Goal: Information Seeking & Learning: Compare options

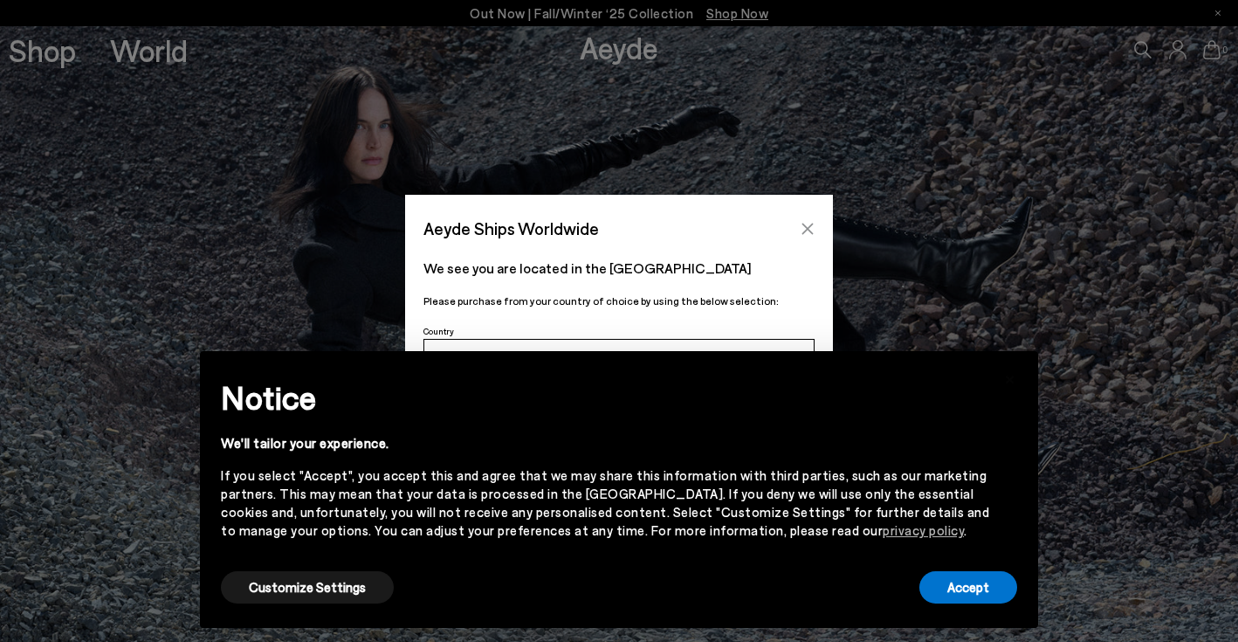
click at [808, 225] on icon "Close" at bounding box center [808, 229] width 14 height 14
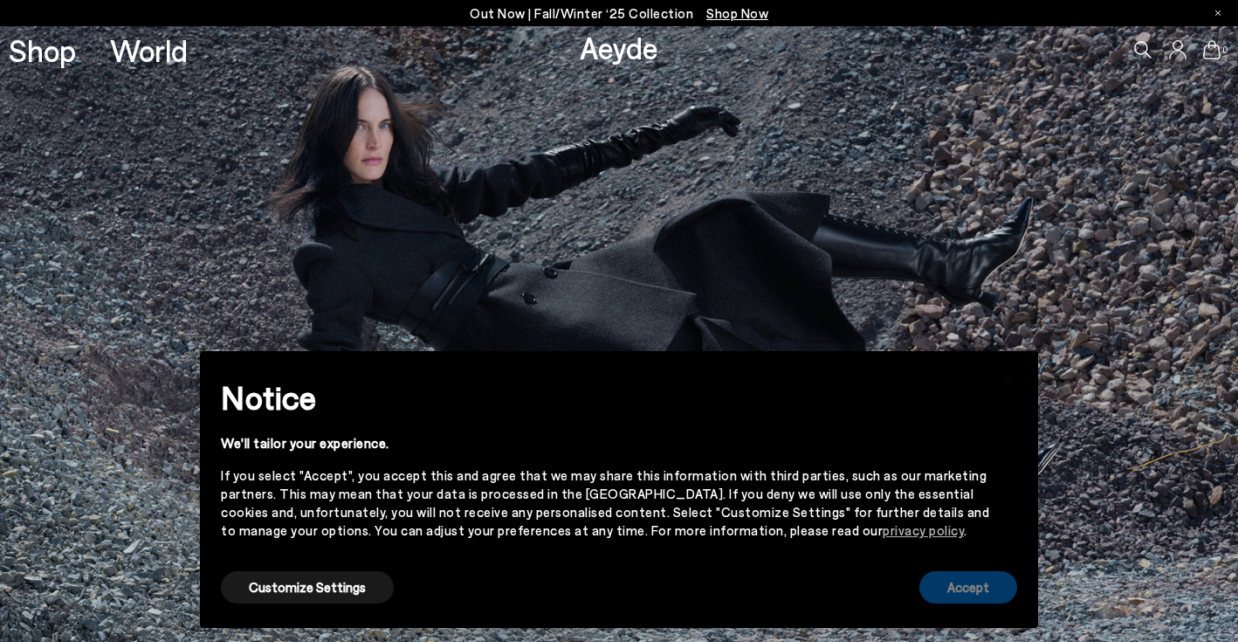
click at [960, 590] on button "Accept" at bounding box center [968, 587] width 98 height 32
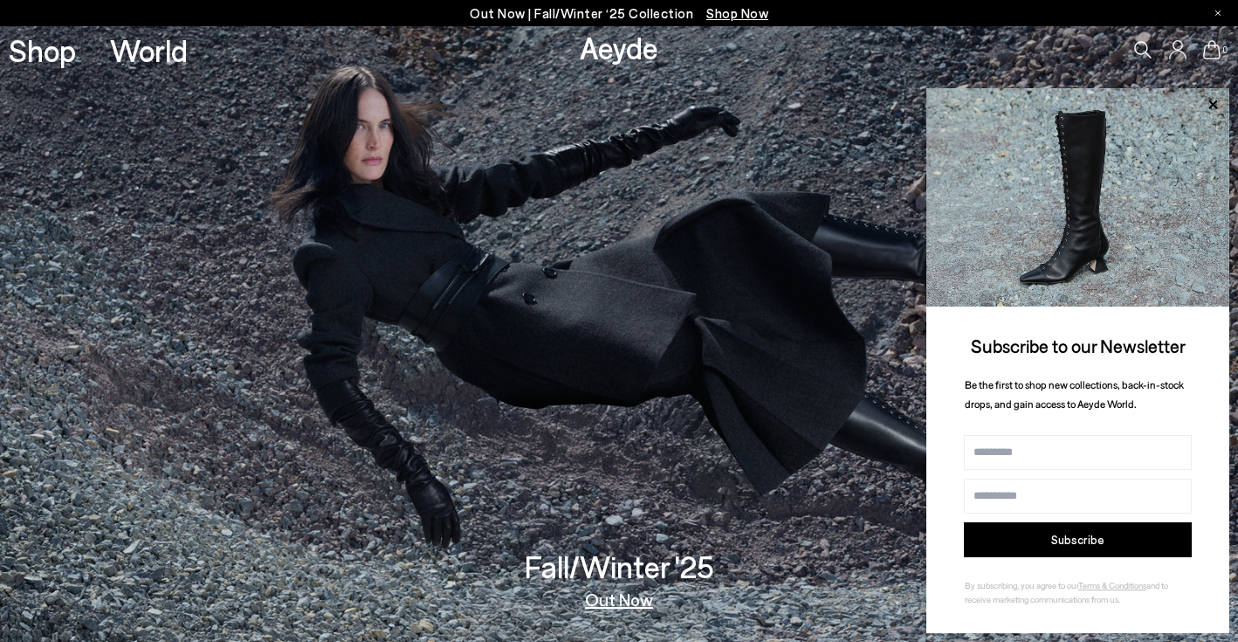
click at [725, 8] on span "Shop Now" at bounding box center [737, 13] width 62 height 16
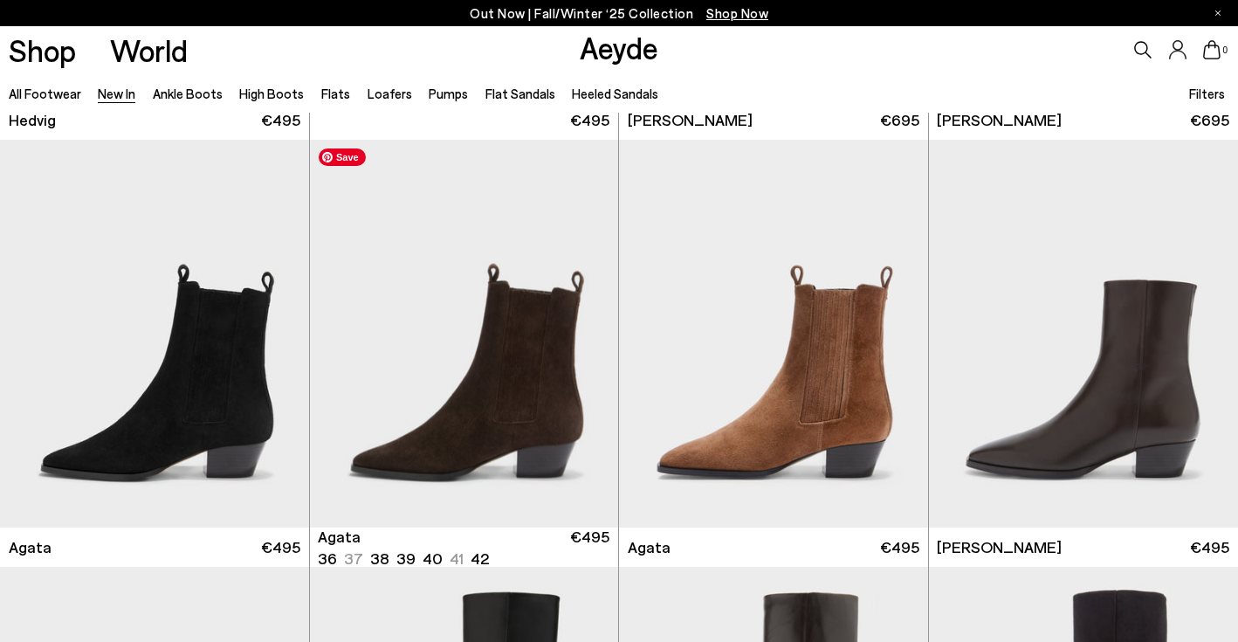
scroll to position [402, 0]
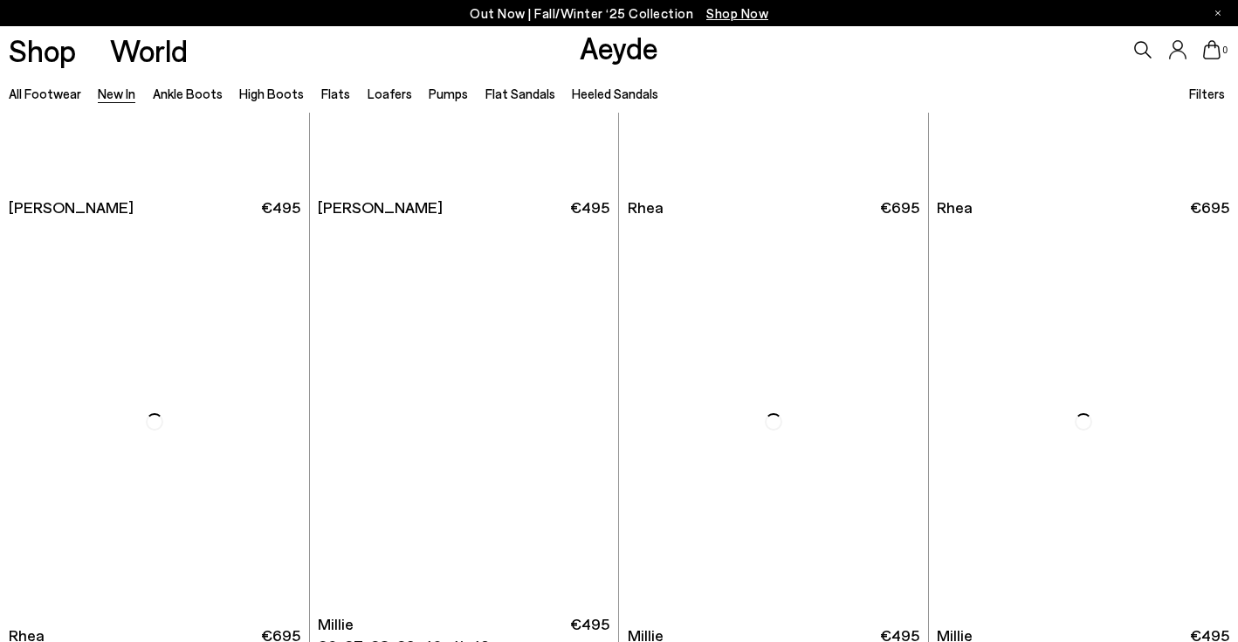
scroll to position [3316, 0]
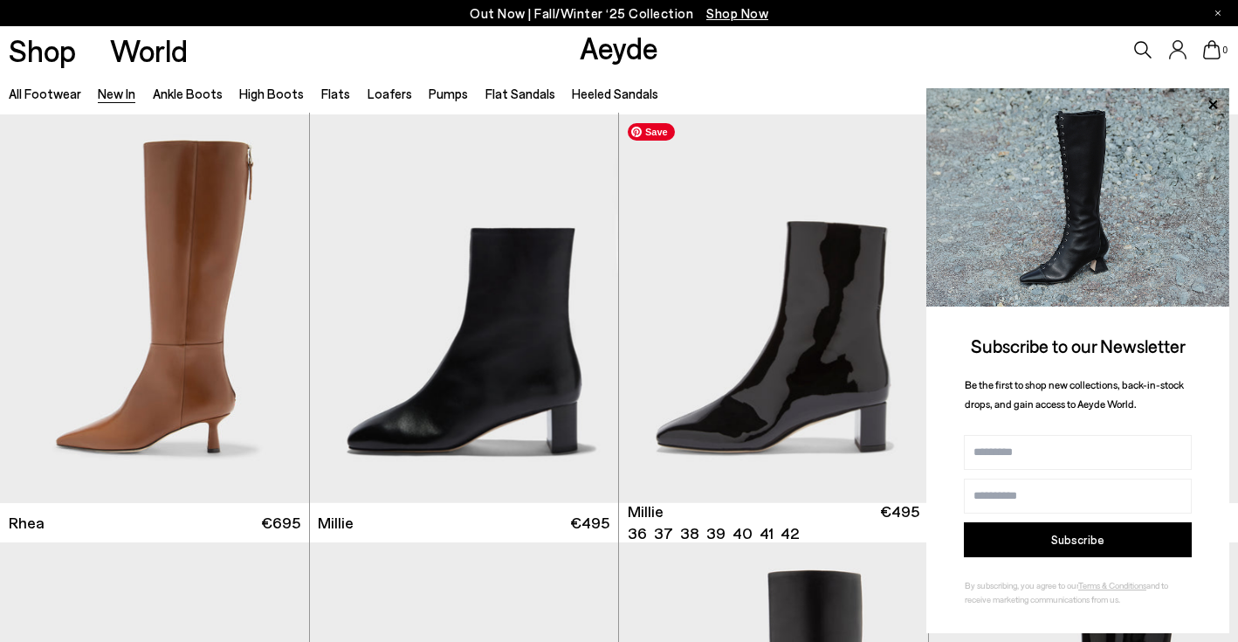
scroll to position [3433, 0]
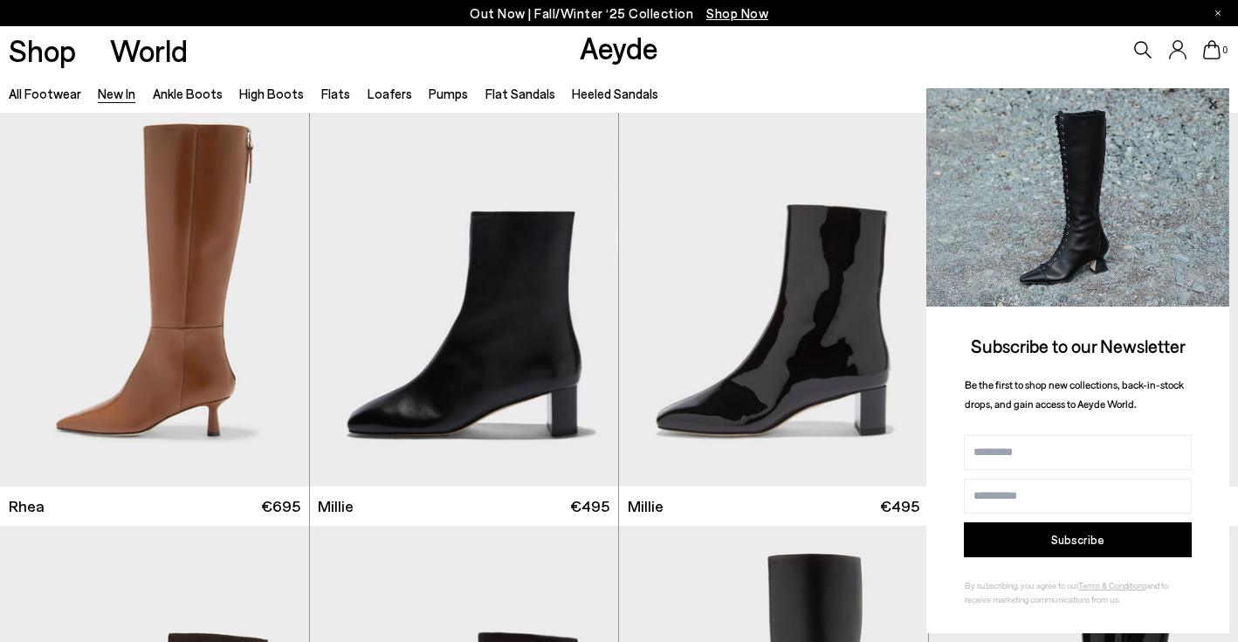
click at [1212, 97] on icon at bounding box center [1212, 104] width 23 height 23
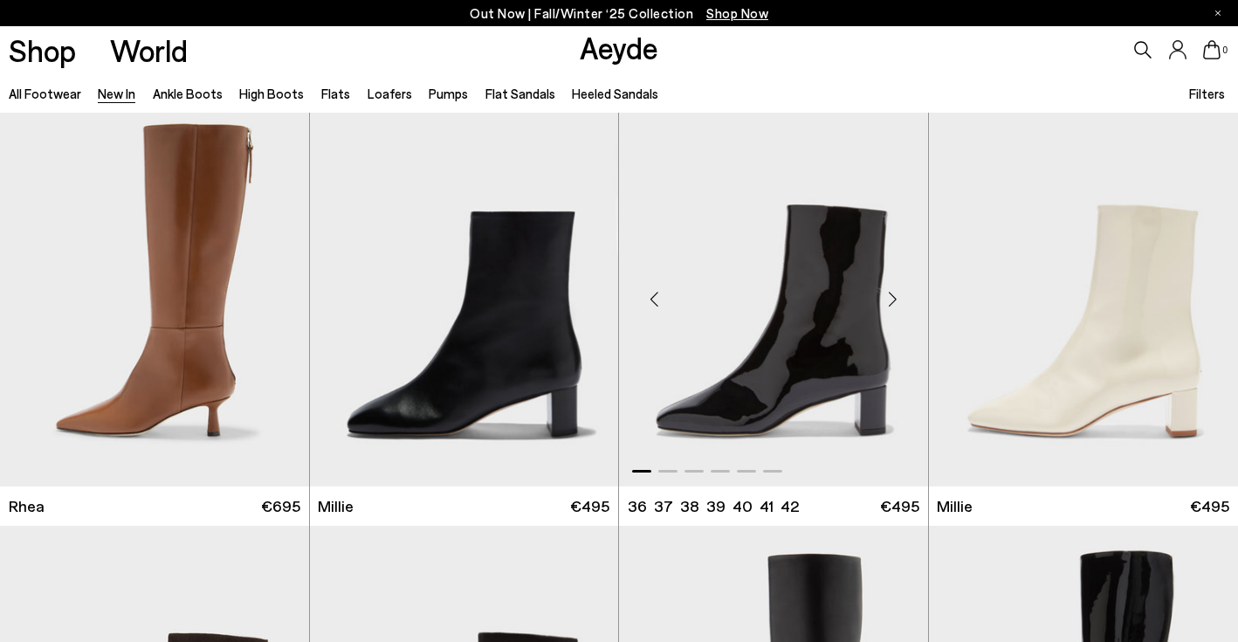
click at [897, 305] on div "Next slide" at bounding box center [893, 299] width 52 height 52
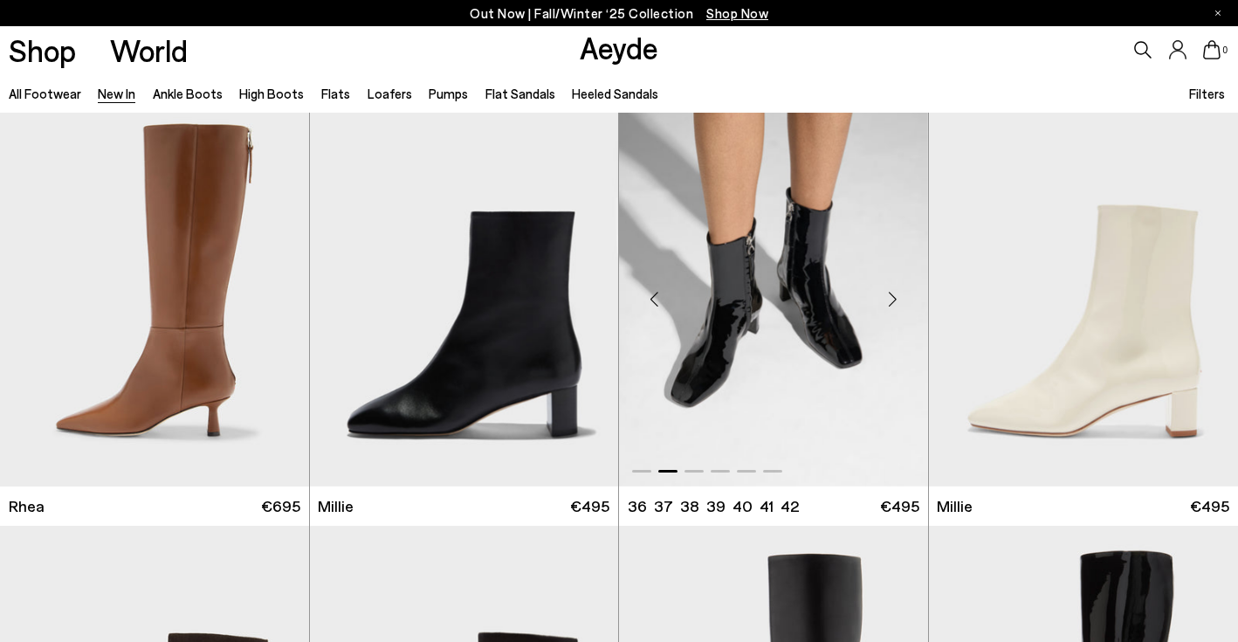
click at [897, 305] on div "Next slide" at bounding box center [893, 299] width 52 height 52
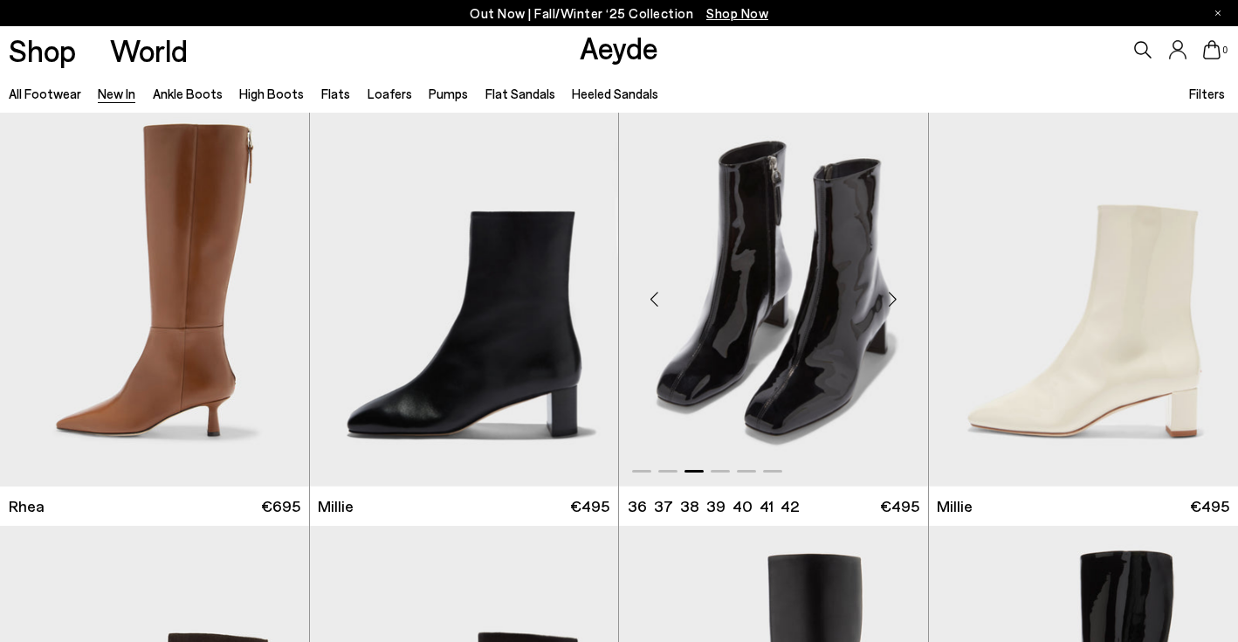
click at [897, 305] on div "Next slide" at bounding box center [893, 299] width 52 height 52
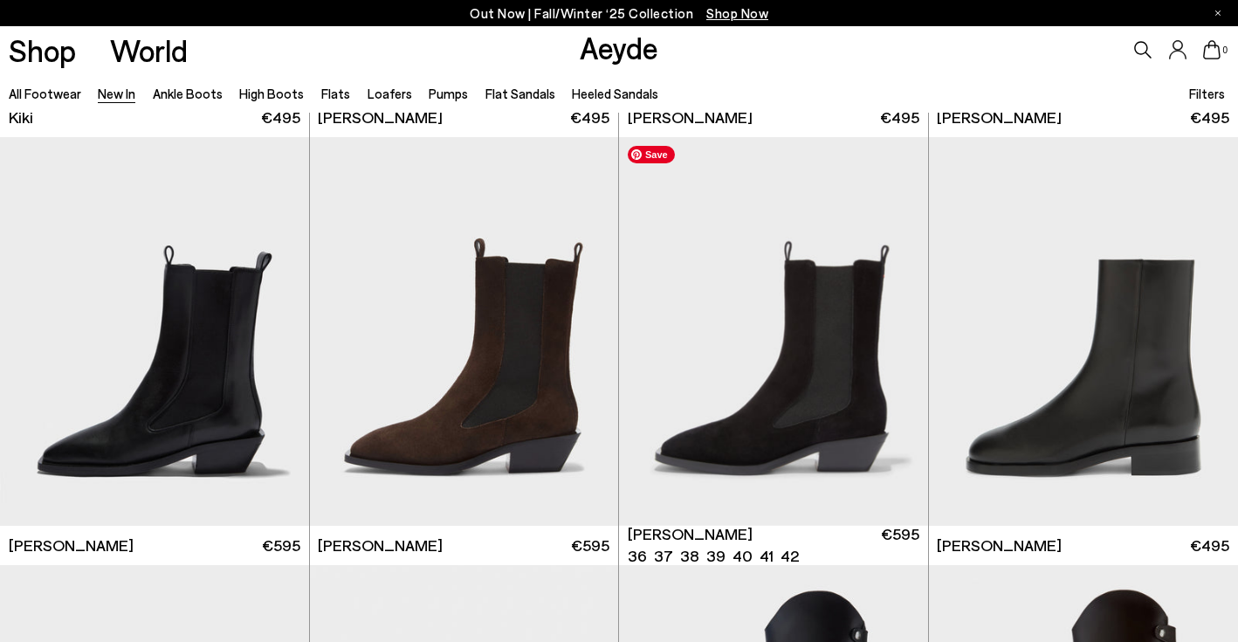
scroll to position [6813, 0]
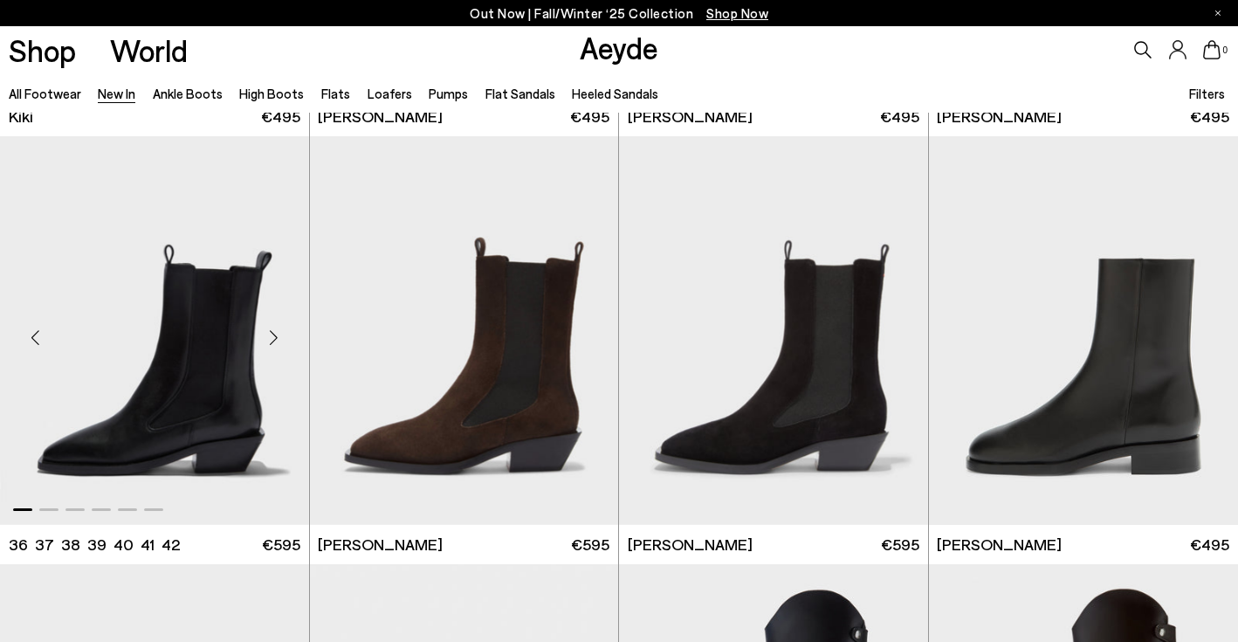
click at [274, 335] on div "Next slide" at bounding box center [274, 338] width 52 height 52
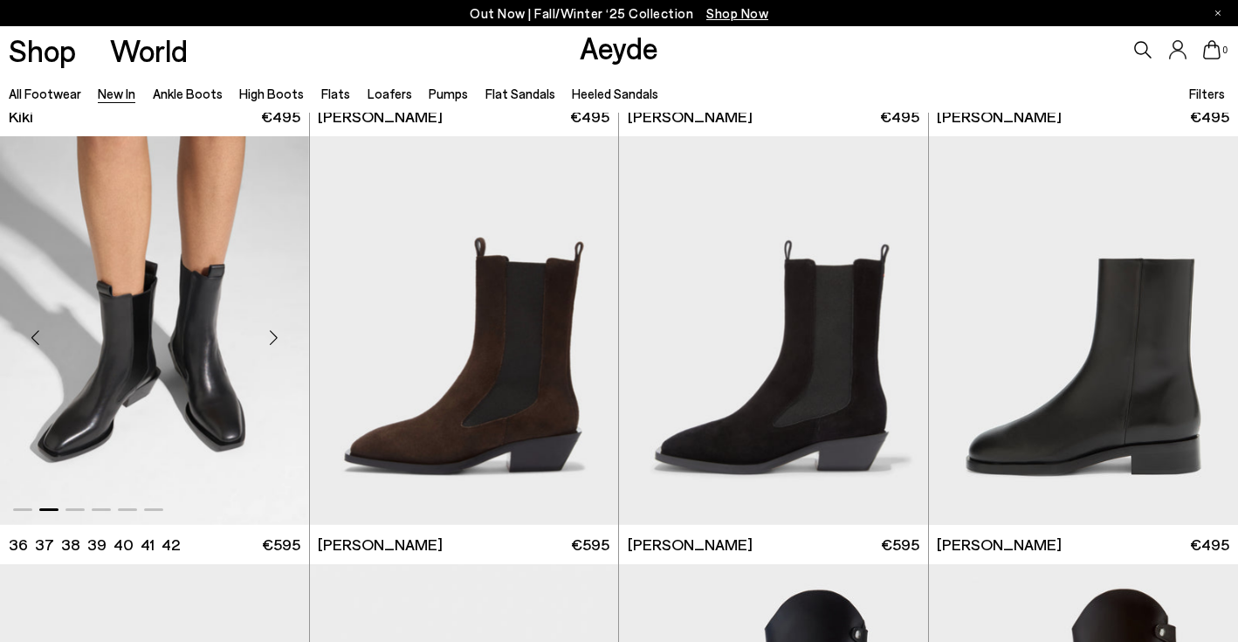
click at [274, 335] on div "Next slide" at bounding box center [274, 338] width 52 height 52
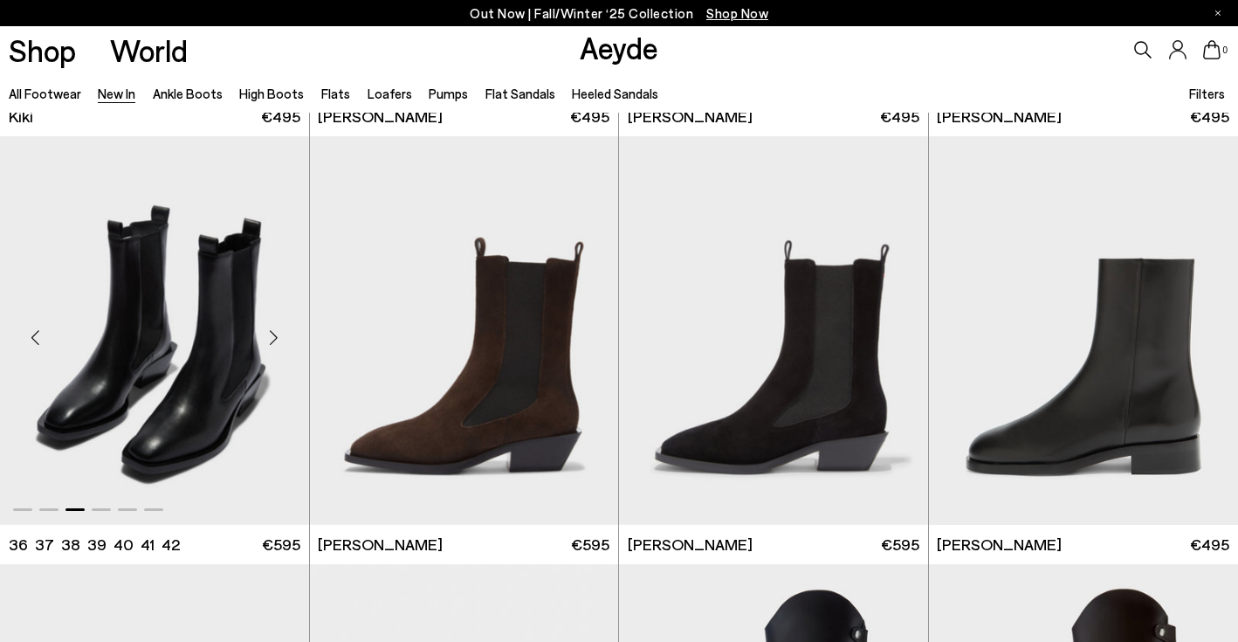
click at [274, 335] on div "Next slide" at bounding box center [274, 338] width 52 height 52
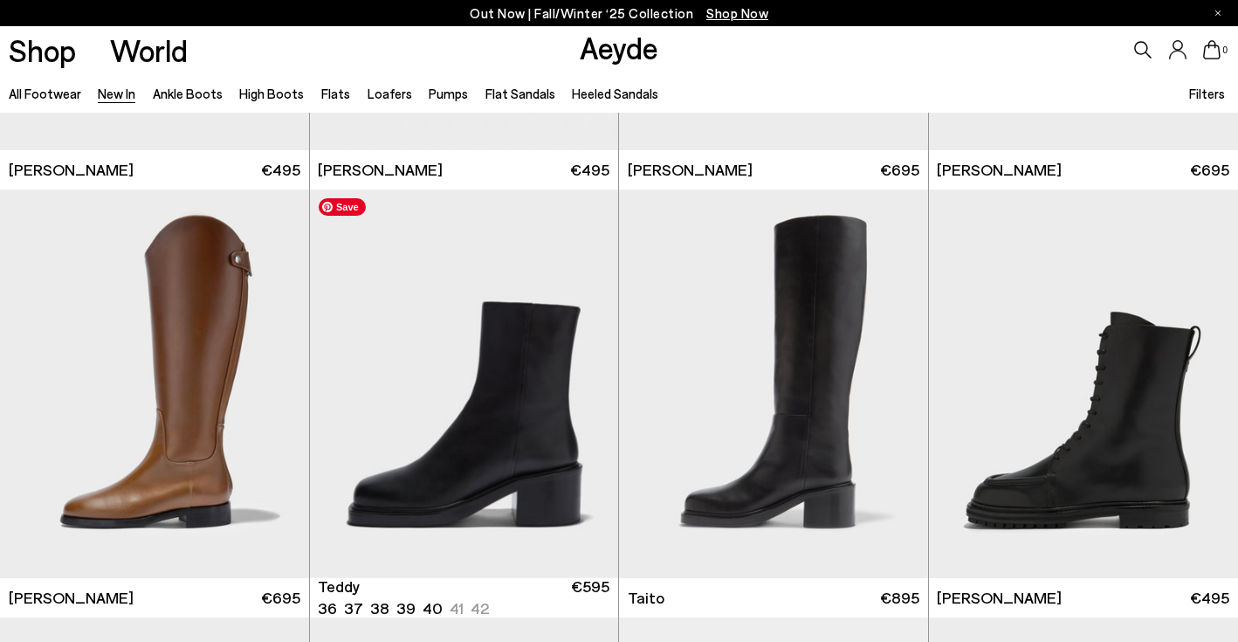
scroll to position [7603, 0]
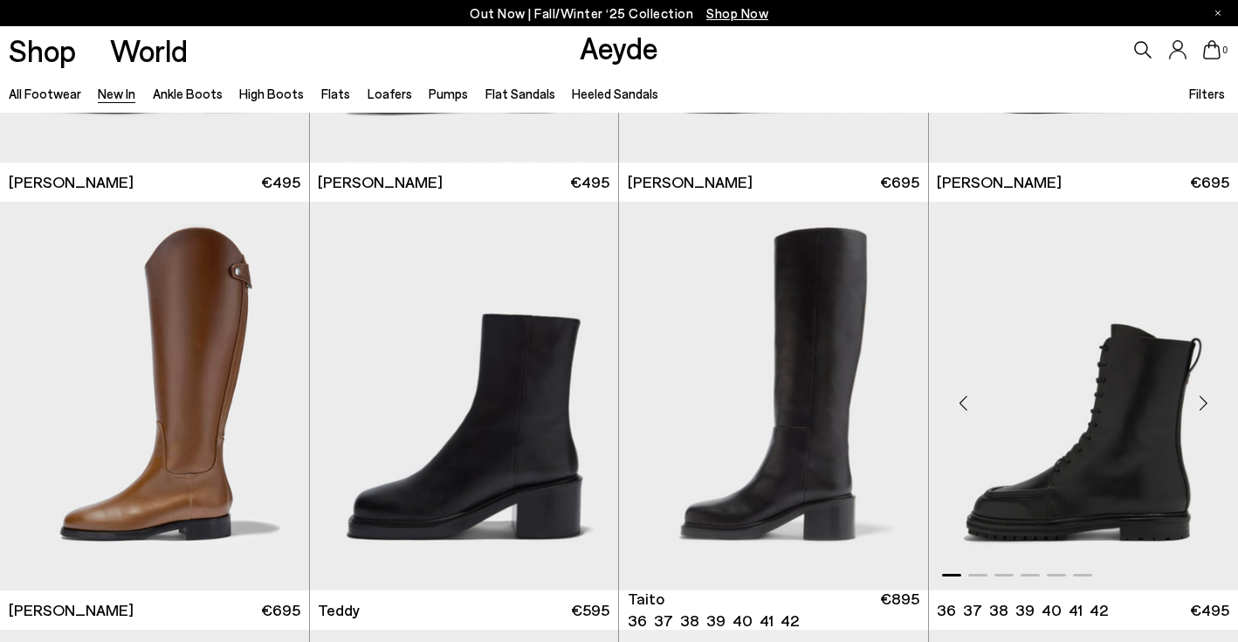
click at [1201, 404] on div "Next slide" at bounding box center [1203, 403] width 52 height 52
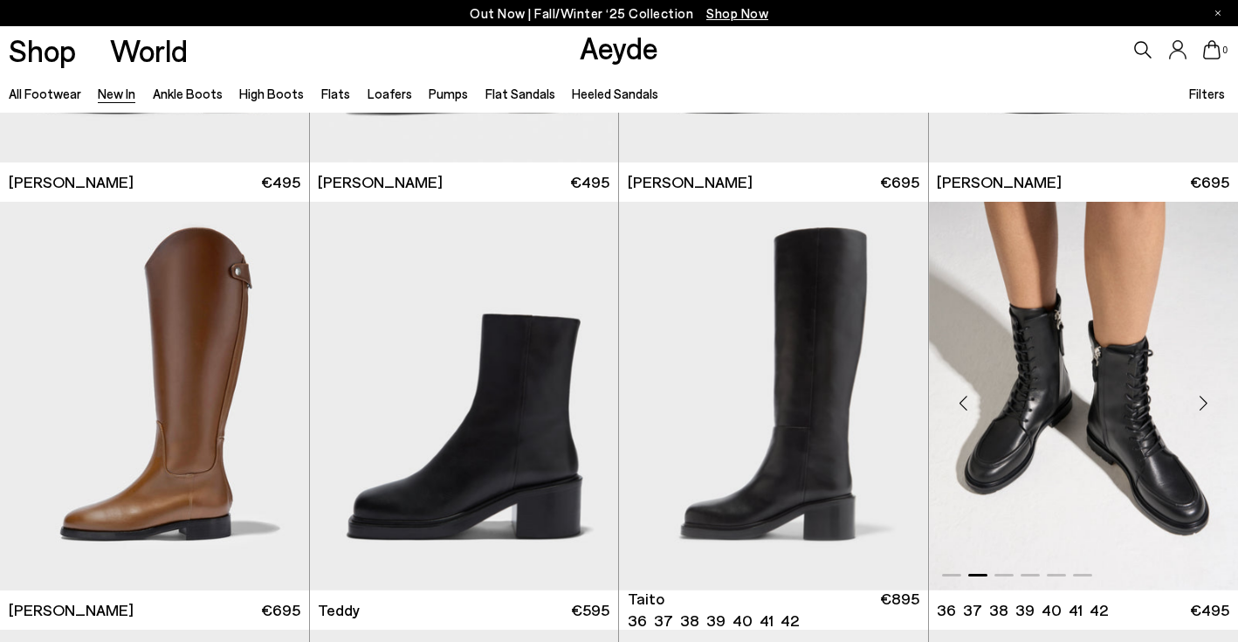
click at [1201, 404] on div "Next slide" at bounding box center [1203, 403] width 52 height 52
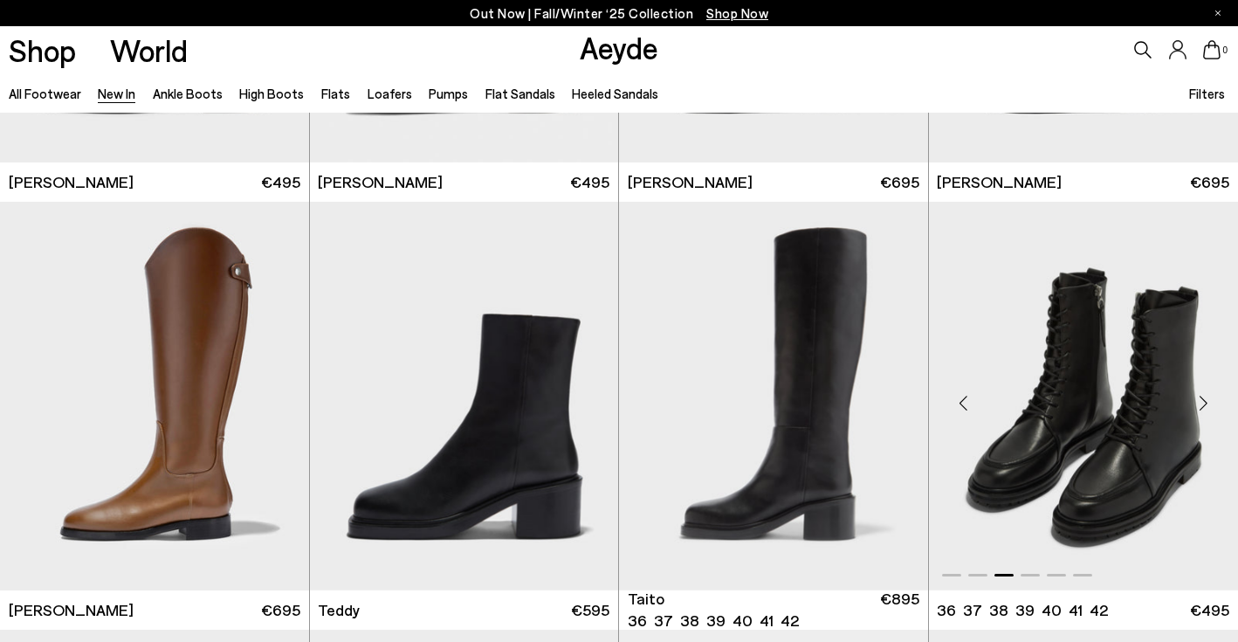
click at [1201, 404] on div "Next slide" at bounding box center [1203, 403] width 52 height 52
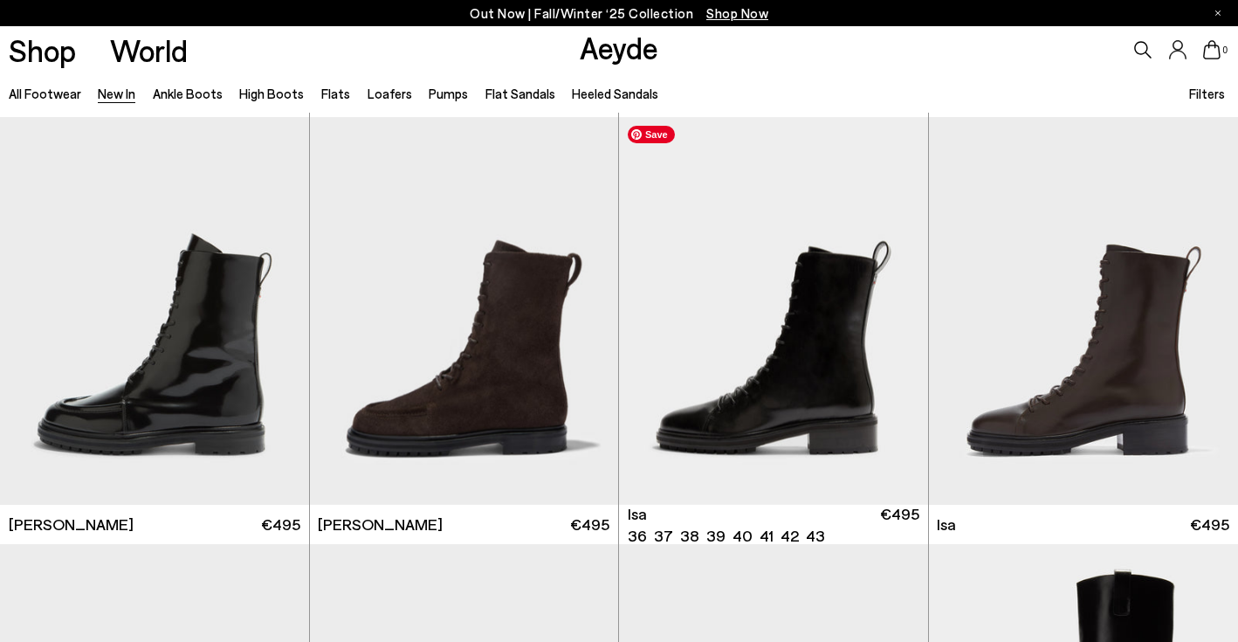
scroll to position [8126, 0]
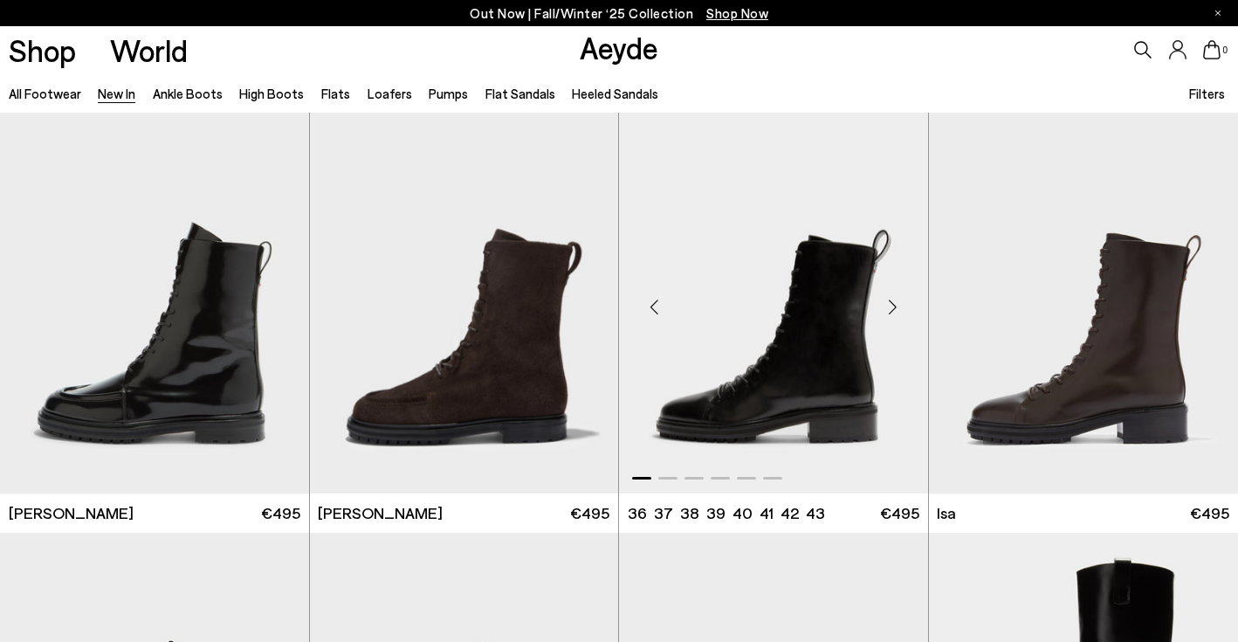
click at [888, 309] on div "Next slide" at bounding box center [893, 306] width 52 height 52
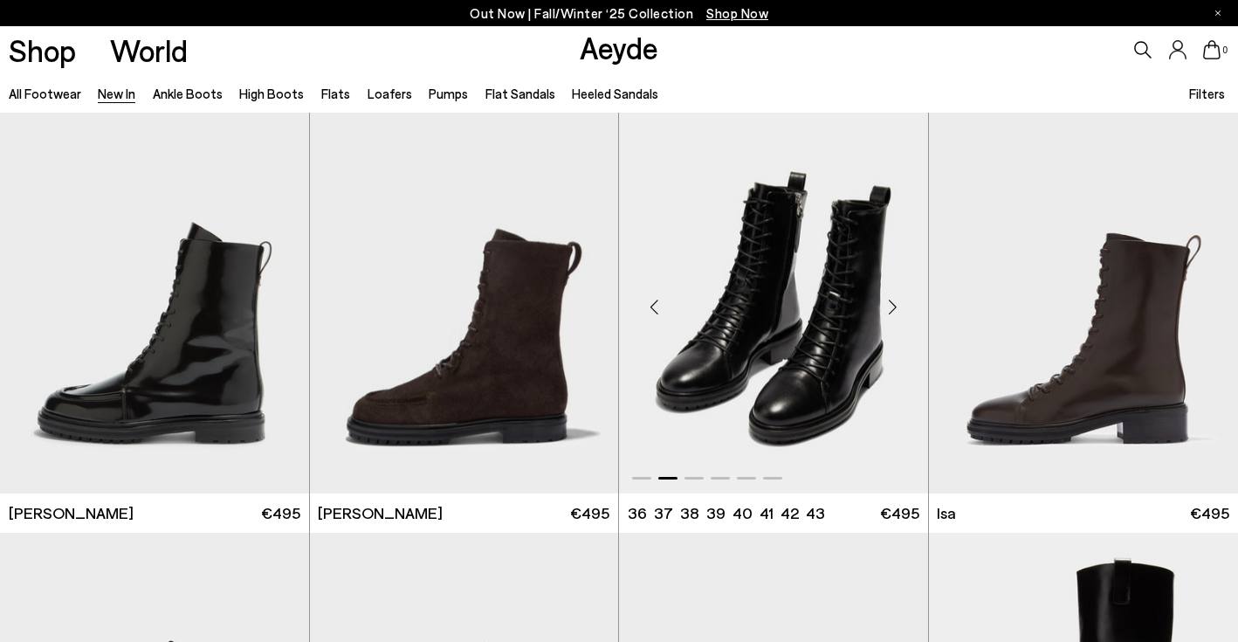
click at [888, 309] on div "Next slide" at bounding box center [893, 306] width 52 height 52
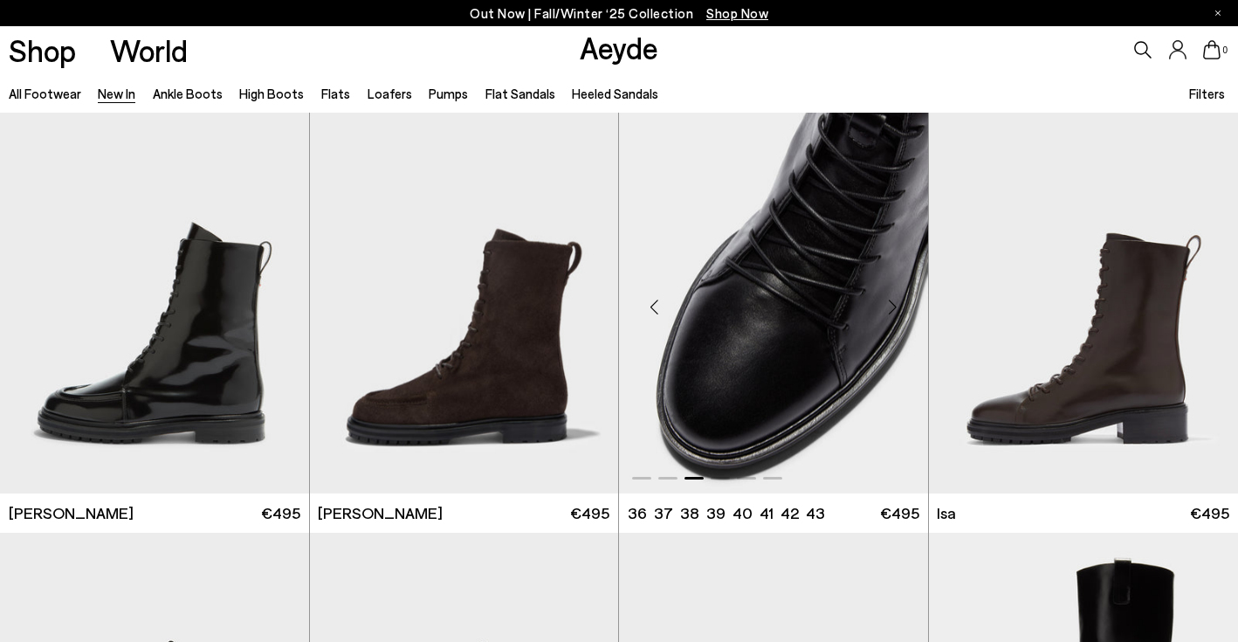
click at [888, 309] on div "Next slide" at bounding box center [893, 306] width 52 height 52
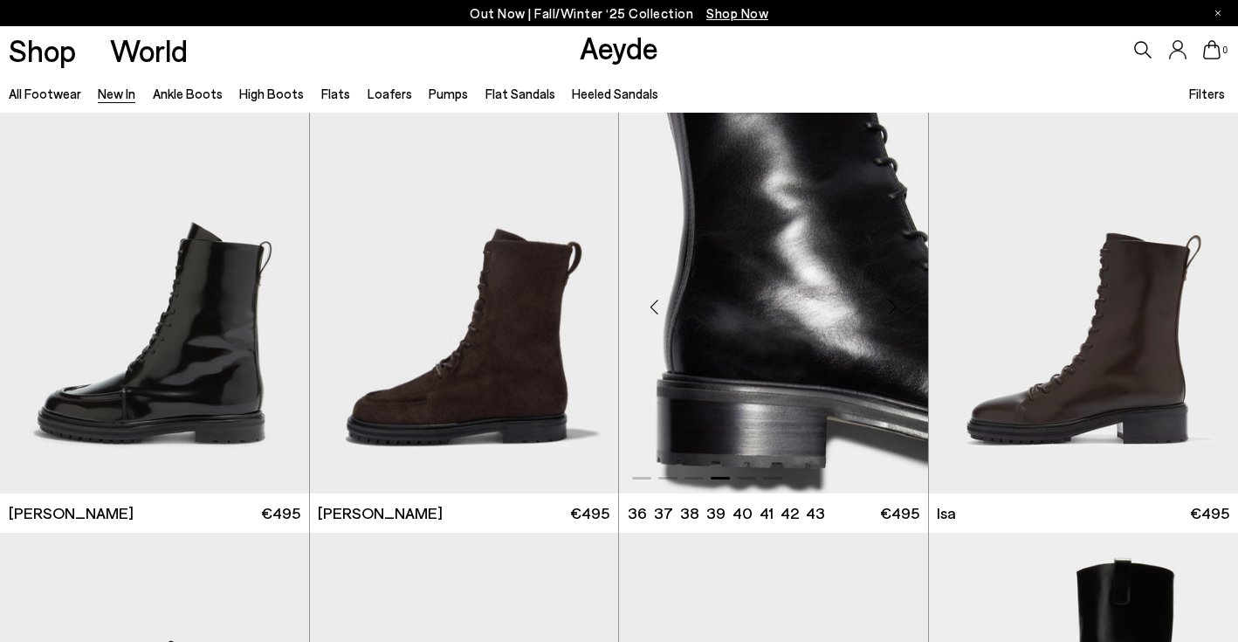
click at [888, 309] on div "Next slide" at bounding box center [893, 306] width 52 height 52
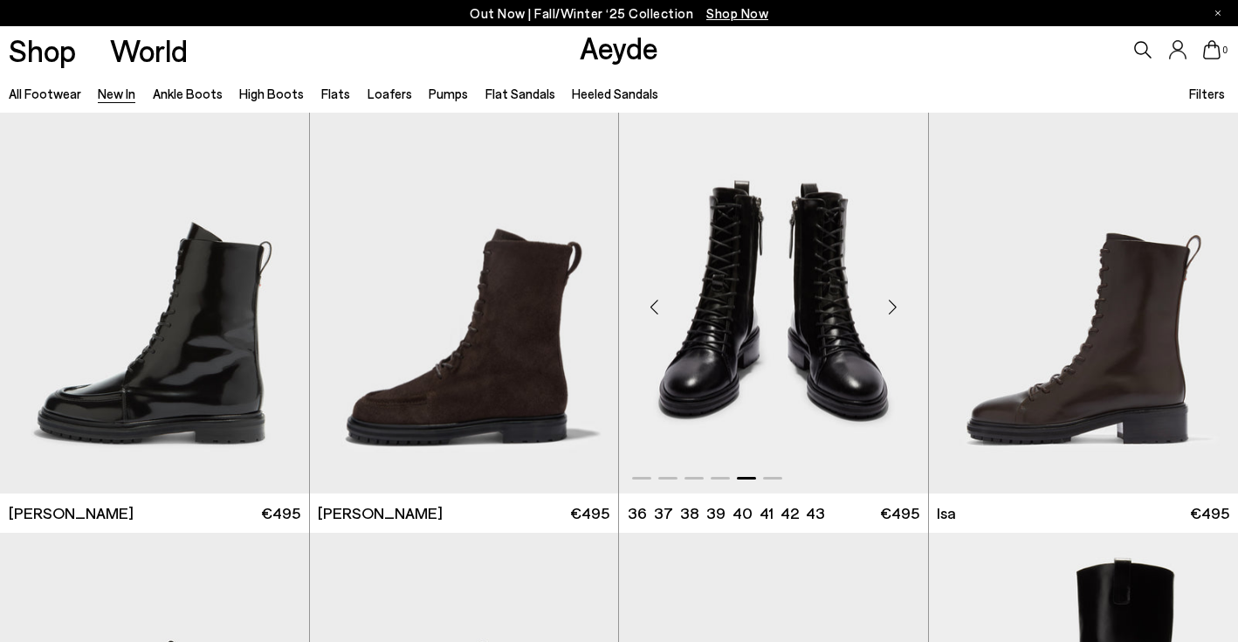
click at [888, 309] on div "Next slide" at bounding box center [893, 306] width 52 height 52
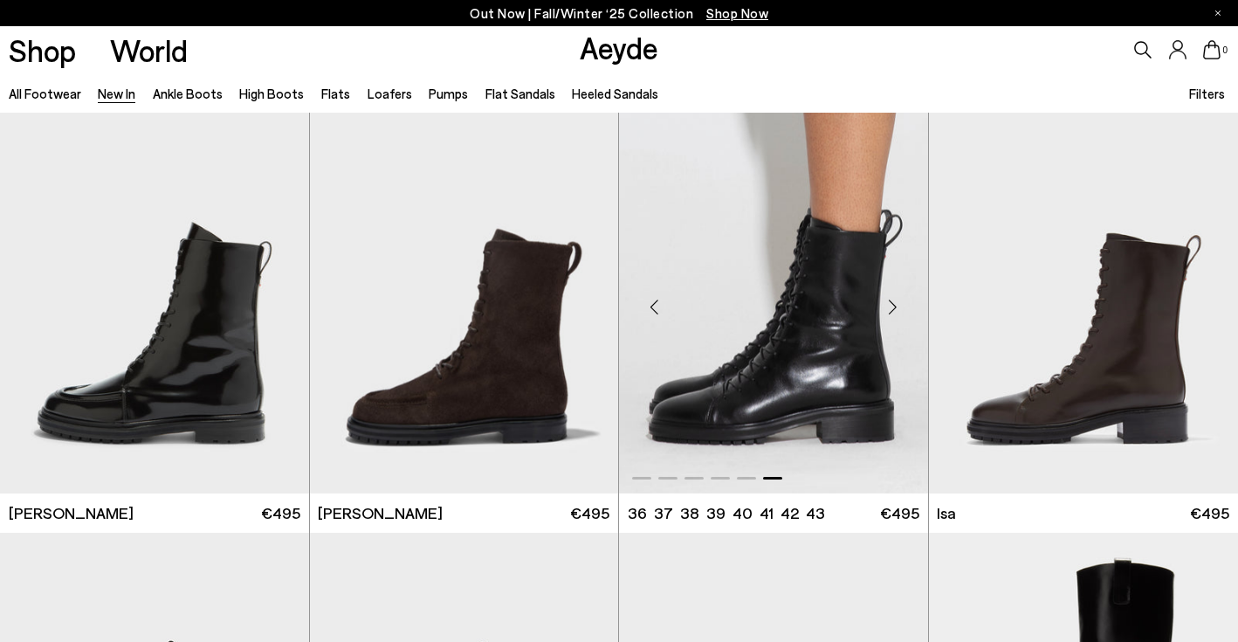
click at [888, 309] on div "Next slide" at bounding box center [893, 306] width 52 height 52
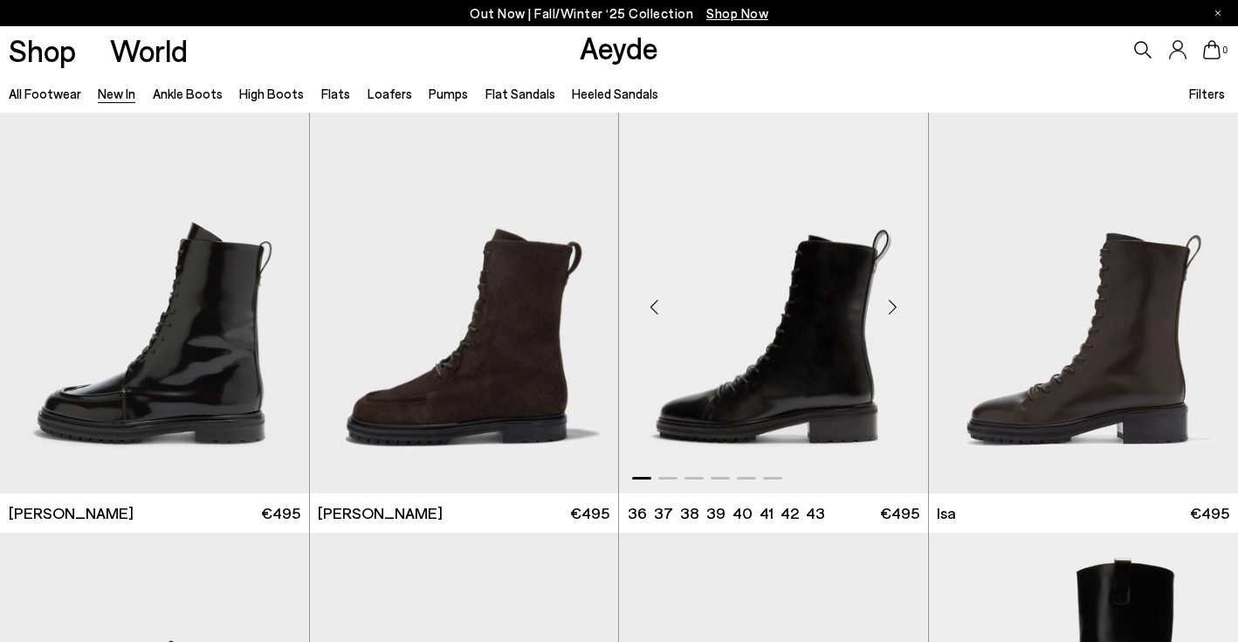
click at [888, 309] on div "Next slide" at bounding box center [893, 306] width 52 height 52
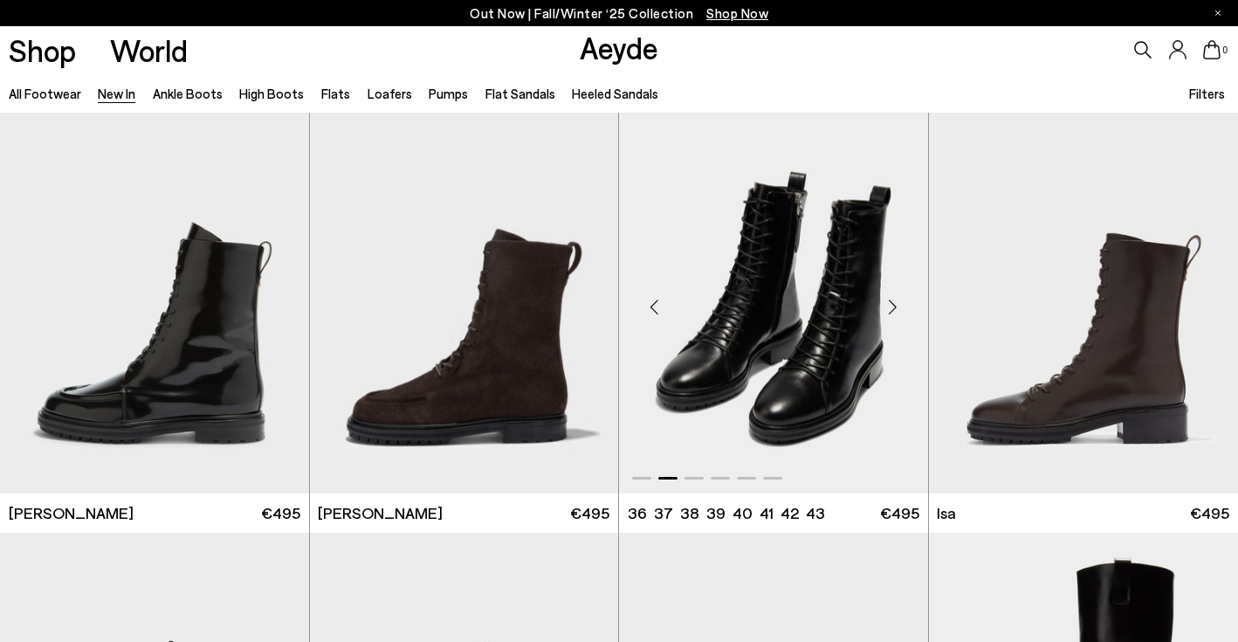
click at [888, 309] on div "Next slide" at bounding box center [893, 306] width 52 height 52
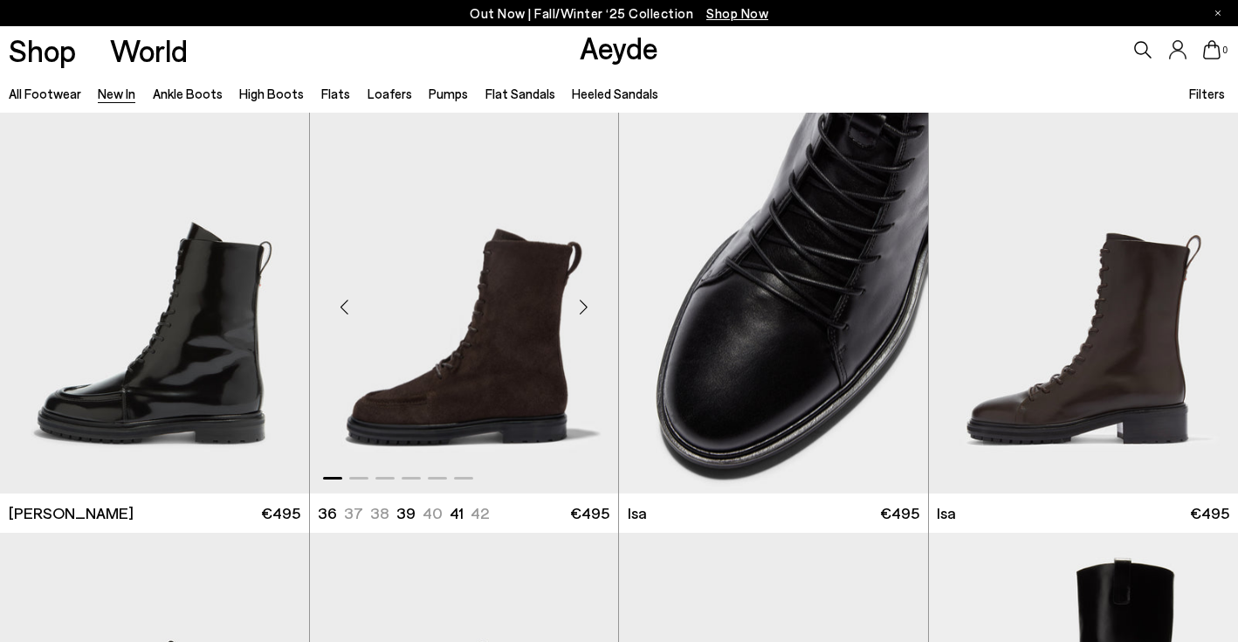
click at [587, 317] on div "Next slide" at bounding box center [583, 306] width 52 height 52
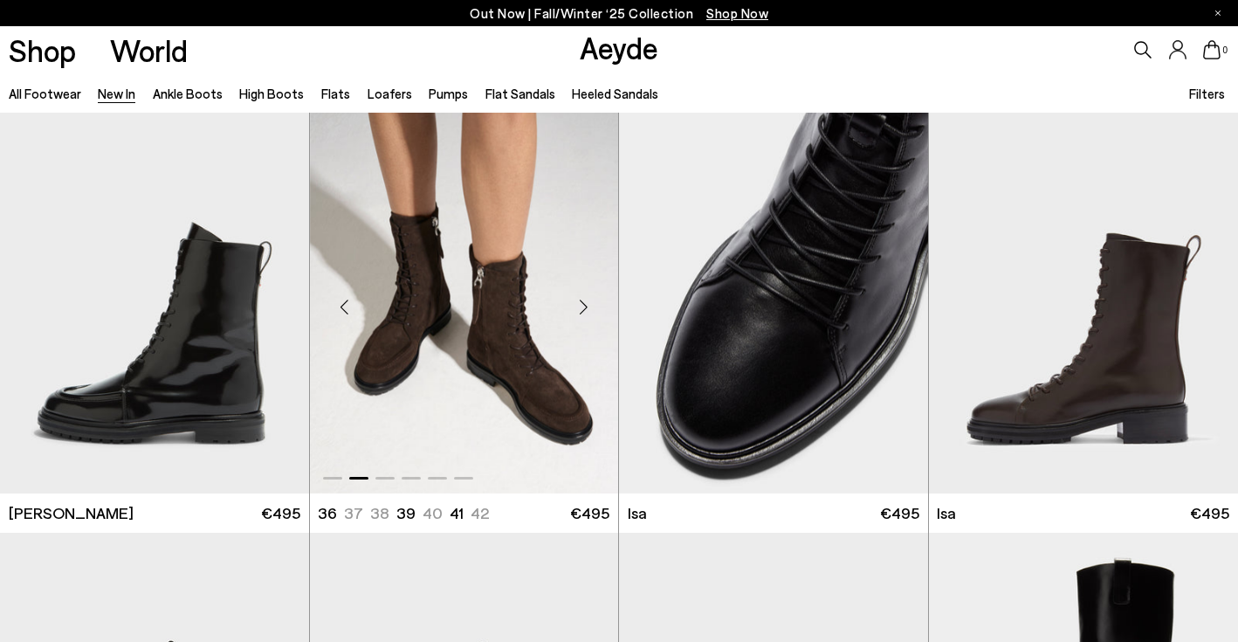
click at [587, 317] on div "Next slide" at bounding box center [583, 306] width 52 height 52
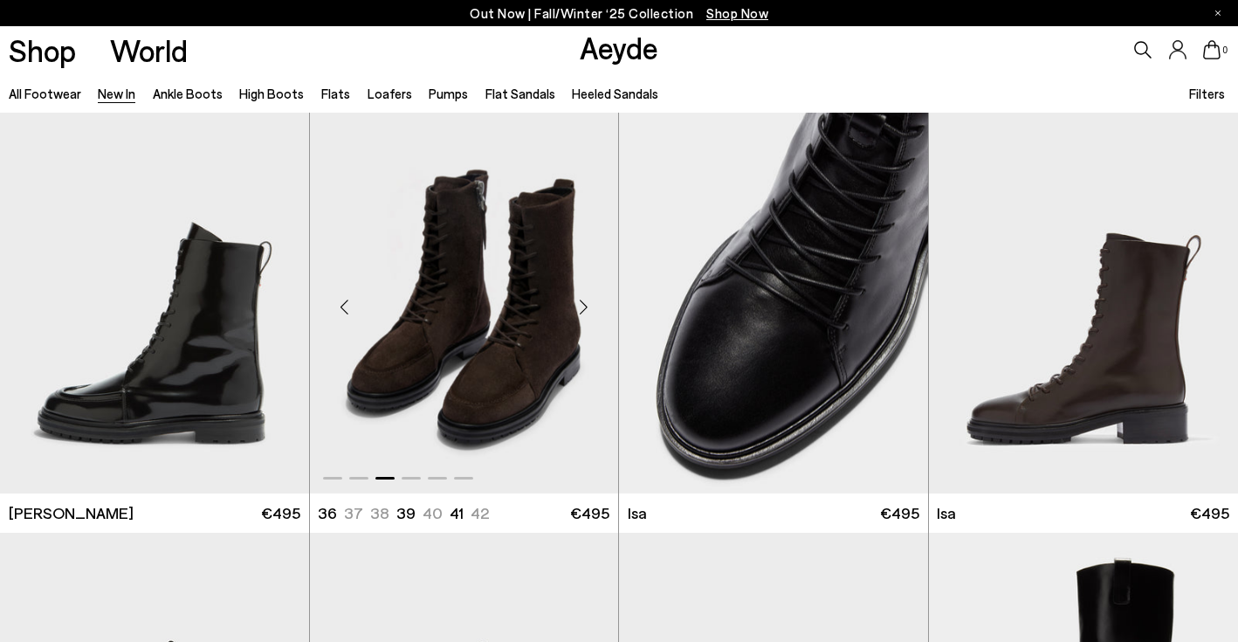
click at [587, 317] on div "Next slide" at bounding box center [583, 306] width 52 height 52
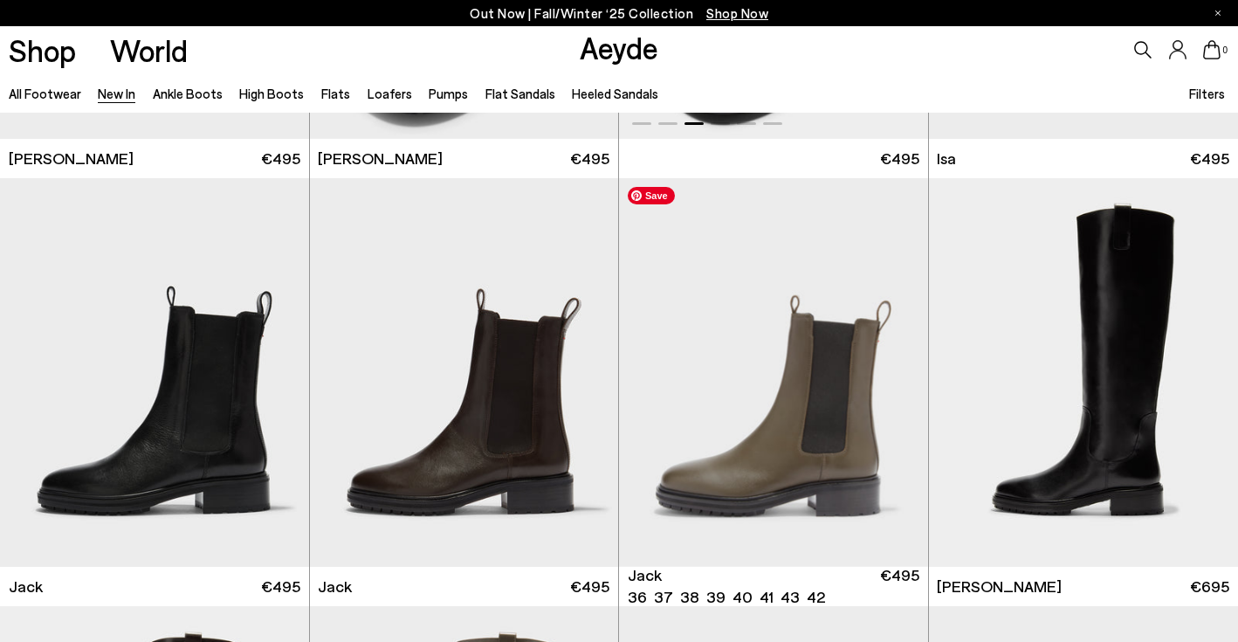
scroll to position [8486, 0]
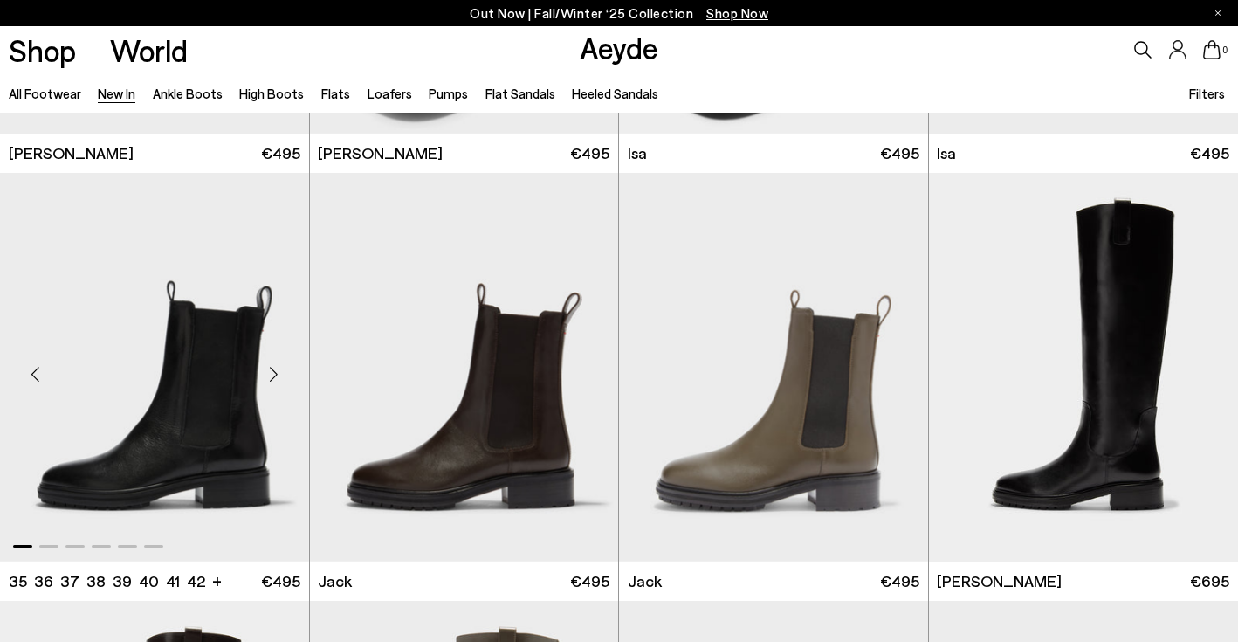
click at [277, 376] on div "Next slide" at bounding box center [274, 374] width 52 height 52
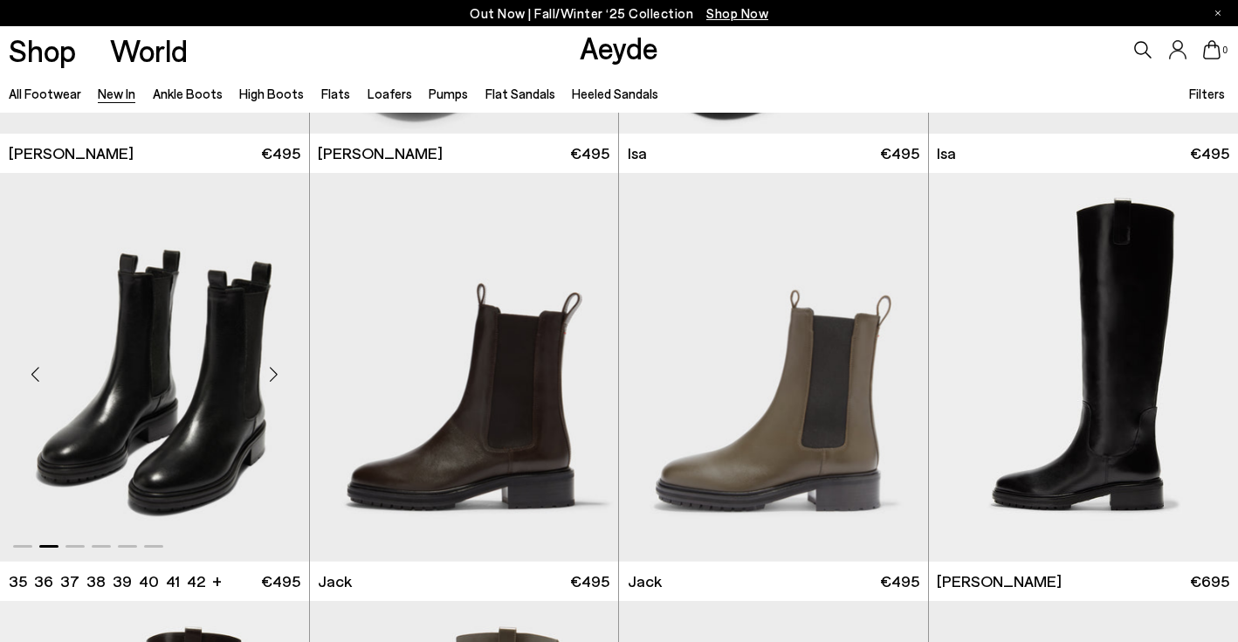
click at [277, 376] on div "Next slide" at bounding box center [274, 374] width 52 height 52
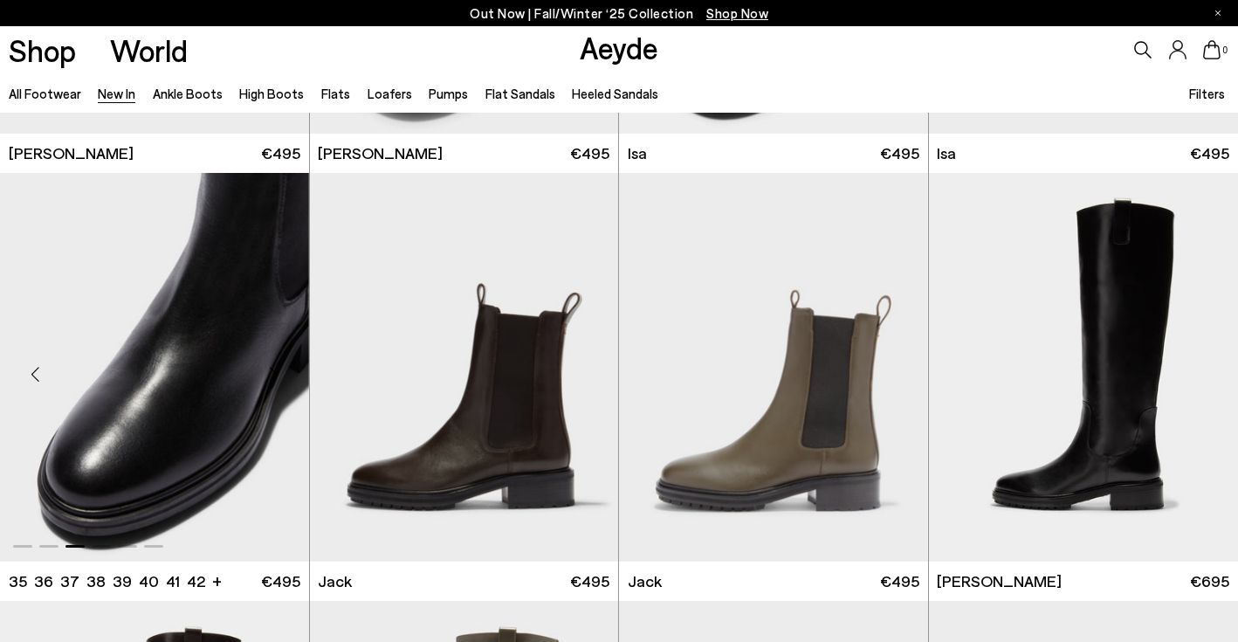
click at [277, 376] on div "Next slide" at bounding box center [274, 374] width 52 height 52
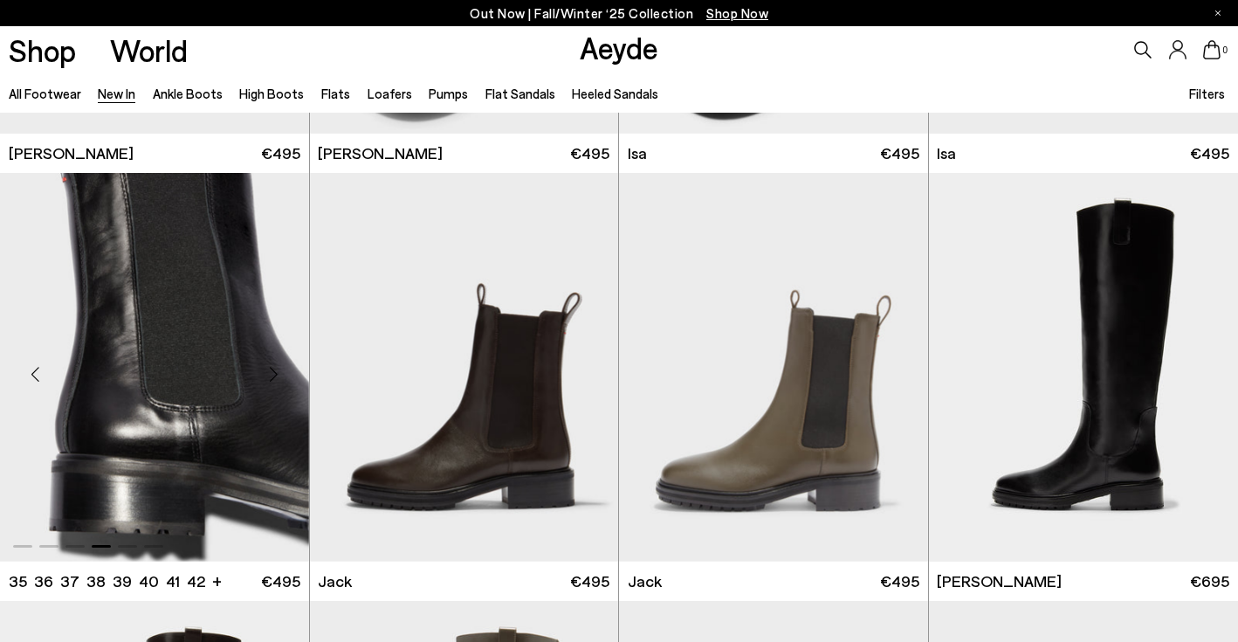
click at [277, 376] on div "Next slide" at bounding box center [274, 374] width 52 height 52
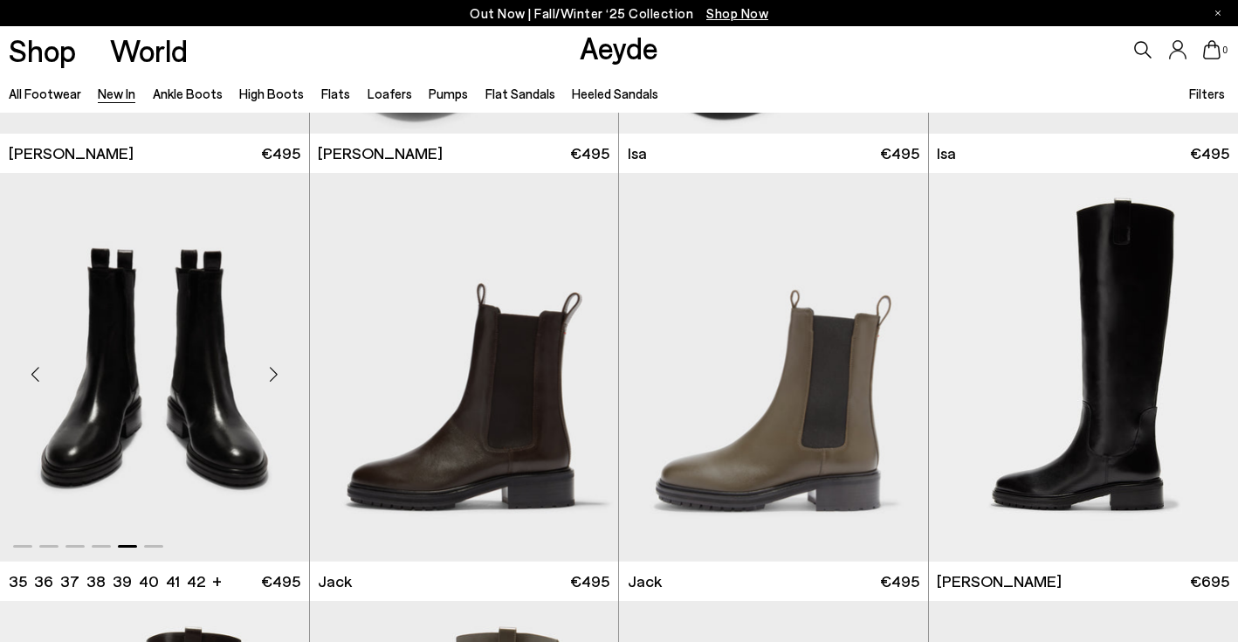
click at [277, 376] on div "Next slide" at bounding box center [274, 374] width 52 height 52
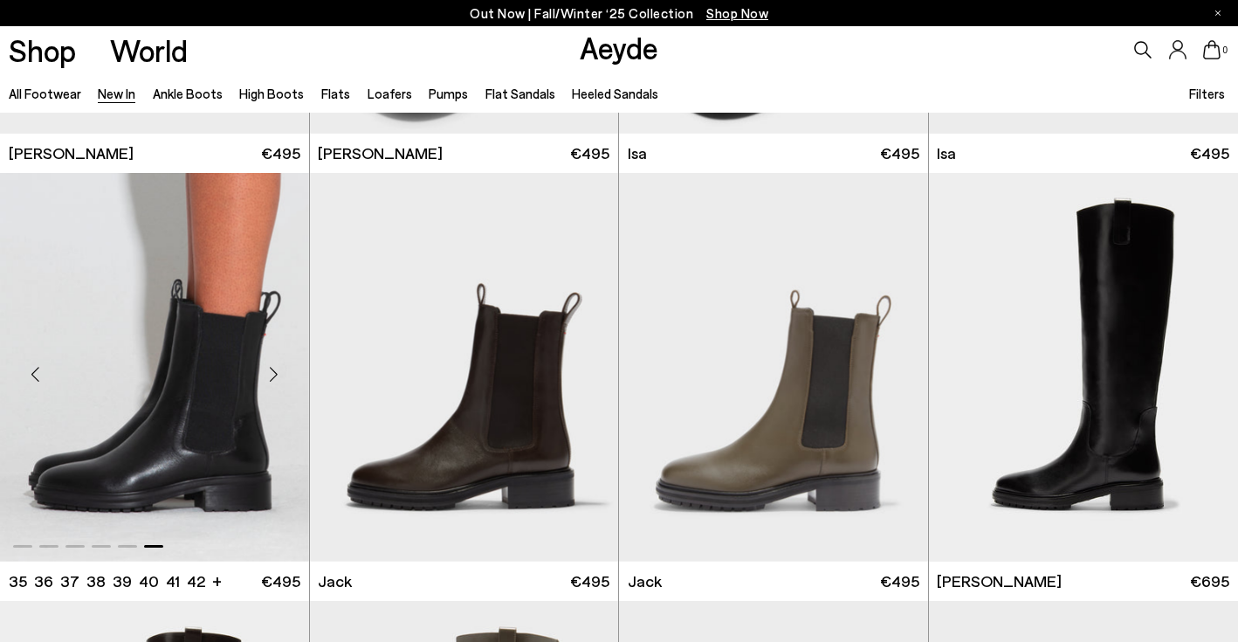
click at [277, 376] on div "Next slide" at bounding box center [274, 374] width 52 height 52
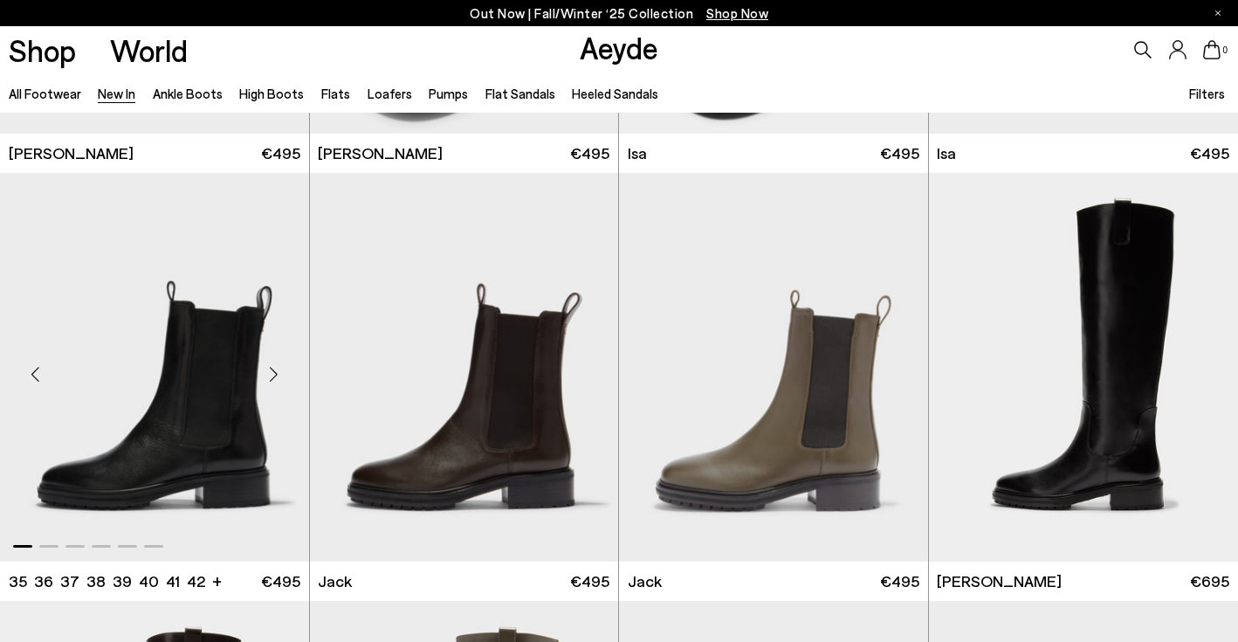
click at [277, 376] on div "Next slide" at bounding box center [274, 374] width 52 height 52
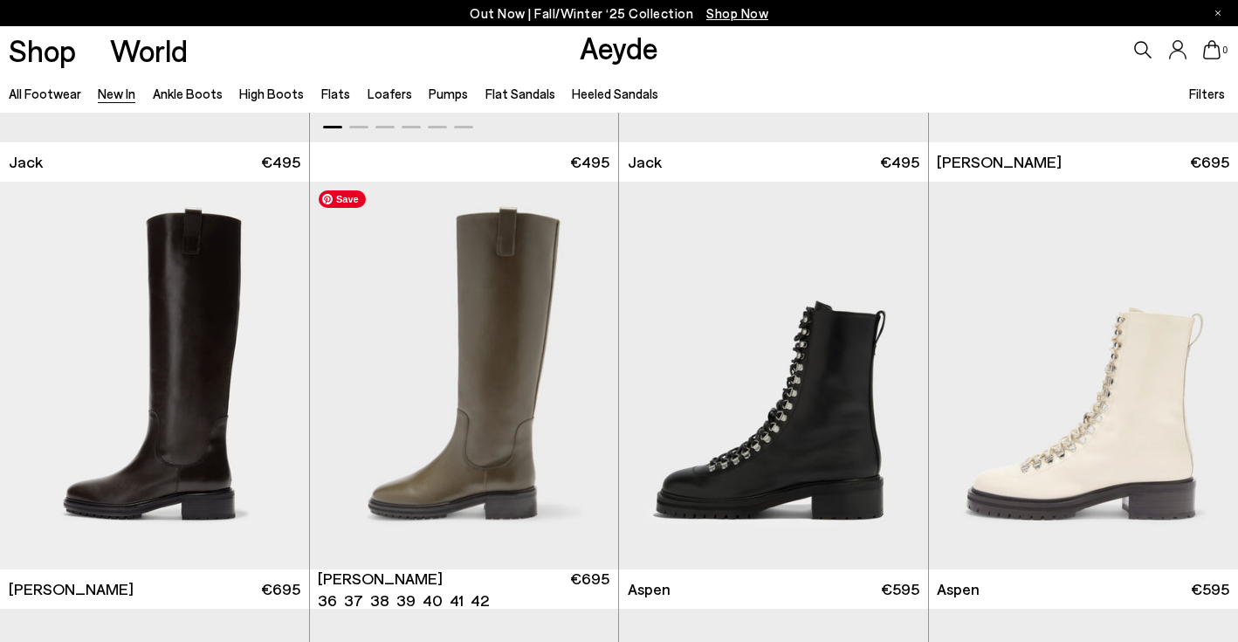
scroll to position [8909, 0]
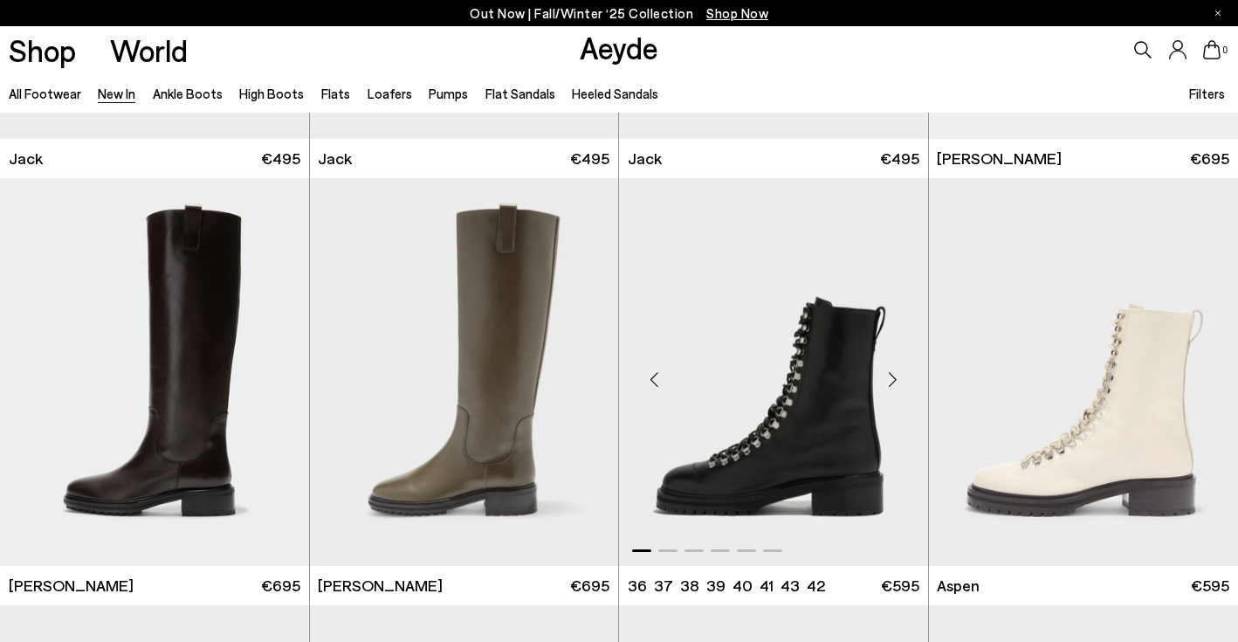
click at [889, 384] on div "Next slide" at bounding box center [893, 379] width 52 height 52
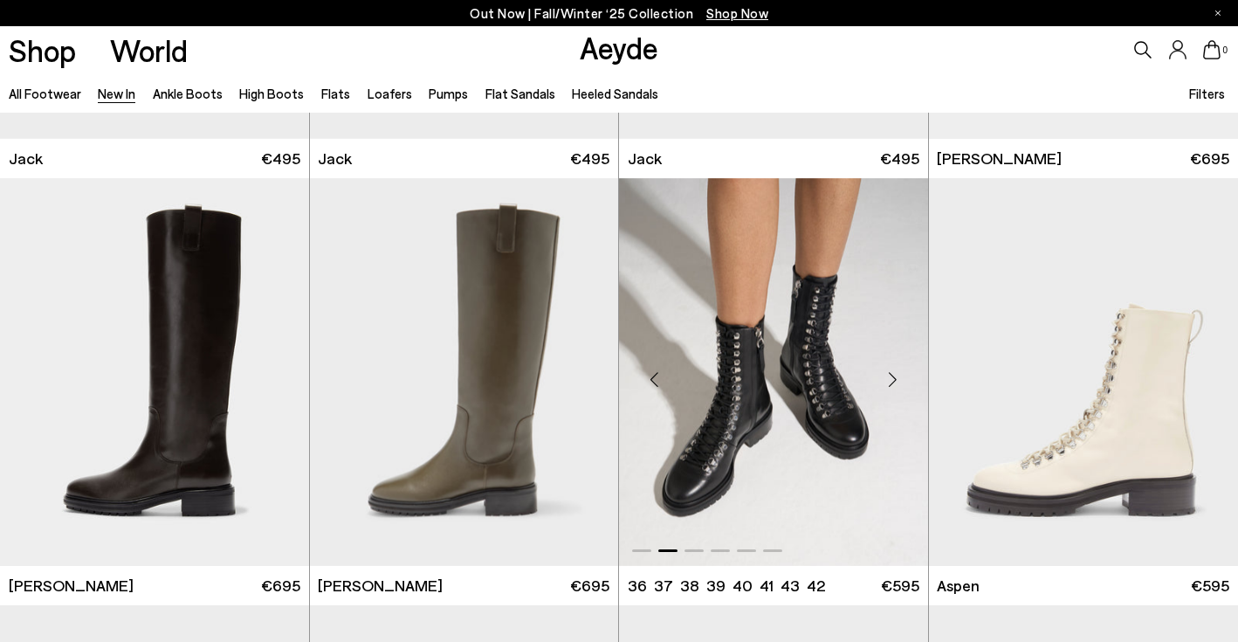
click at [889, 384] on div "Next slide" at bounding box center [893, 379] width 52 height 52
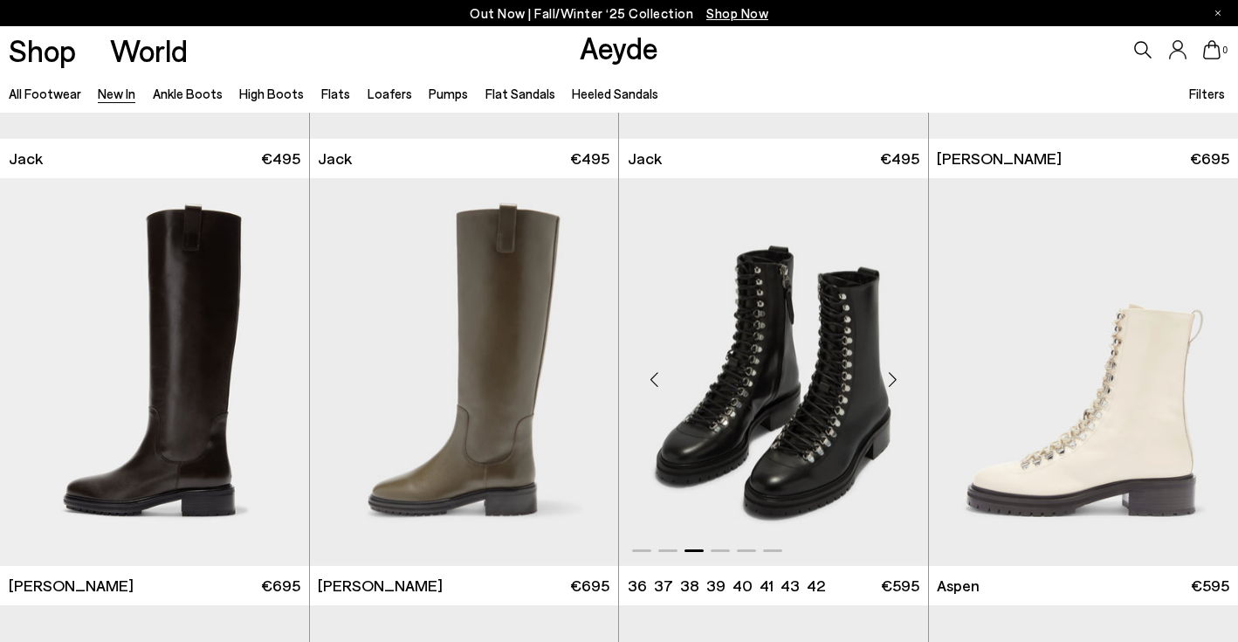
click at [889, 384] on div "Next slide" at bounding box center [893, 379] width 52 height 52
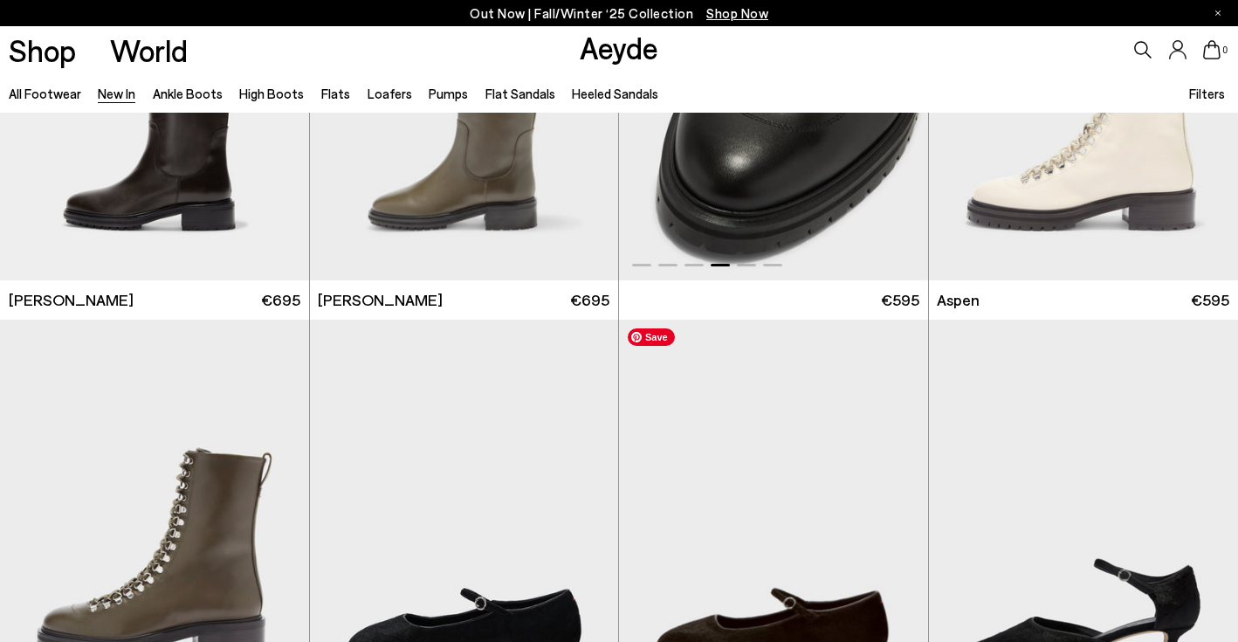
scroll to position [9362, 0]
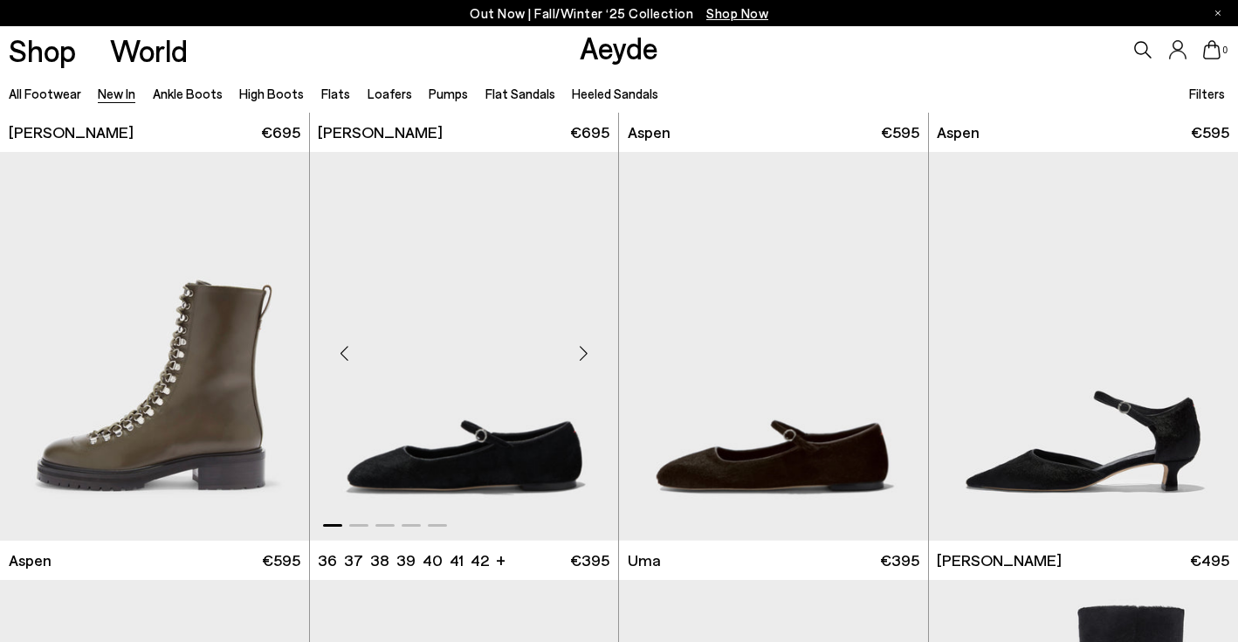
click at [583, 354] on div "Next slide" at bounding box center [583, 353] width 52 height 52
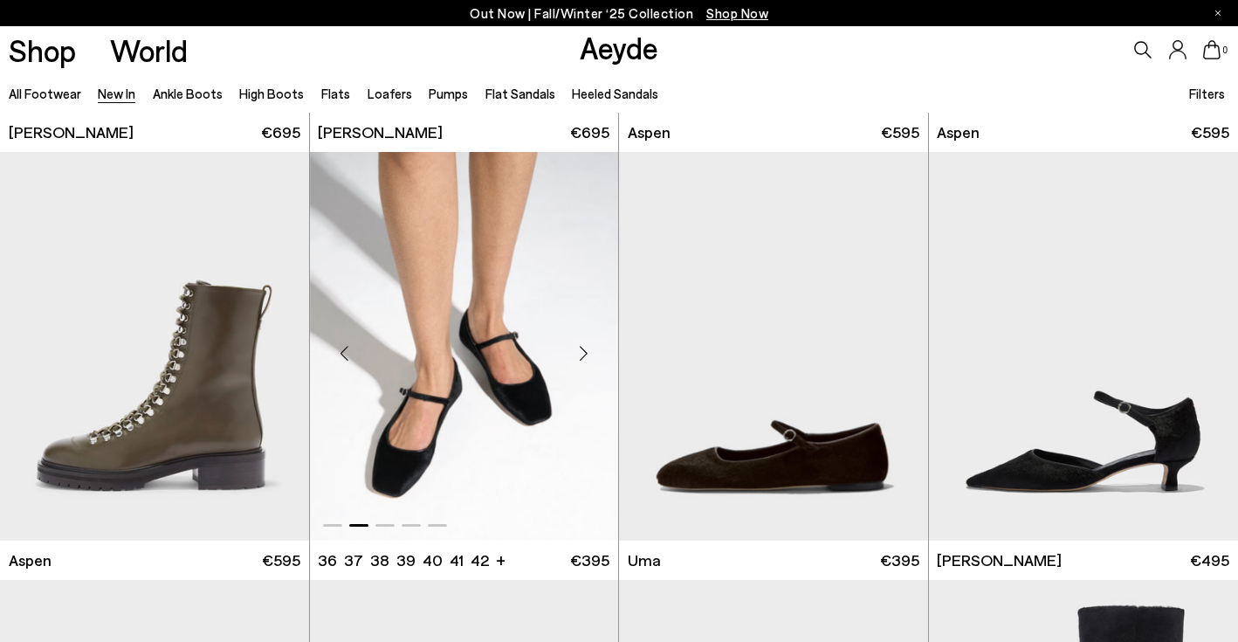
click at [583, 354] on div "Next slide" at bounding box center [583, 353] width 52 height 52
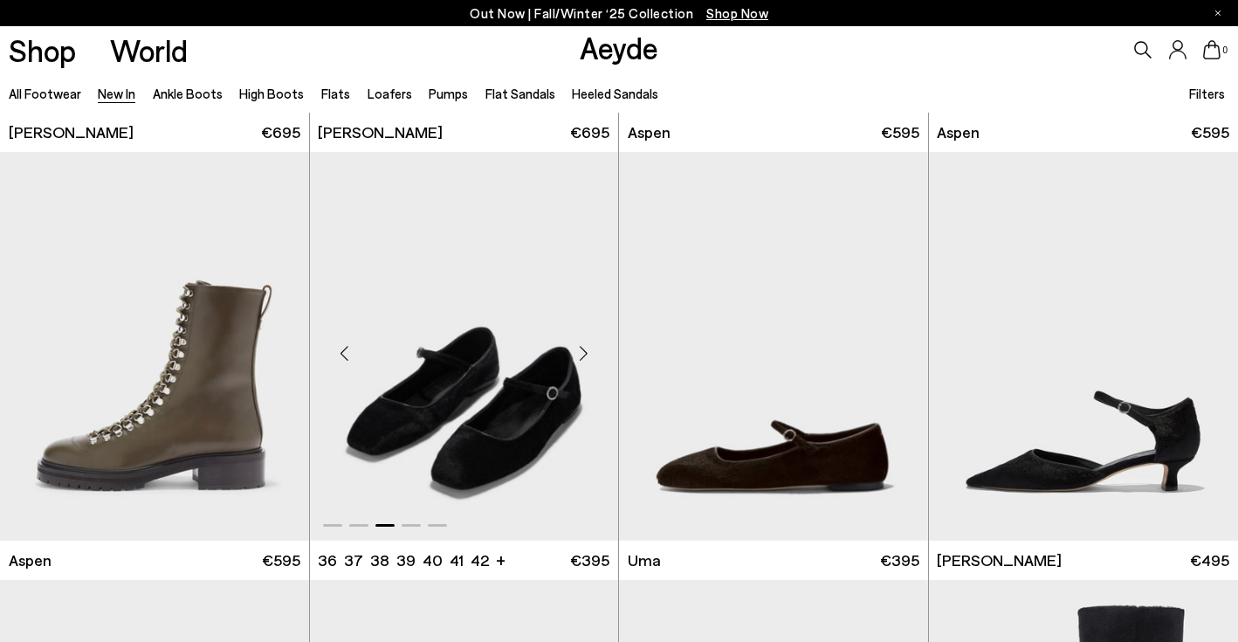
click at [583, 354] on div "Next slide" at bounding box center [583, 353] width 52 height 52
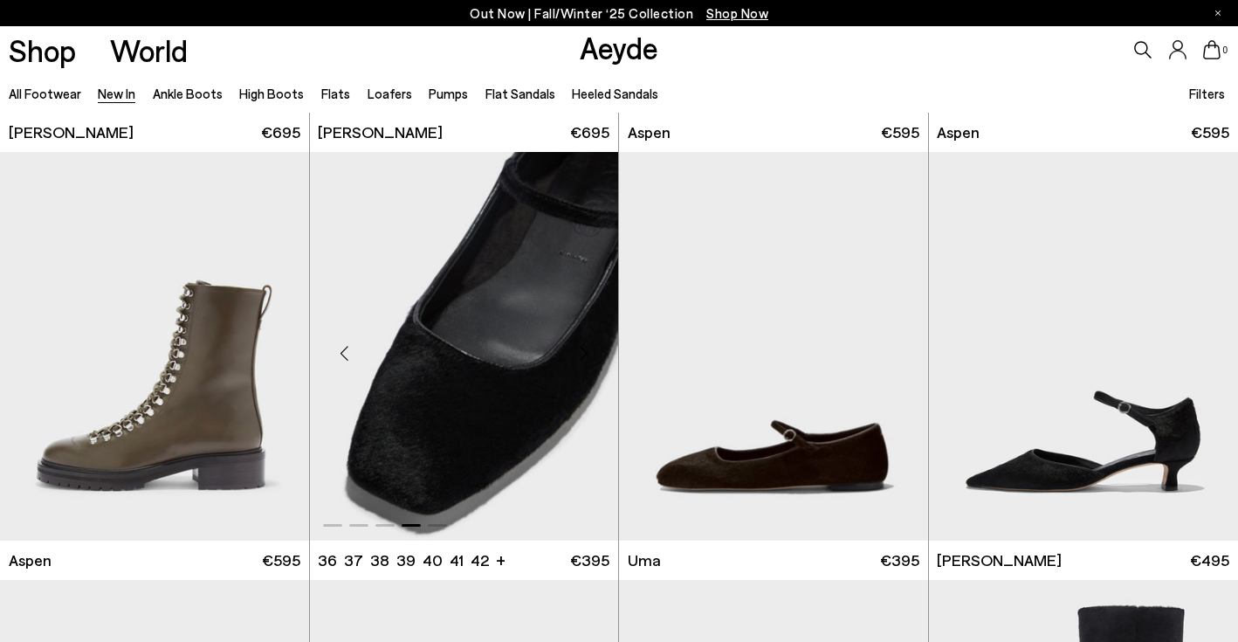
click at [583, 354] on div "Next slide" at bounding box center [583, 353] width 52 height 52
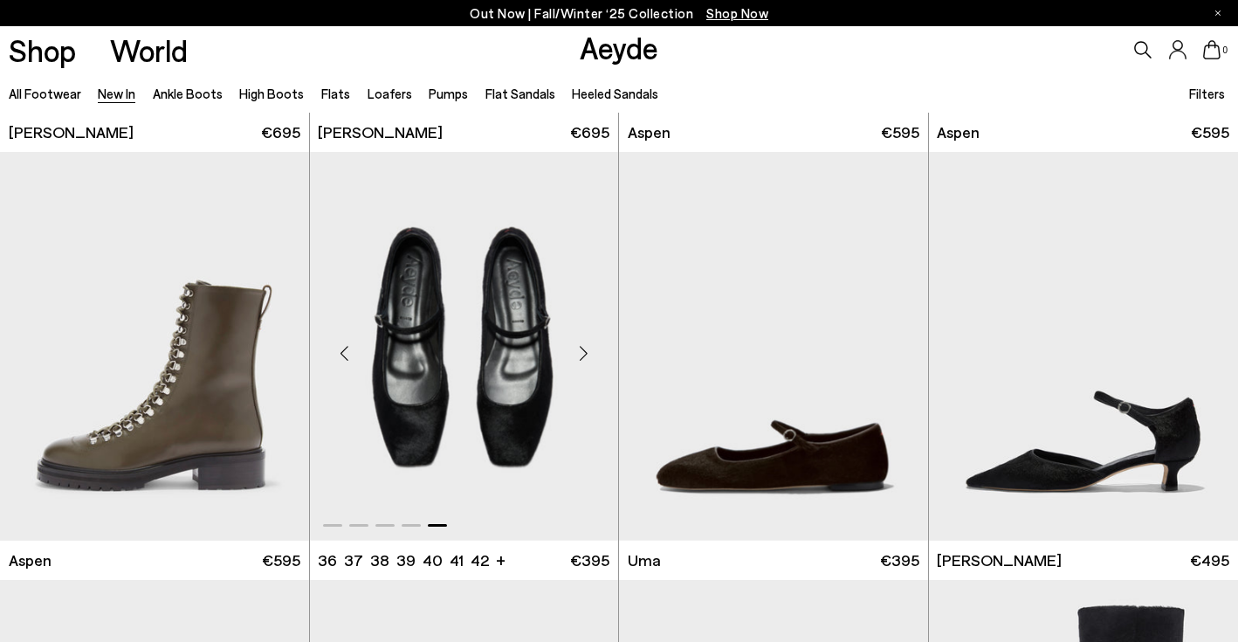
click at [583, 354] on div "Next slide" at bounding box center [583, 353] width 52 height 52
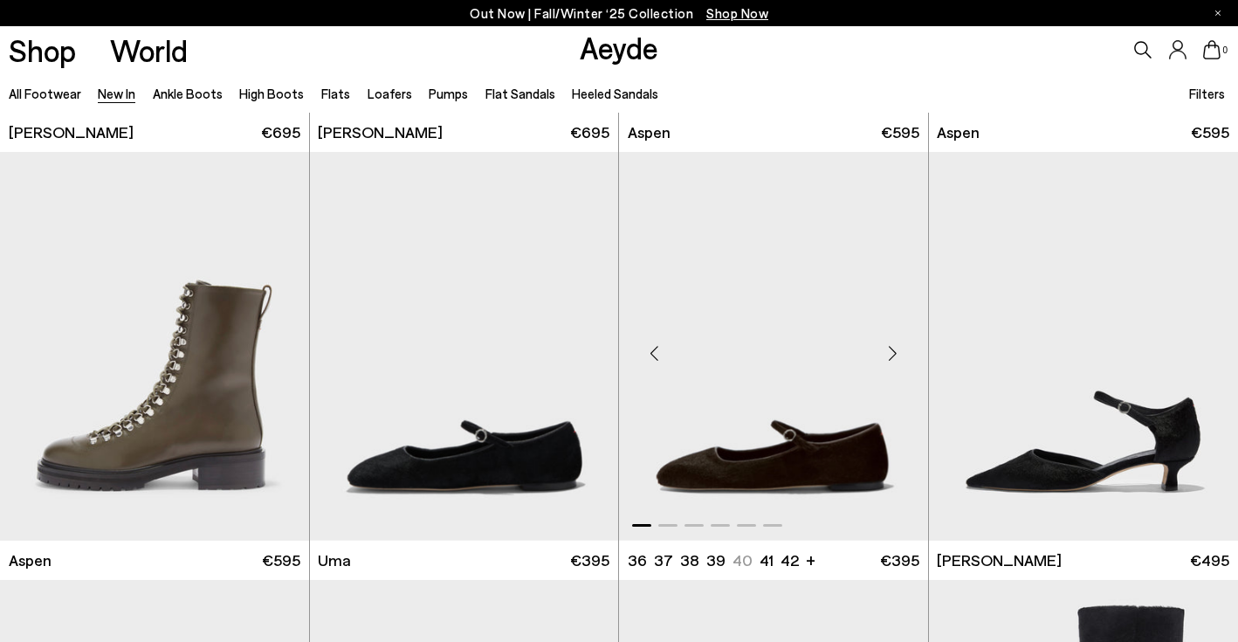
click at [888, 365] on div "Next slide" at bounding box center [893, 353] width 52 height 52
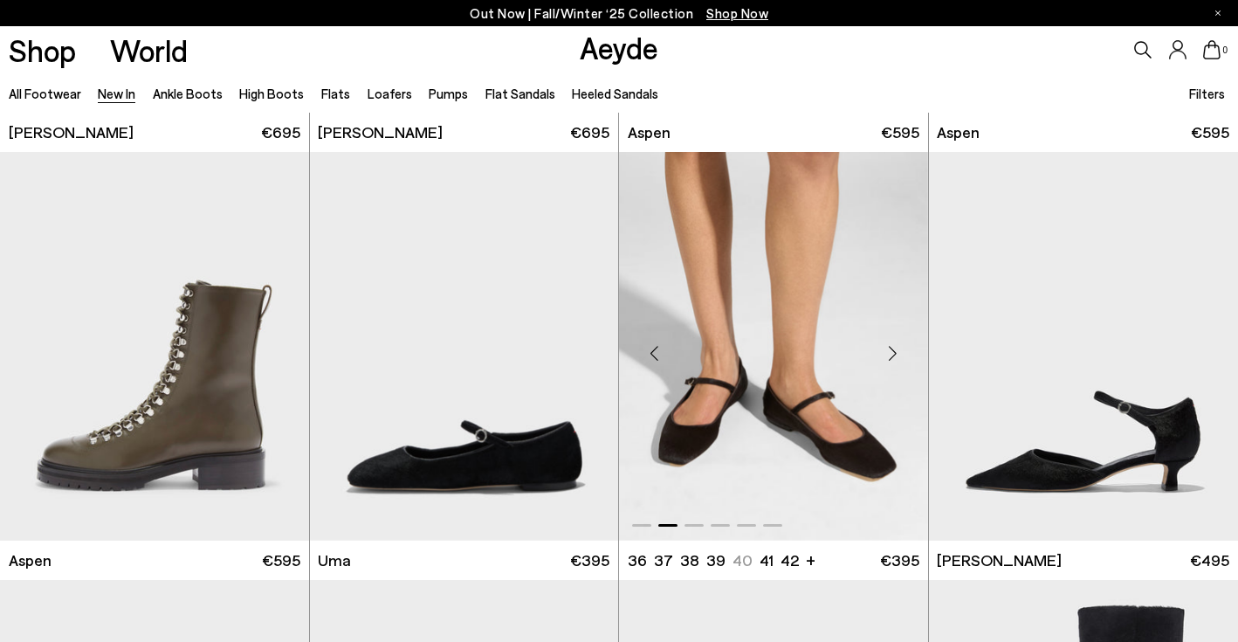
click at [888, 365] on div "Next slide" at bounding box center [893, 353] width 52 height 52
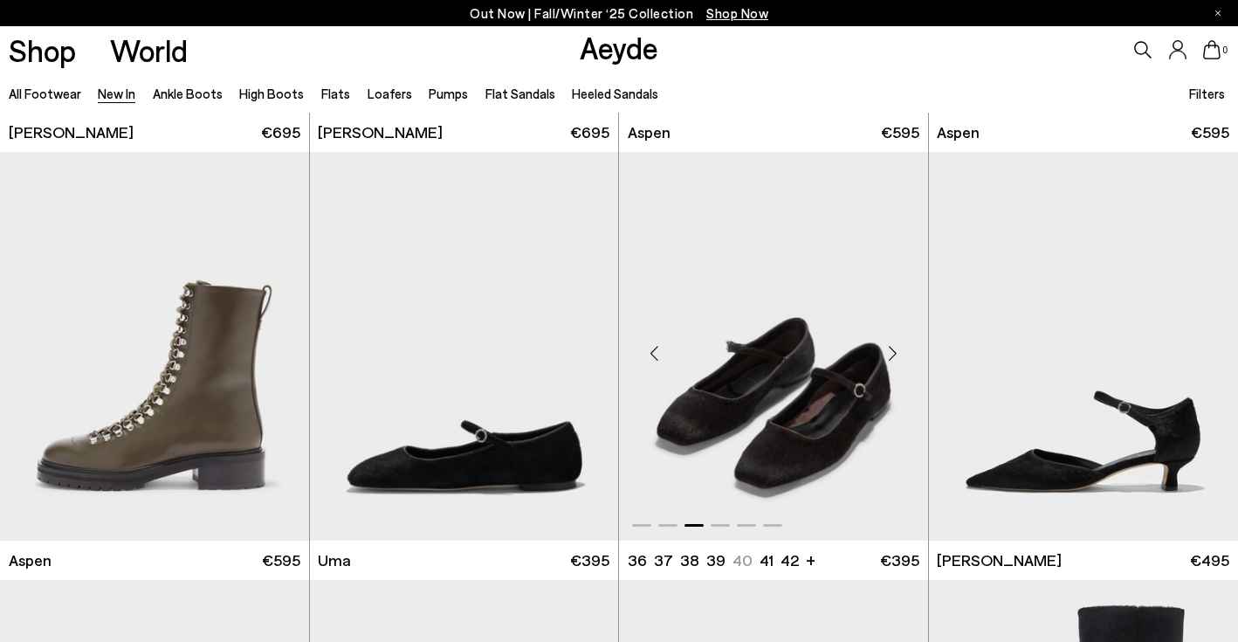
click at [888, 365] on div "Next slide" at bounding box center [893, 353] width 52 height 52
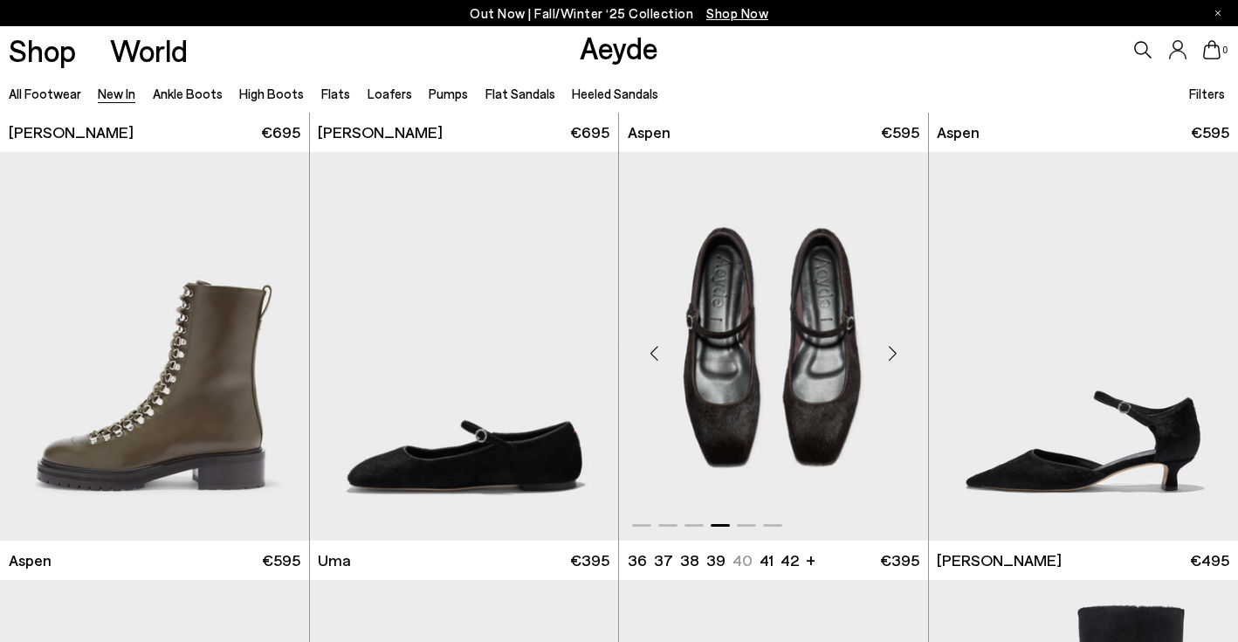
click at [888, 365] on div "Next slide" at bounding box center [893, 353] width 52 height 52
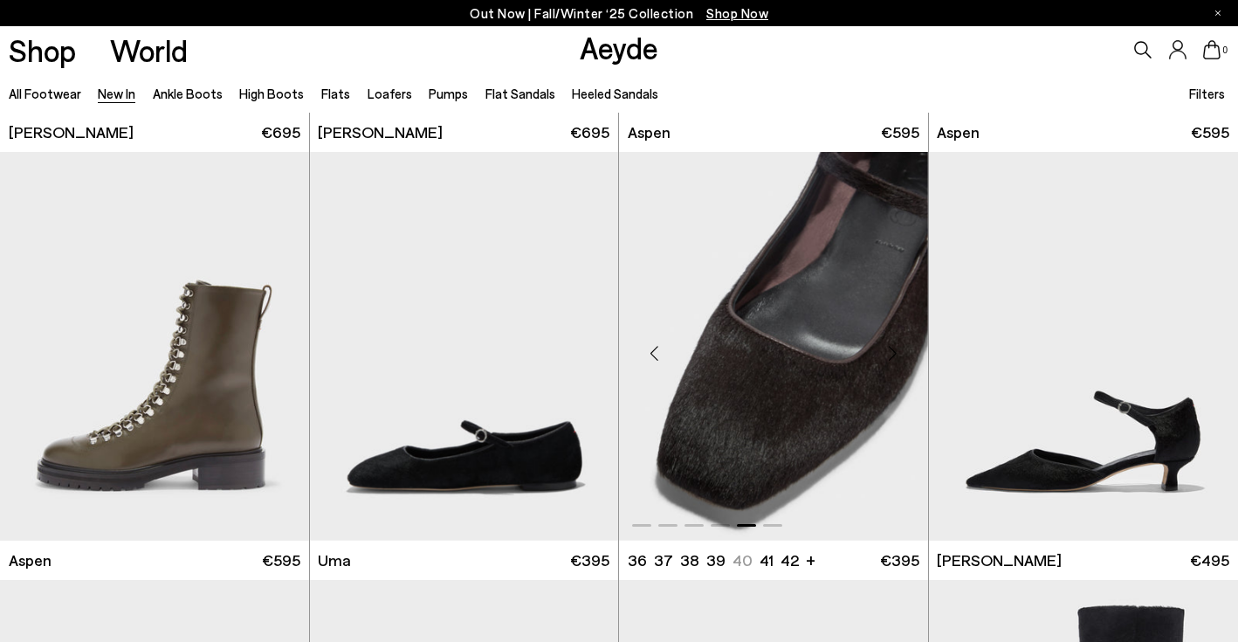
click at [888, 365] on div "Next slide" at bounding box center [893, 353] width 52 height 52
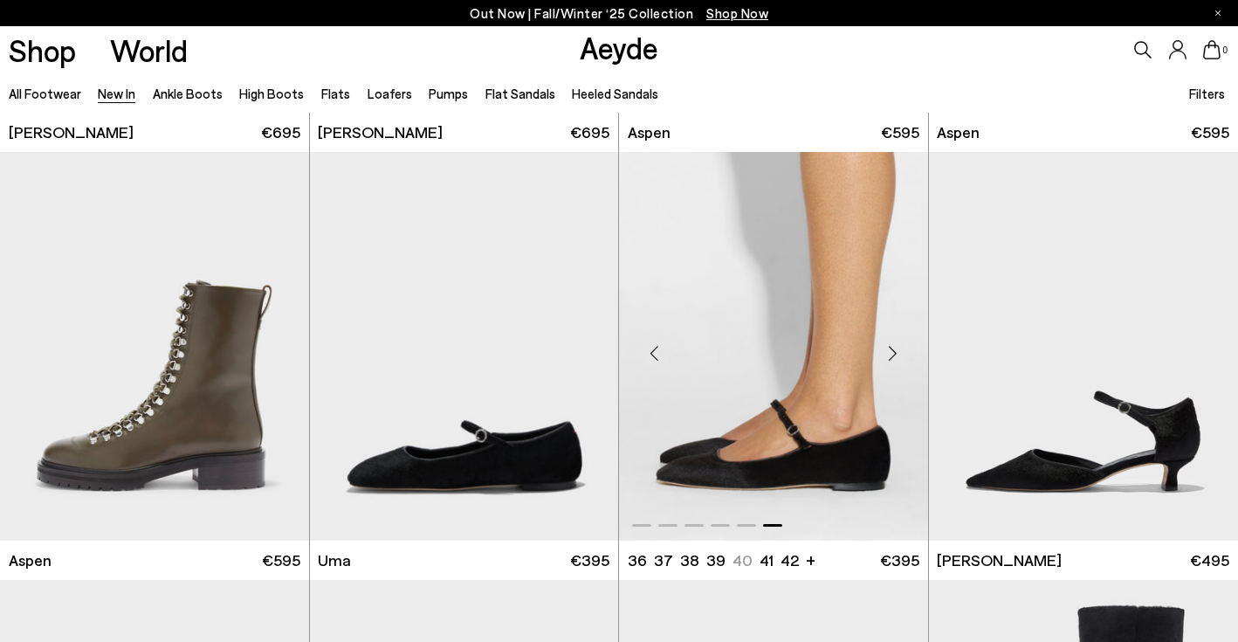
click at [888, 365] on div "Next slide" at bounding box center [893, 353] width 52 height 52
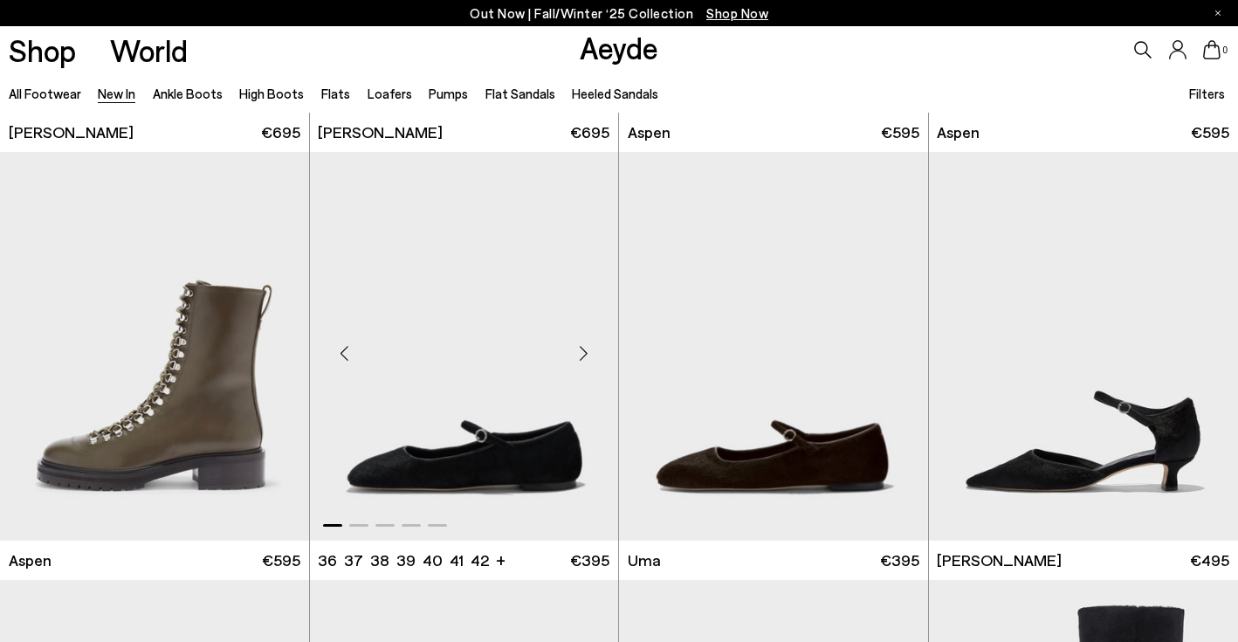
click at [579, 346] on div "Next slide" at bounding box center [583, 353] width 52 height 52
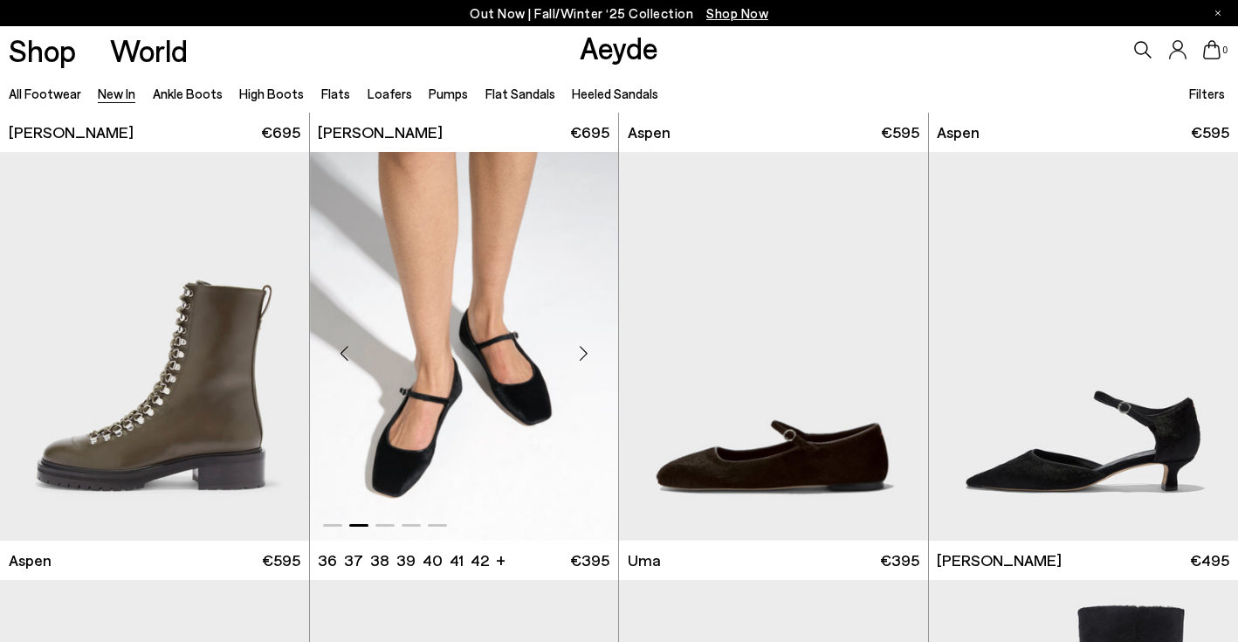
click at [579, 346] on div "Next slide" at bounding box center [583, 353] width 52 height 52
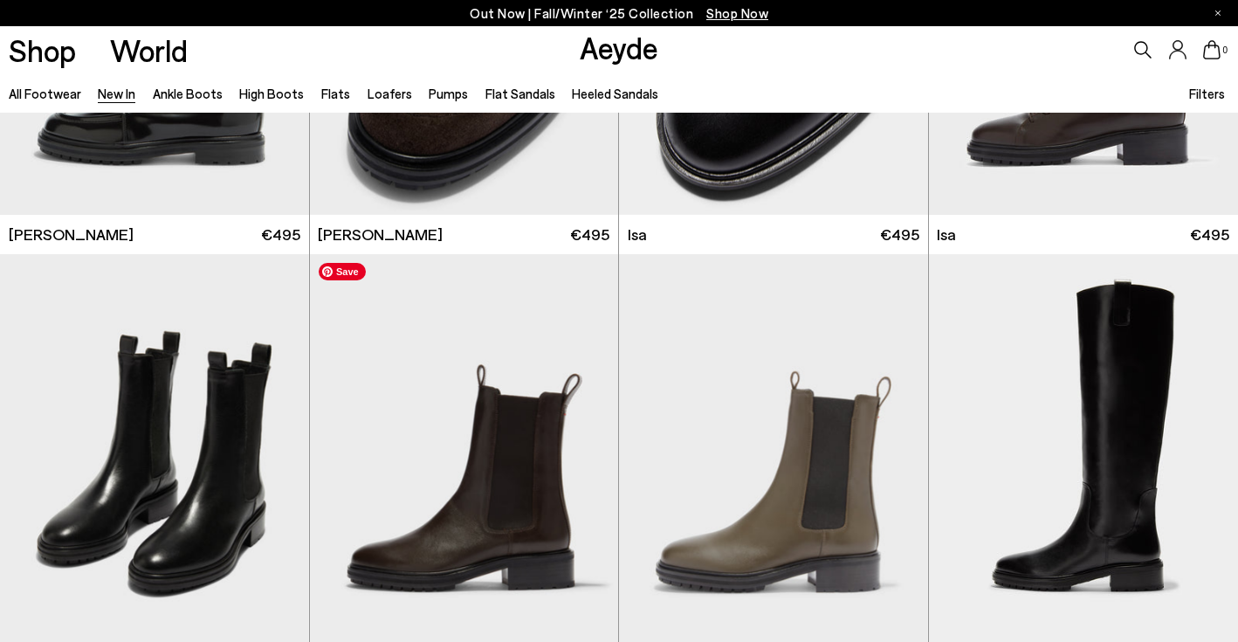
scroll to position [8404, 0]
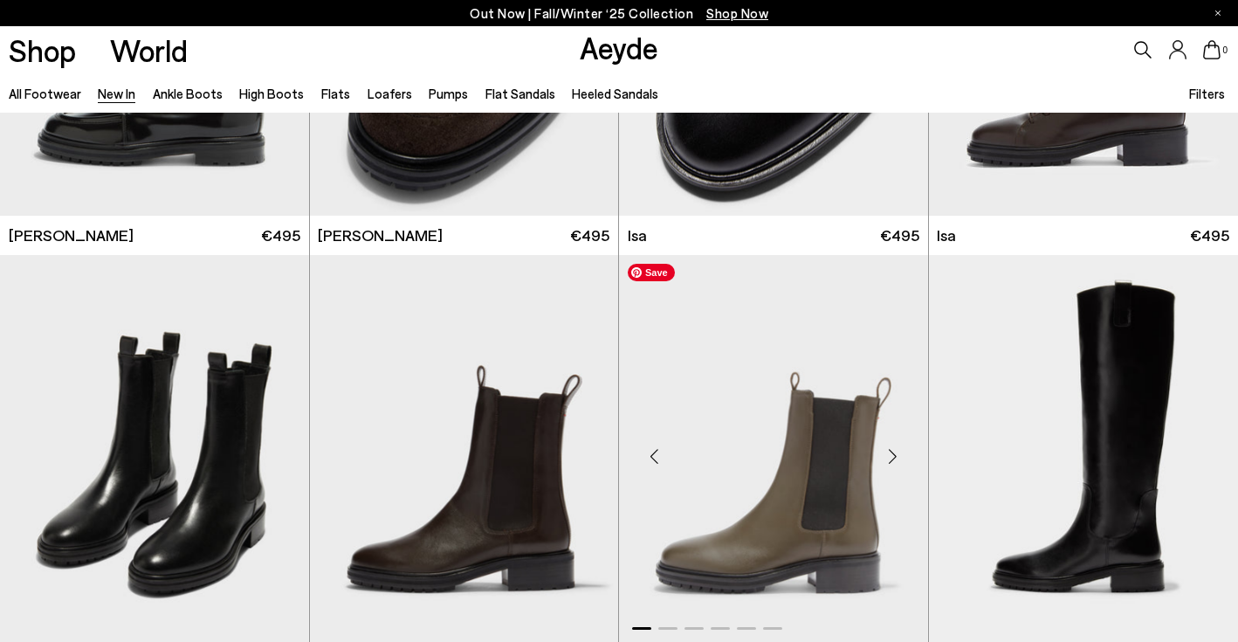
click at [887, 457] on div "Next slide" at bounding box center [893, 456] width 52 height 52
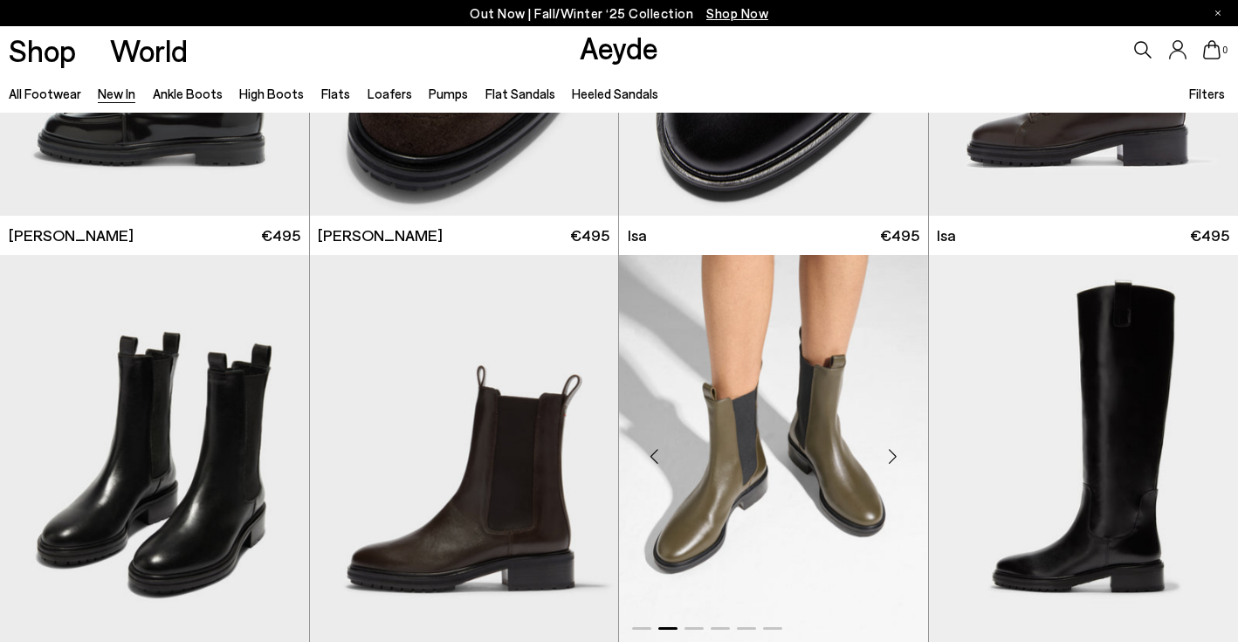
click at [887, 457] on div "Next slide" at bounding box center [893, 456] width 52 height 52
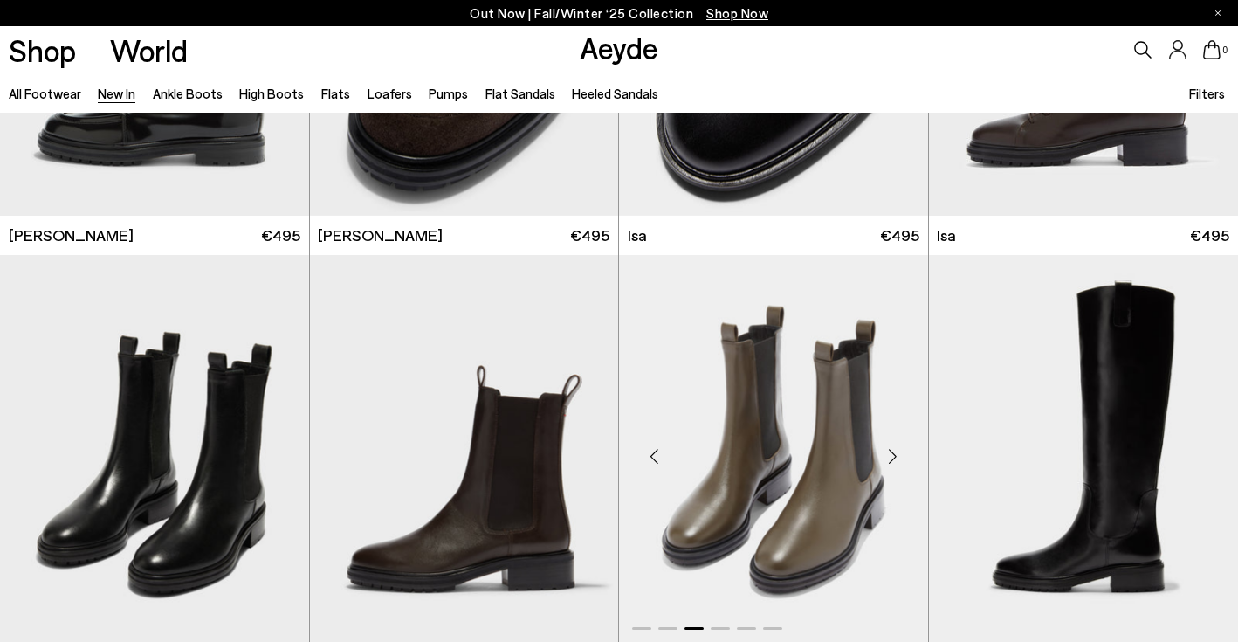
click at [887, 457] on div "Next slide" at bounding box center [893, 456] width 52 height 52
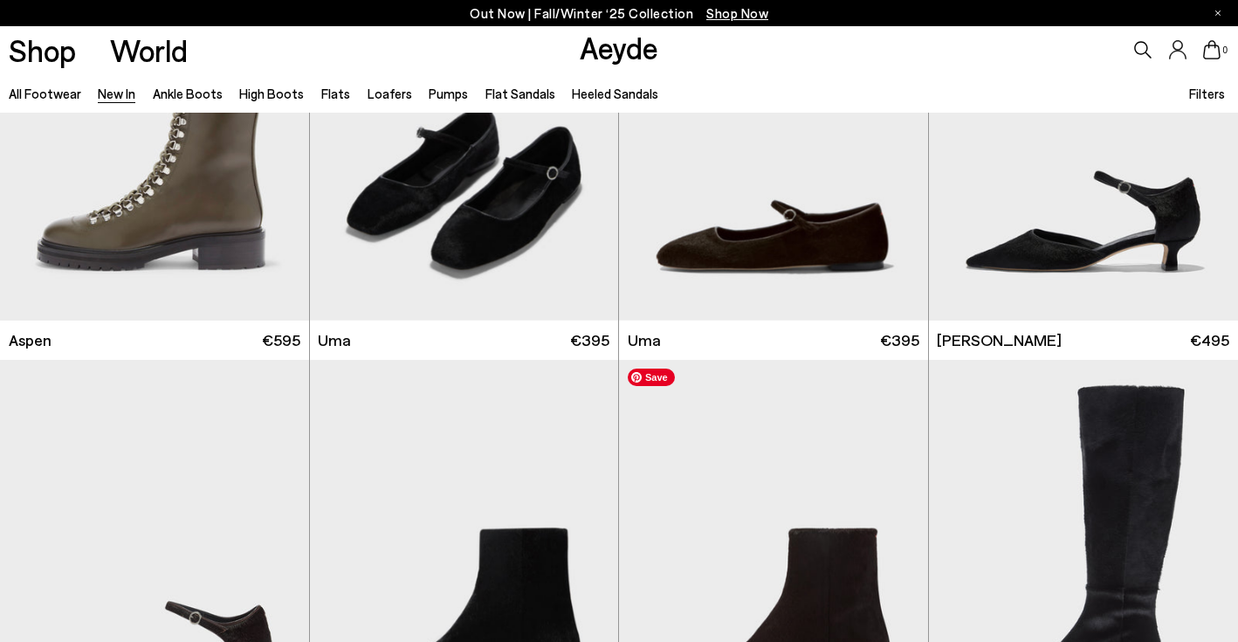
scroll to position [9770, 0]
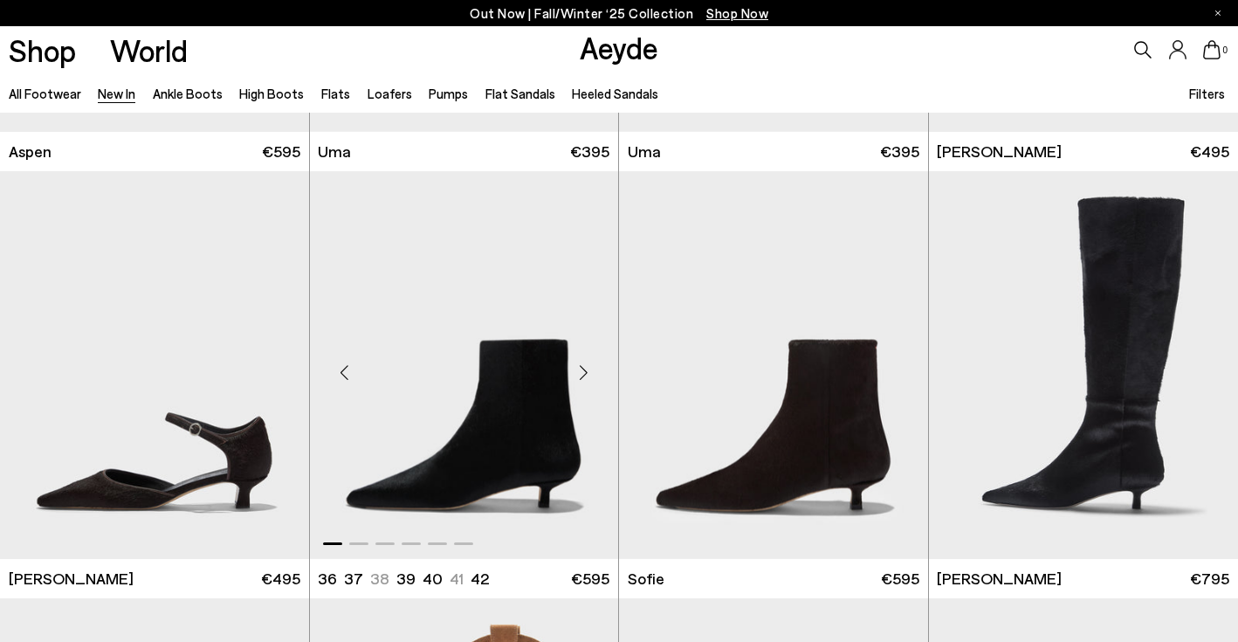
click at [583, 375] on div "Next slide" at bounding box center [583, 372] width 52 height 52
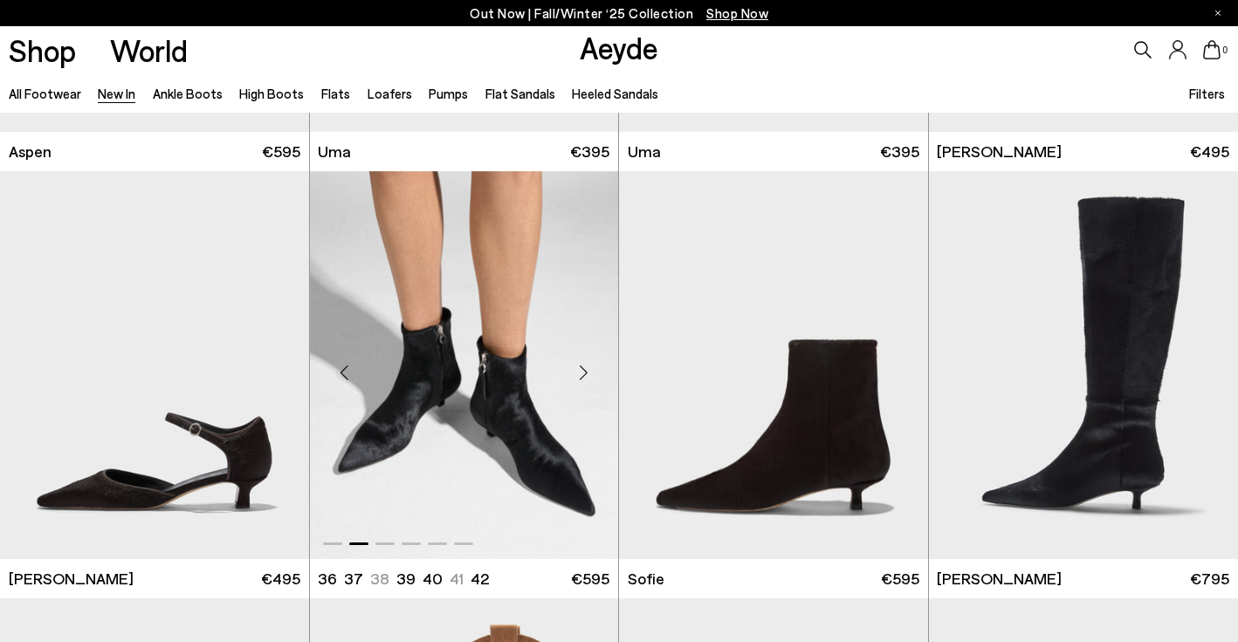
click at [583, 375] on div "Next slide" at bounding box center [583, 372] width 52 height 52
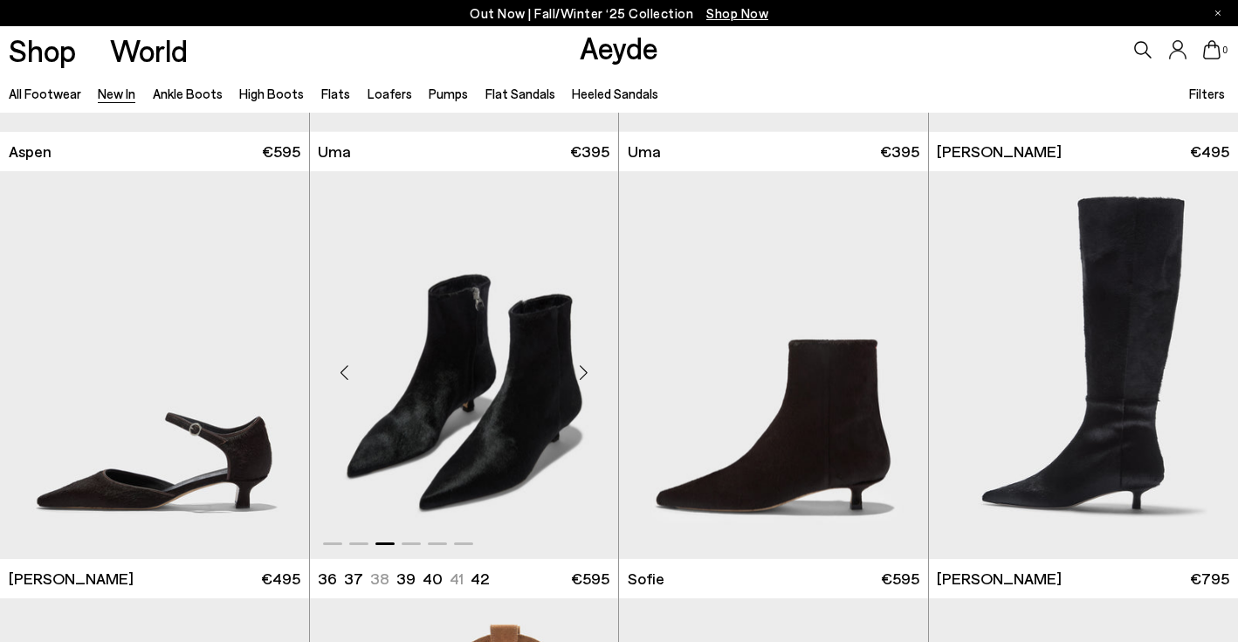
click at [346, 369] on div "Previous slide" at bounding box center [345, 372] width 52 height 52
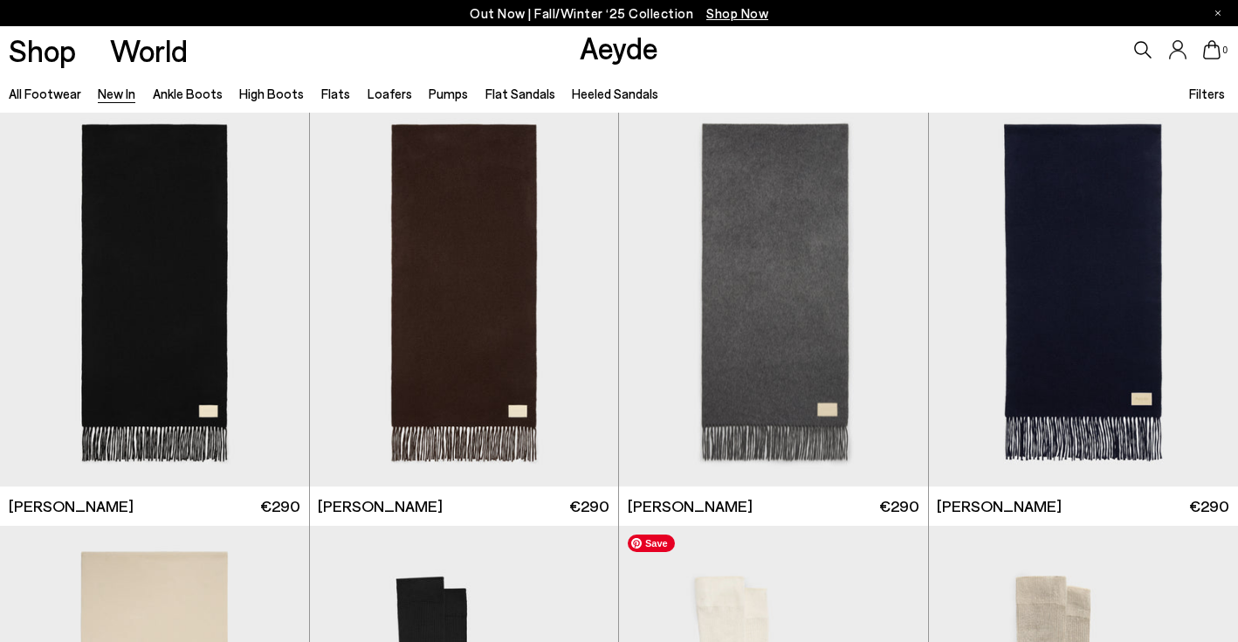
scroll to position [10597, 0]
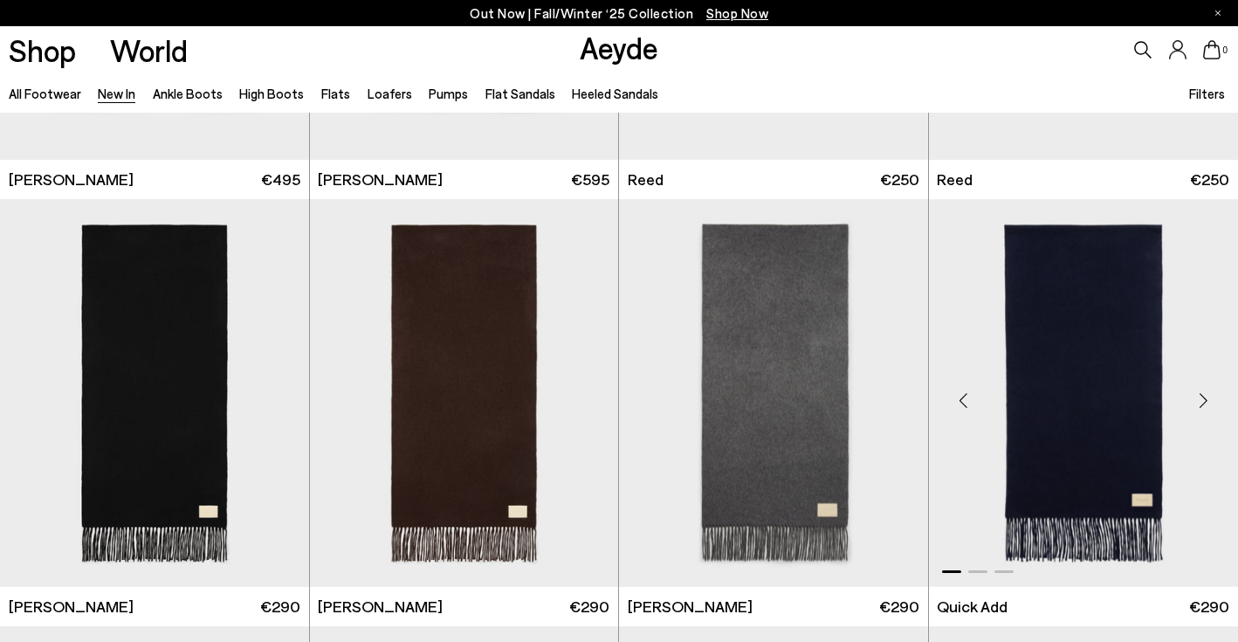
click at [1199, 392] on div "Next slide" at bounding box center [1203, 400] width 52 height 52
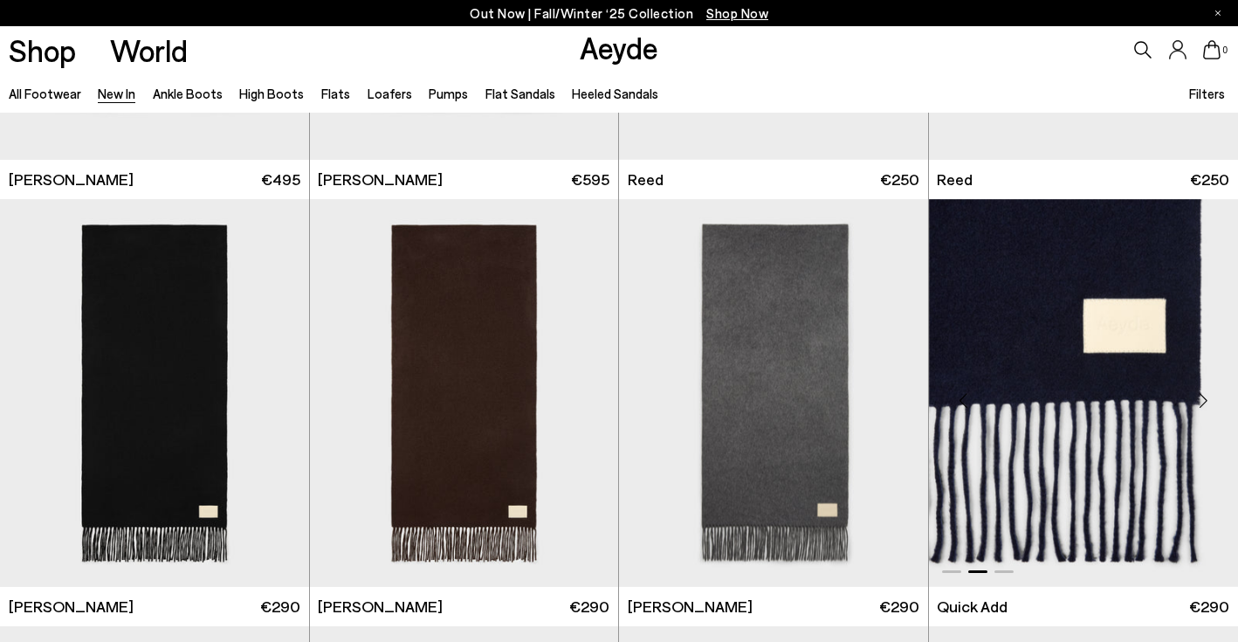
click at [1199, 392] on div "Next slide" at bounding box center [1203, 400] width 52 height 52
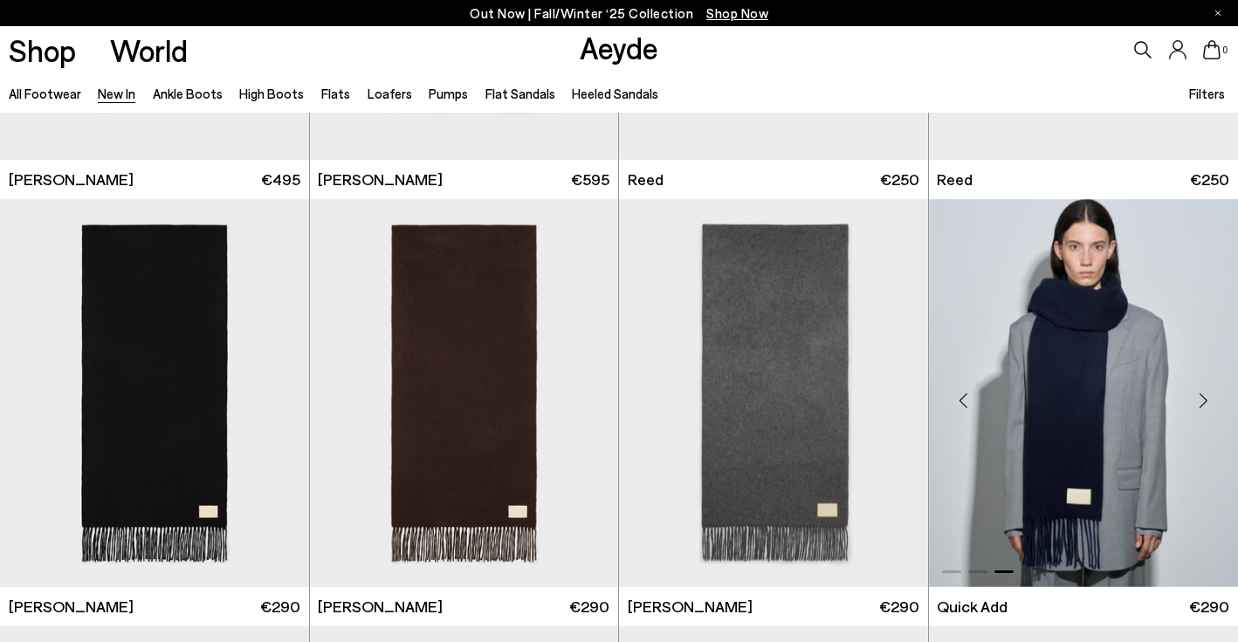
click at [1199, 392] on div "Next slide" at bounding box center [1203, 400] width 52 height 52
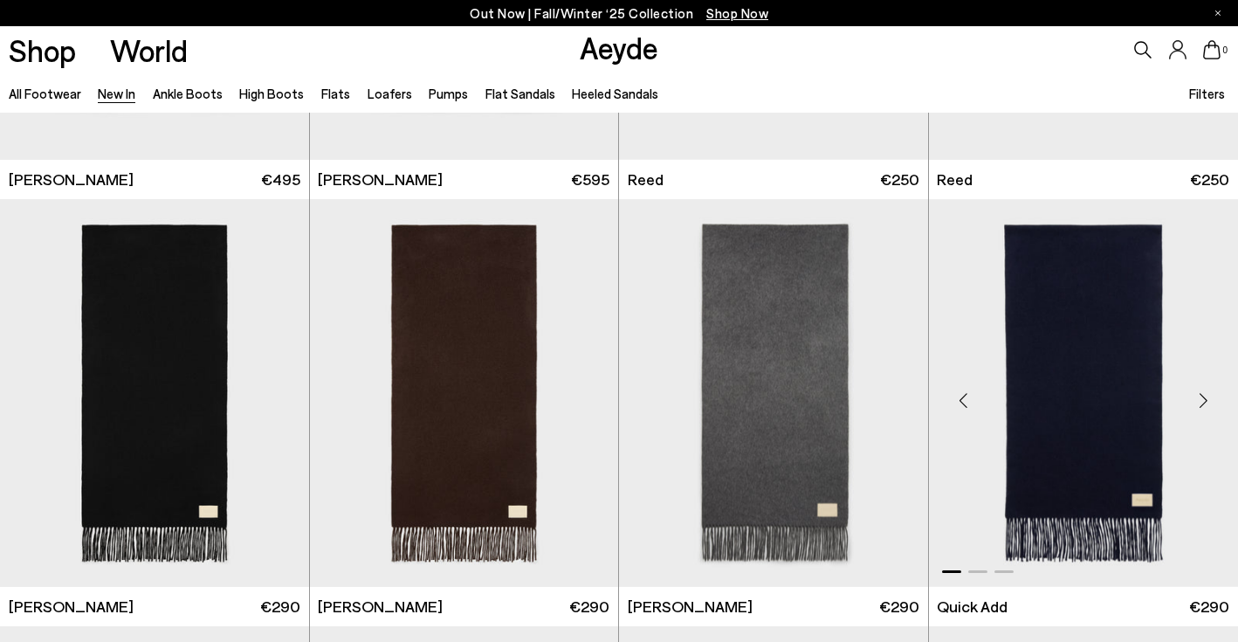
click at [1199, 392] on div "Next slide" at bounding box center [1203, 400] width 52 height 52
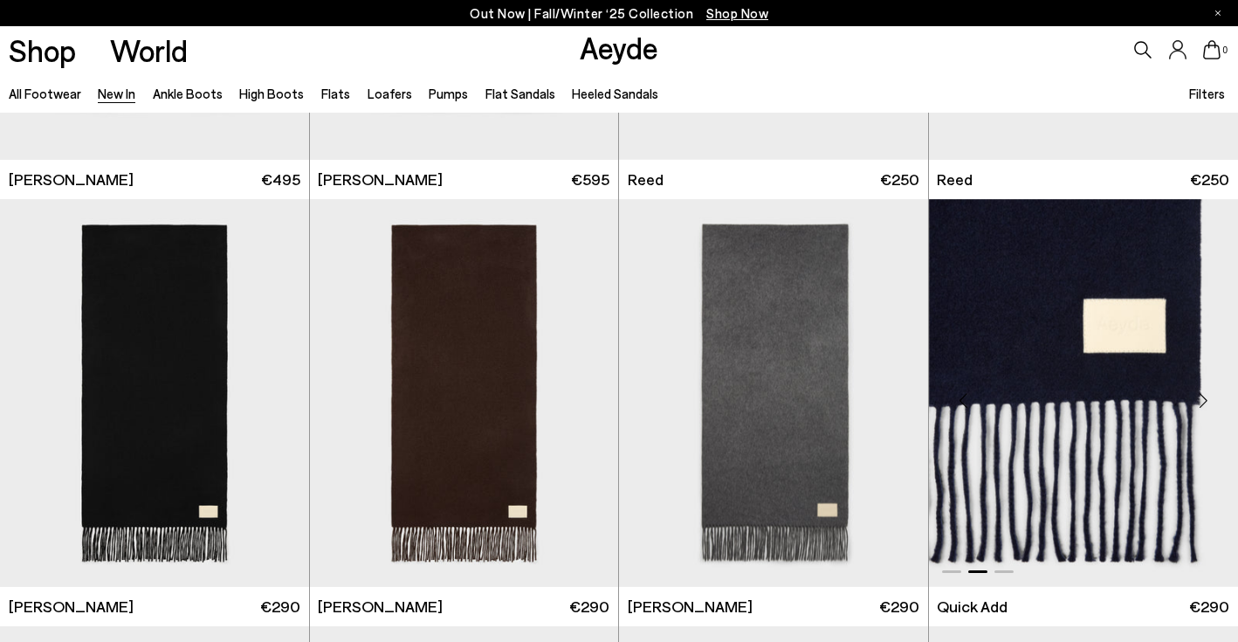
click at [1199, 392] on div "Next slide" at bounding box center [1203, 400] width 52 height 52
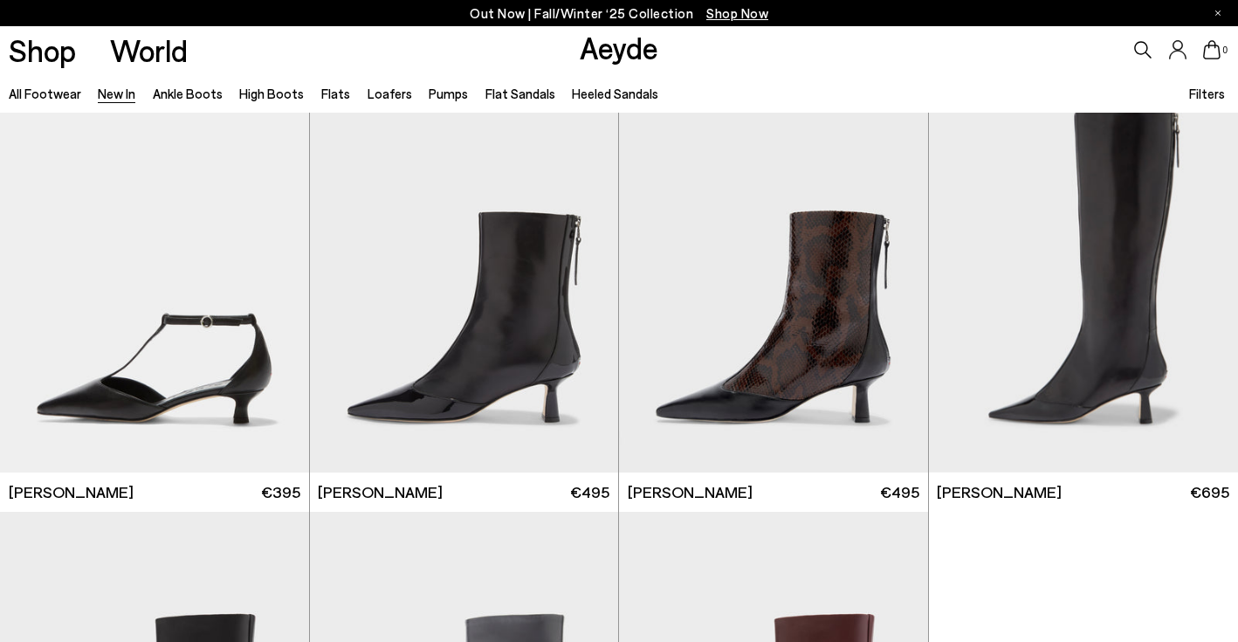
scroll to position [13564, 0]
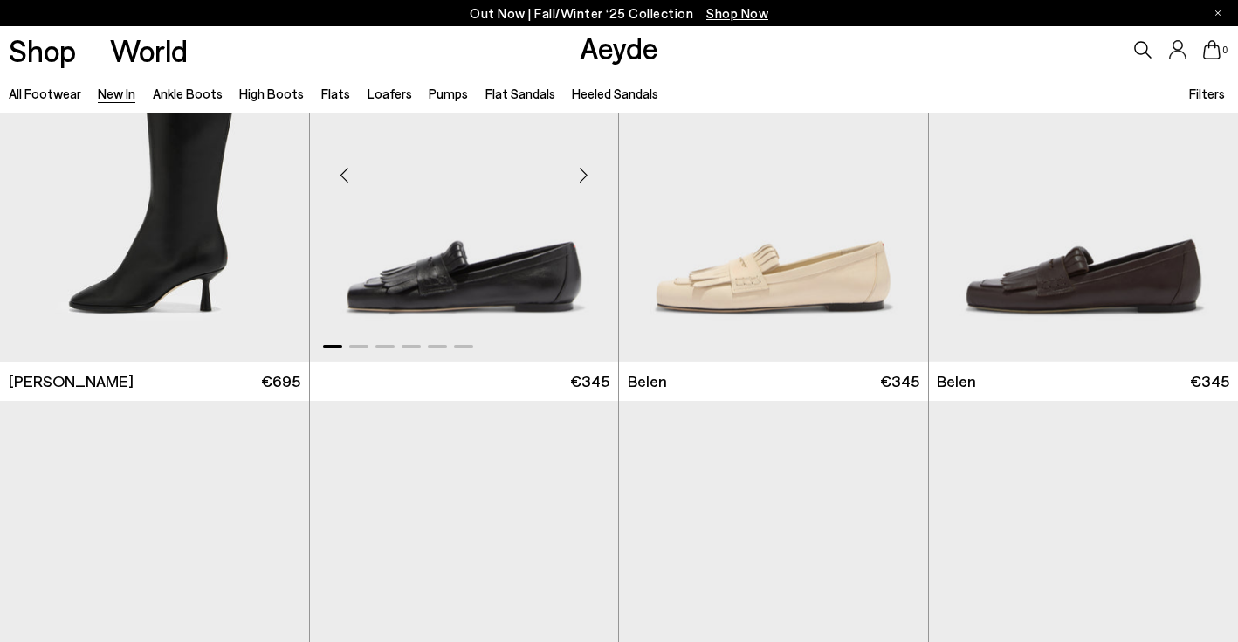
scroll to position [16134, 0]
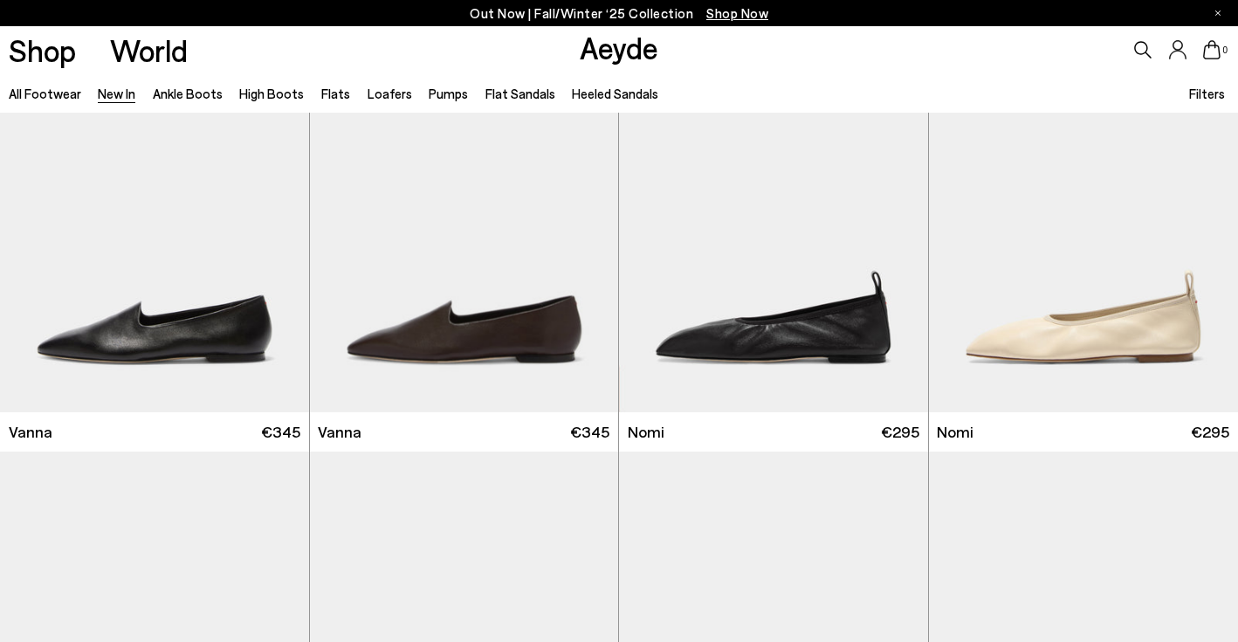
scroll to position [17602, 0]
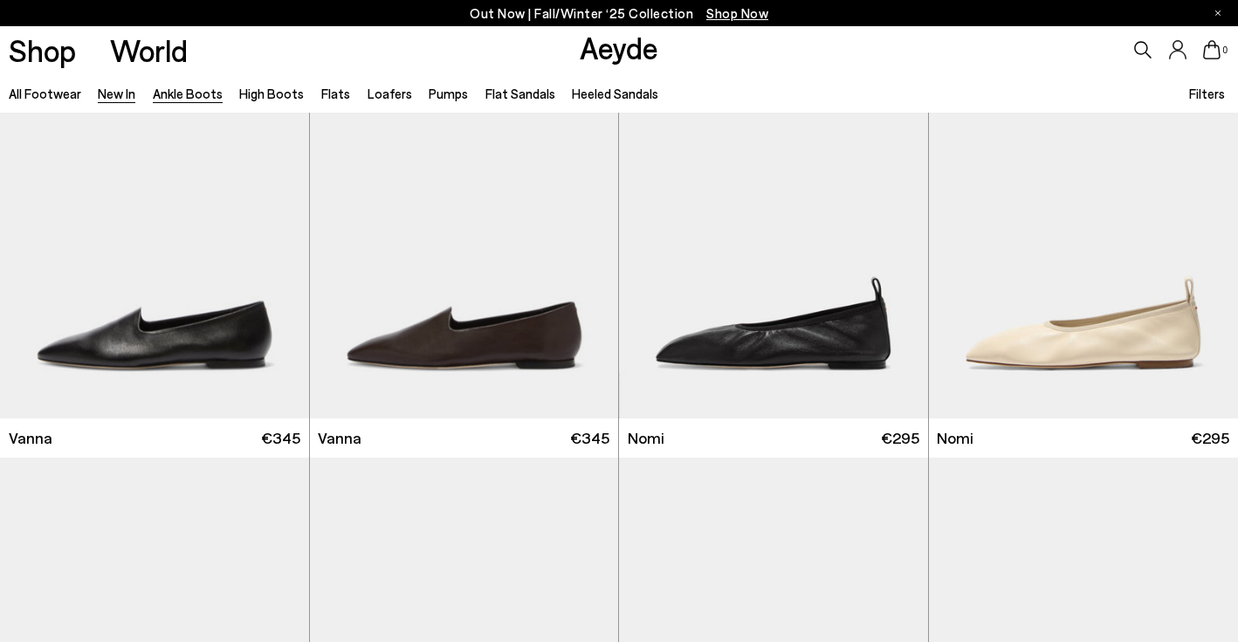
click at [208, 96] on link "Ankle Boots" at bounding box center [188, 94] width 70 height 16
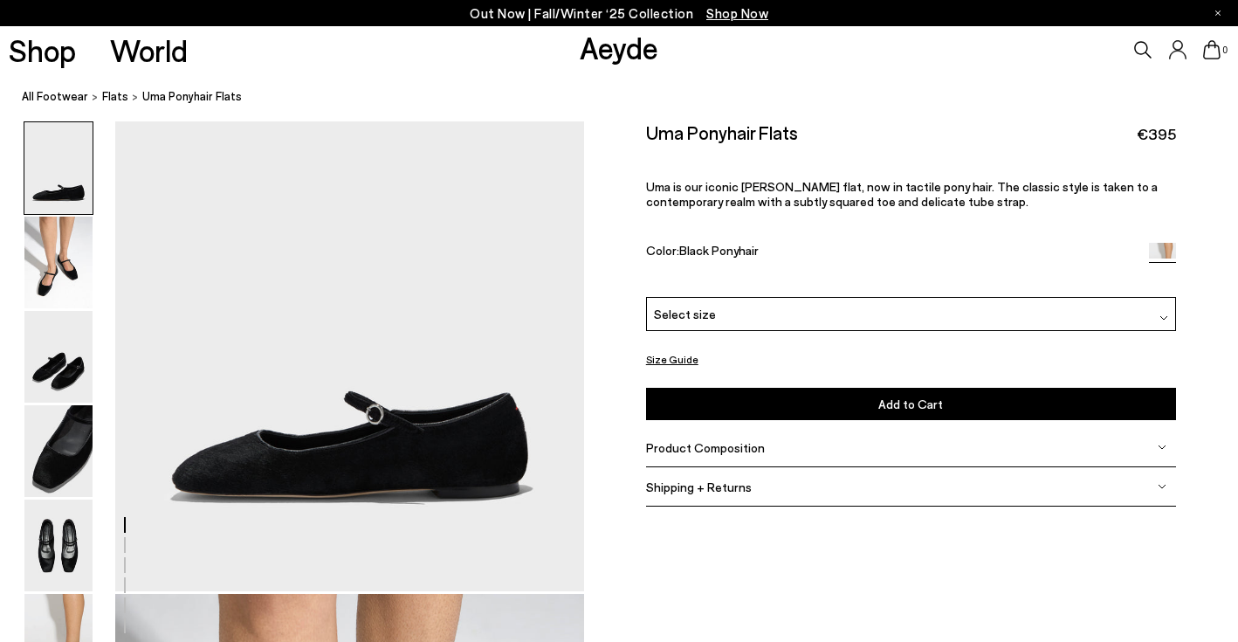
scroll to position [157, 0]
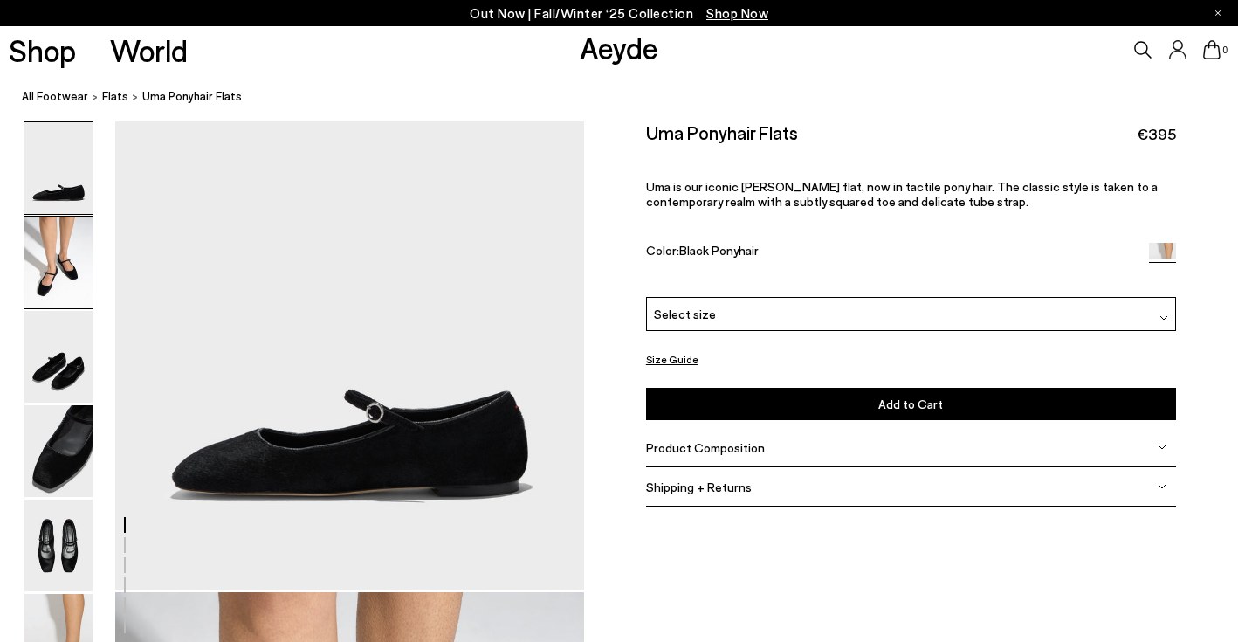
click at [76, 287] on img at bounding box center [58, 262] width 68 height 92
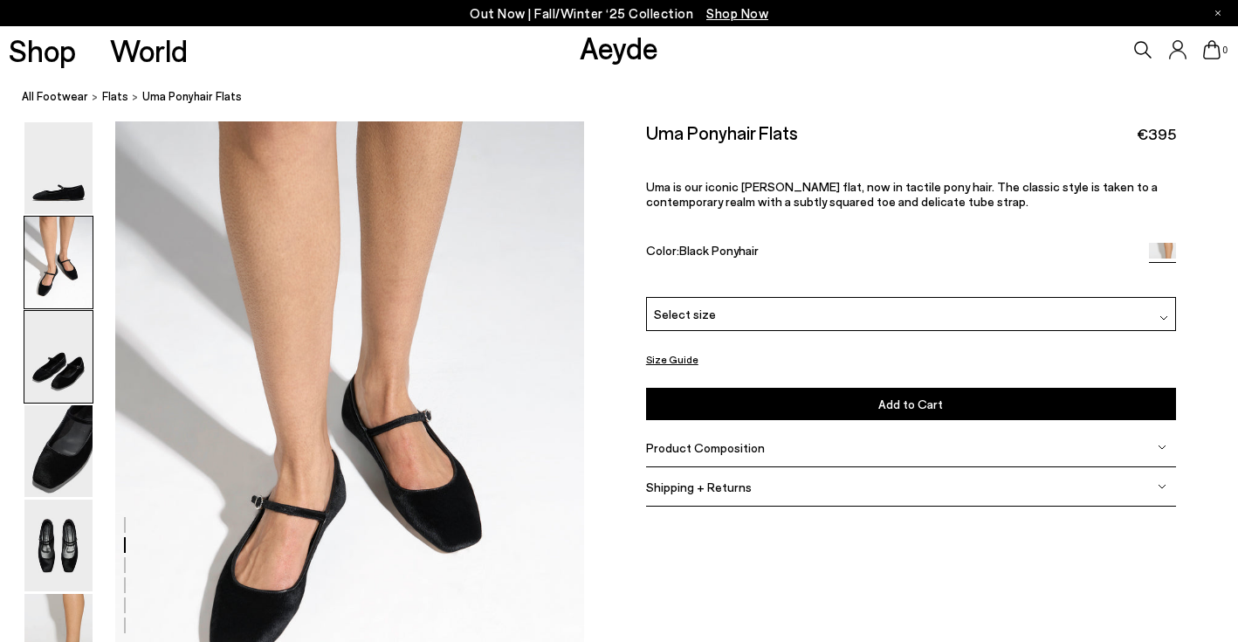
click at [76, 340] on img at bounding box center [58, 357] width 68 height 92
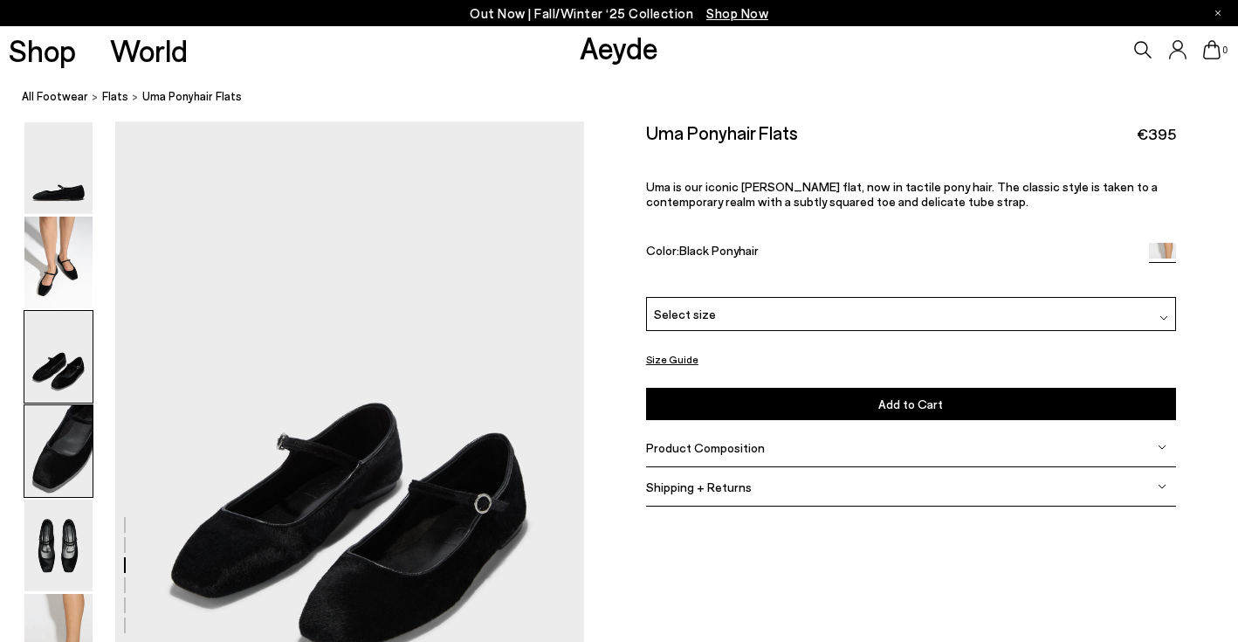
click at [72, 429] on img at bounding box center [58, 451] width 68 height 92
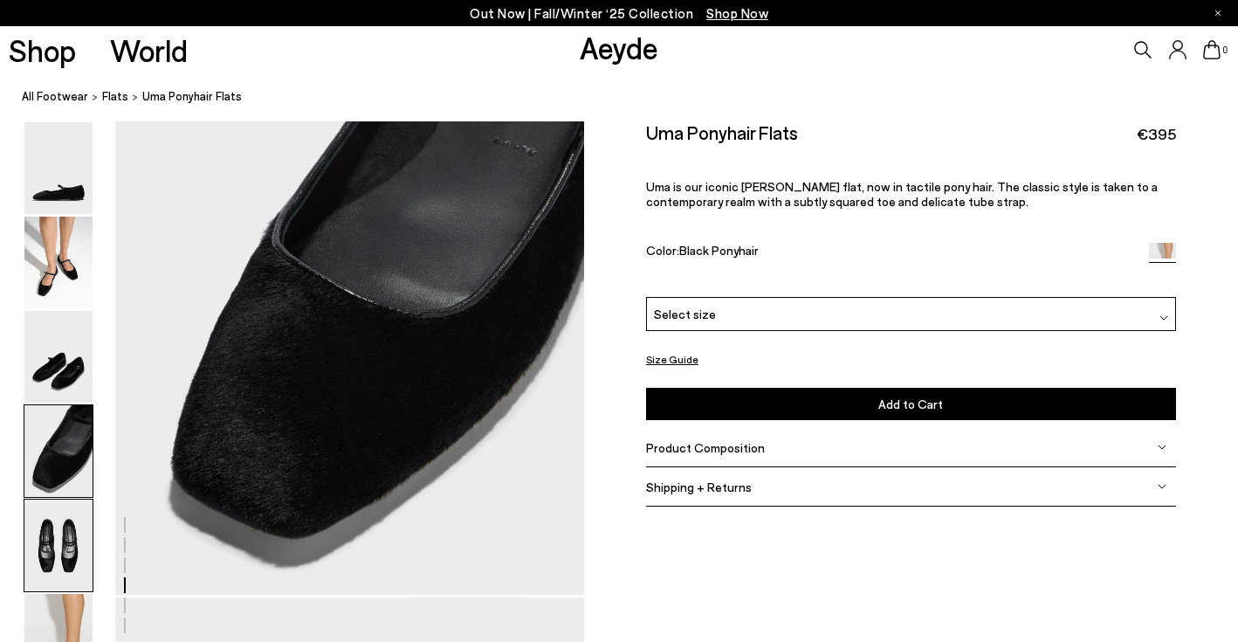
click at [58, 551] on img at bounding box center [58, 545] width 68 height 92
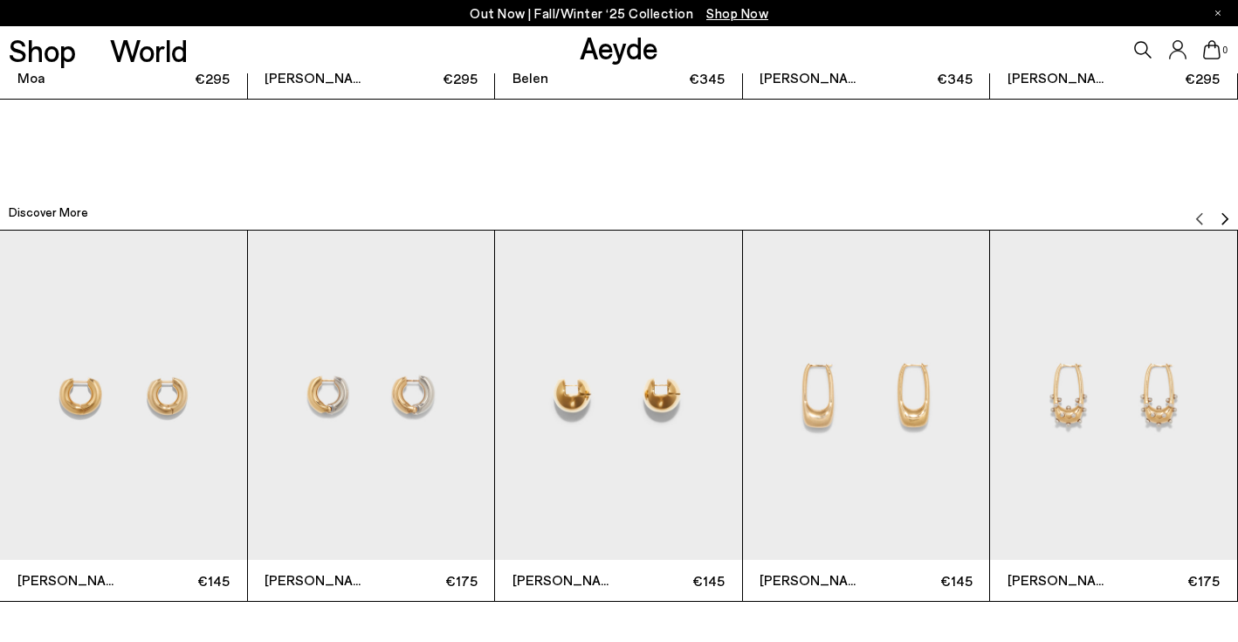
scroll to position [4305, 0]
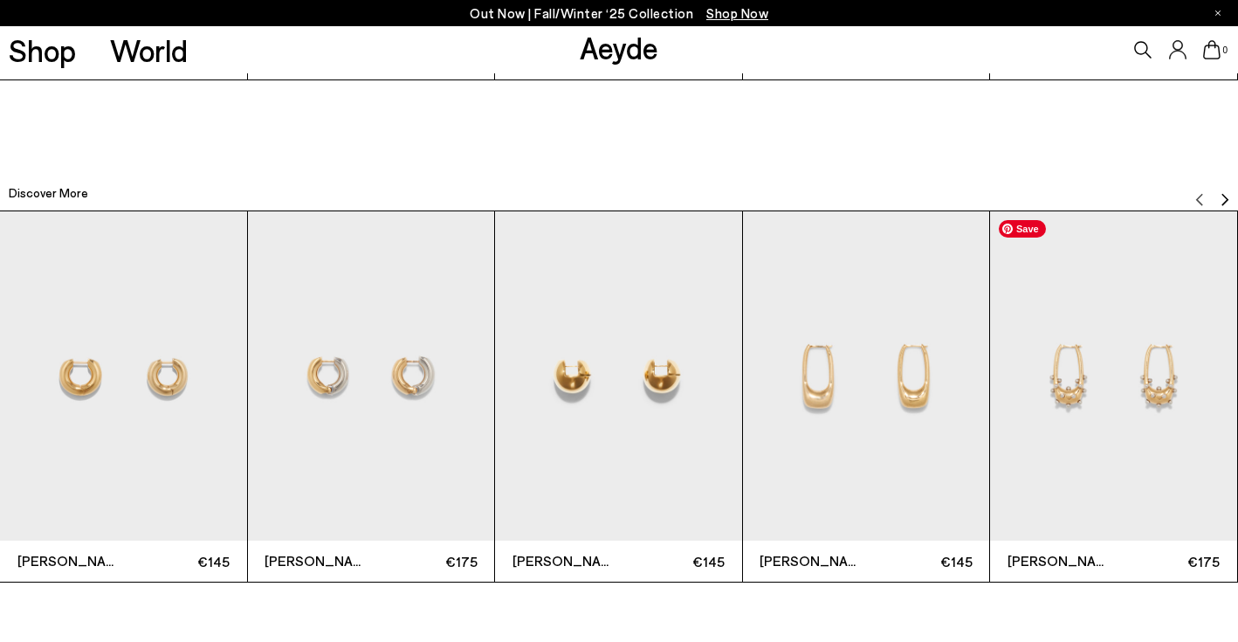
click at [1222, 201] on img "Next slide" at bounding box center [1225, 200] width 14 height 14
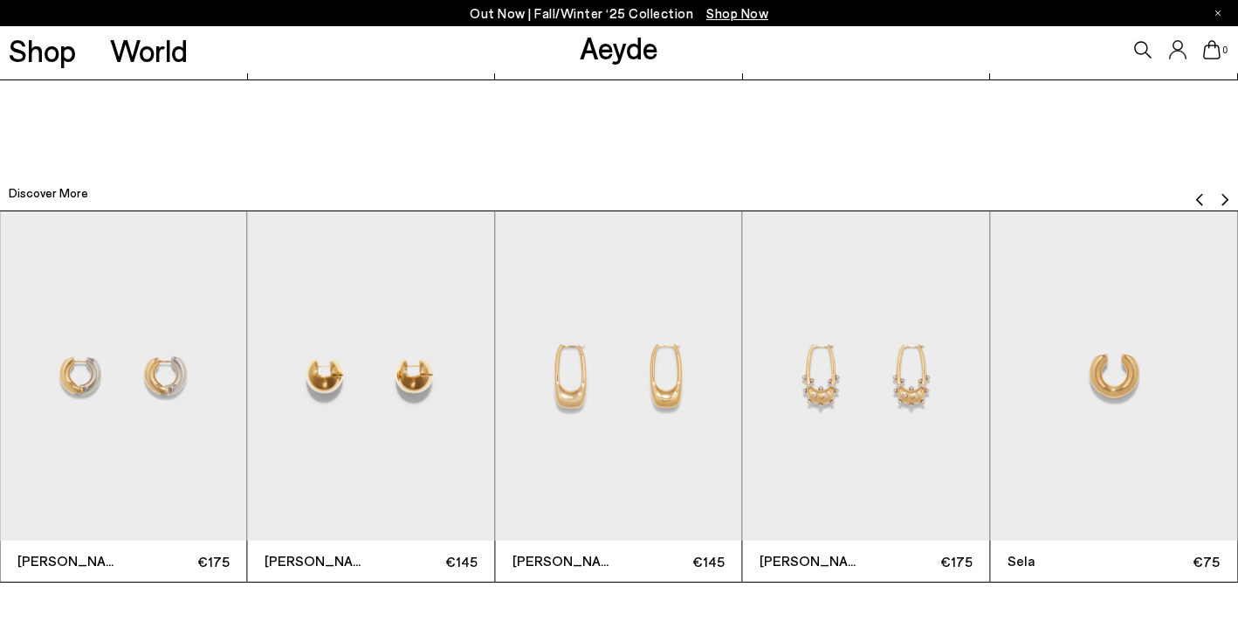
click at [1222, 201] on img "Next slide" at bounding box center [1225, 200] width 14 height 14
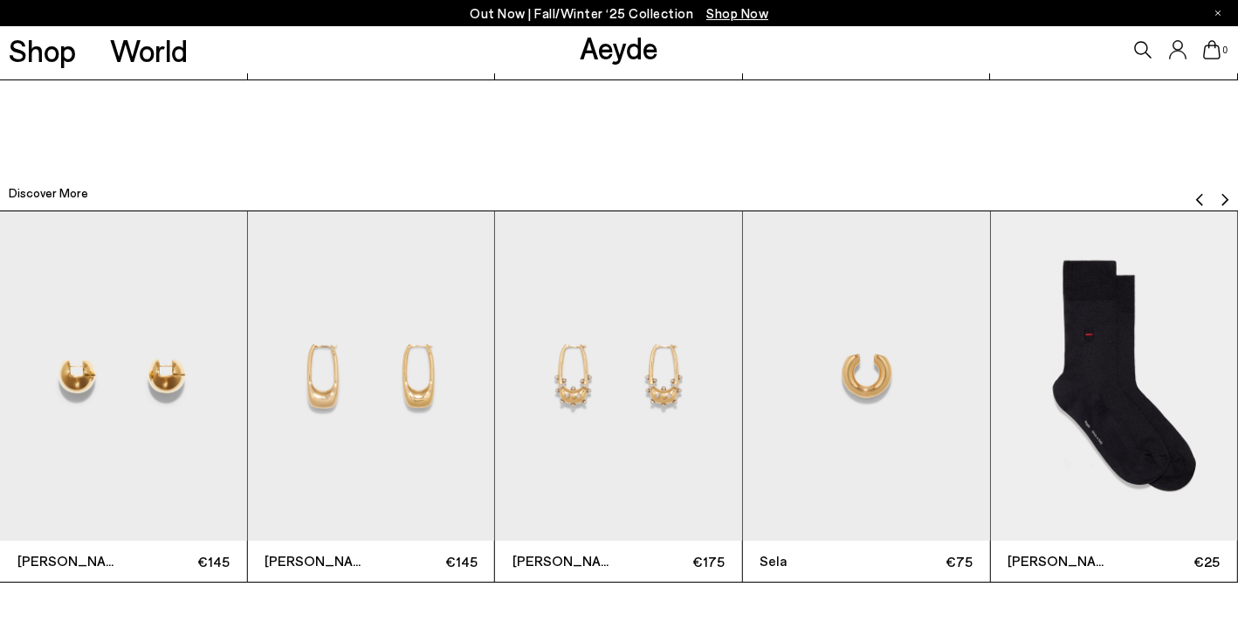
click at [1222, 201] on img "Next slide" at bounding box center [1225, 200] width 14 height 14
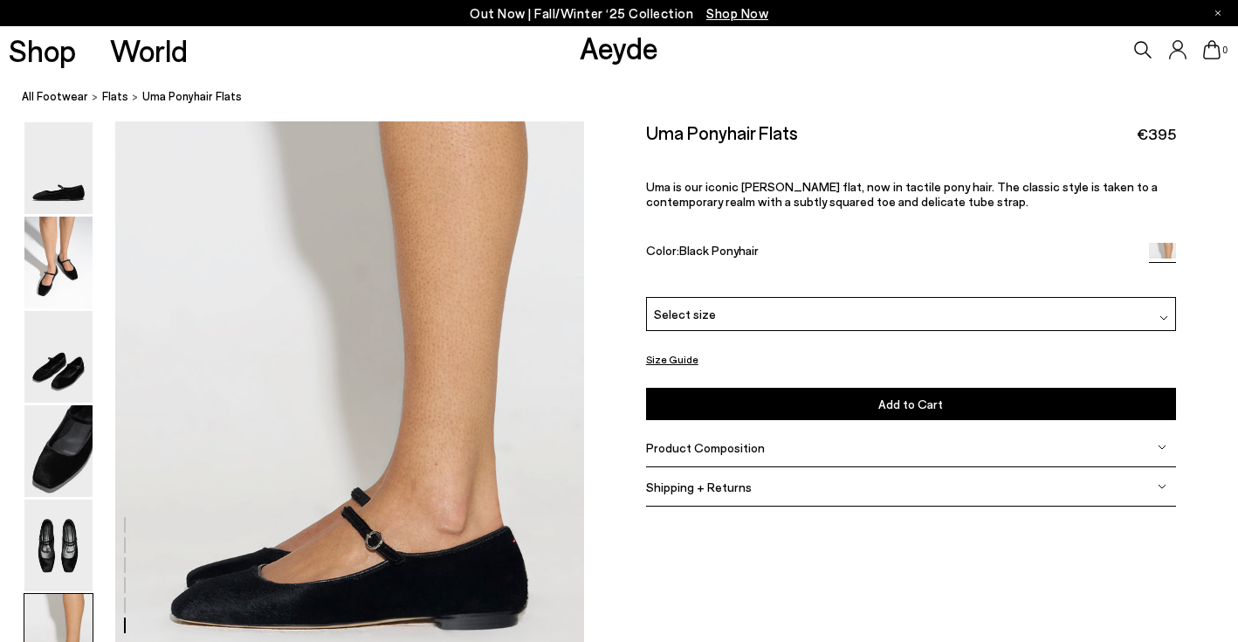
scroll to position [3160, 0]
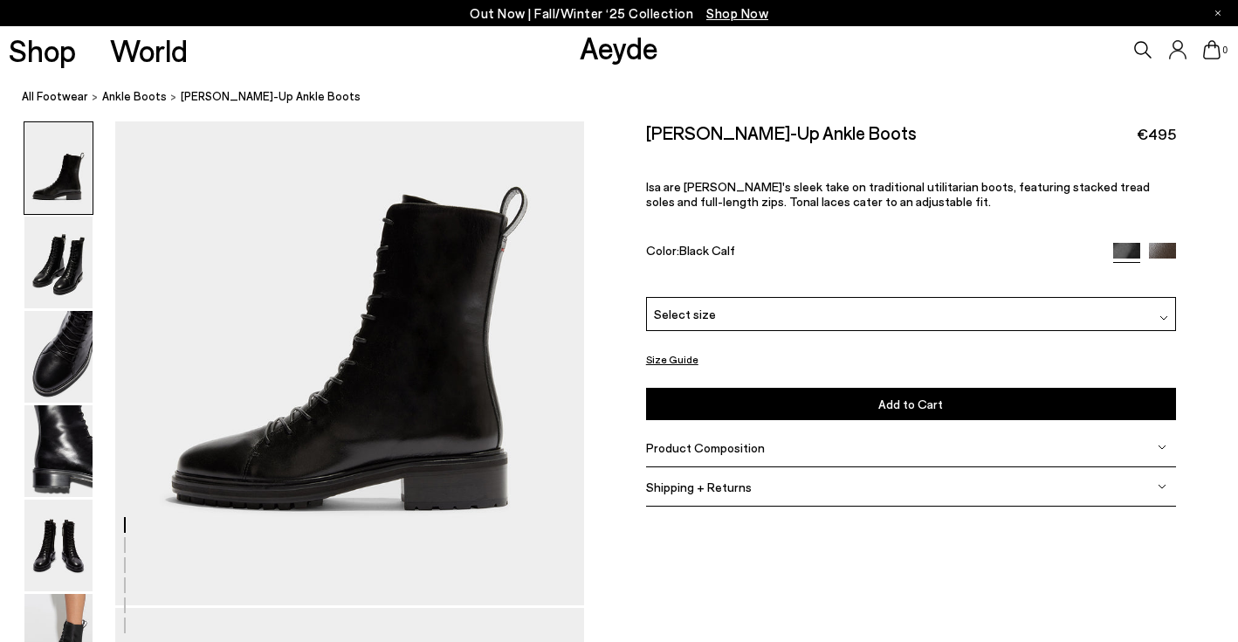
scroll to position [144, 0]
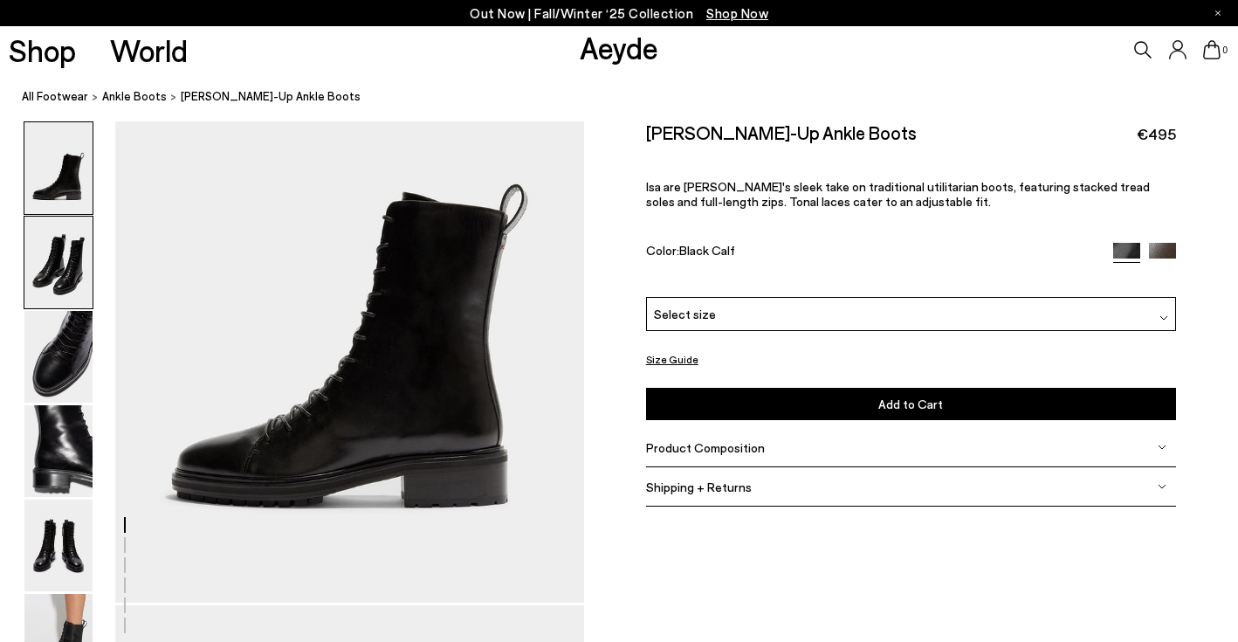
click at [51, 249] on img at bounding box center [58, 262] width 68 height 92
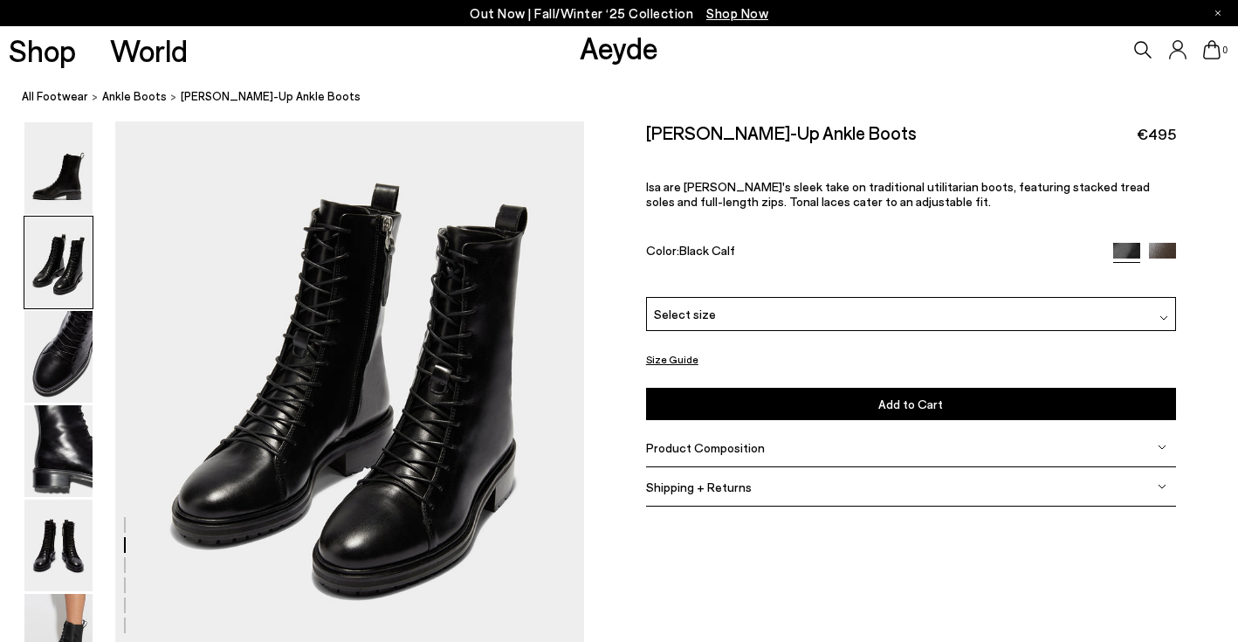
scroll to position [700, 0]
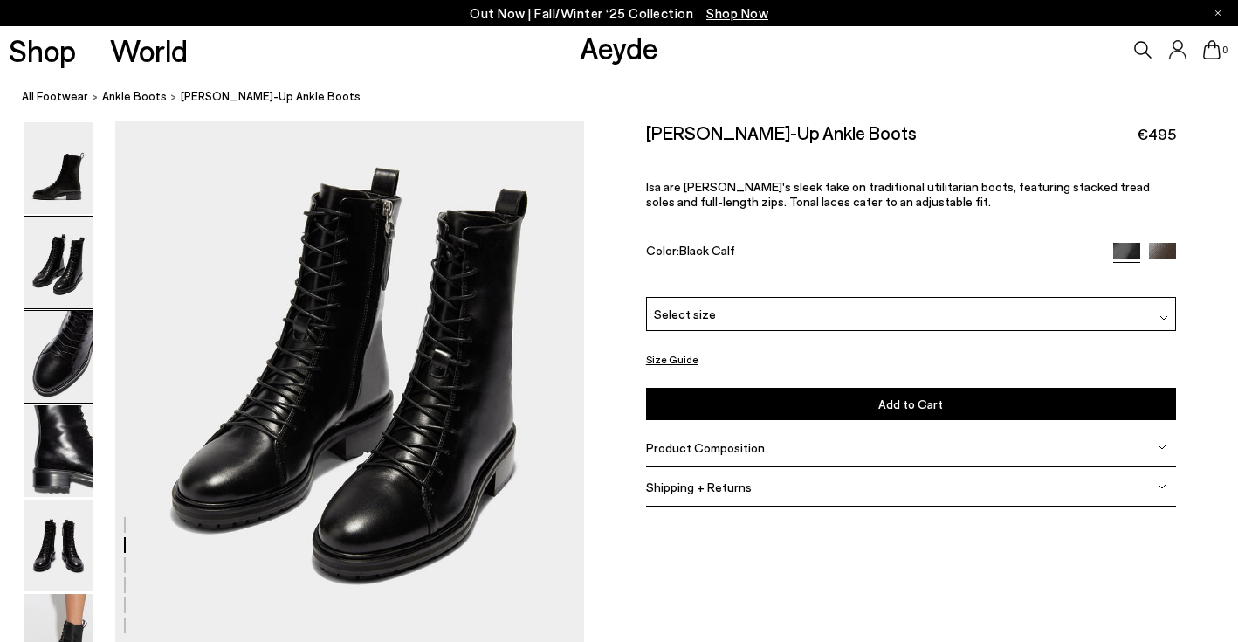
click at [72, 370] on img at bounding box center [58, 357] width 68 height 92
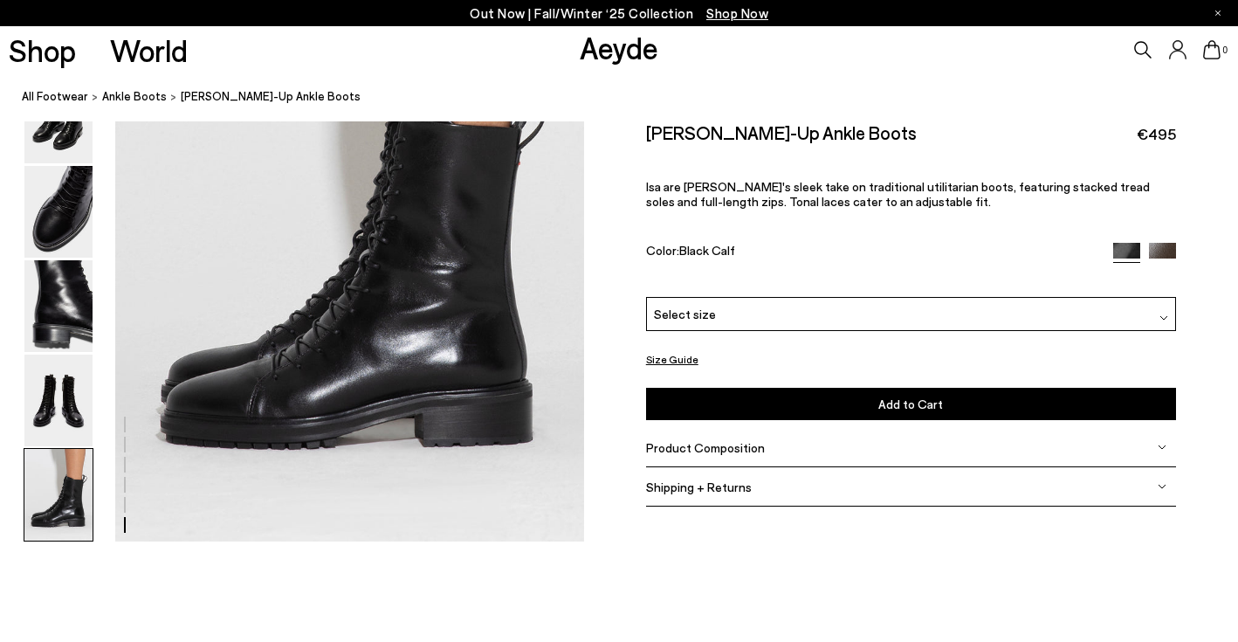
scroll to position [3349, 0]
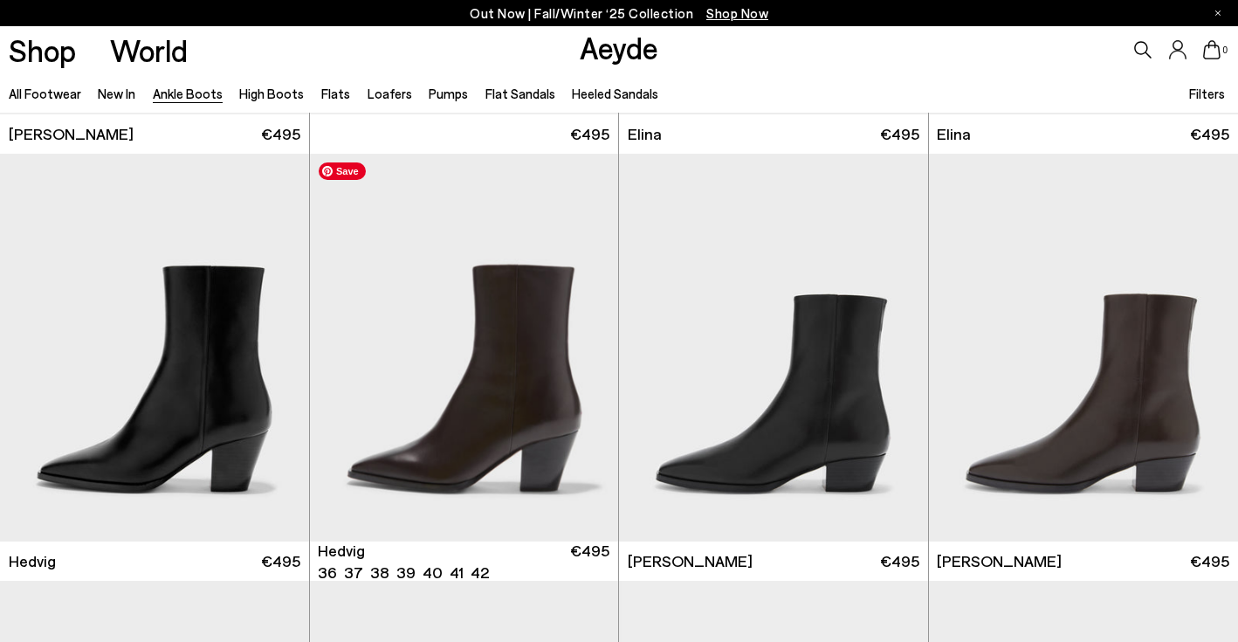
scroll to position [391, 0]
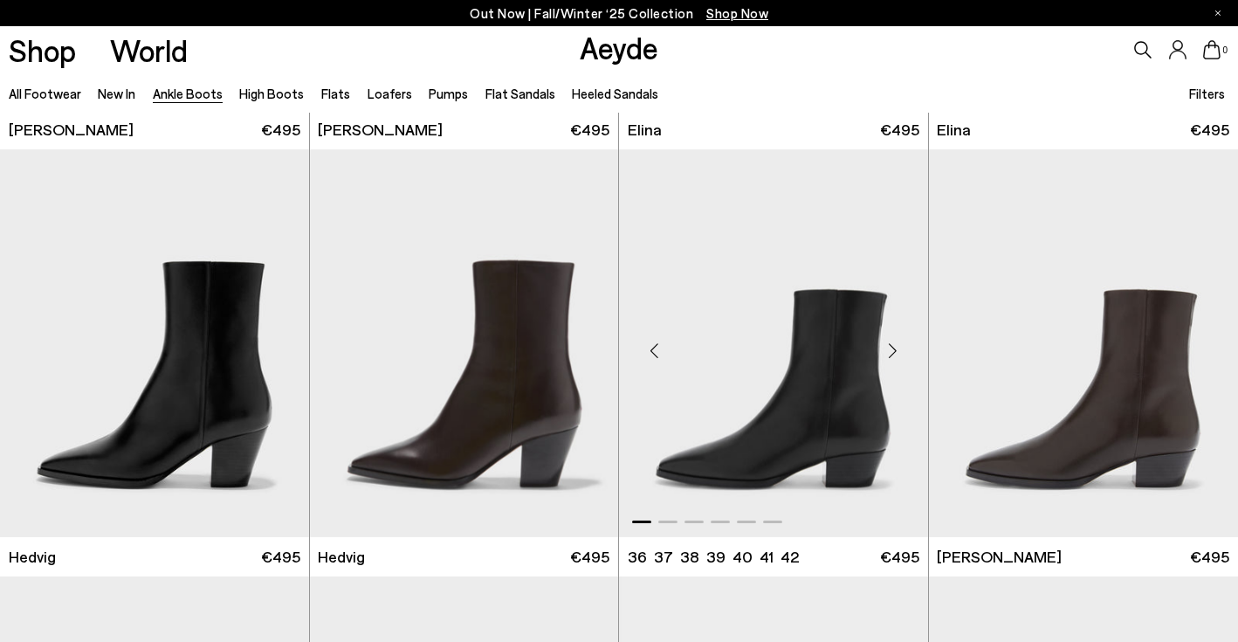
click at [894, 356] on div "Next slide" at bounding box center [893, 350] width 52 height 52
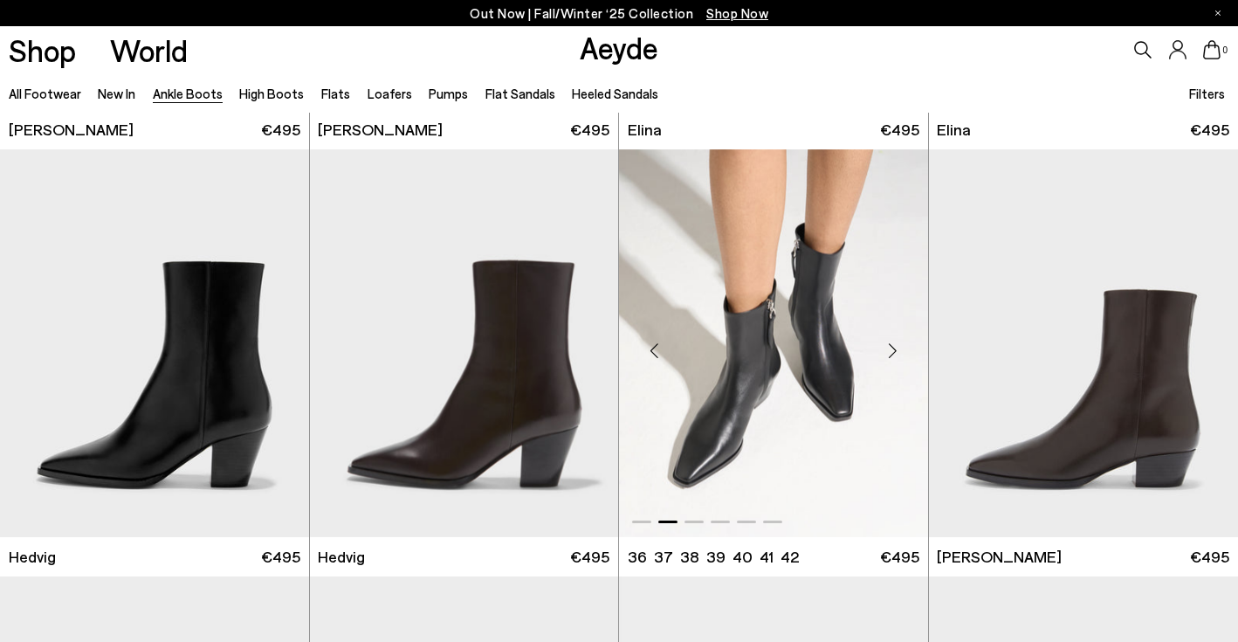
click at [894, 356] on div "Next slide" at bounding box center [893, 350] width 52 height 52
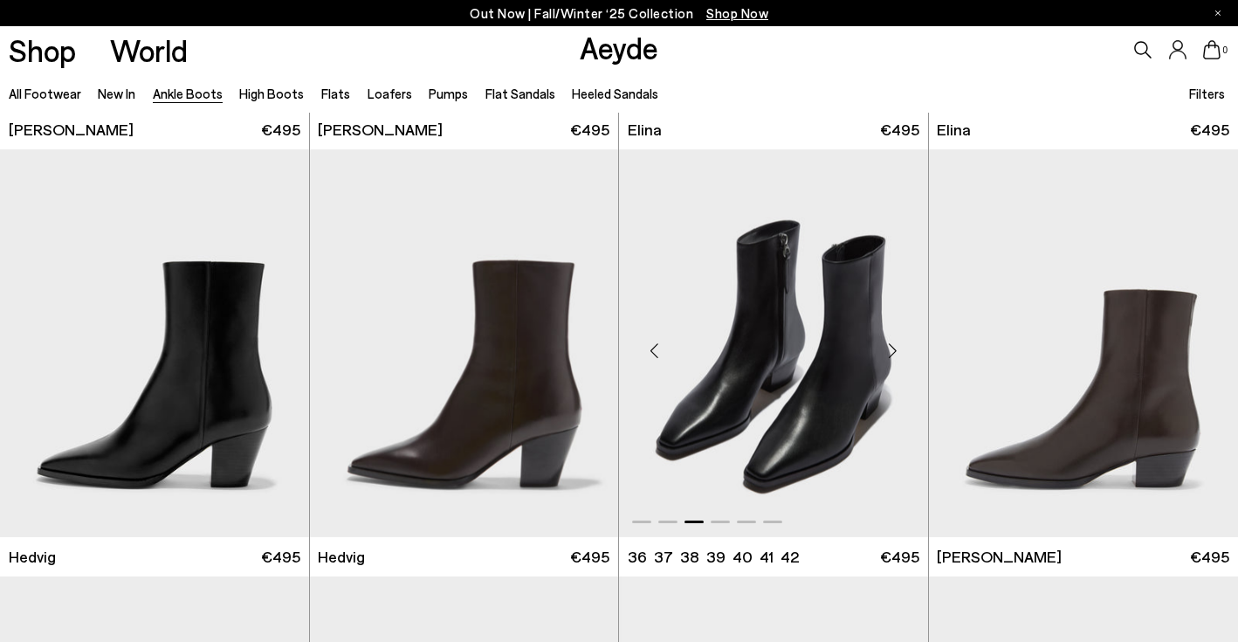
click at [894, 356] on div "Next slide" at bounding box center [893, 350] width 52 height 52
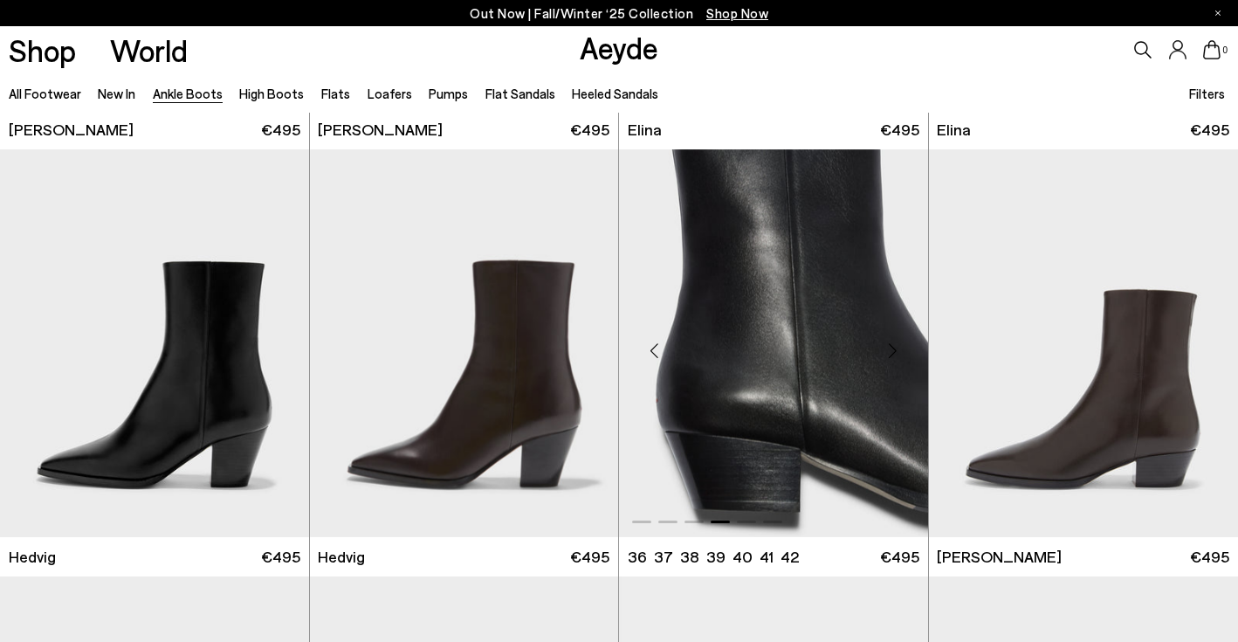
click at [894, 356] on div "Next slide" at bounding box center [893, 350] width 52 height 52
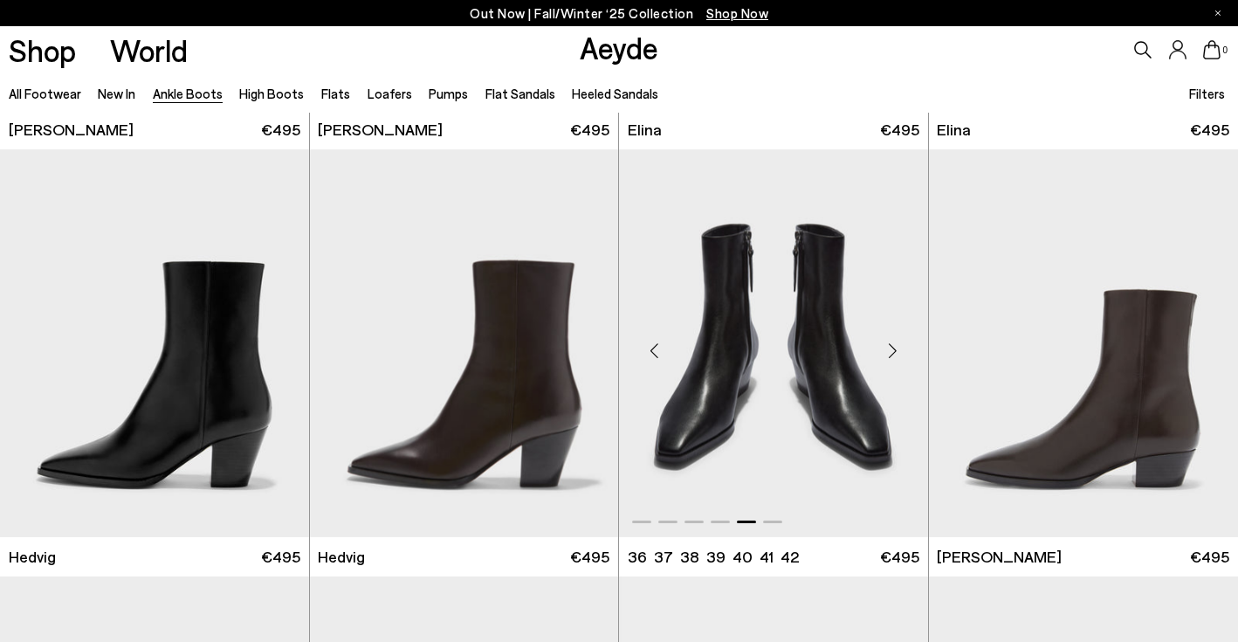
click at [894, 356] on div "Next slide" at bounding box center [893, 350] width 52 height 52
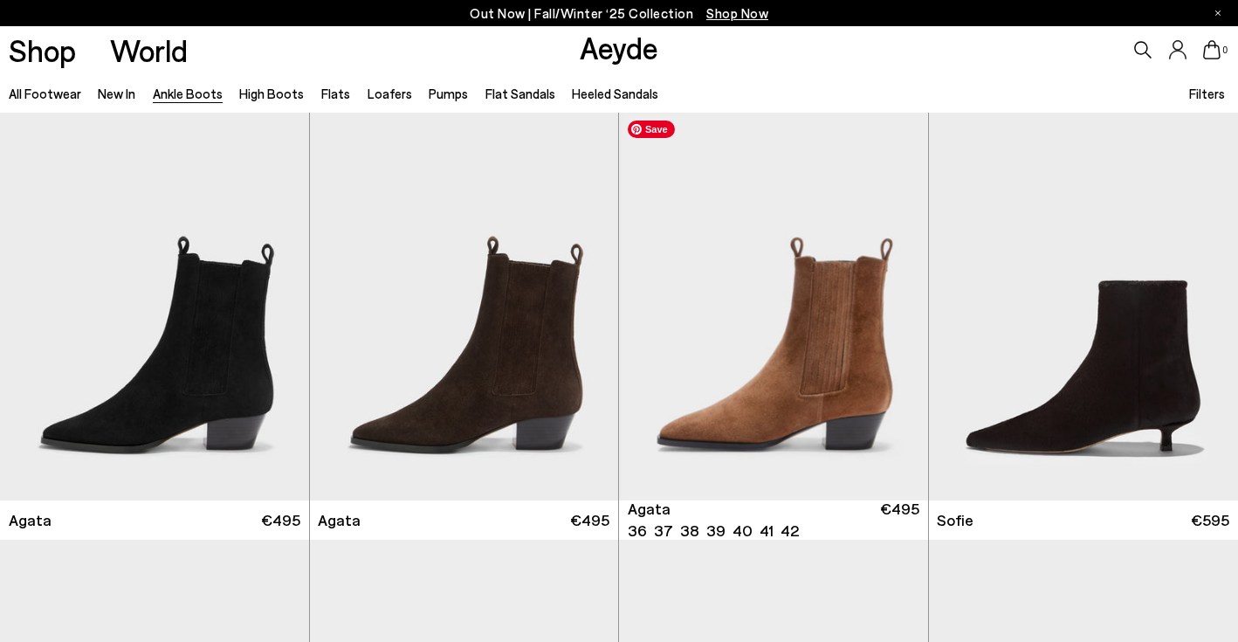
scroll to position [865, 0]
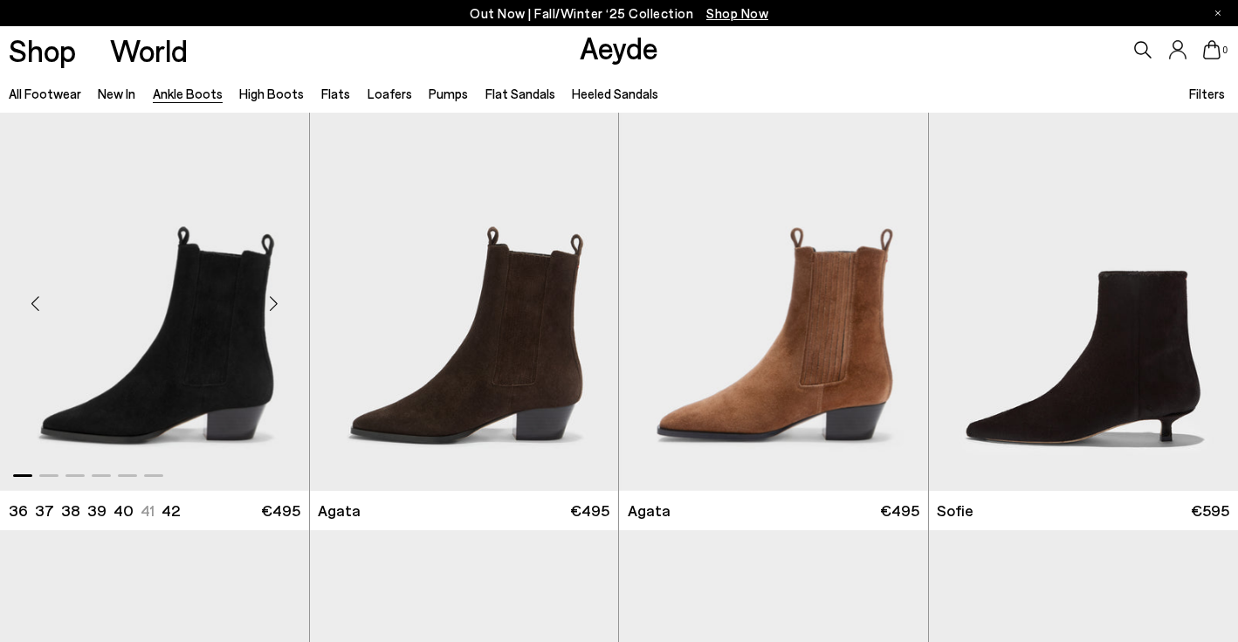
click at [269, 303] on div "Next slide" at bounding box center [274, 304] width 52 height 52
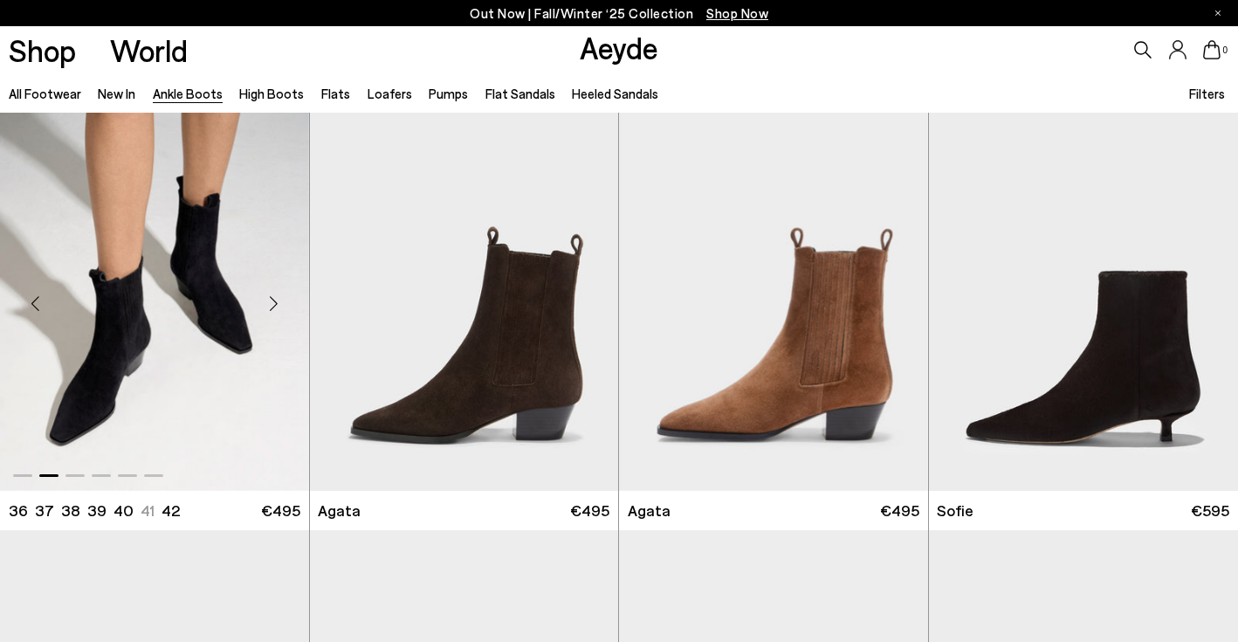
click at [269, 303] on div "Next slide" at bounding box center [274, 304] width 52 height 52
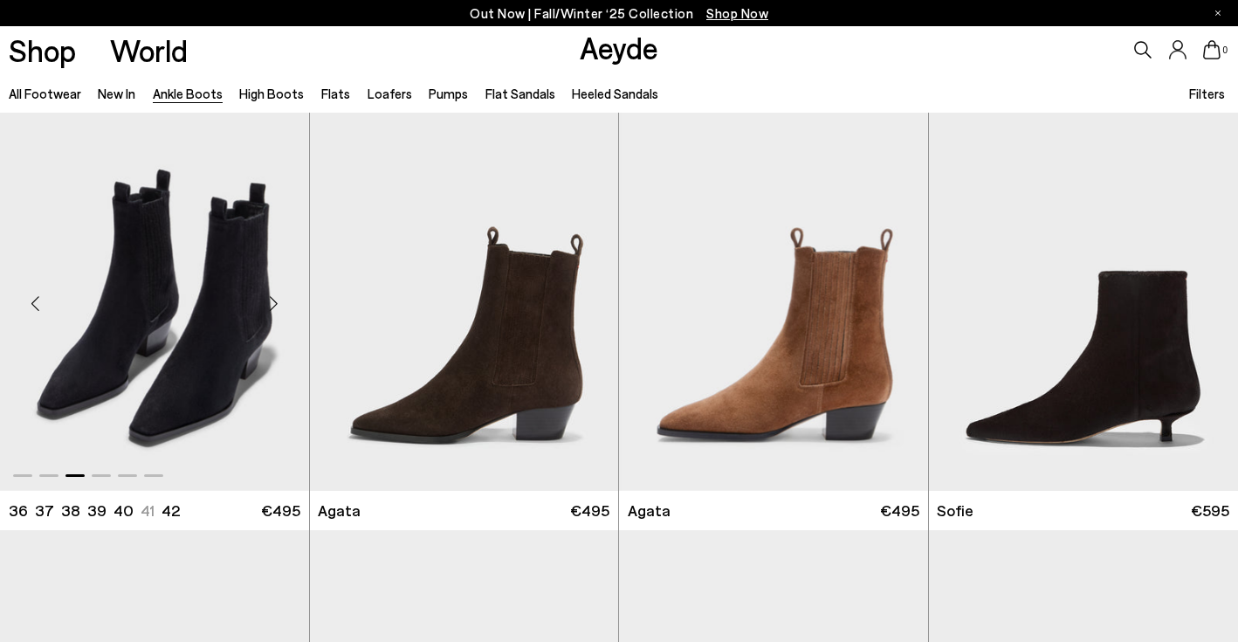
click at [269, 303] on div "Next slide" at bounding box center [274, 304] width 52 height 52
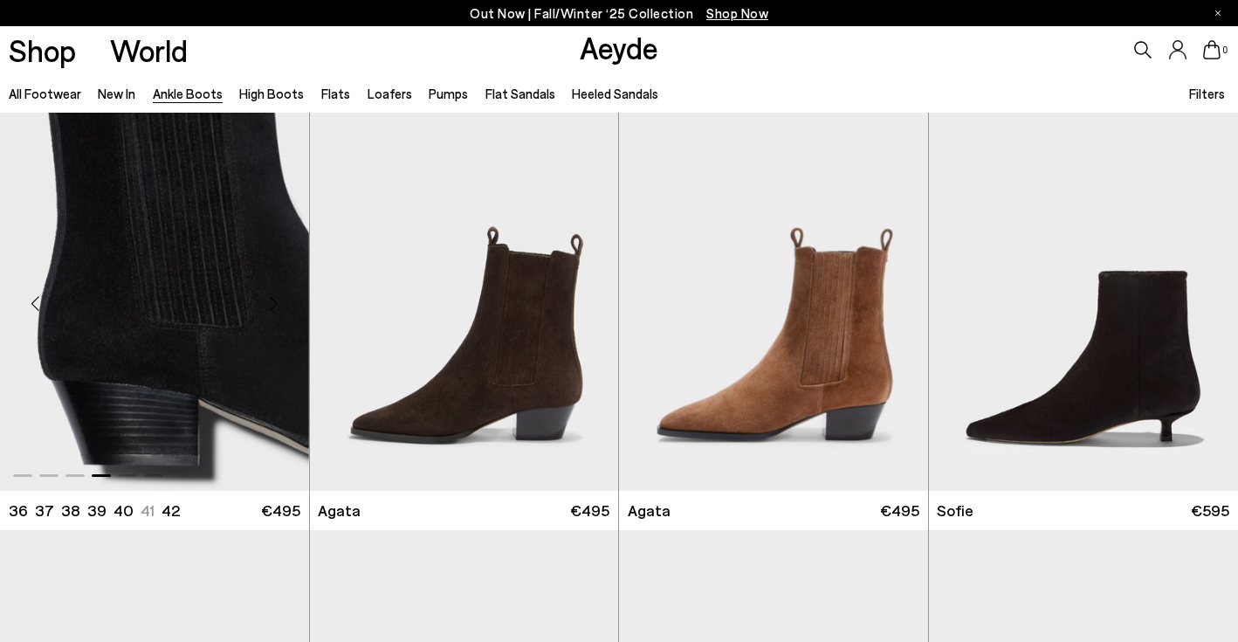
click at [269, 303] on div "Next slide" at bounding box center [274, 304] width 52 height 52
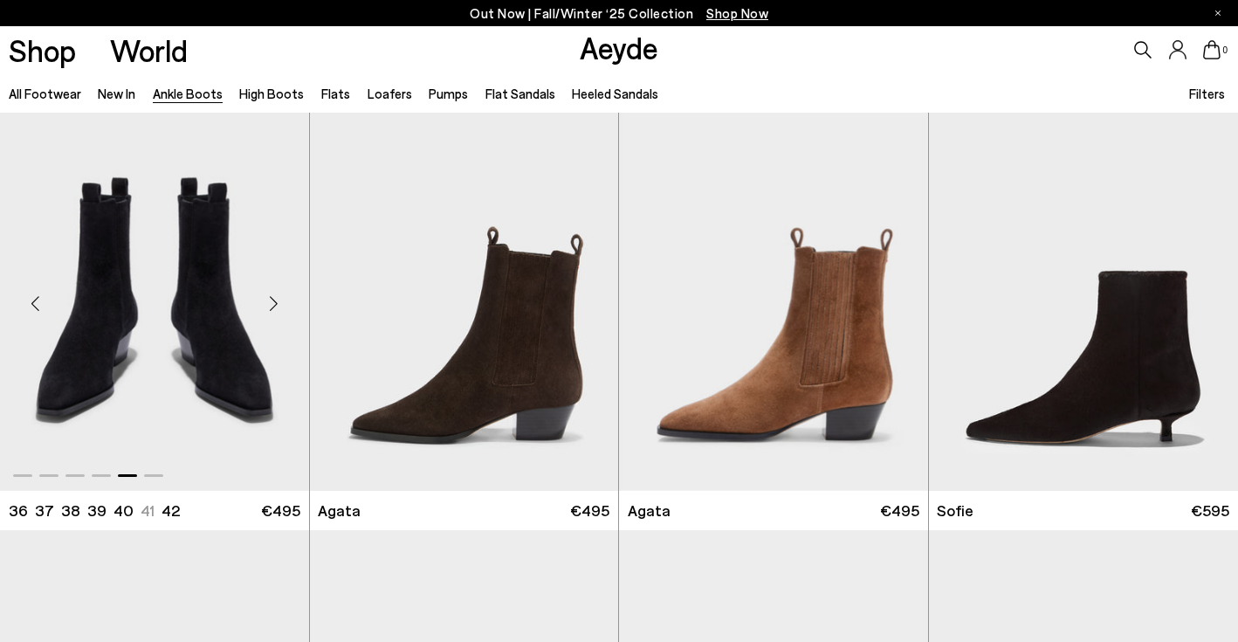
click at [269, 303] on div "Next slide" at bounding box center [274, 304] width 52 height 52
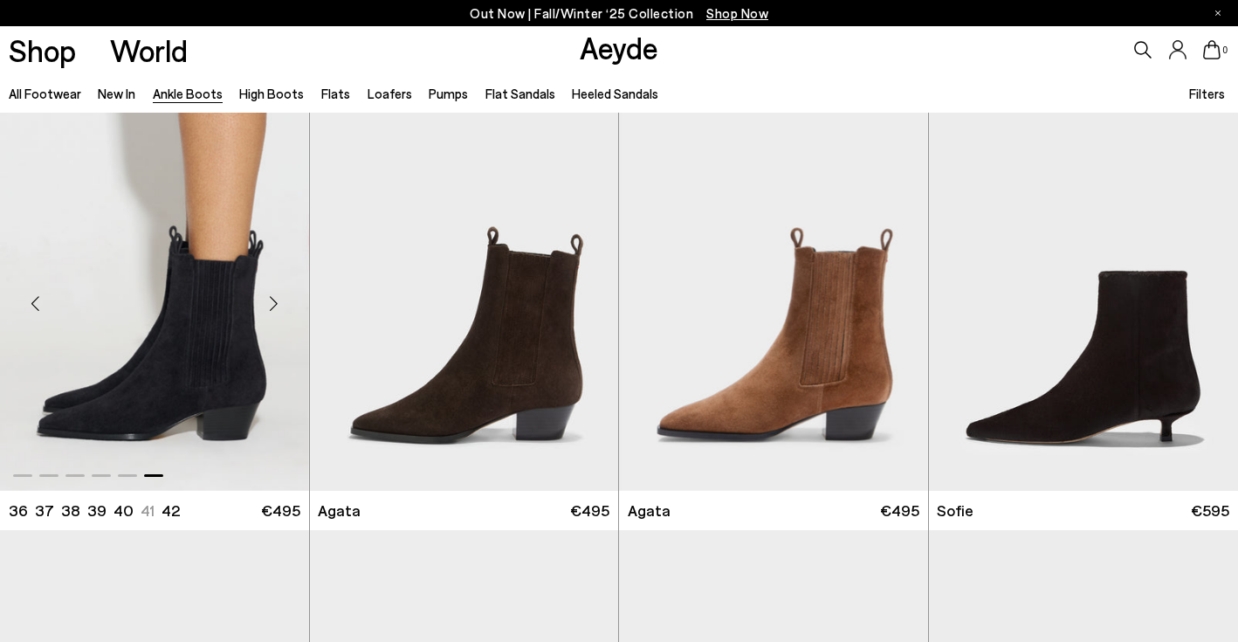
click at [269, 303] on div "Next slide" at bounding box center [274, 304] width 52 height 52
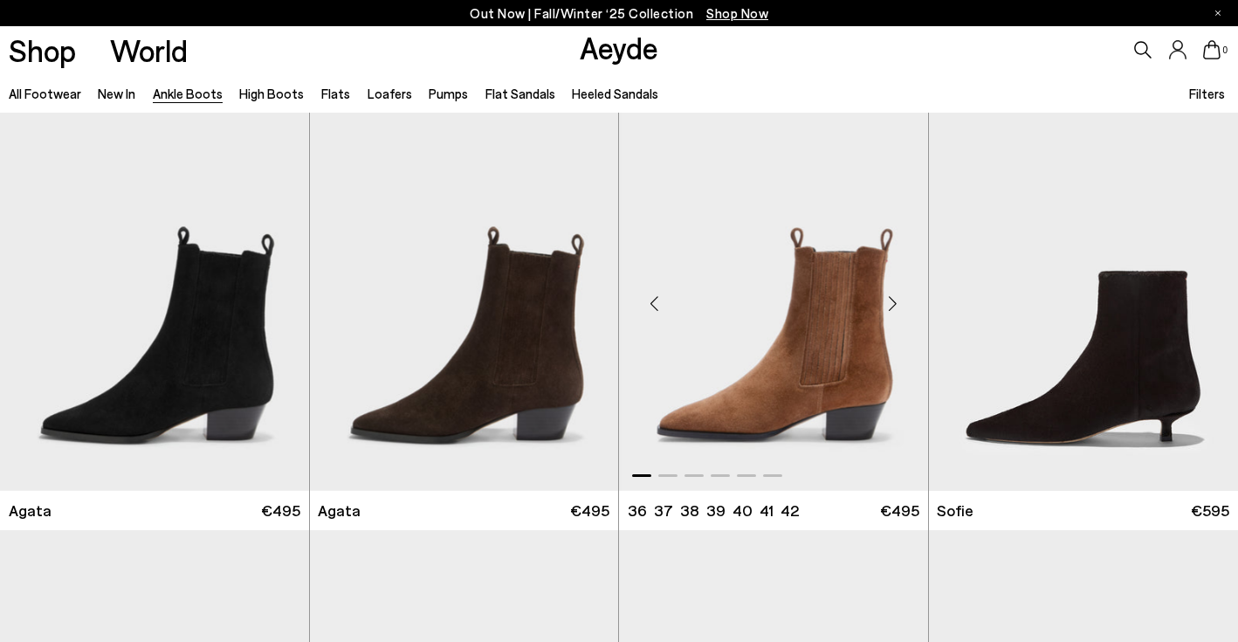
click at [892, 315] on div "Next slide" at bounding box center [893, 304] width 52 height 52
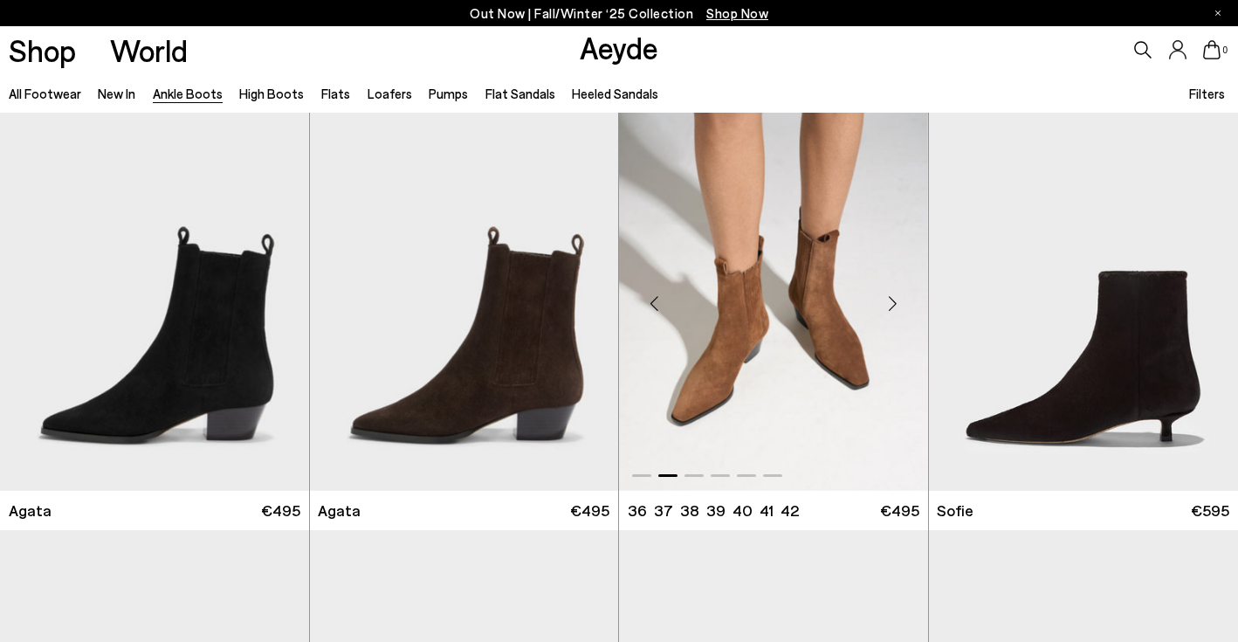
click at [892, 315] on div "Next slide" at bounding box center [893, 304] width 52 height 52
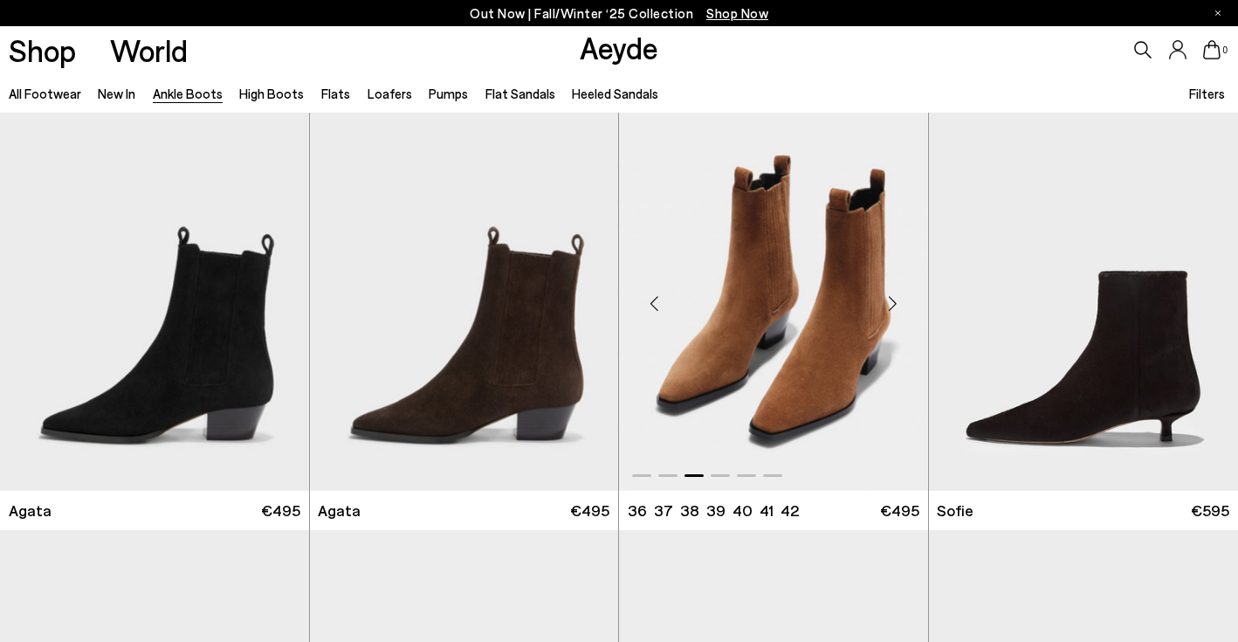
click at [892, 315] on div "Next slide" at bounding box center [893, 304] width 52 height 52
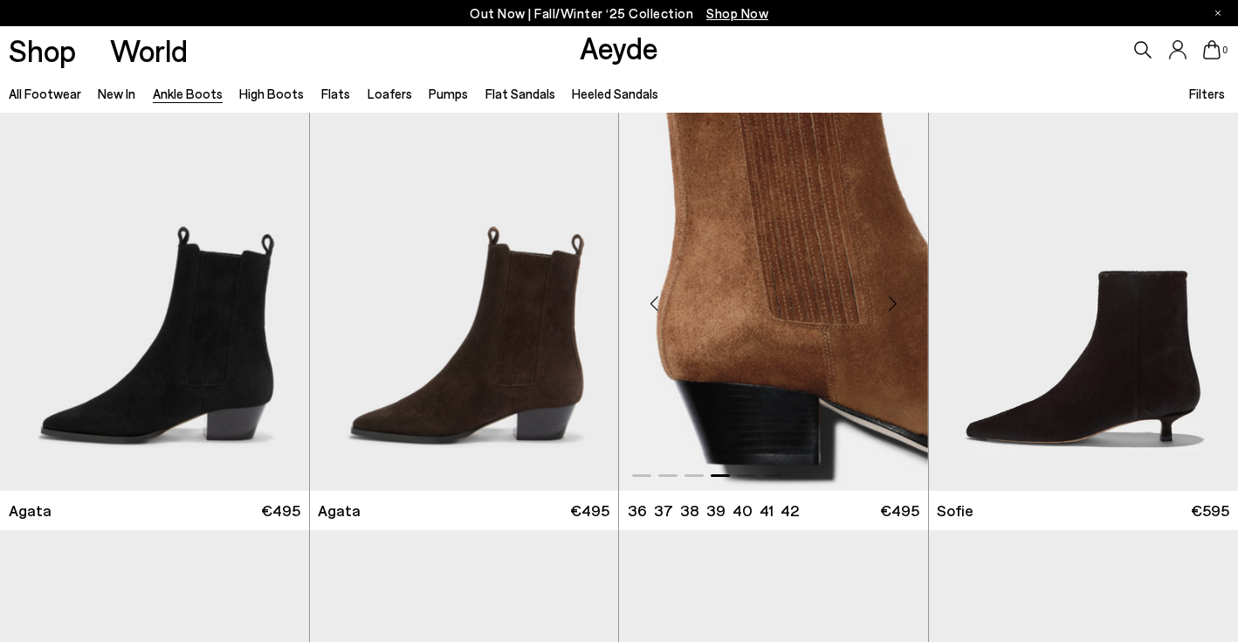
click at [892, 315] on div "Next slide" at bounding box center [893, 304] width 52 height 52
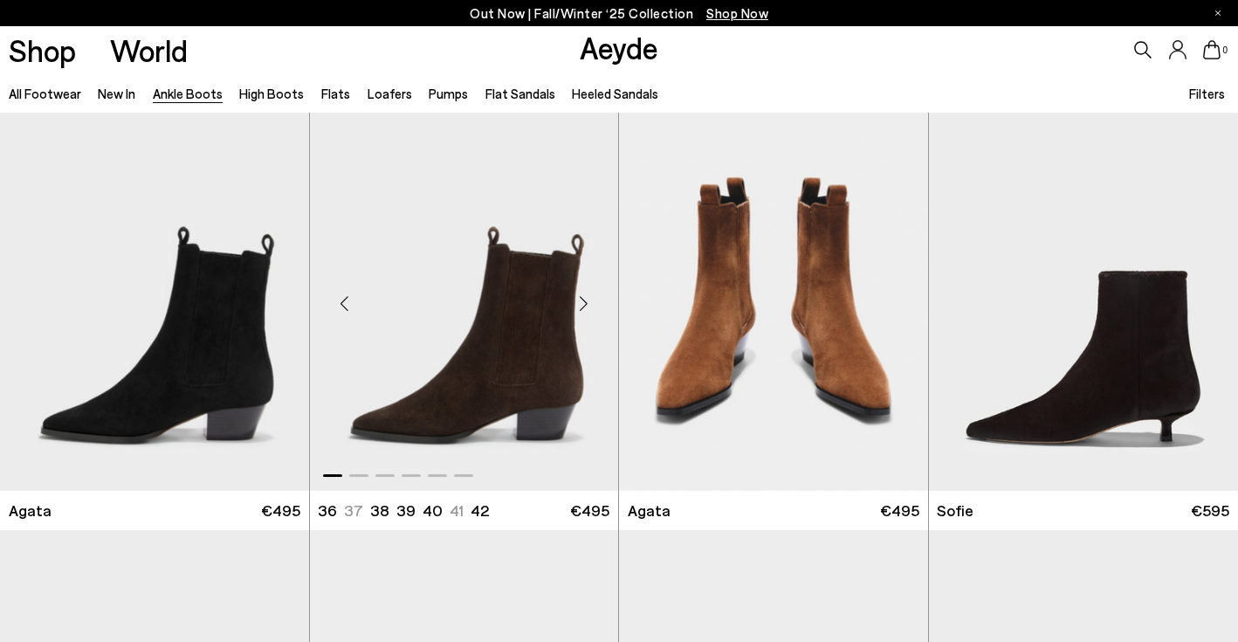
click at [583, 315] on div "Next slide" at bounding box center [583, 304] width 52 height 52
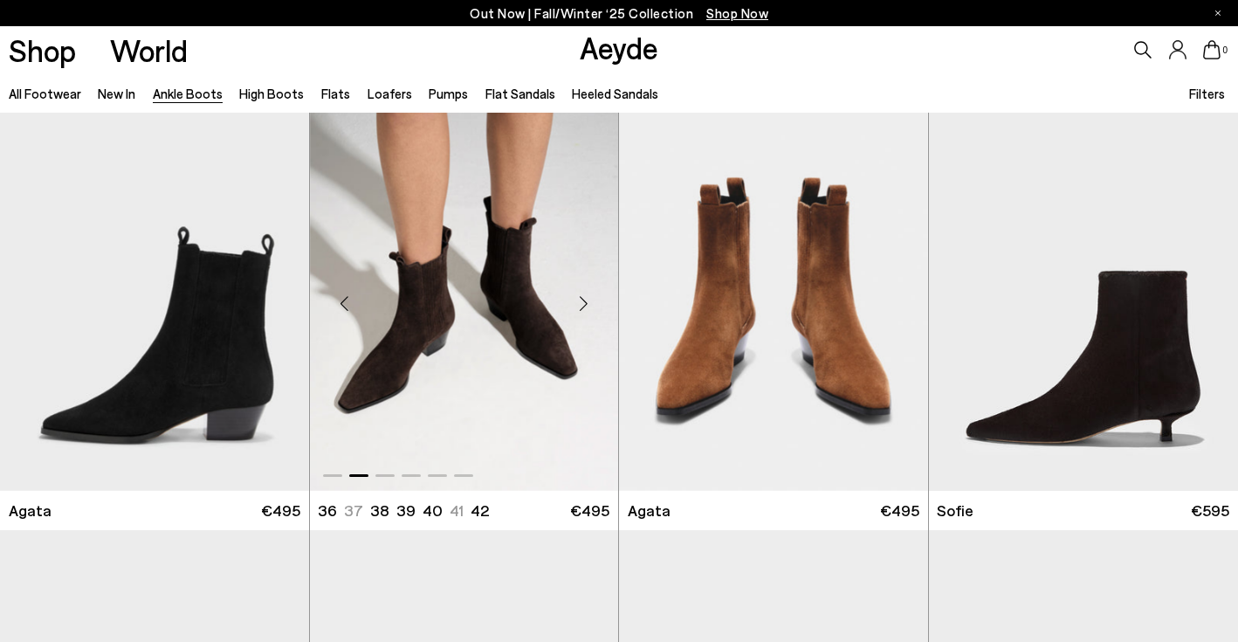
click at [583, 315] on div "Next slide" at bounding box center [583, 304] width 52 height 52
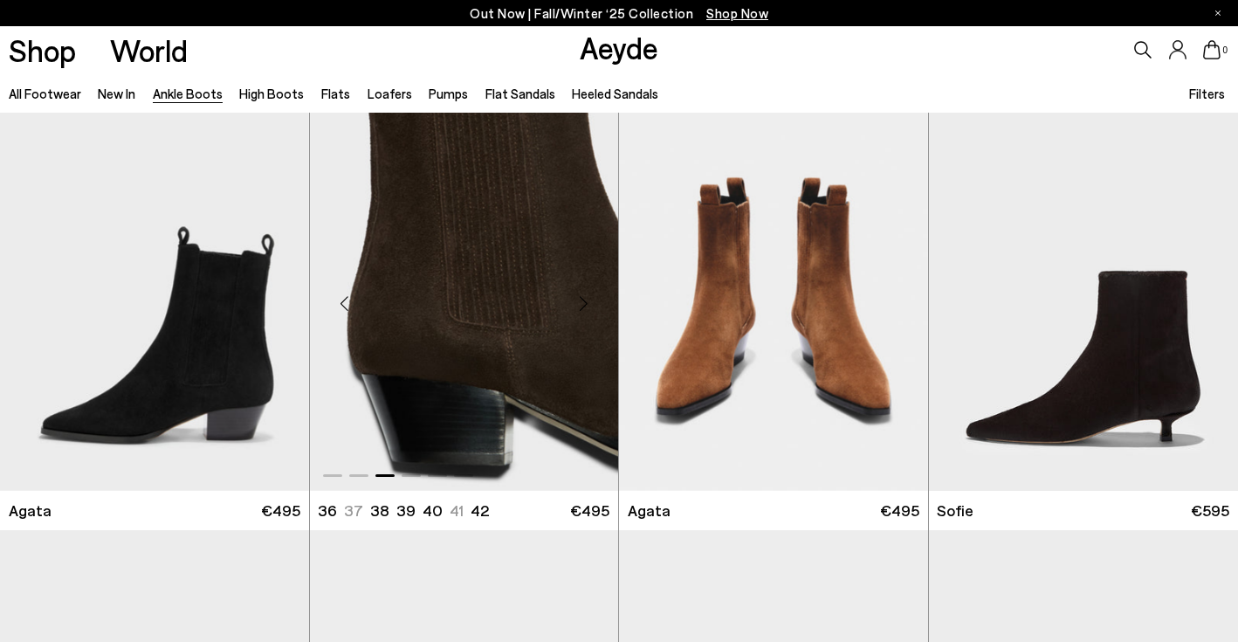
click at [583, 315] on div "Next slide" at bounding box center [583, 304] width 52 height 52
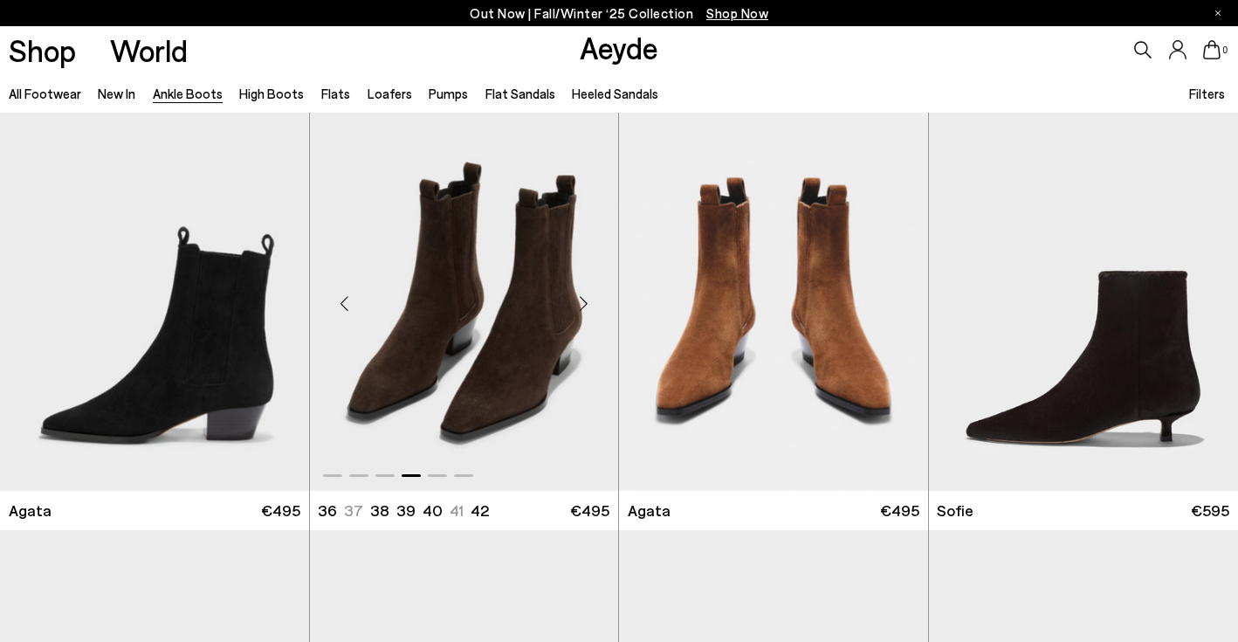
click at [583, 315] on div "Next slide" at bounding box center [583, 304] width 52 height 52
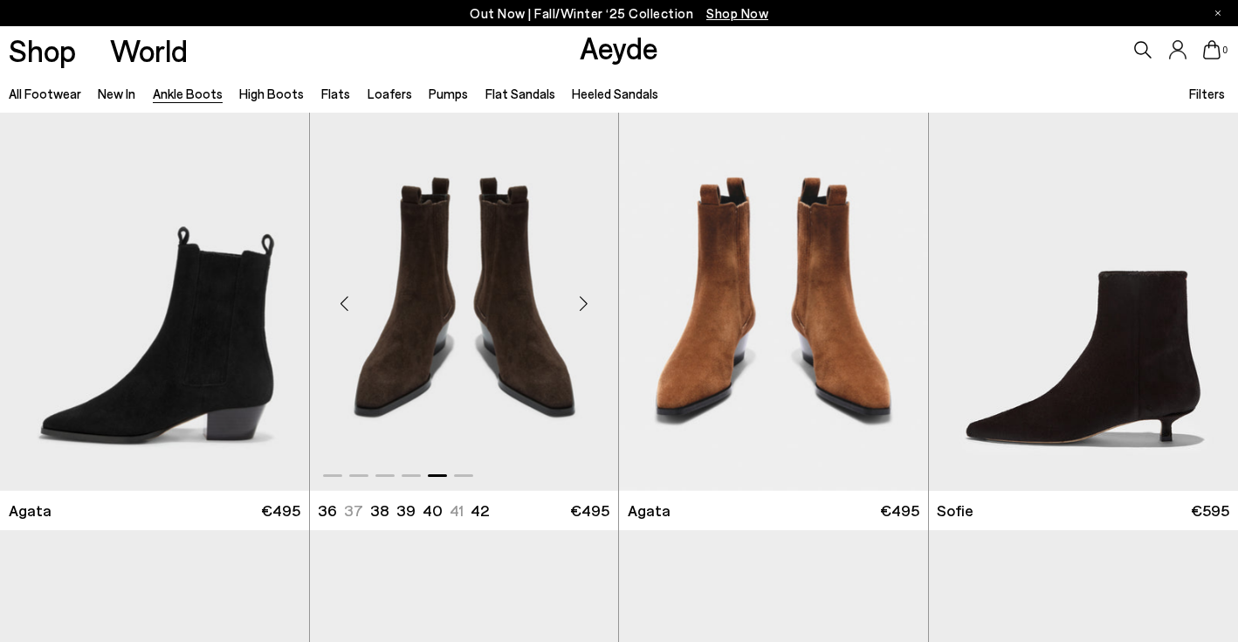
click at [583, 315] on div "Next slide" at bounding box center [583, 304] width 52 height 52
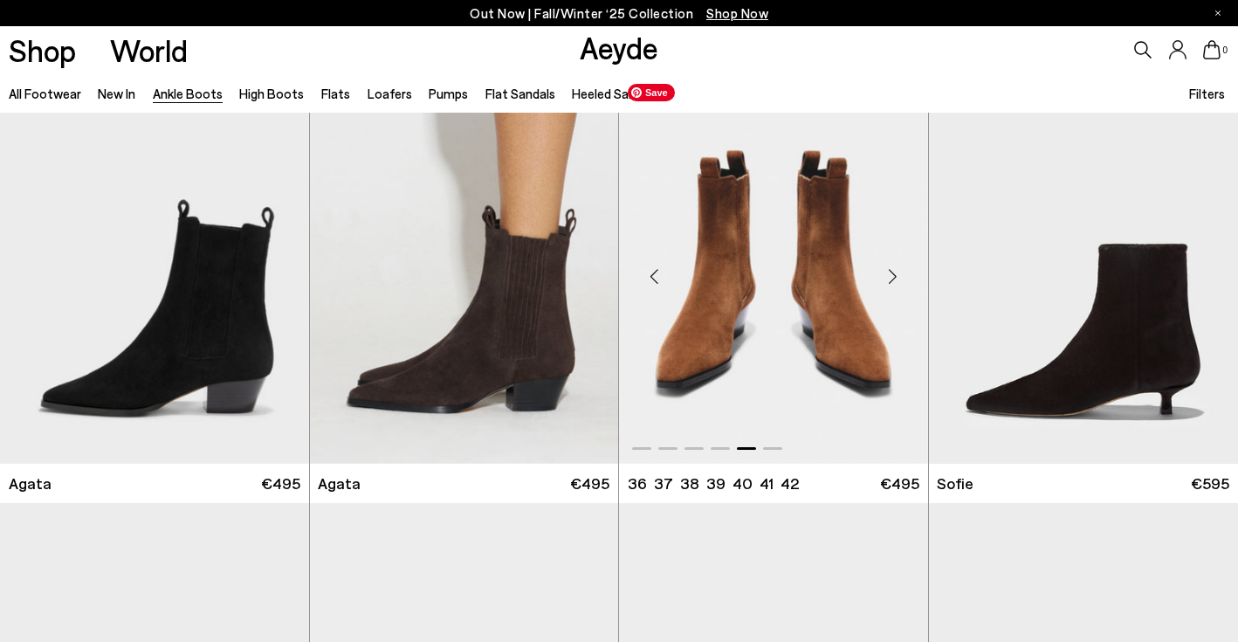
scroll to position [897, 0]
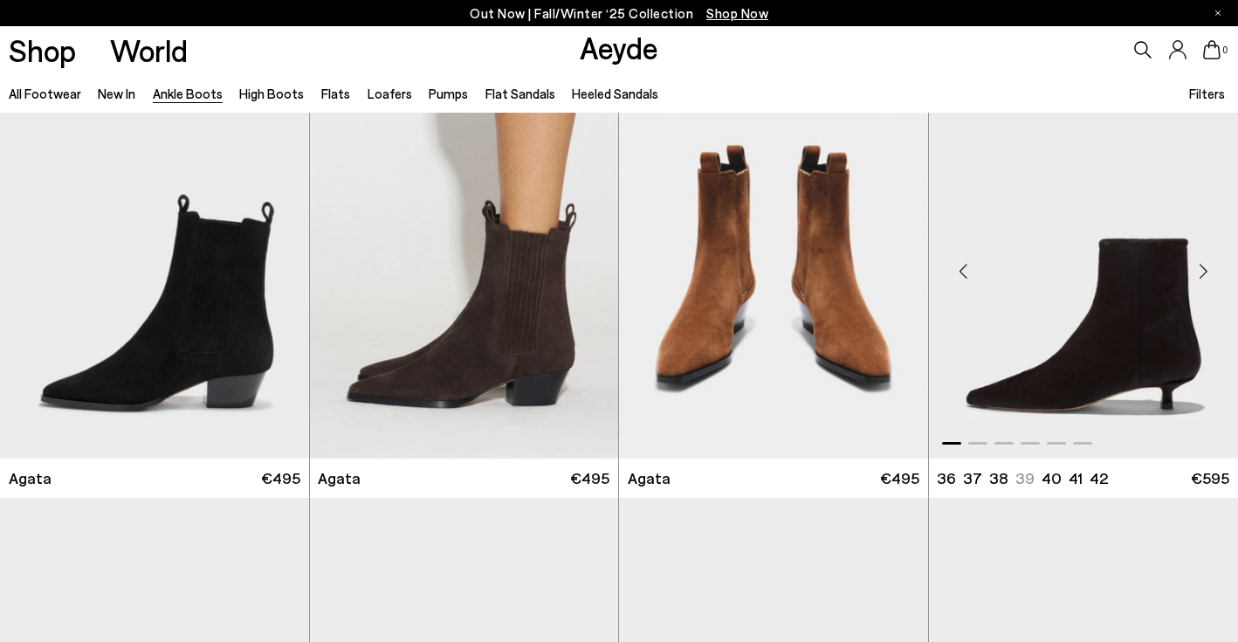
click at [1197, 275] on div "Next slide" at bounding box center [1203, 271] width 52 height 52
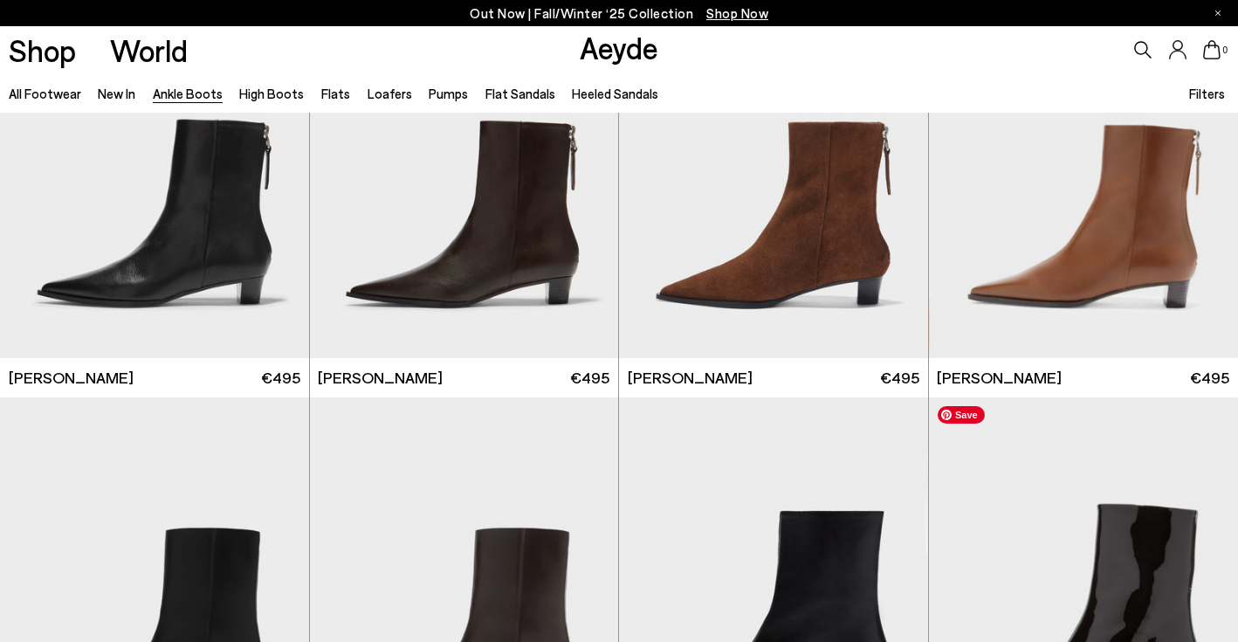
scroll to position [3001, 0]
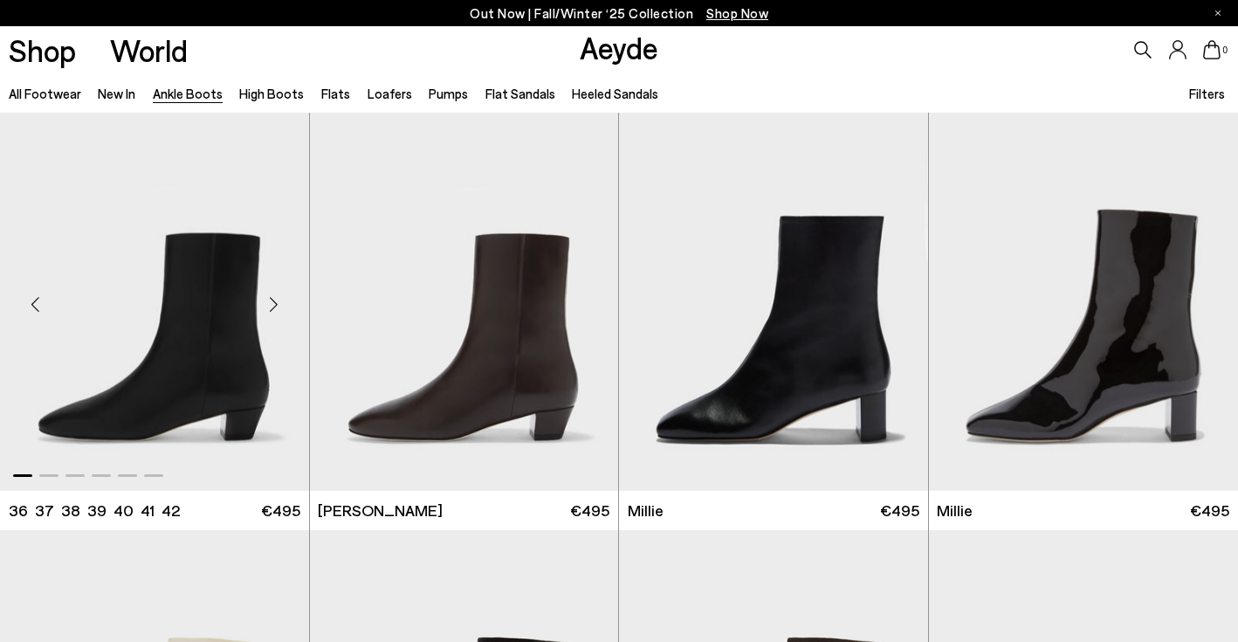
click at [276, 314] on div "Next slide" at bounding box center [274, 304] width 52 height 52
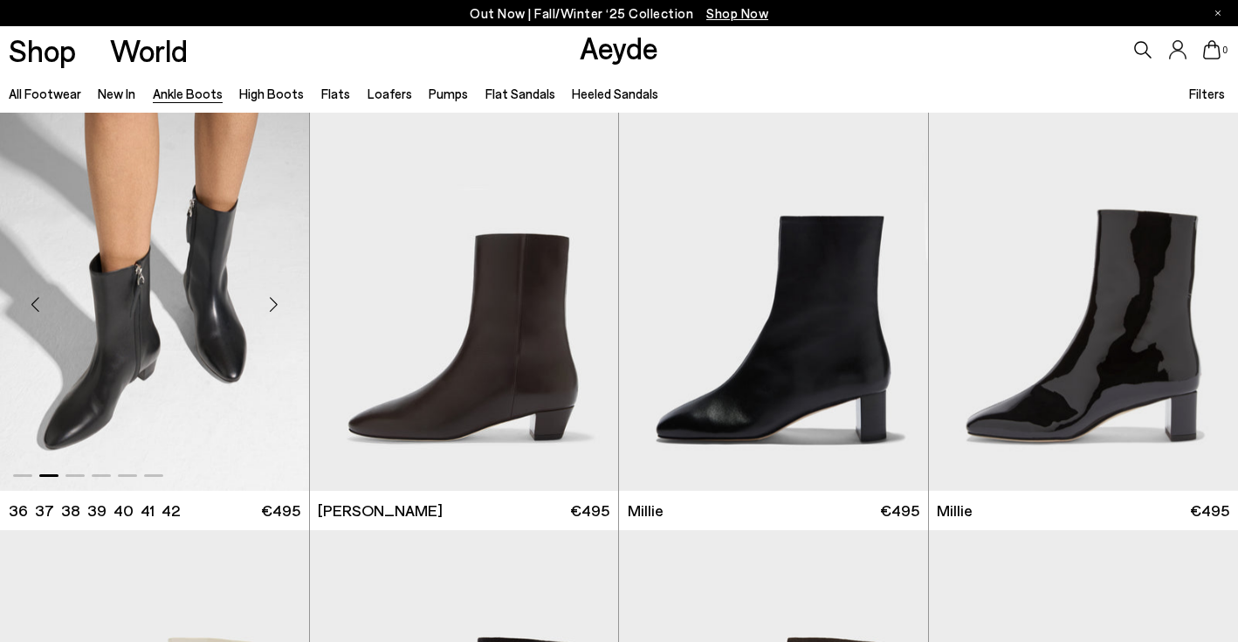
click at [276, 314] on div "Next slide" at bounding box center [274, 304] width 52 height 52
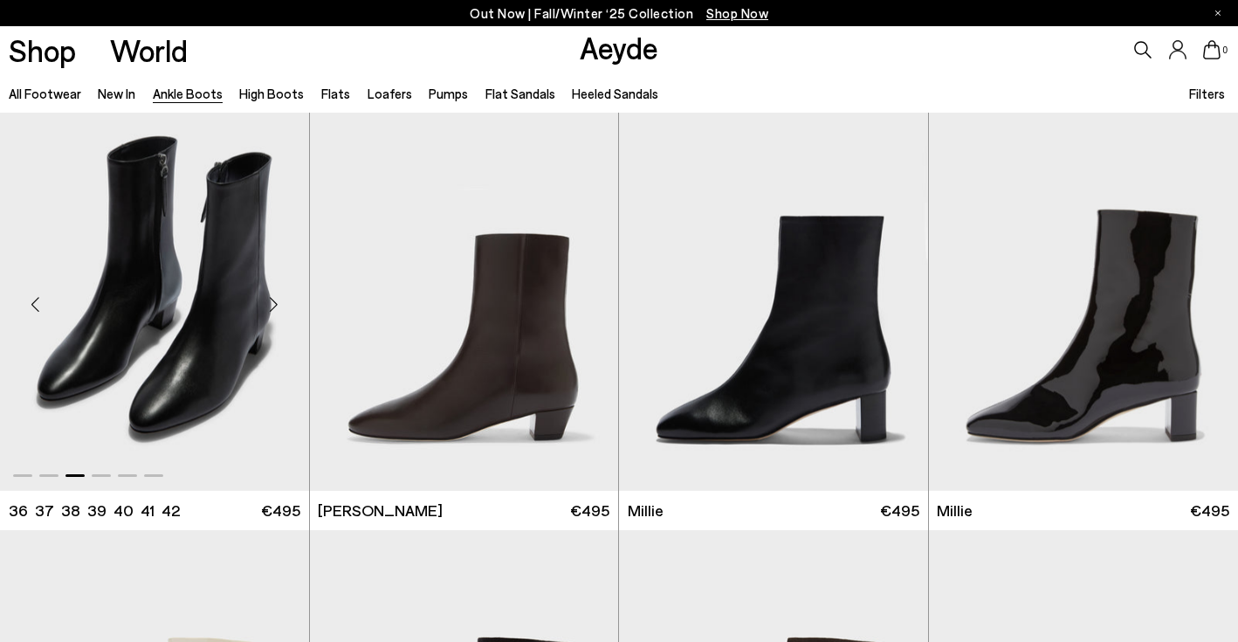
click at [276, 314] on div "Next slide" at bounding box center [274, 304] width 52 height 52
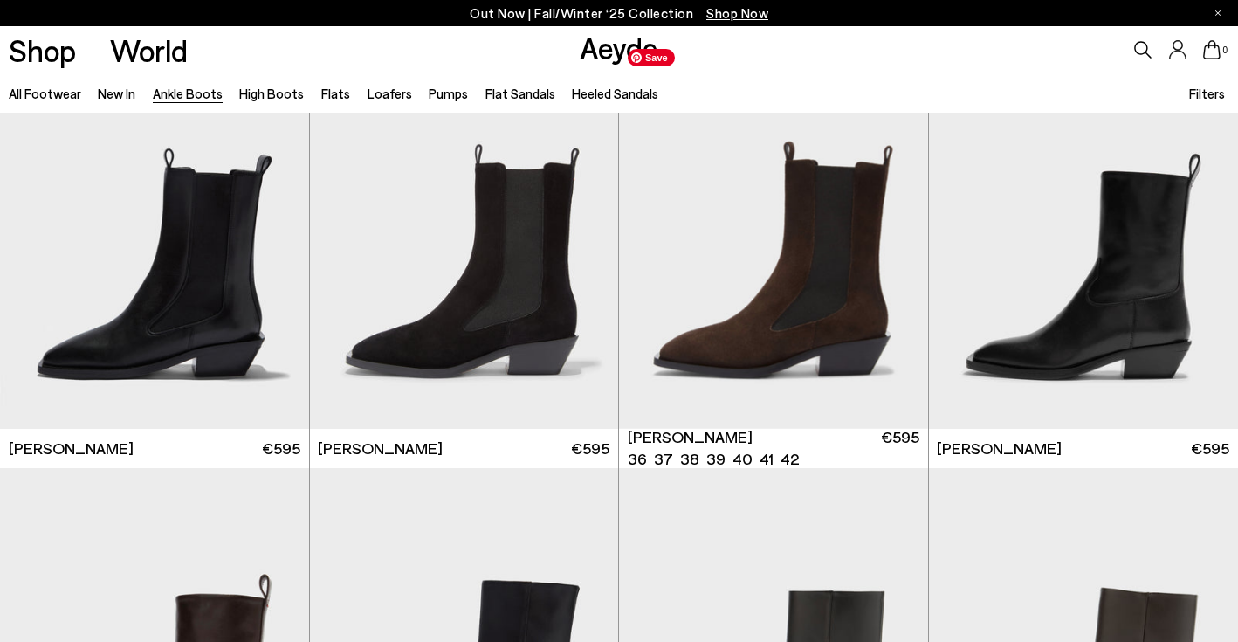
scroll to position [5201, 0]
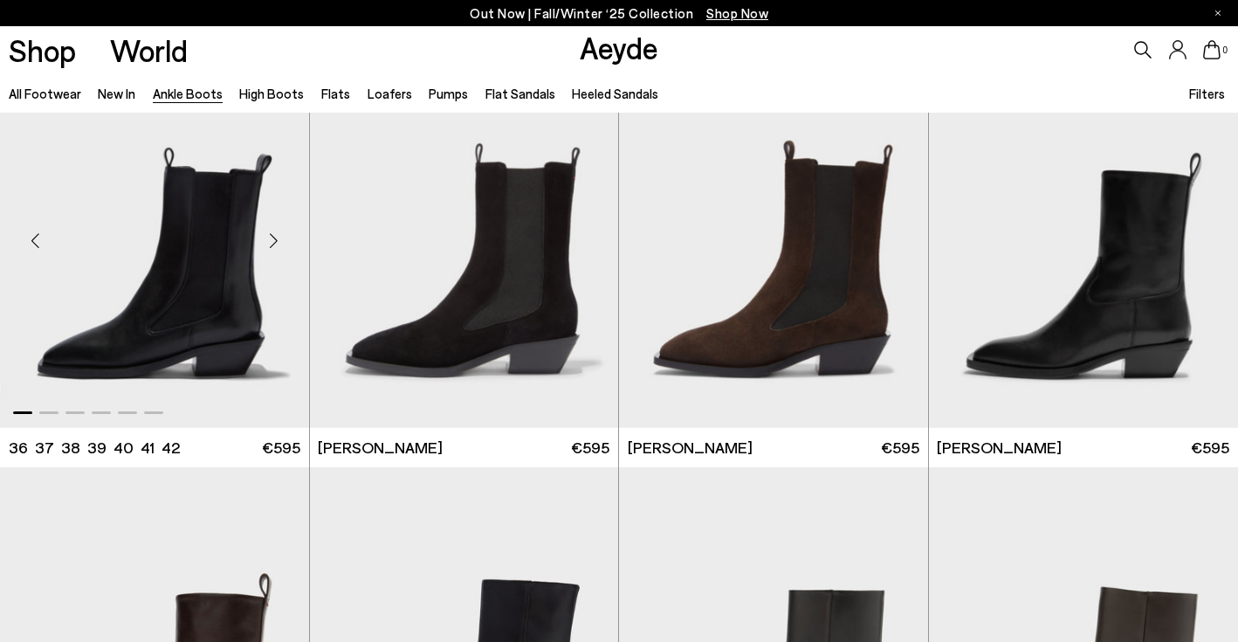
click at [278, 242] on div "Next slide" at bounding box center [274, 241] width 52 height 52
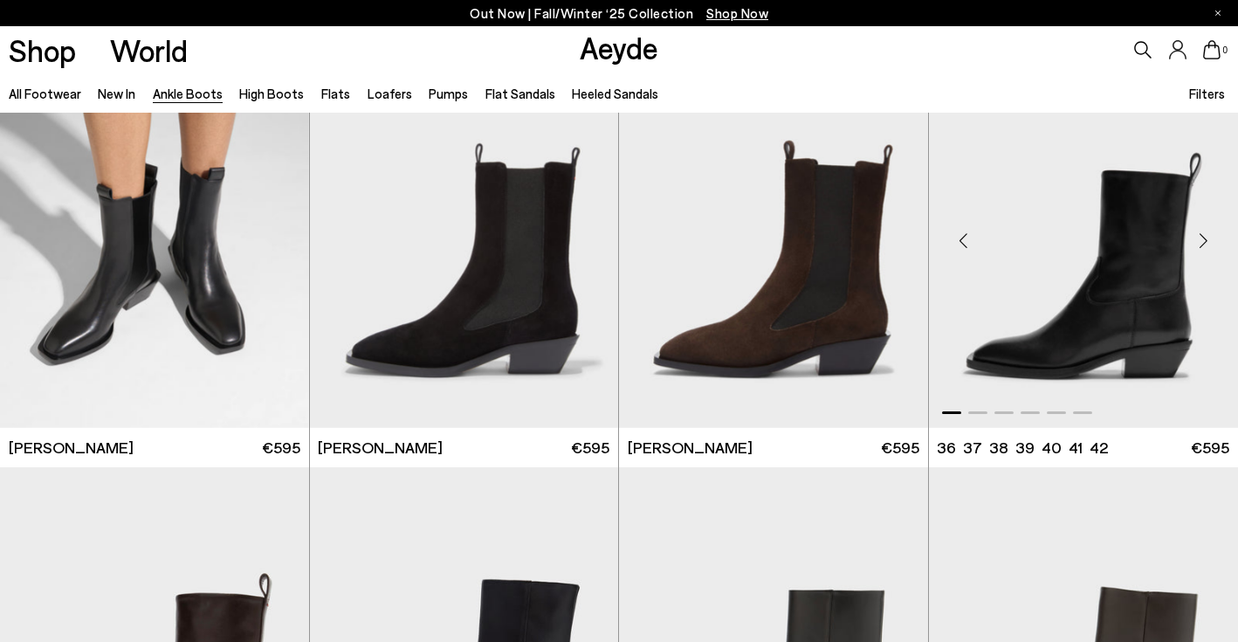
click at [1209, 250] on div "Next slide" at bounding box center [1203, 241] width 52 height 52
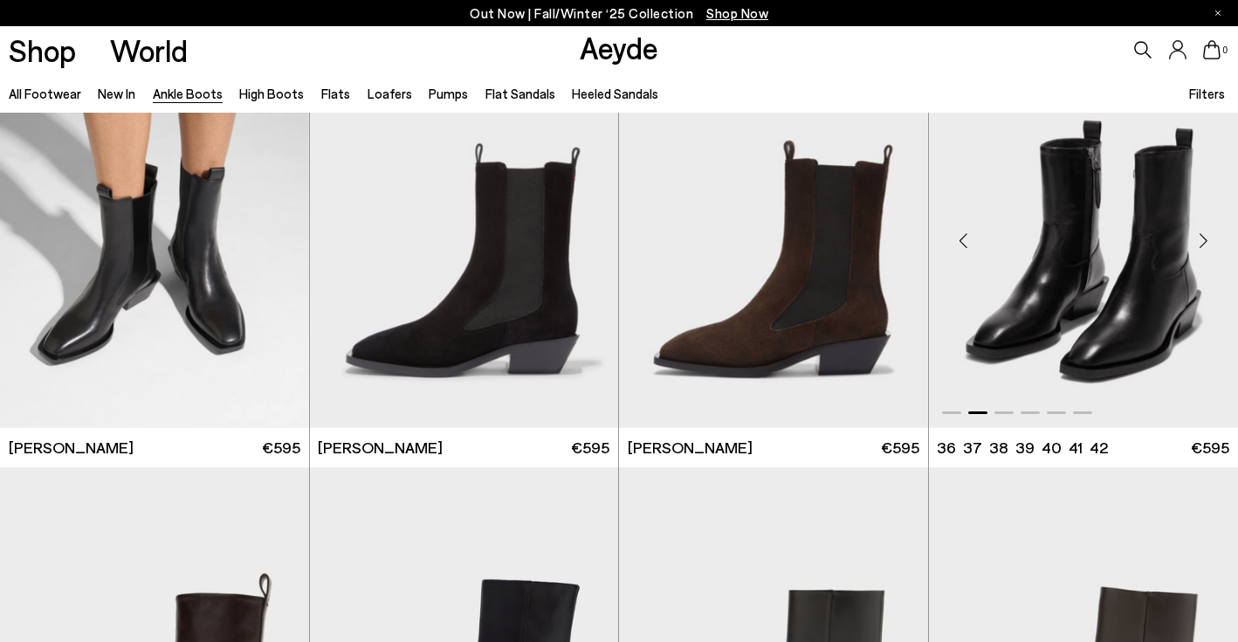
click at [1209, 250] on div "Next slide" at bounding box center [1203, 241] width 52 height 52
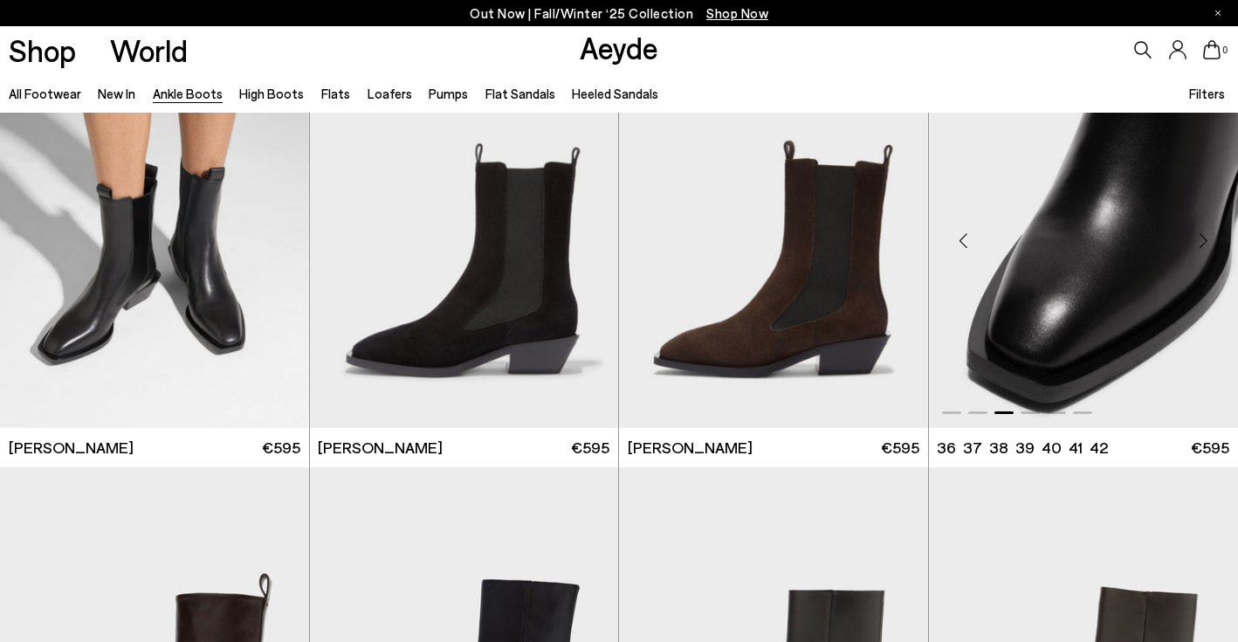
click at [1209, 250] on div "Next slide" at bounding box center [1203, 241] width 52 height 52
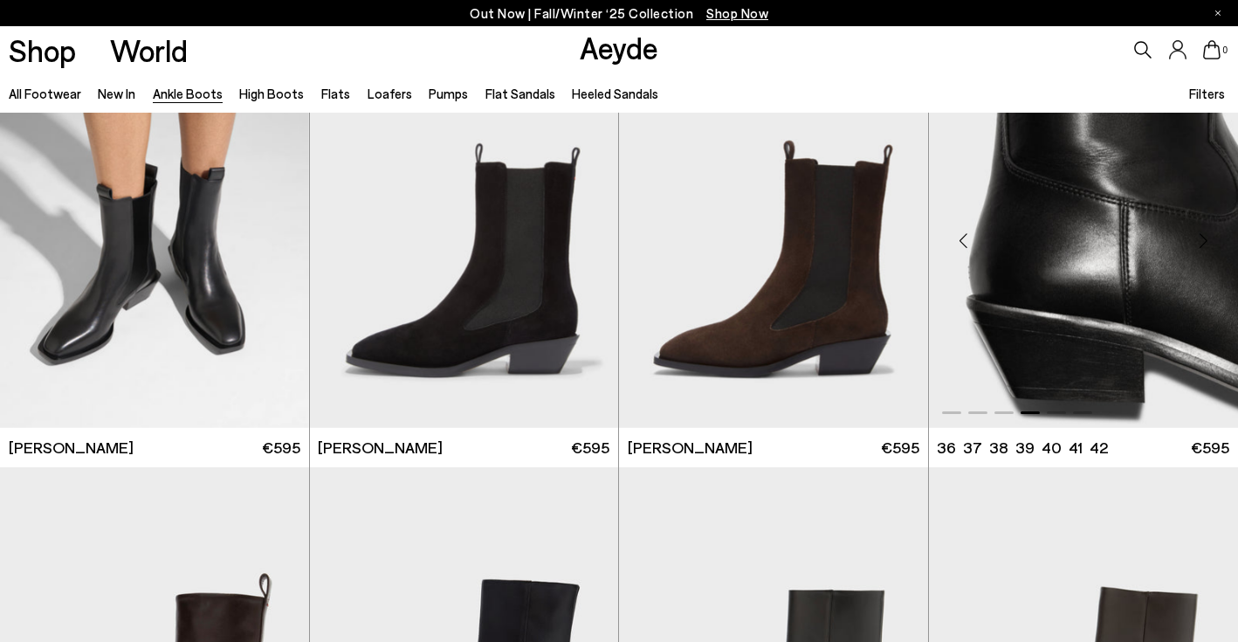
click at [1209, 250] on div "Next slide" at bounding box center [1203, 241] width 52 height 52
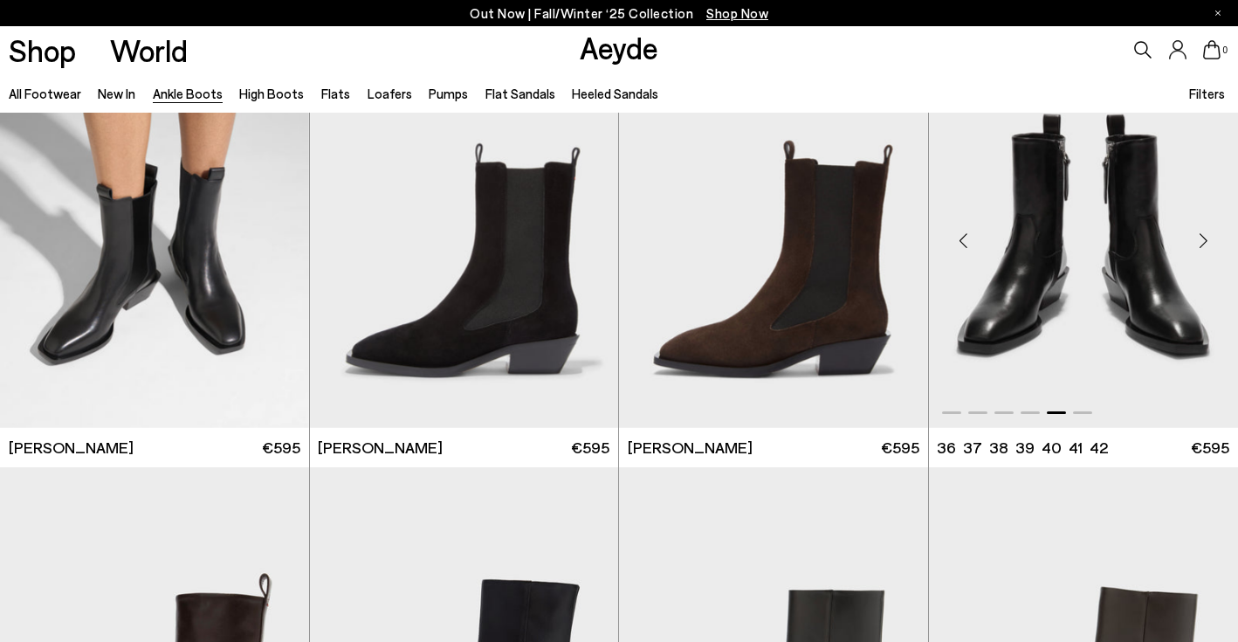
click at [1209, 250] on div "Next slide" at bounding box center [1203, 241] width 52 height 52
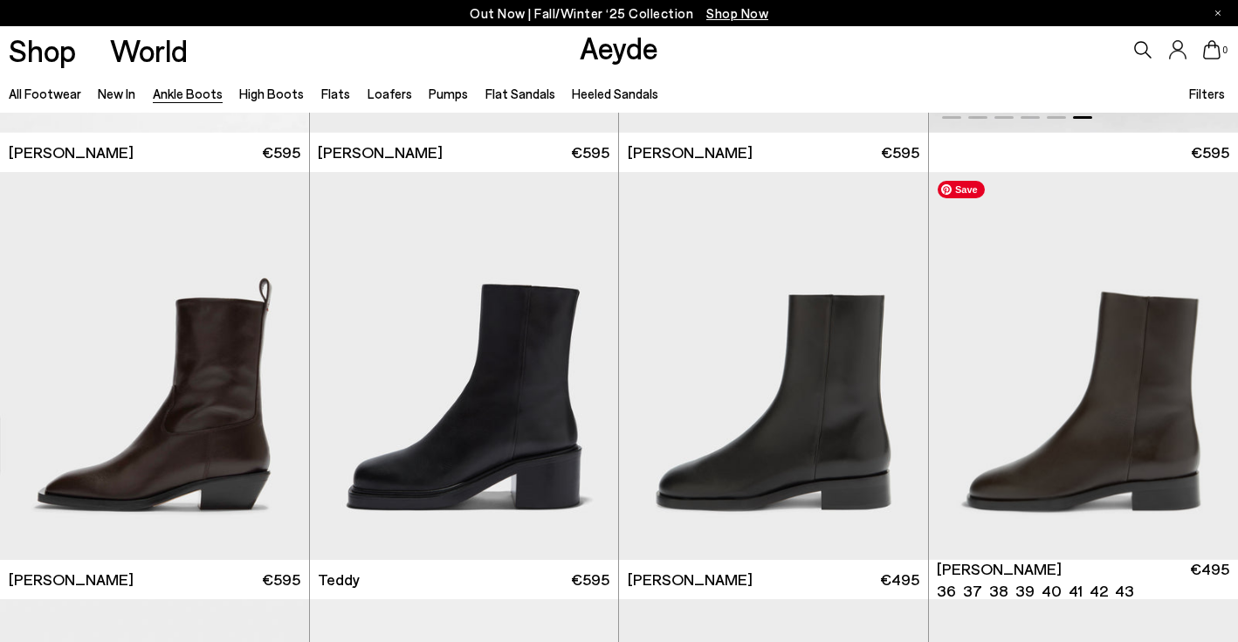
scroll to position [5501, 0]
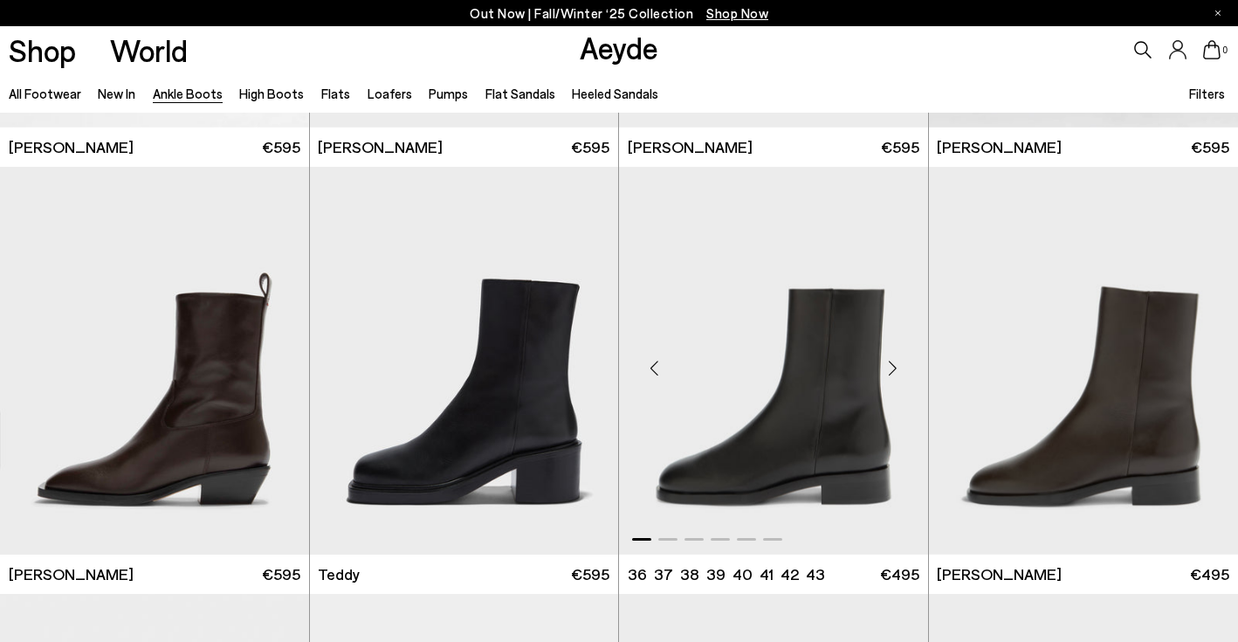
click at [892, 368] on div "Next slide" at bounding box center [893, 367] width 52 height 52
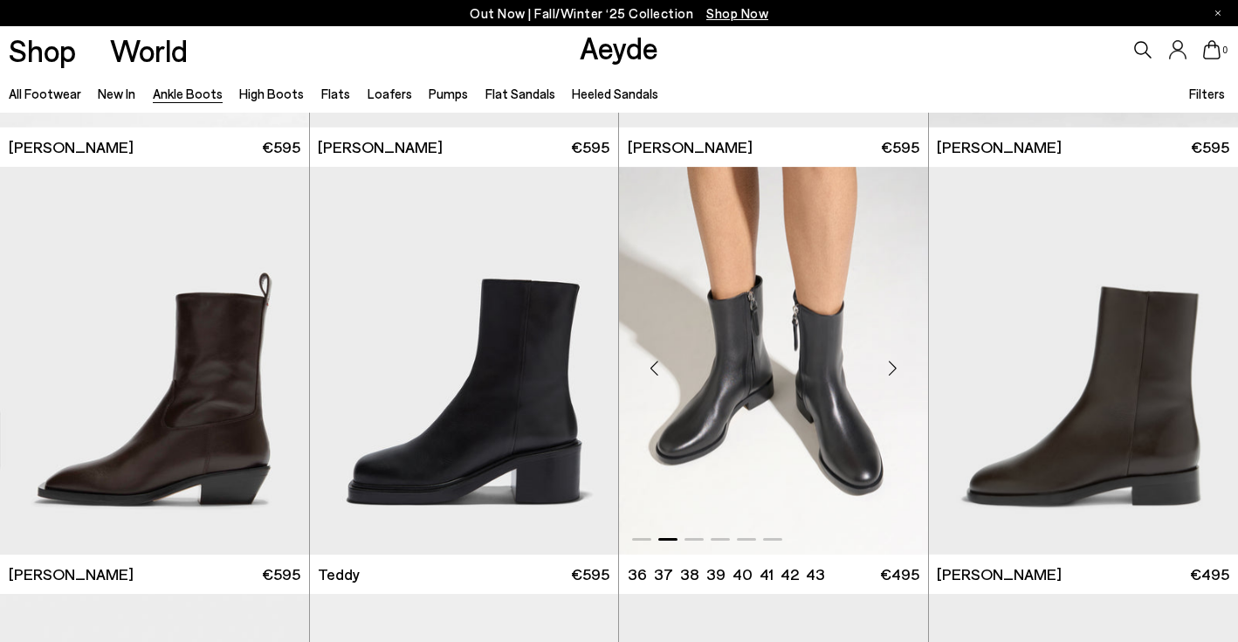
click at [892, 368] on div "Next slide" at bounding box center [893, 367] width 52 height 52
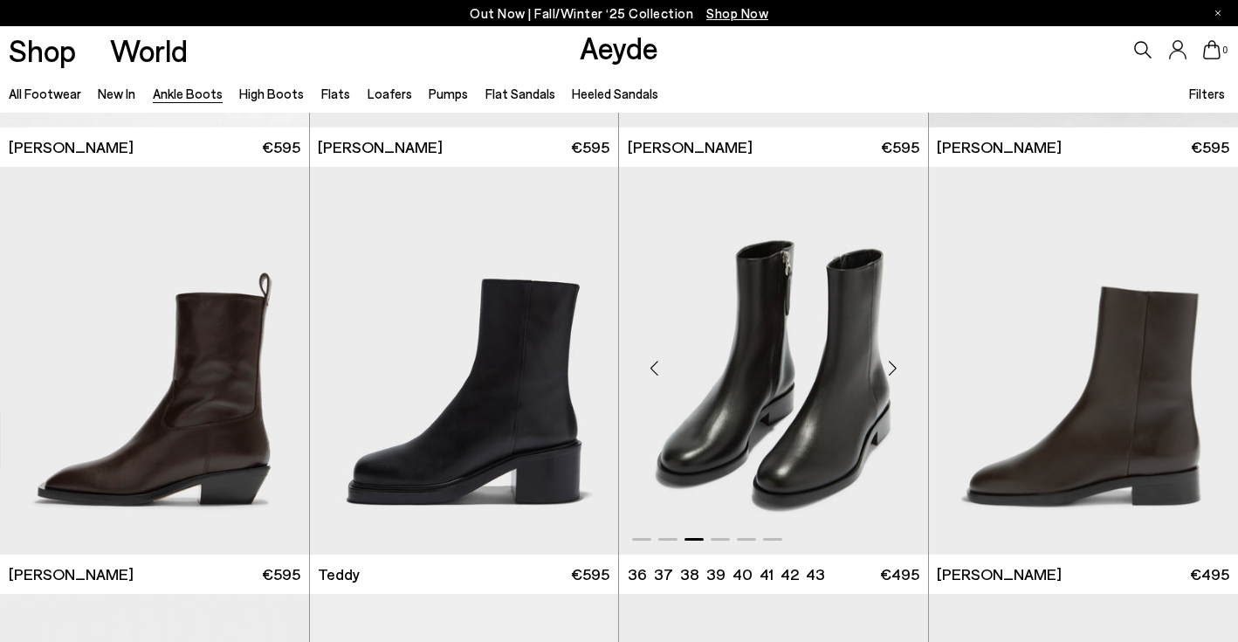
click at [892, 368] on div "Next slide" at bounding box center [893, 367] width 52 height 52
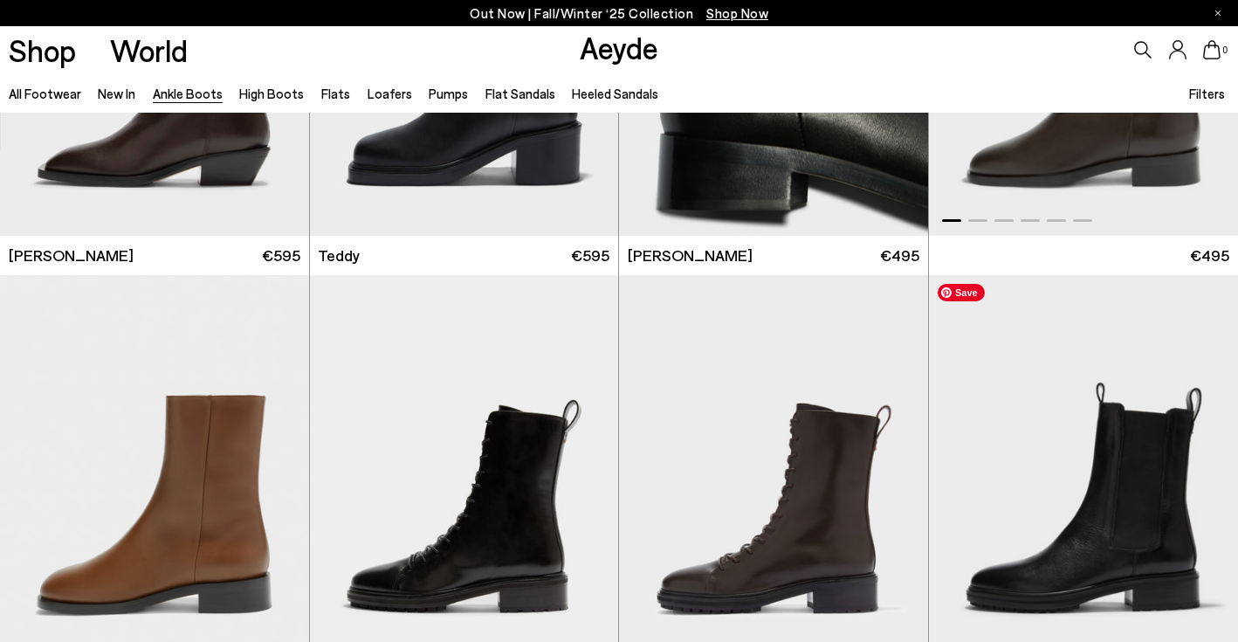
scroll to position [5976, 0]
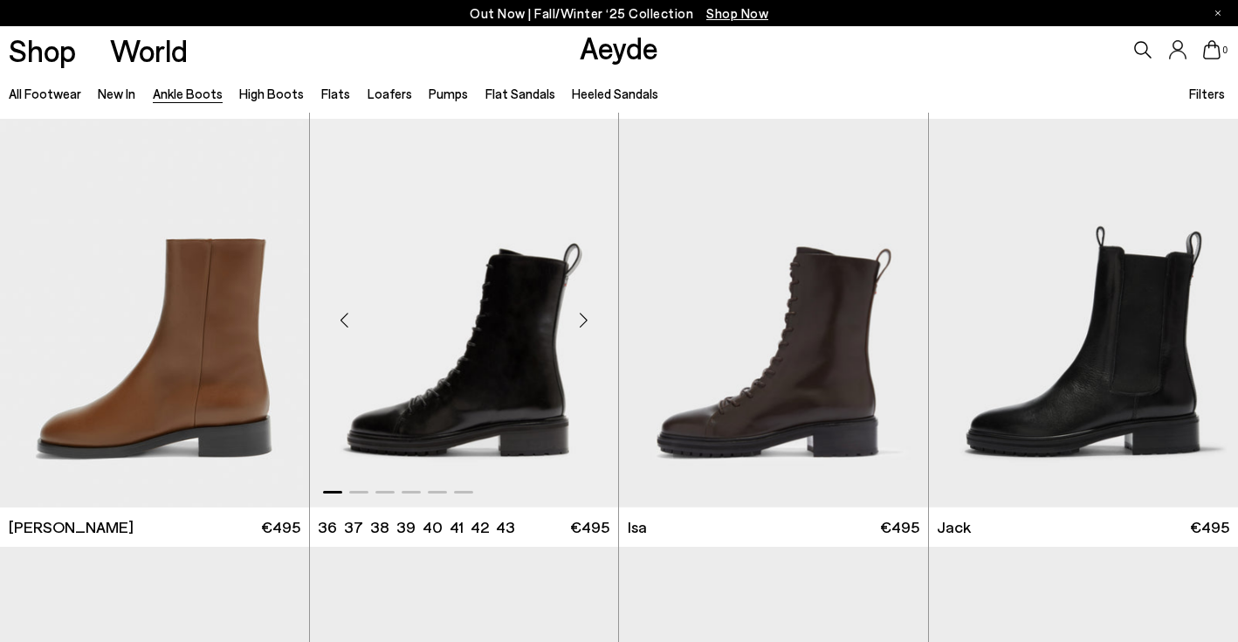
click at [584, 325] on div "Next slide" at bounding box center [583, 320] width 52 height 52
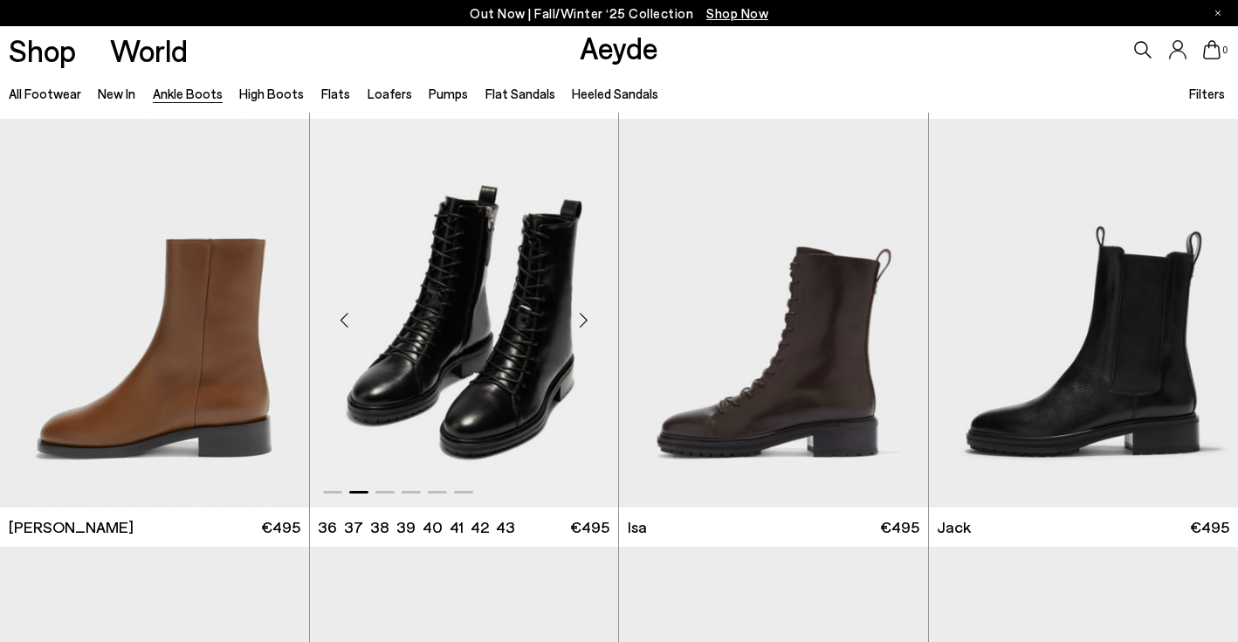
click at [584, 325] on div "Next slide" at bounding box center [583, 320] width 52 height 52
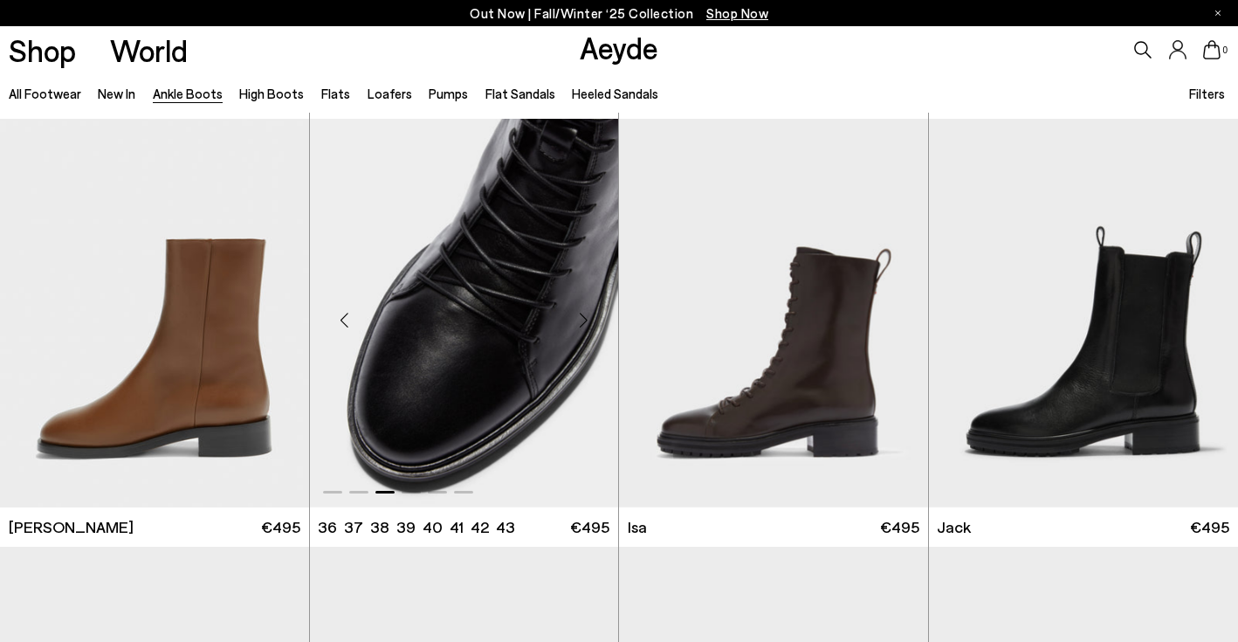
click at [584, 325] on div "Next slide" at bounding box center [583, 320] width 52 height 52
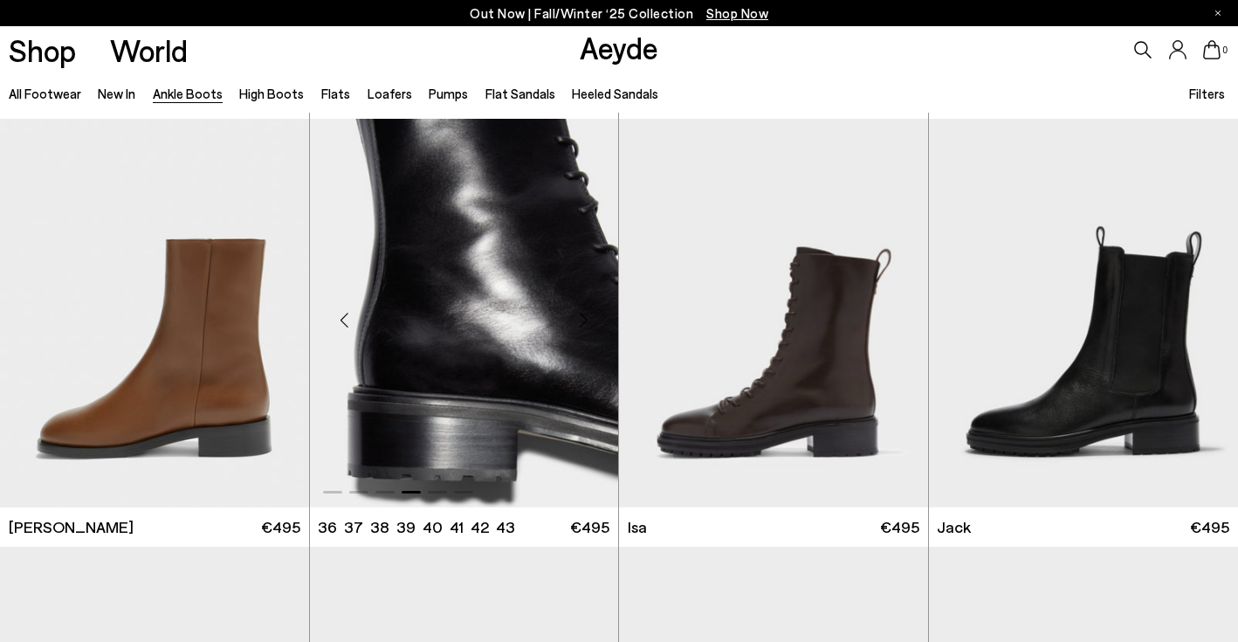
click at [584, 325] on div "Next slide" at bounding box center [583, 320] width 52 height 52
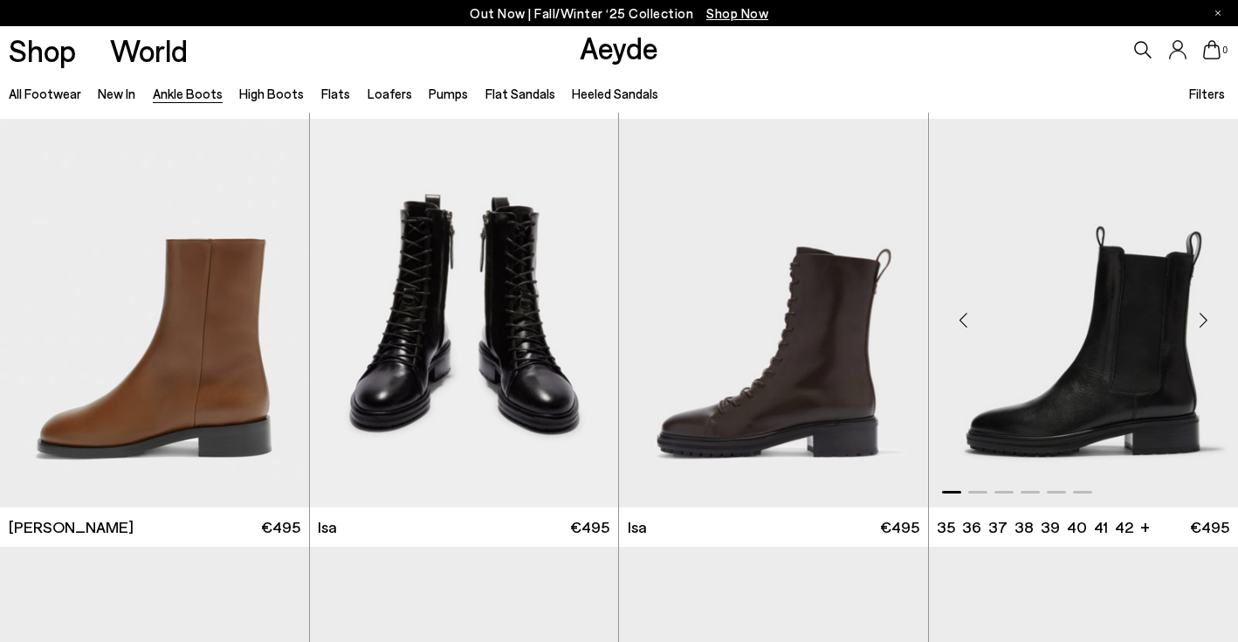
click at [1192, 322] on div "Next slide" at bounding box center [1203, 320] width 52 height 52
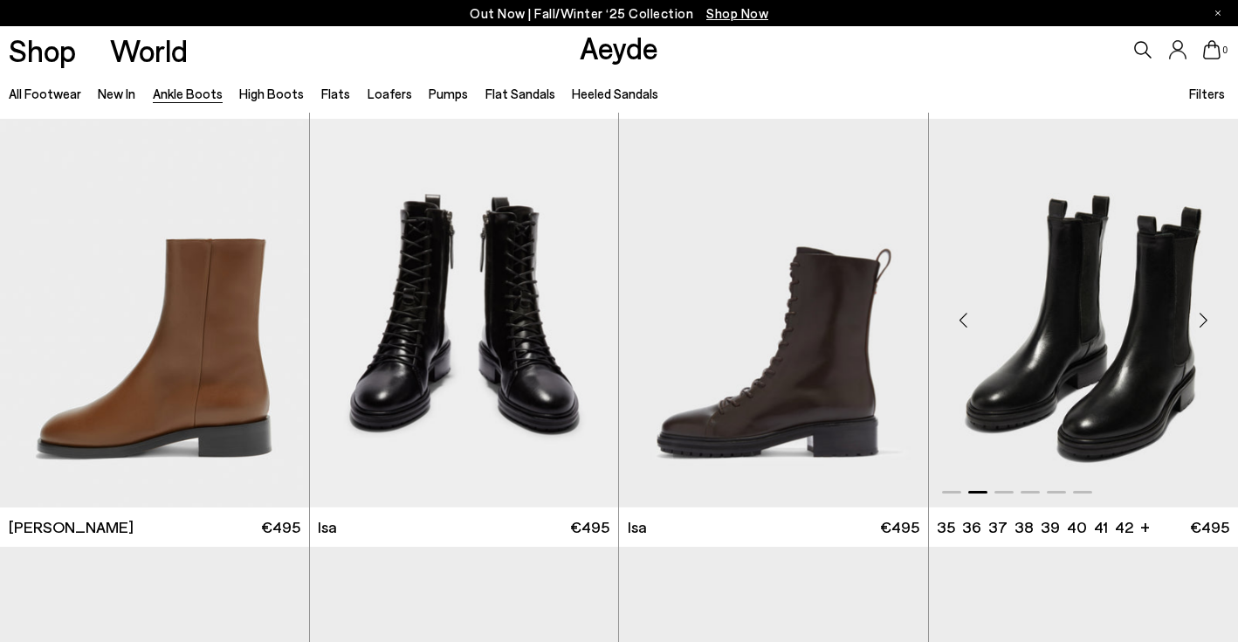
click at [1192, 322] on div "Next slide" at bounding box center [1203, 320] width 52 height 52
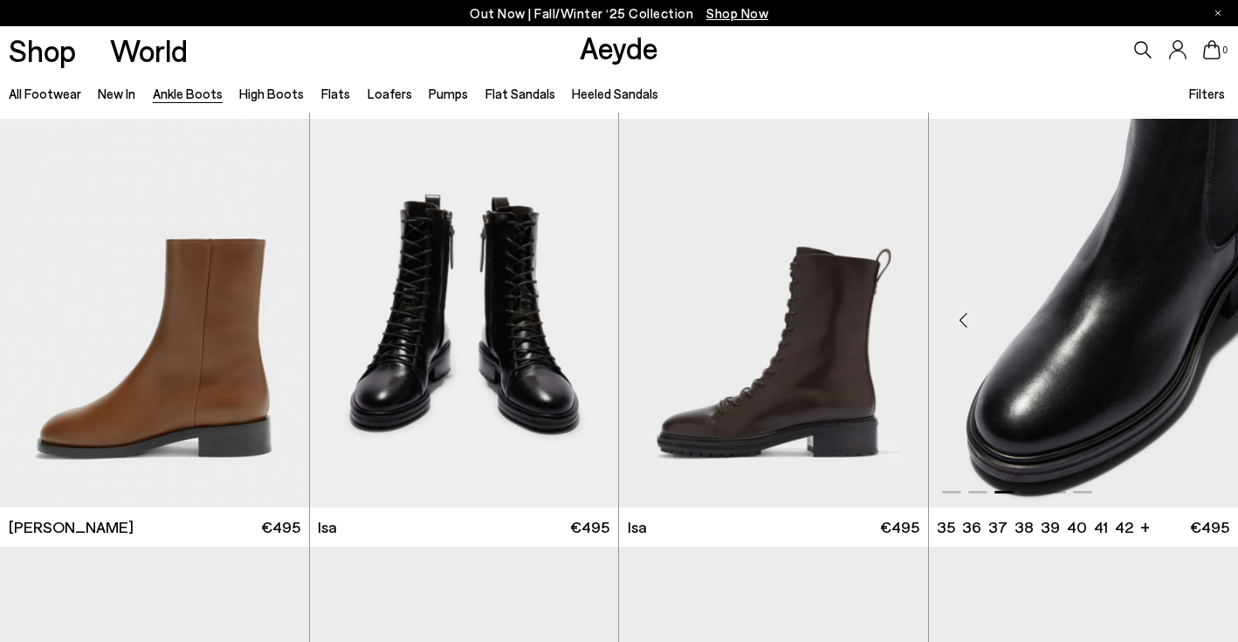
click at [1192, 322] on div "Next slide" at bounding box center [1203, 320] width 52 height 52
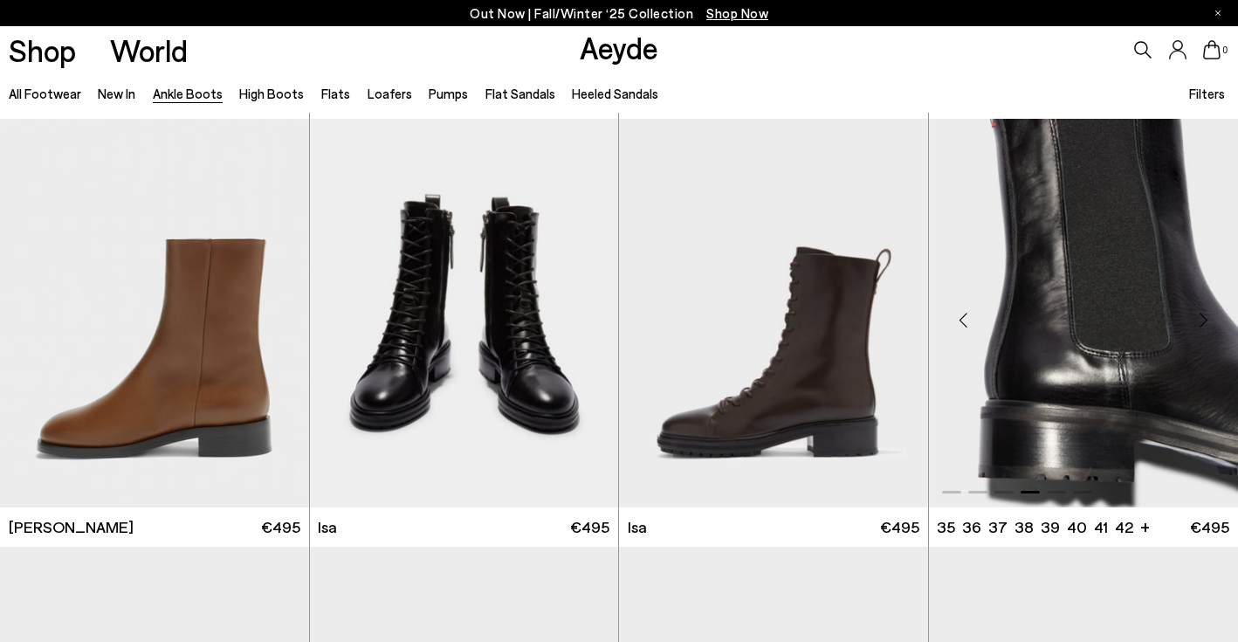
click at [1192, 322] on div "Next slide" at bounding box center [1203, 320] width 52 height 52
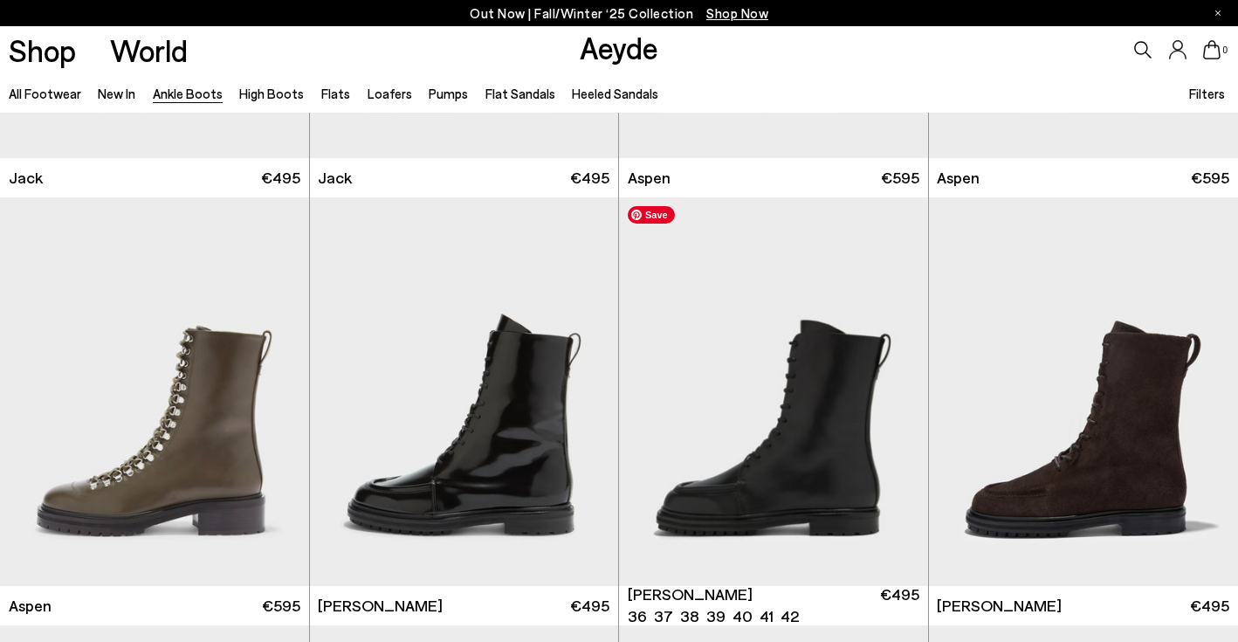
scroll to position [6869, 0]
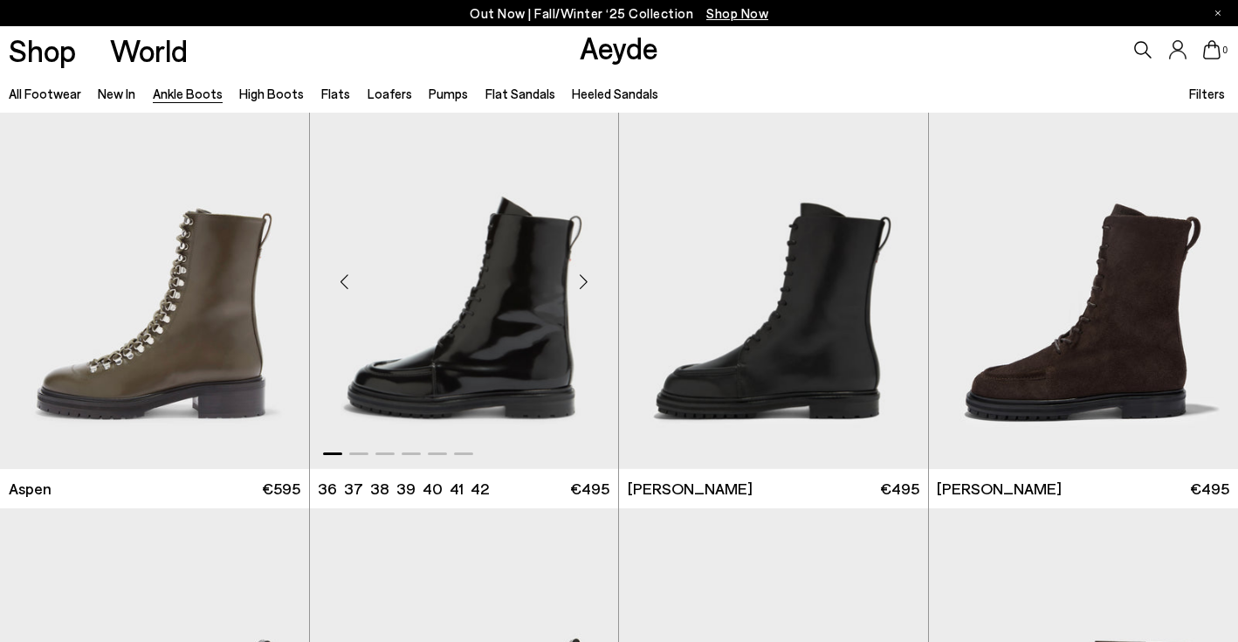
click at [579, 284] on div "Next slide" at bounding box center [583, 282] width 52 height 52
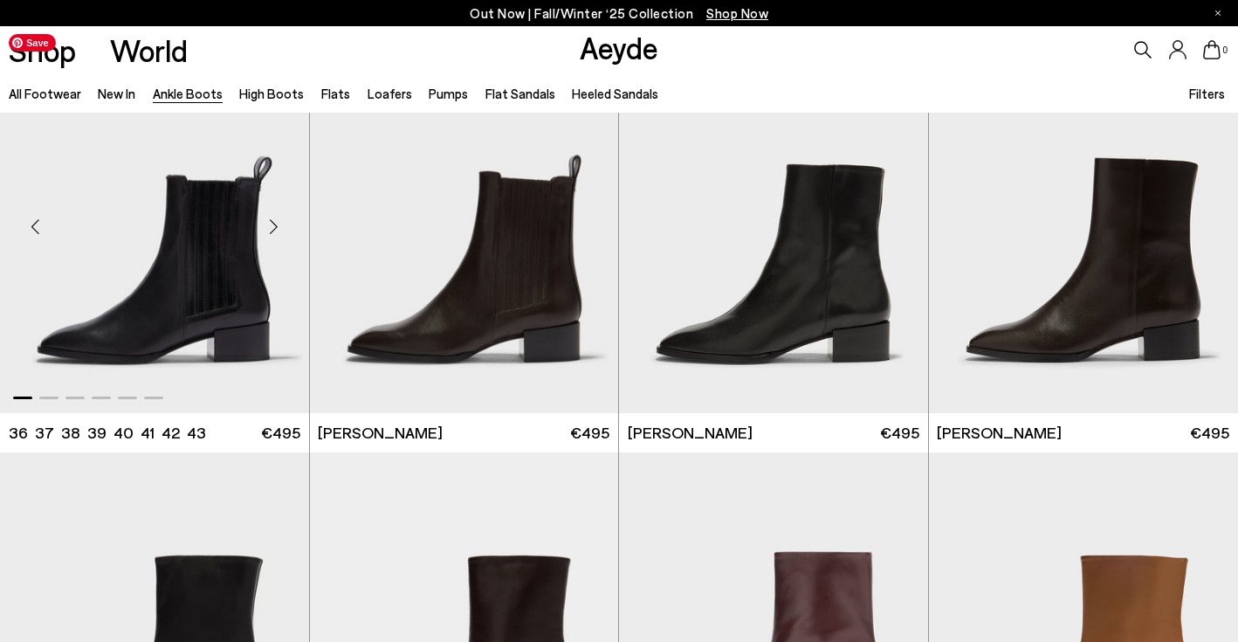
scroll to position [7356, 0]
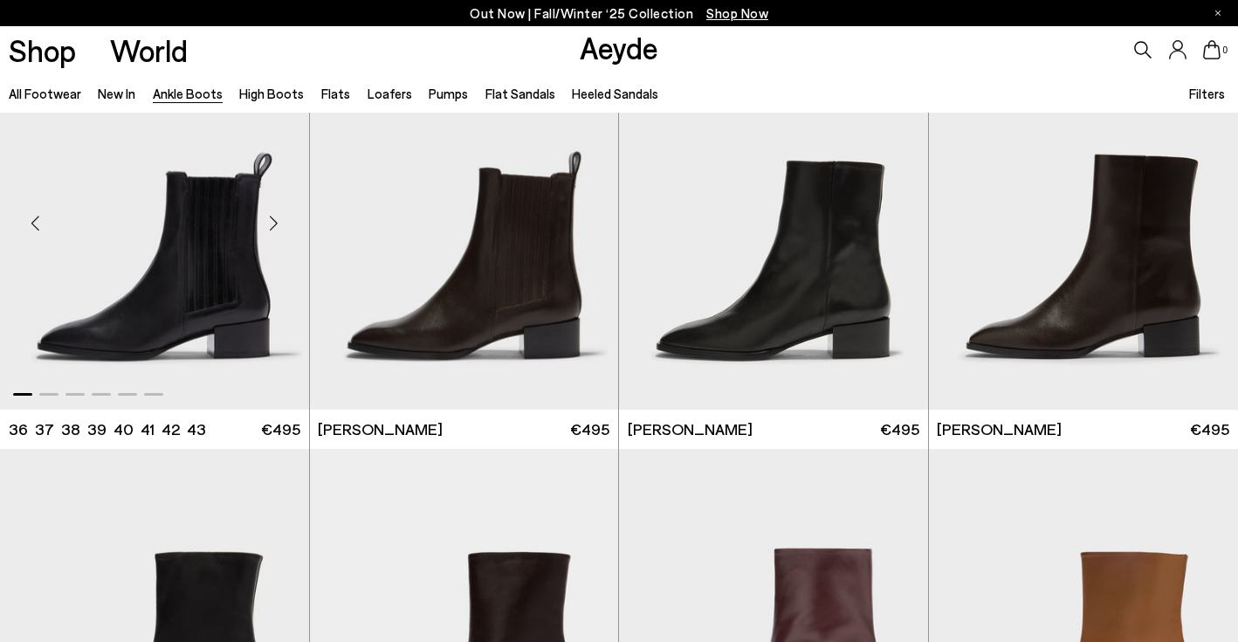
click at [272, 224] on div "Next slide" at bounding box center [274, 222] width 52 height 52
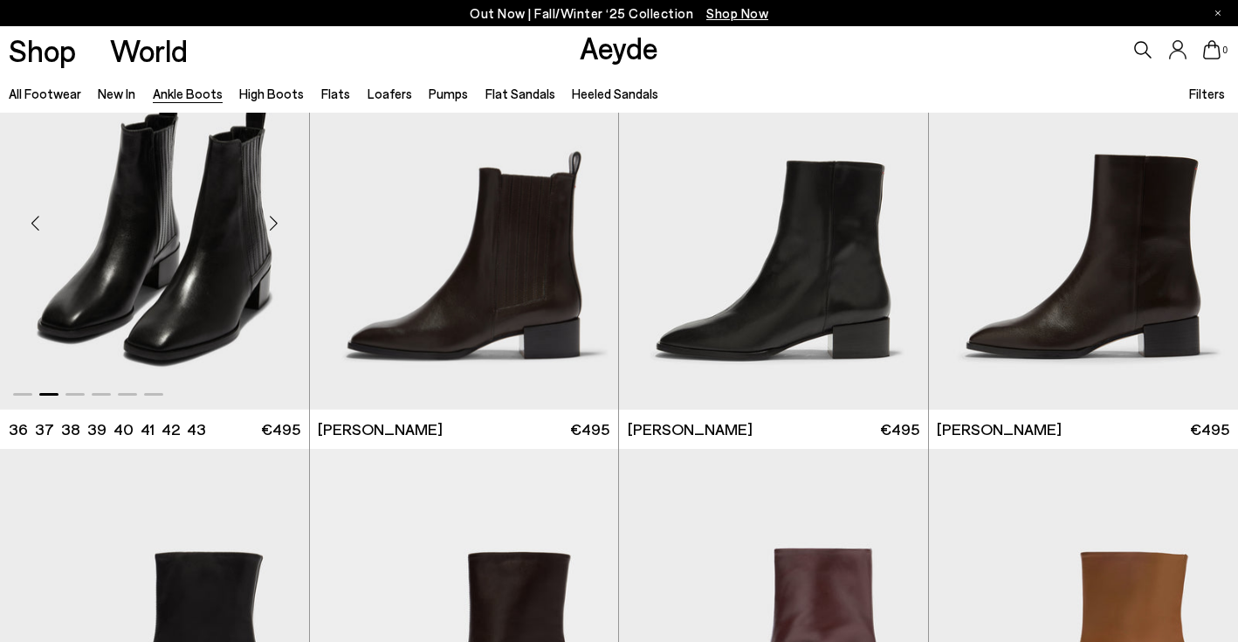
click at [272, 224] on div "Next slide" at bounding box center [274, 222] width 52 height 52
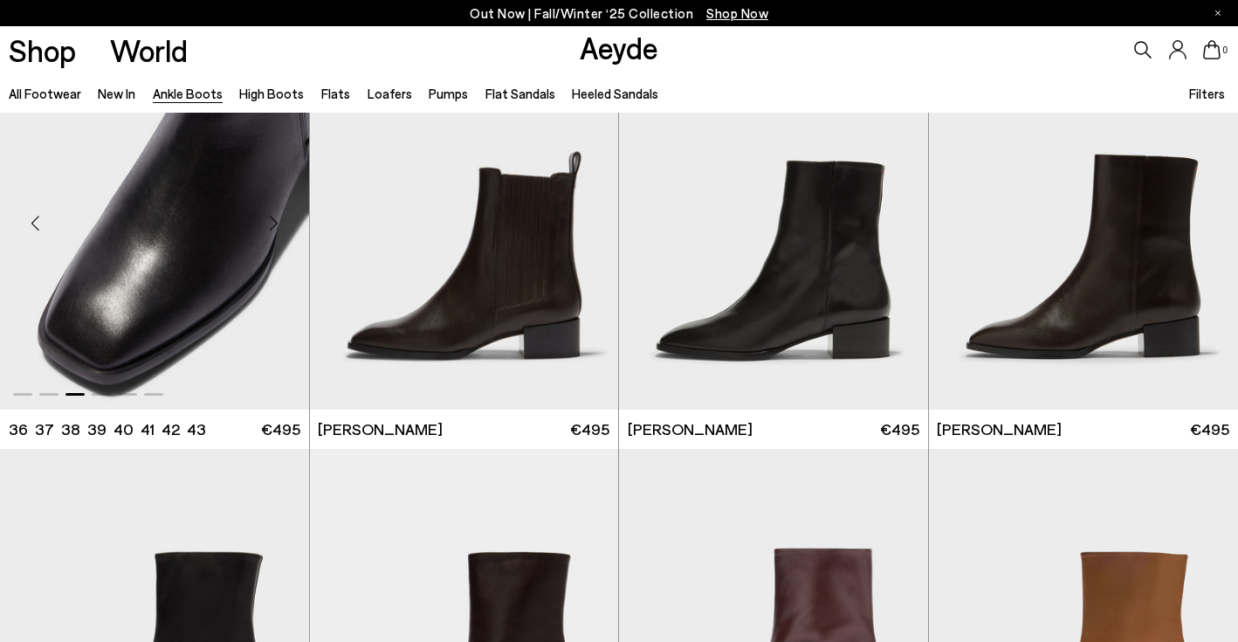
click at [272, 224] on div "Next slide" at bounding box center [274, 222] width 52 height 52
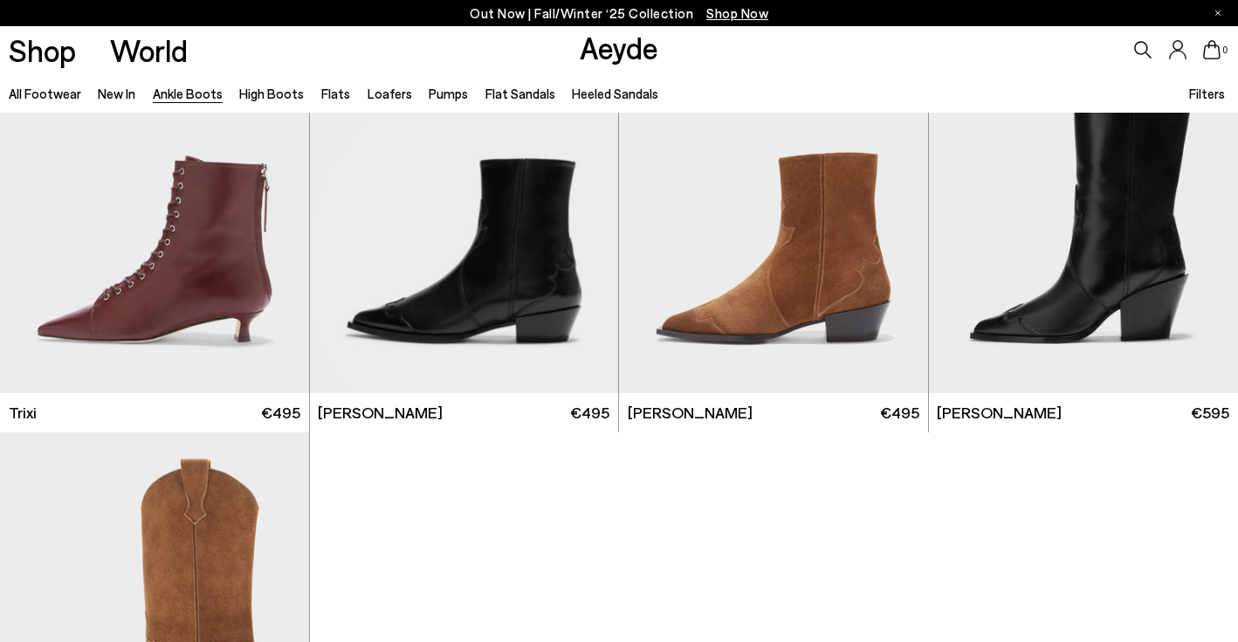
scroll to position [8632, 0]
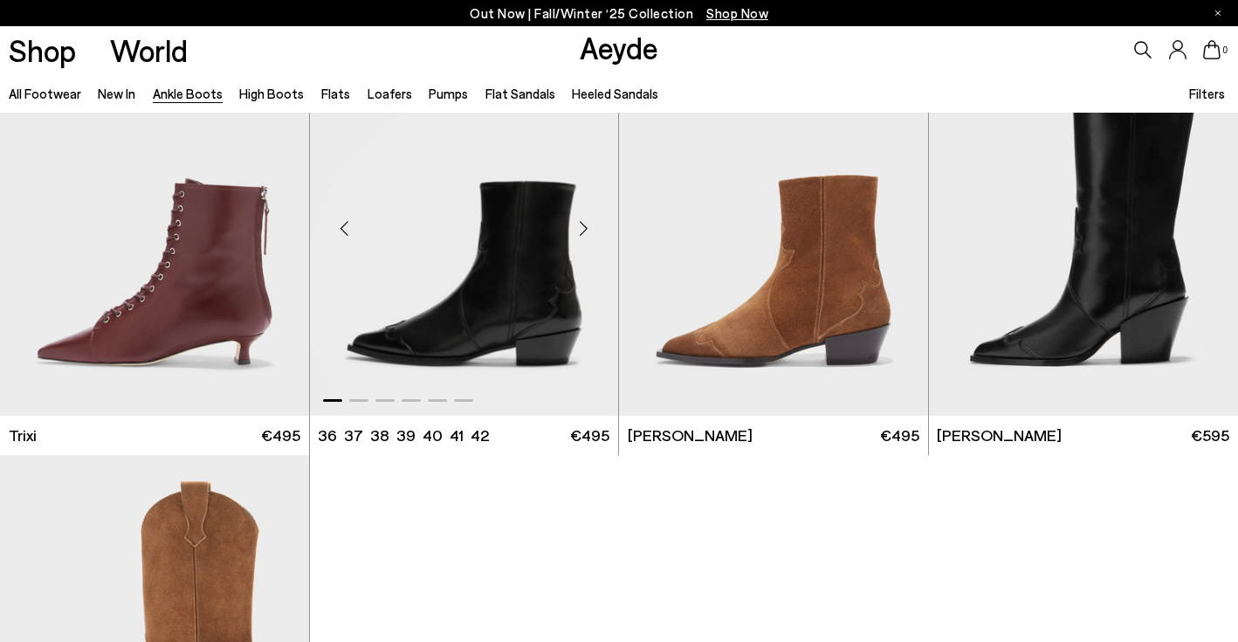
click at [583, 236] on div "Next slide" at bounding box center [583, 229] width 52 height 52
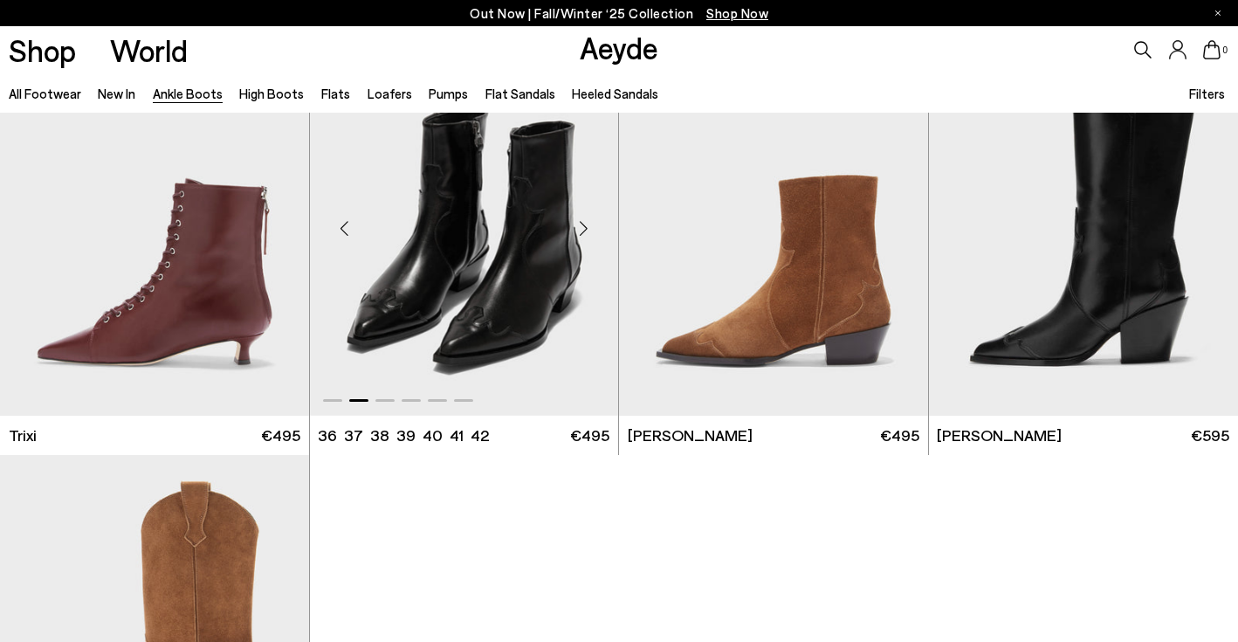
click at [583, 236] on div "Next slide" at bounding box center [583, 229] width 52 height 52
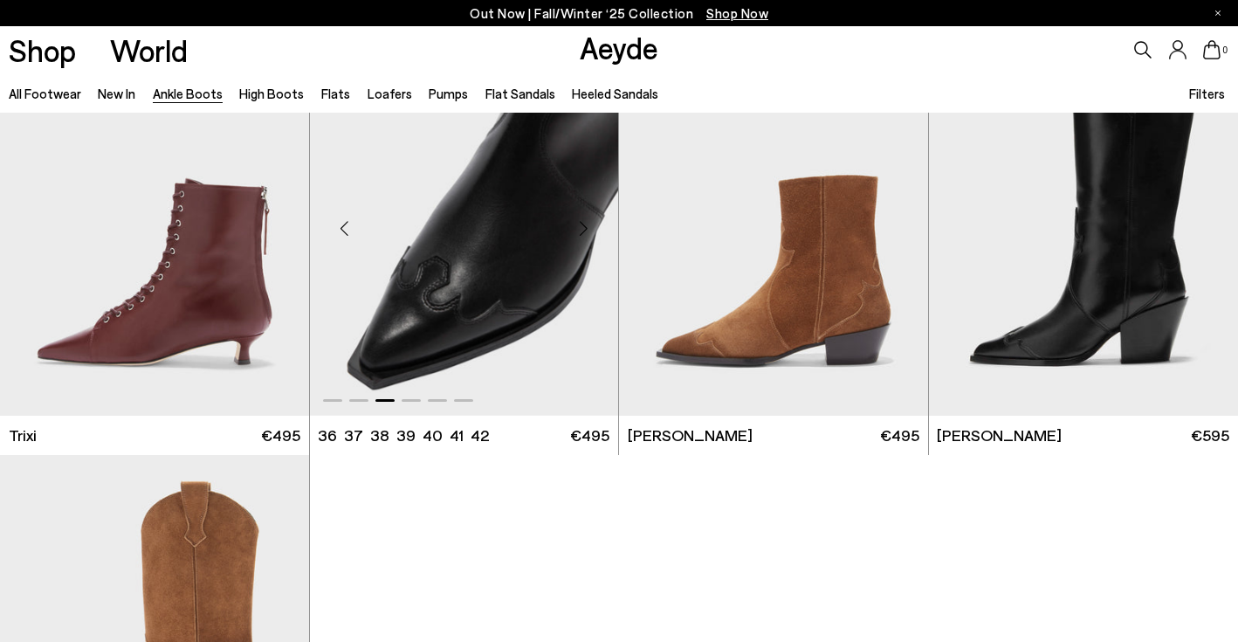
click at [583, 236] on div "Next slide" at bounding box center [583, 229] width 52 height 52
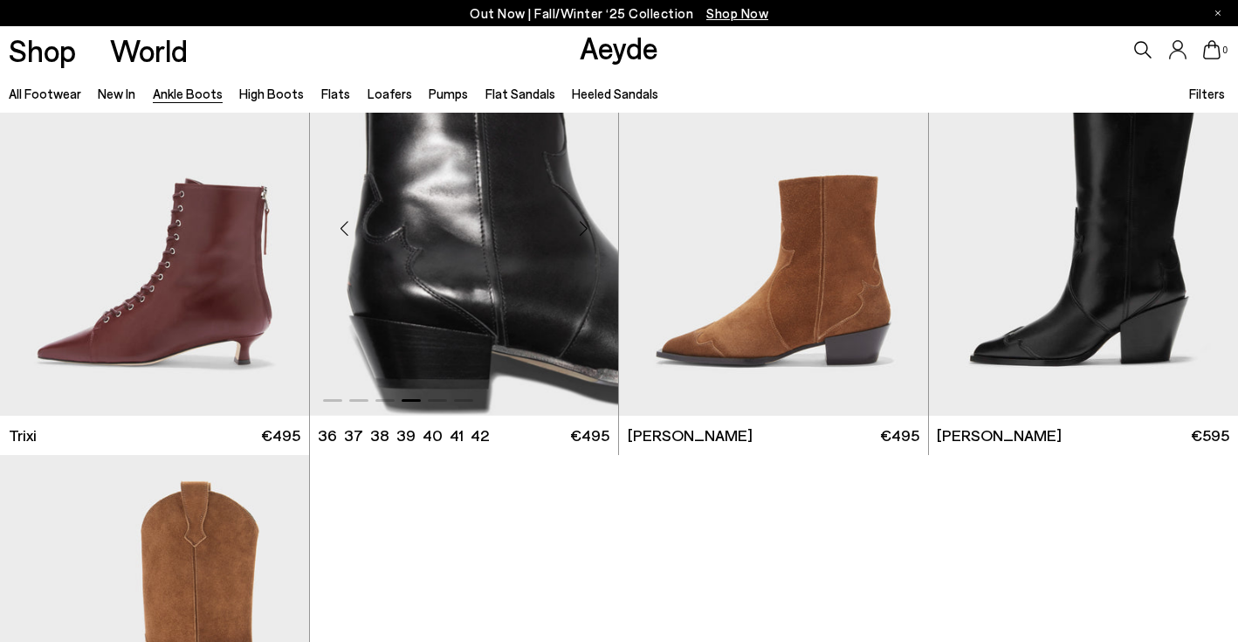
click at [583, 236] on div "Next slide" at bounding box center [583, 229] width 52 height 52
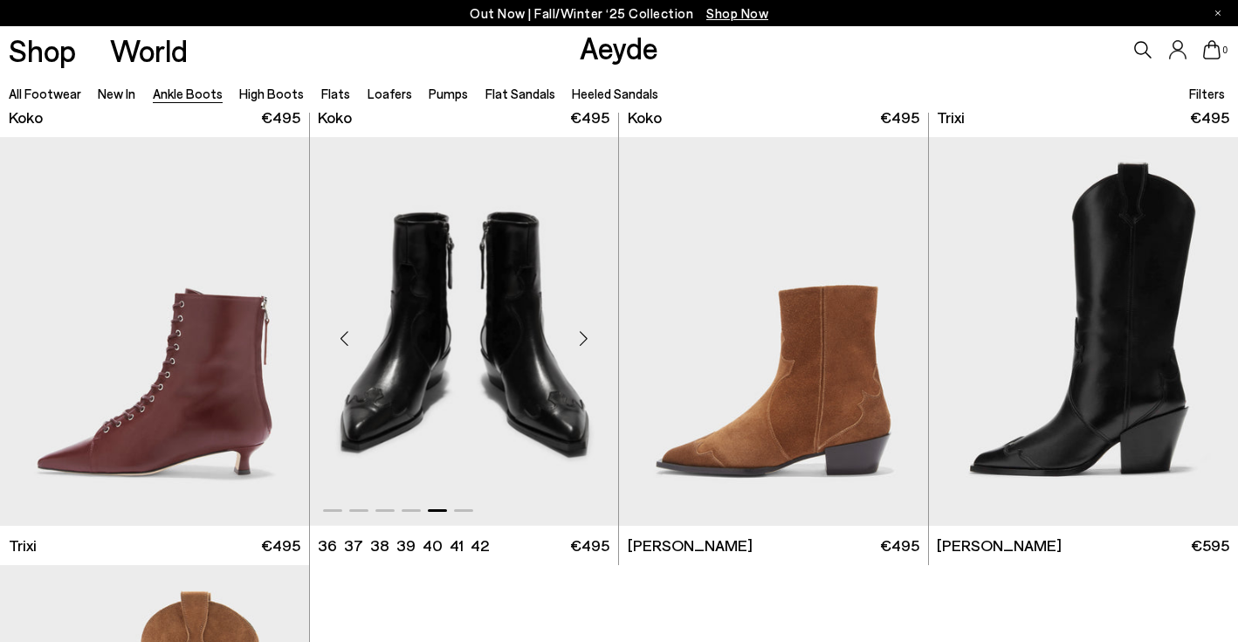
scroll to position [8504, 0]
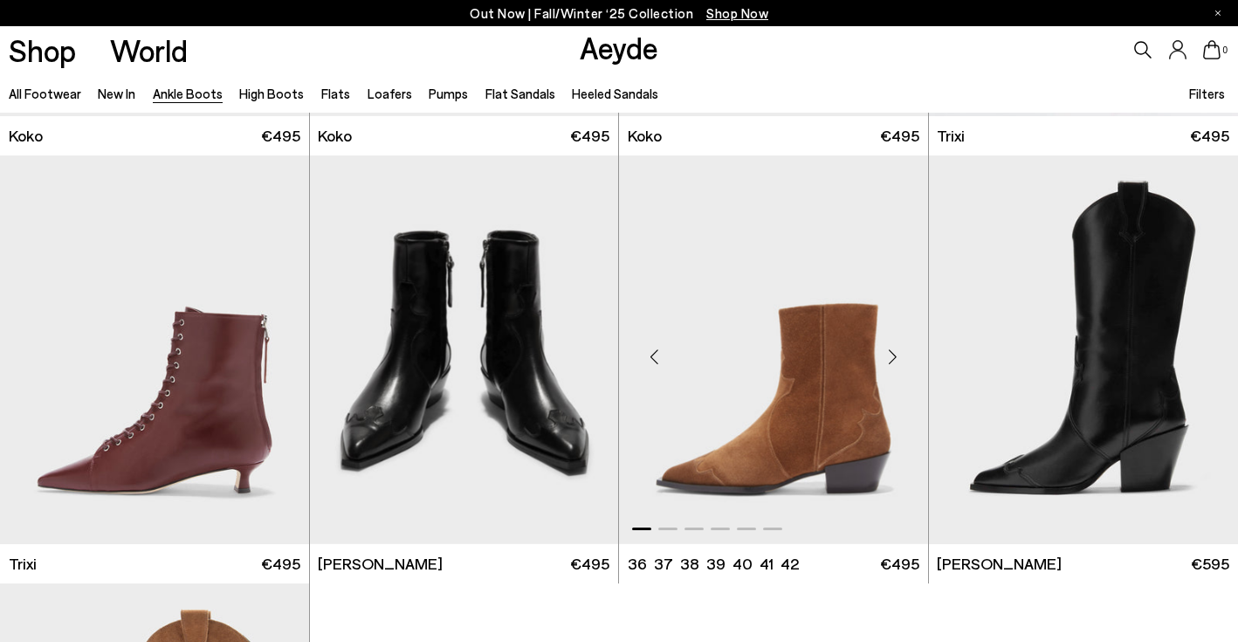
click at [893, 368] on div "Next slide" at bounding box center [893, 357] width 52 height 52
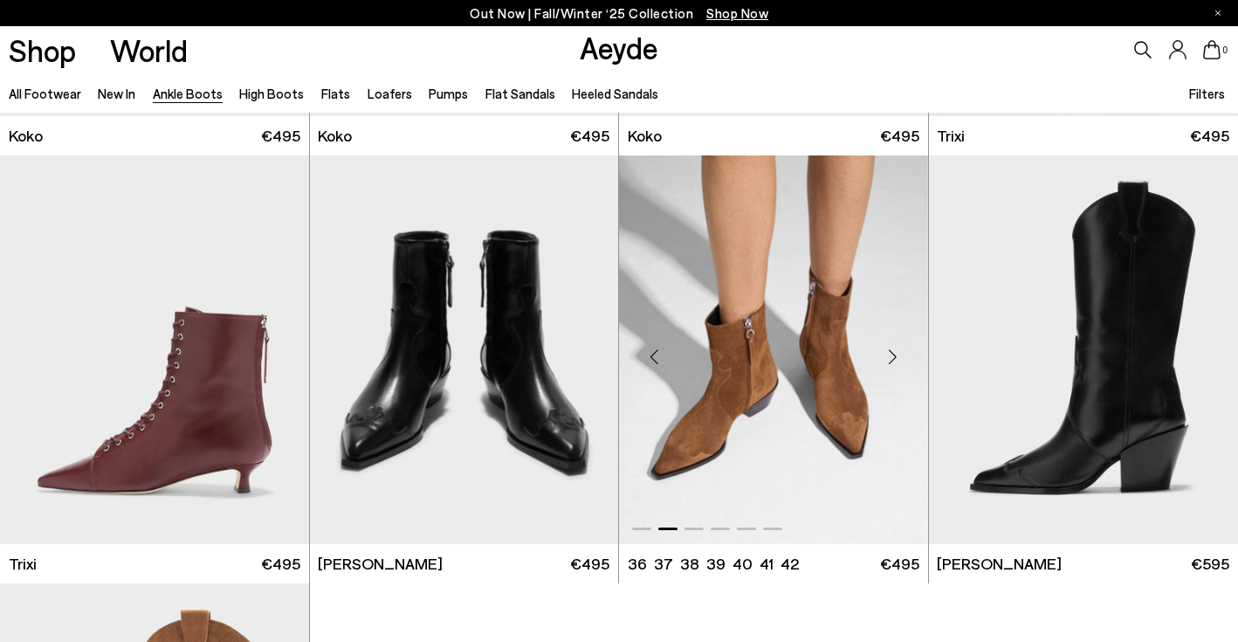
click at [893, 368] on div "Next slide" at bounding box center [893, 357] width 52 height 52
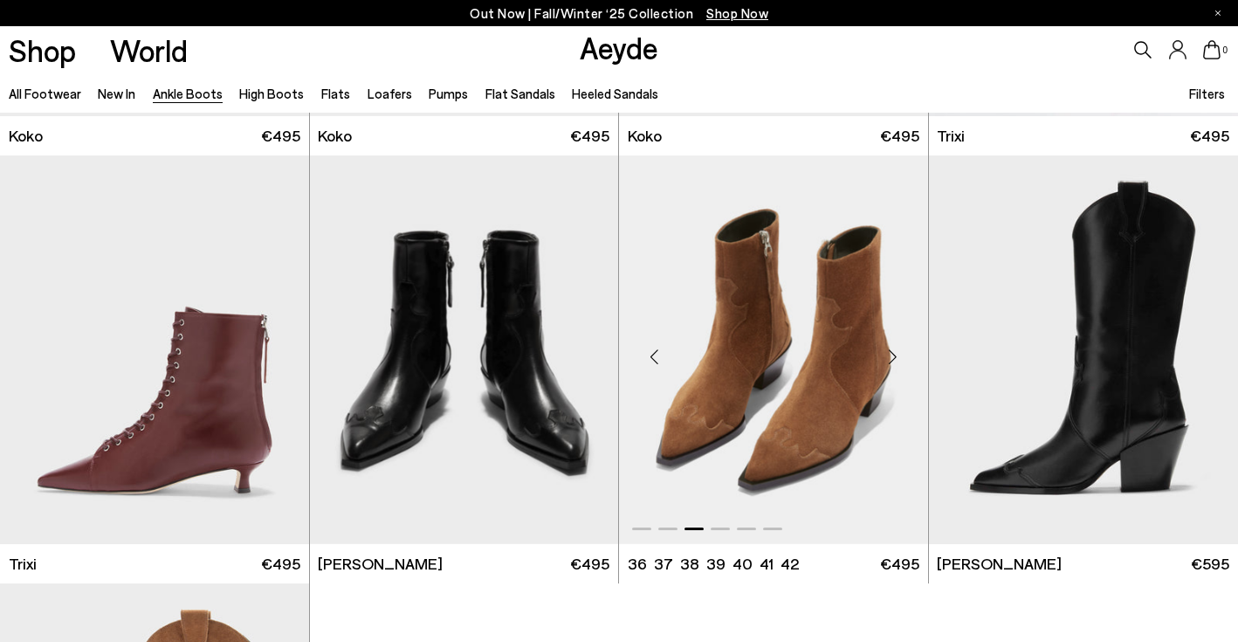
click at [893, 368] on div "Next slide" at bounding box center [893, 357] width 52 height 52
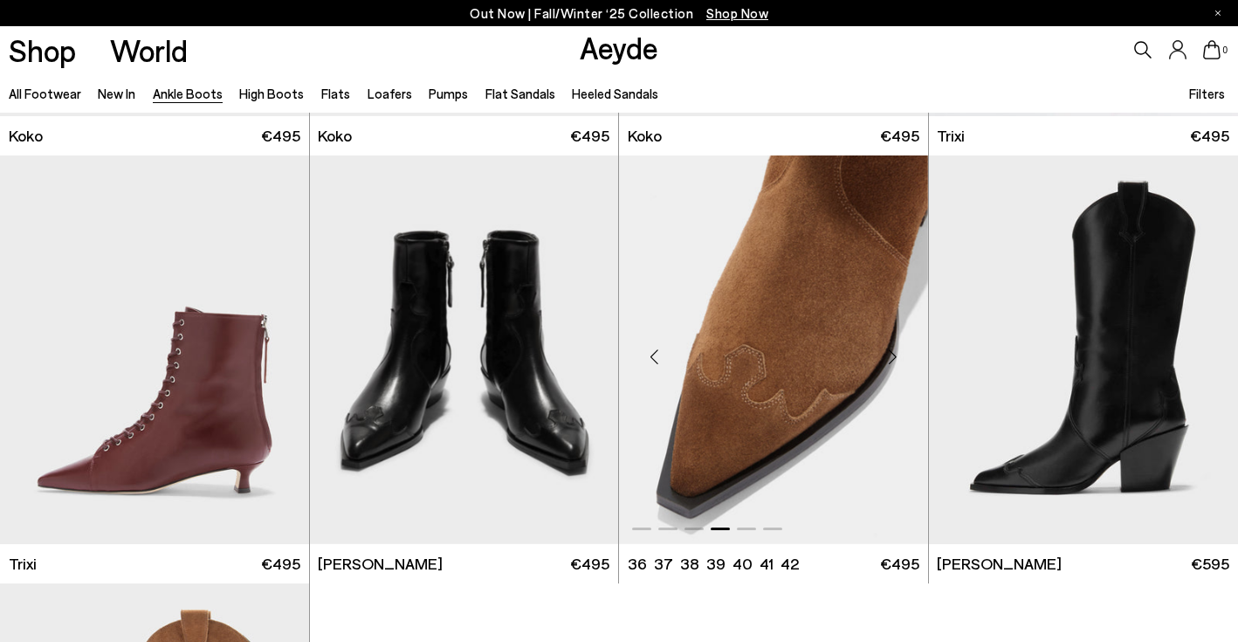
click at [893, 368] on div "Next slide" at bounding box center [893, 357] width 52 height 52
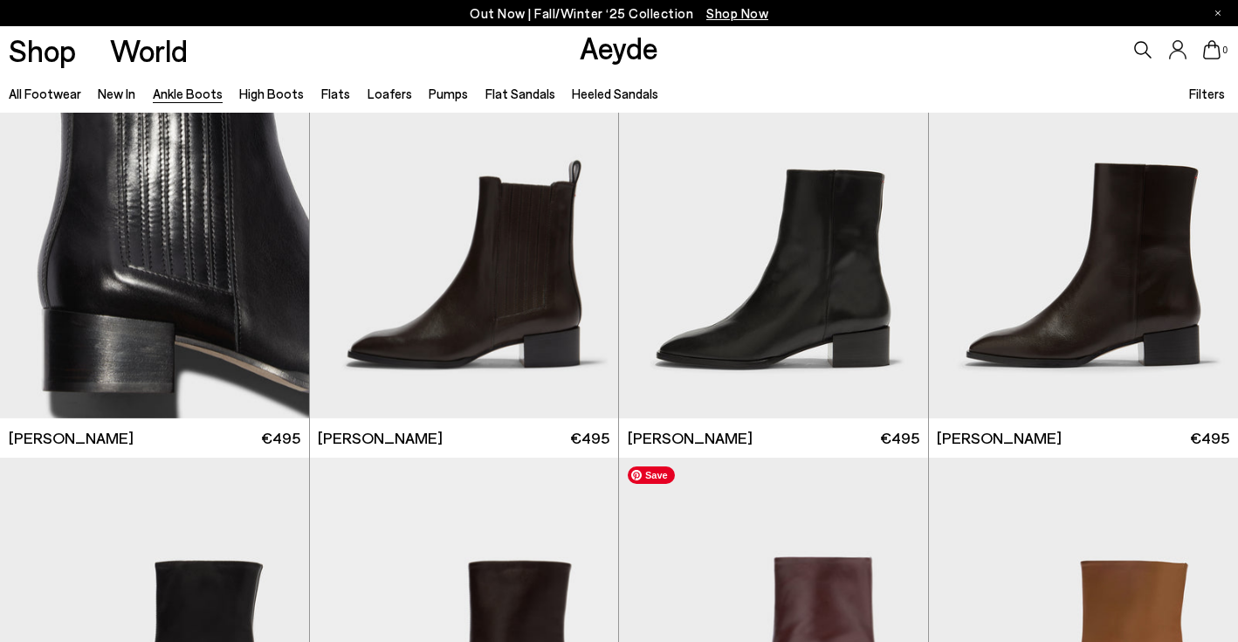
scroll to position [7342, 0]
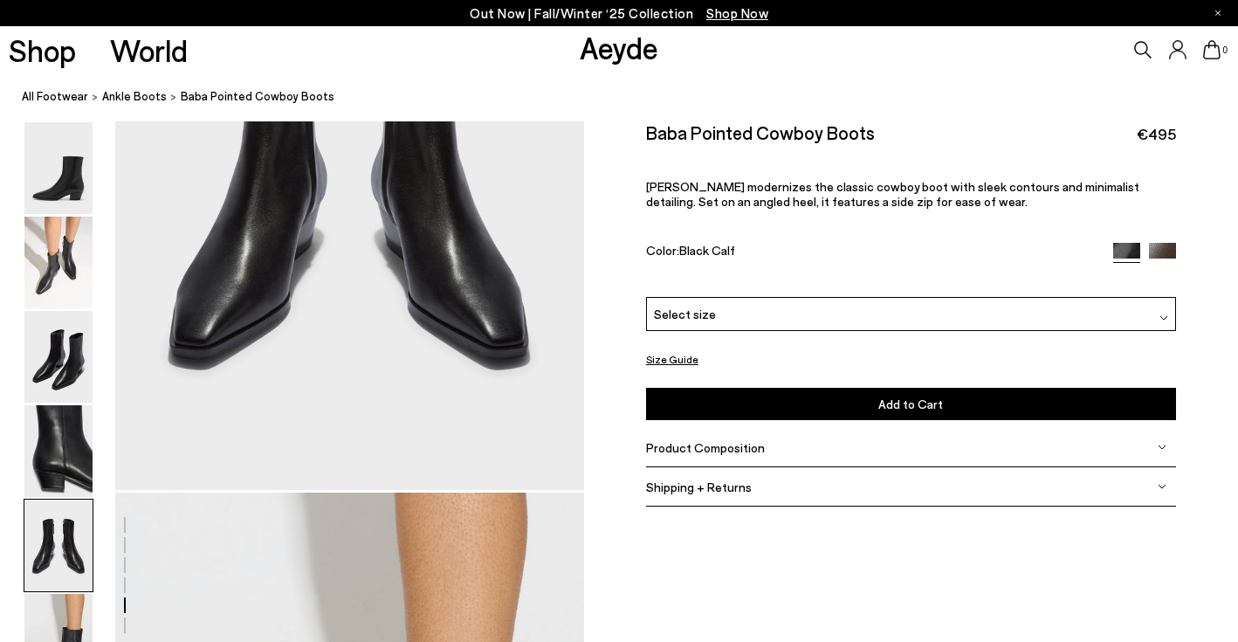
scroll to position [2762, 0]
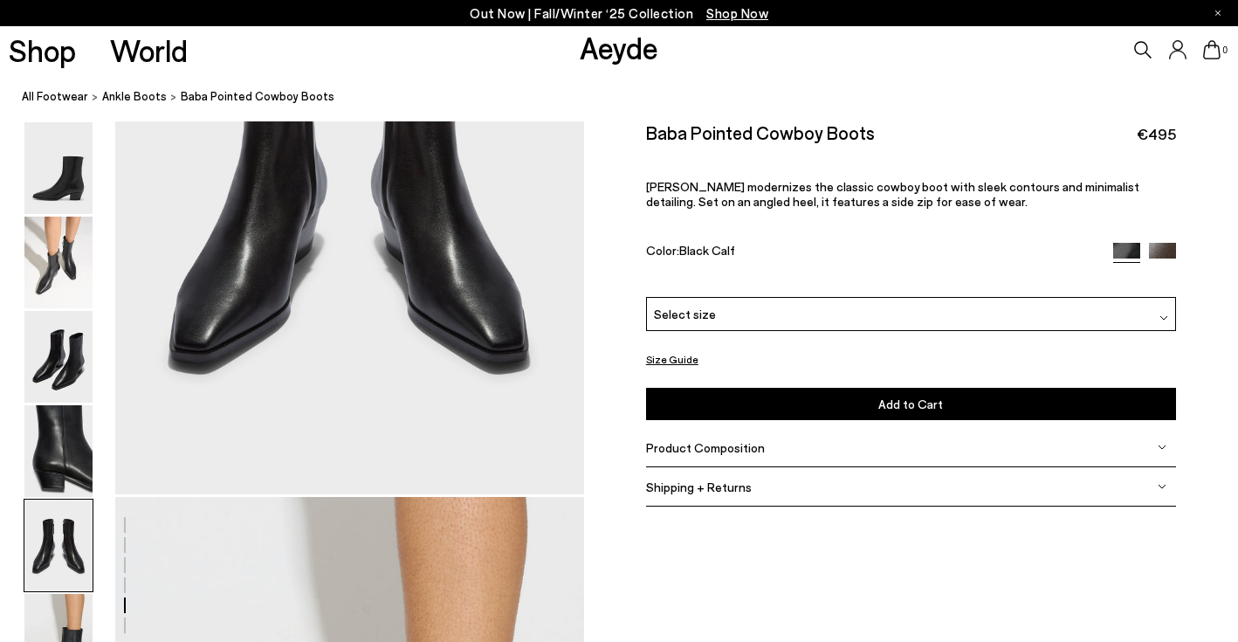
click at [1174, 254] on img at bounding box center [1162, 256] width 27 height 27
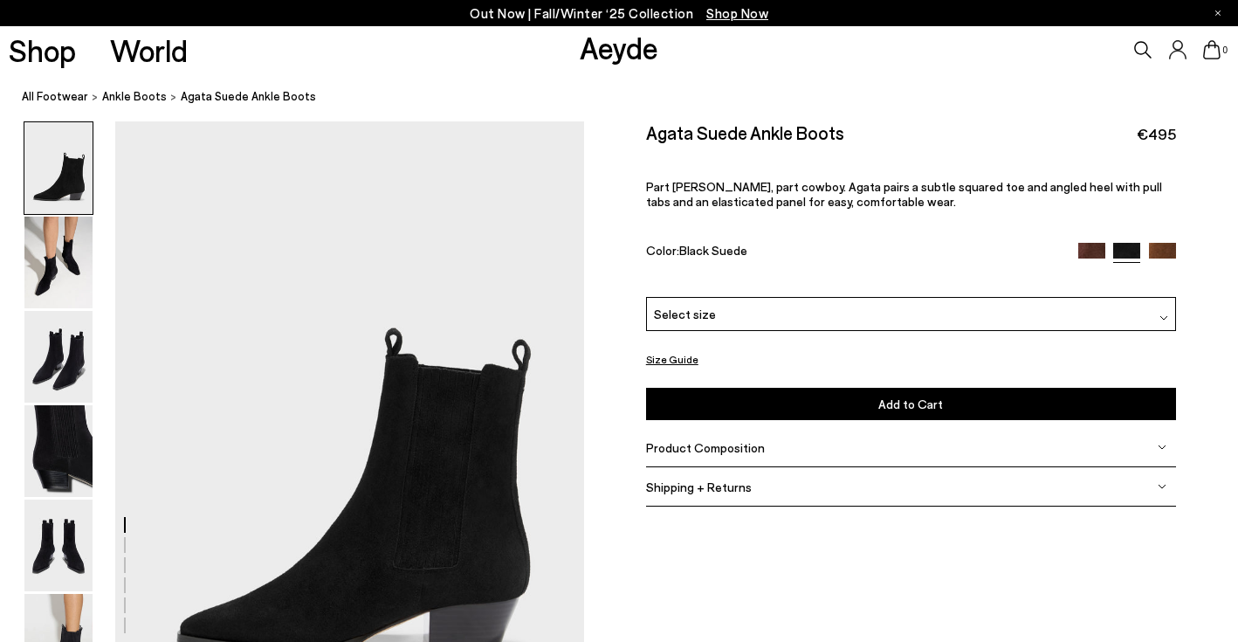
click at [1166, 247] on img at bounding box center [1162, 256] width 27 height 27
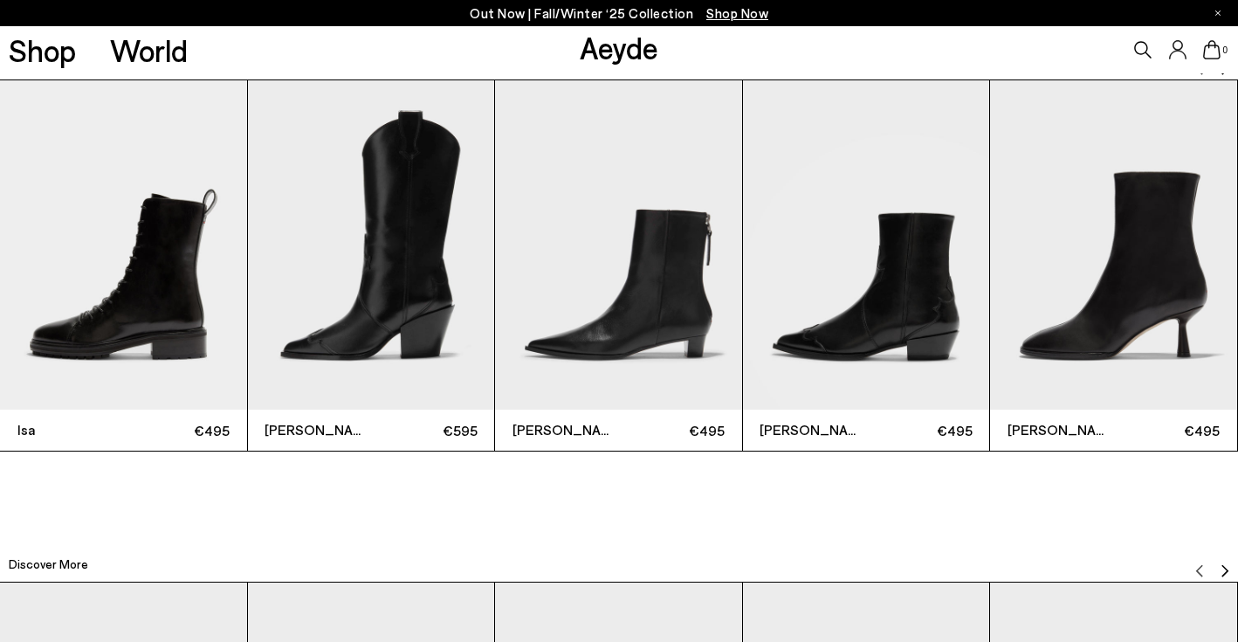
scroll to position [3935, 0]
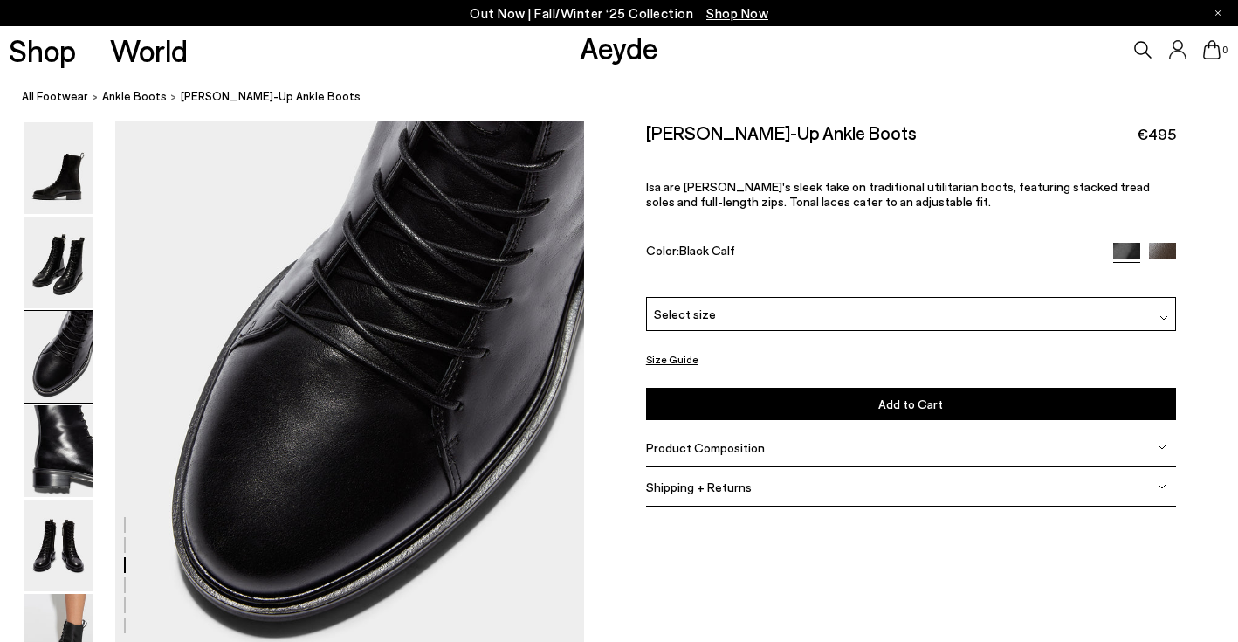
scroll to position [1355, 0]
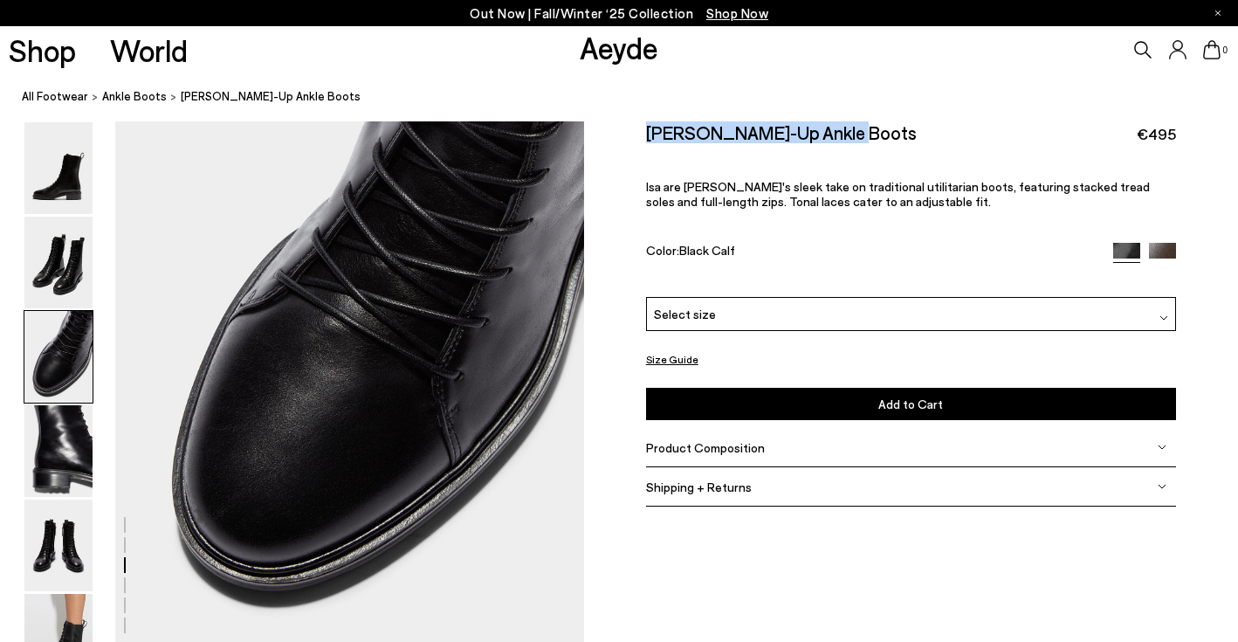
drag, startPoint x: 844, startPoint y: 135, endPoint x: 644, endPoint y: 134, distance: 199.9
click at [644, 134] on div "Size Guide Shoes Belt Our shoes come in European sizing. The easiest way to mea…" at bounding box center [911, 323] width 654 height 404
copy h2 "[PERSON_NAME]-Up Ankle Boots"
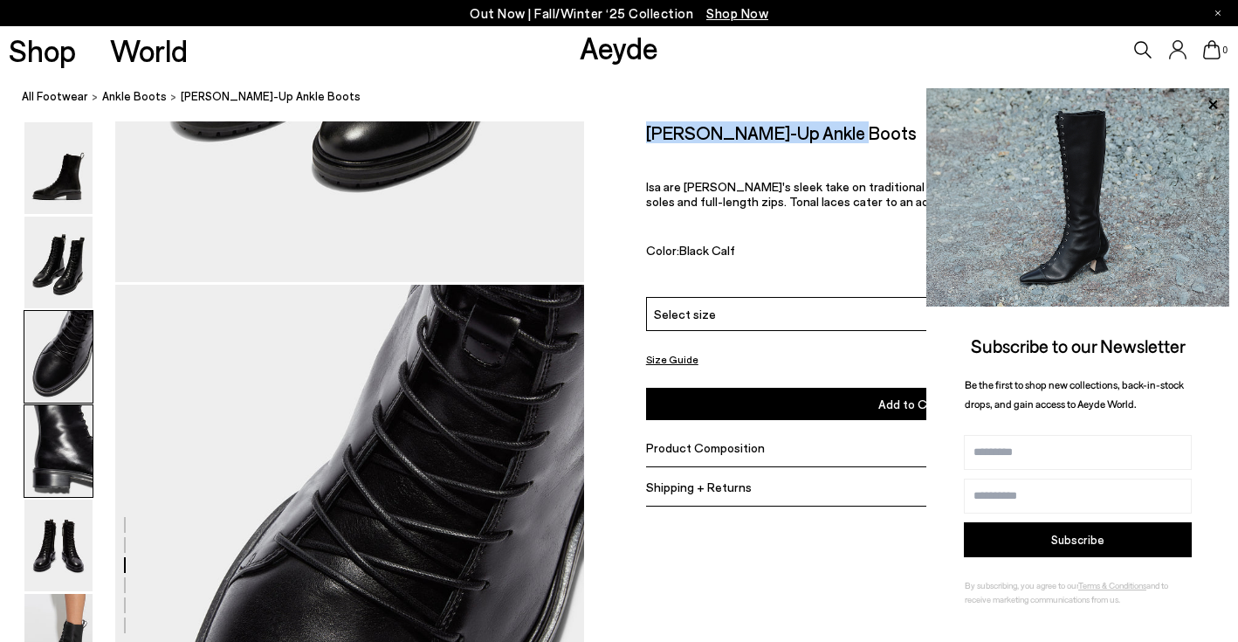
scroll to position [979, 0]
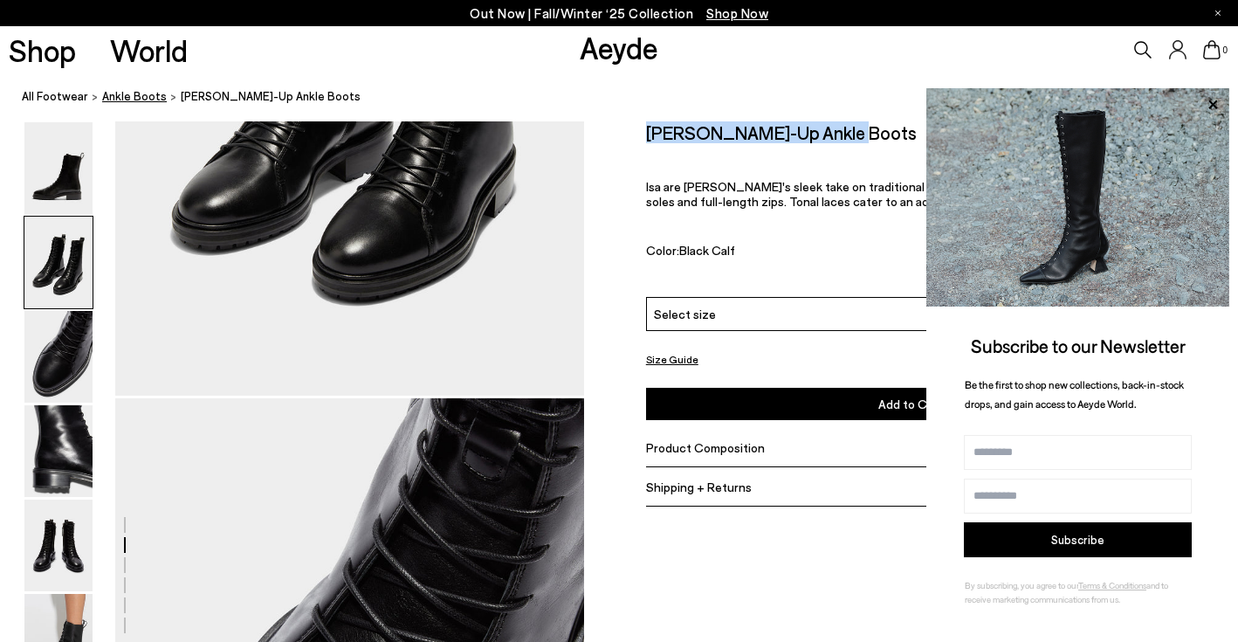
click at [132, 98] on span "ankle boots" at bounding box center [134, 96] width 65 height 14
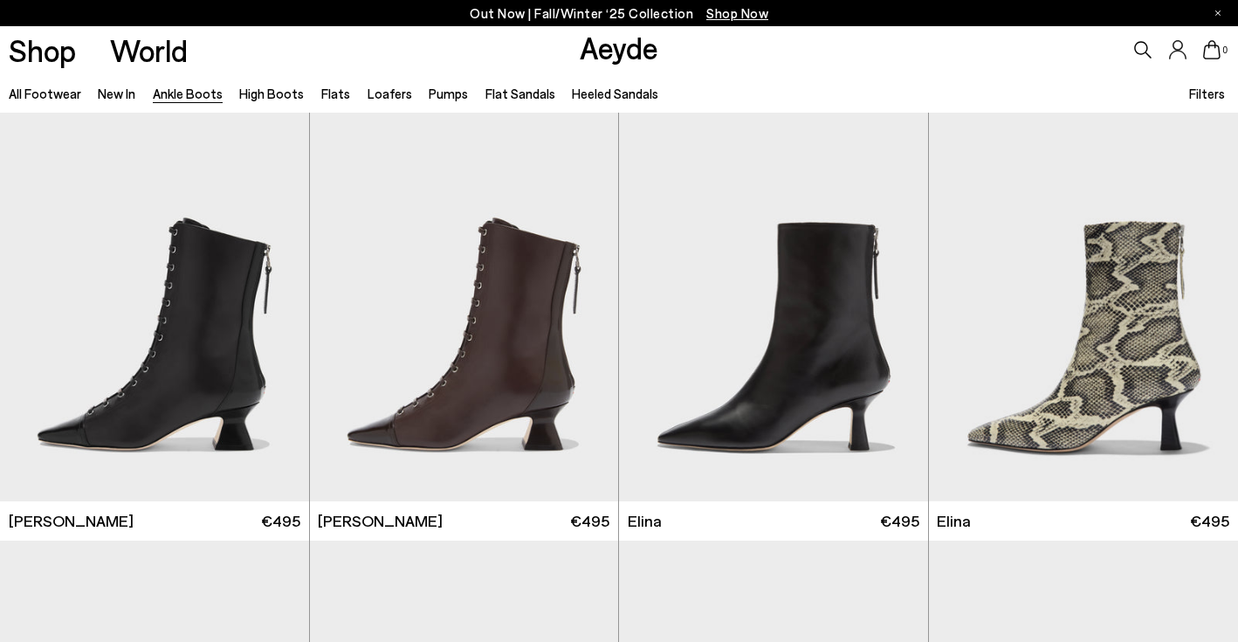
click at [1206, 98] on span "Filters" at bounding box center [1207, 94] width 36 height 16
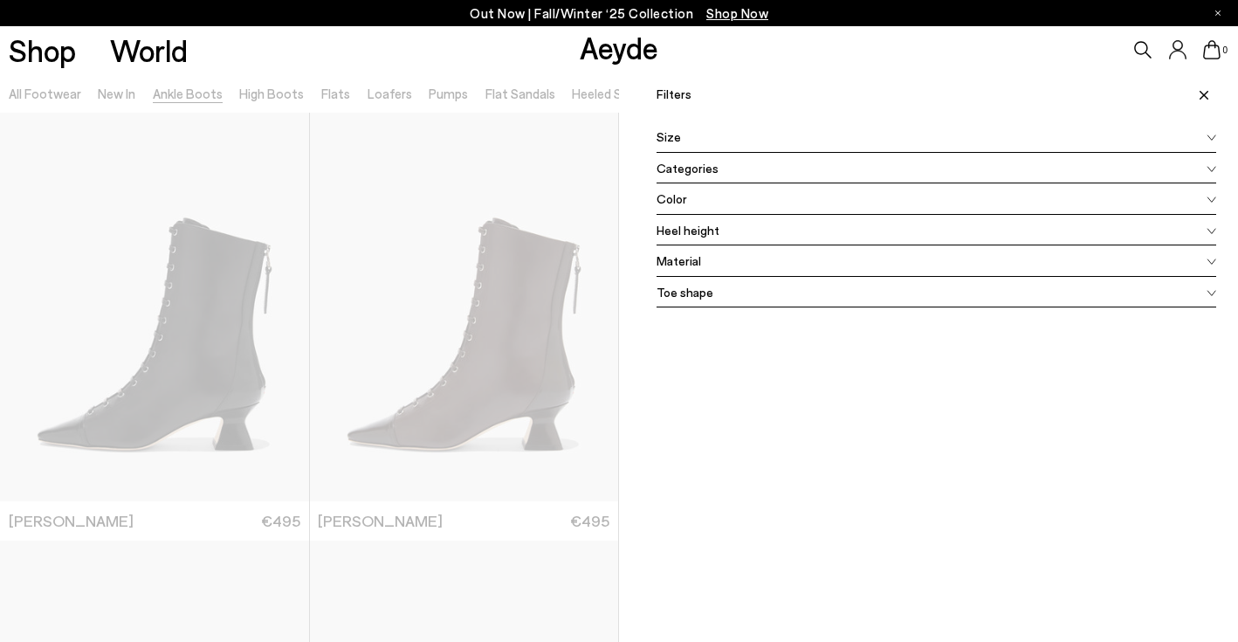
click at [767, 235] on div "Heel height" at bounding box center [936, 230] width 560 height 31
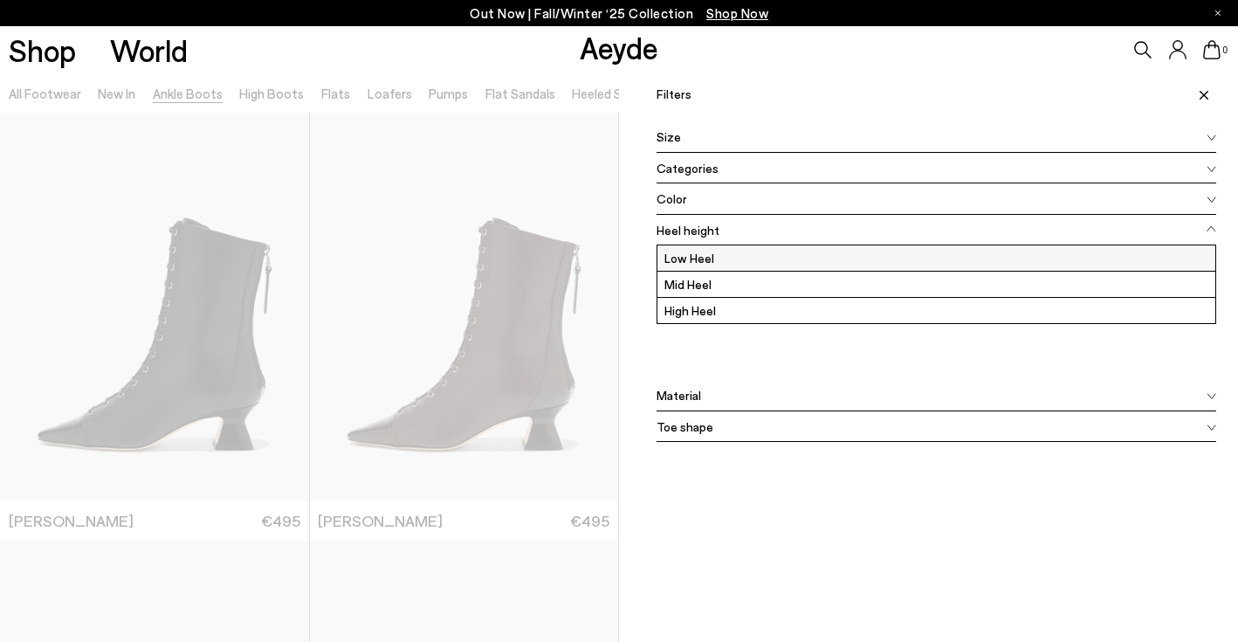
click at [752, 253] on label "Low Heel" at bounding box center [936, 257] width 558 height 25
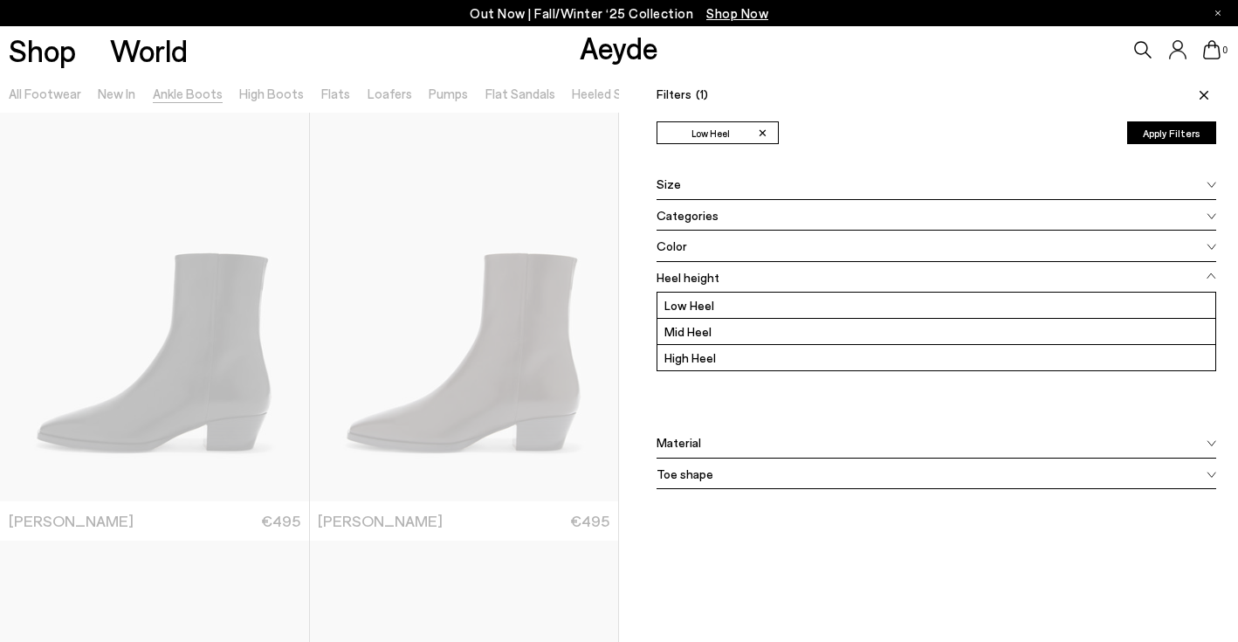
click at [589, 196] on div at bounding box center [309, 394] width 619 height 642
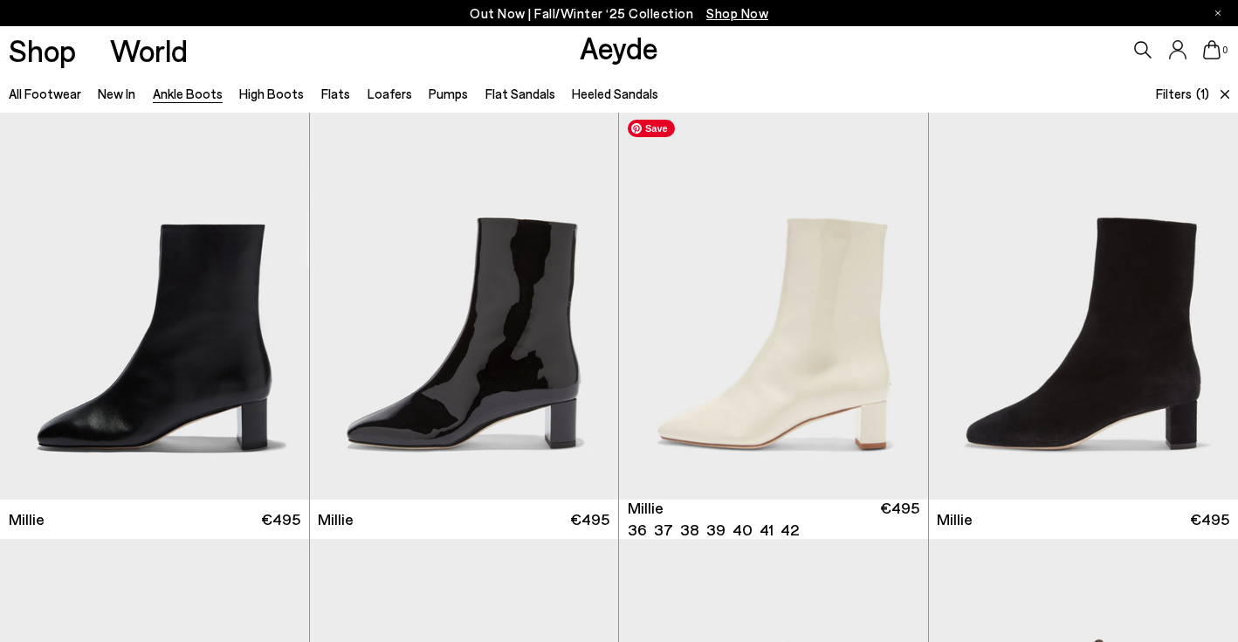
scroll to position [2568, 0]
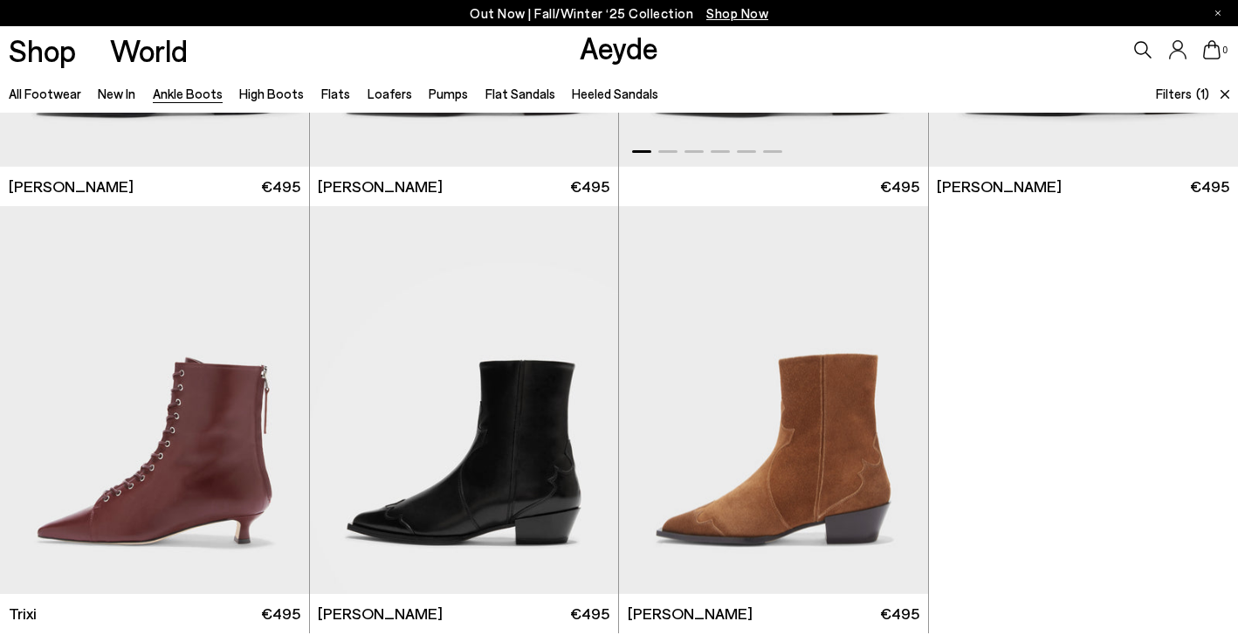
scroll to position [5097, 0]
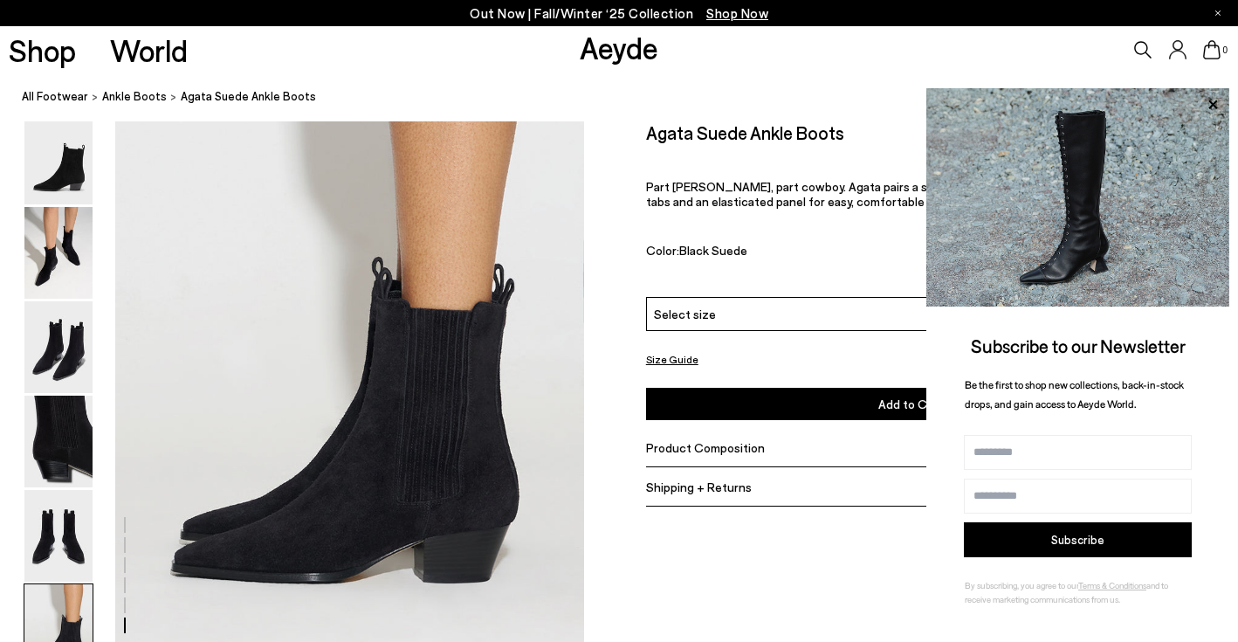
scroll to position [2950, 0]
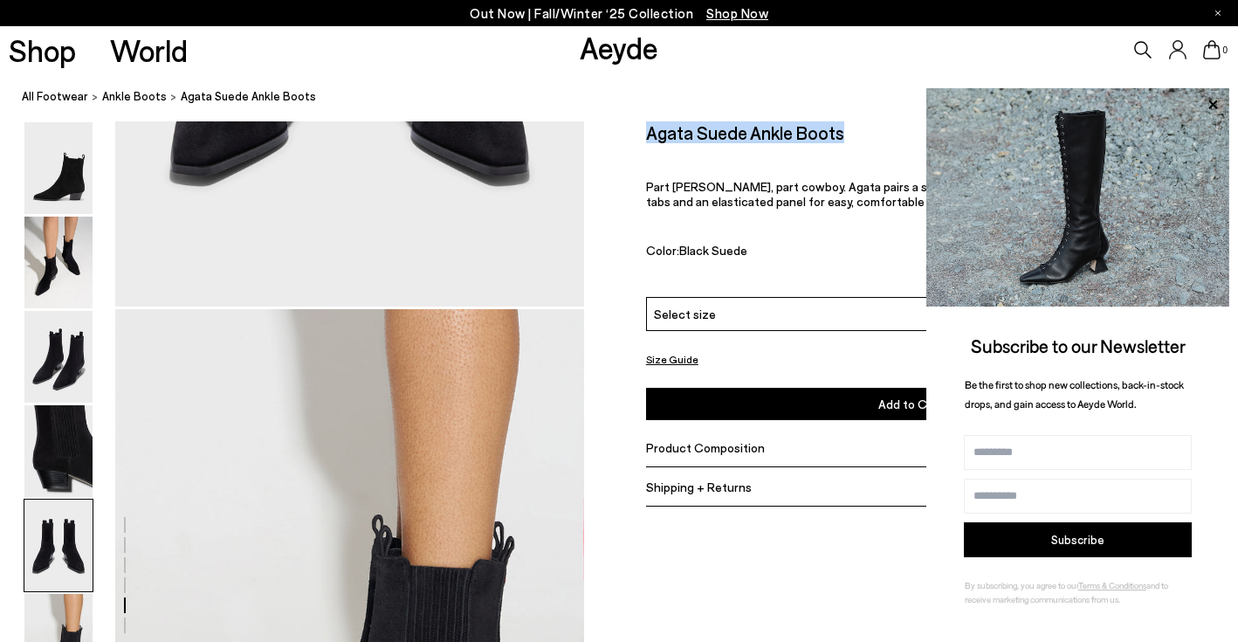
drag, startPoint x: 848, startPoint y: 139, endPoint x: 648, endPoint y: 135, distance: 199.9
click at [648, 135] on div "Agata Suede Ankle Boots €495" at bounding box center [911, 133] width 530 height 24
copy h2 "Agata Suede Ankle Boots"
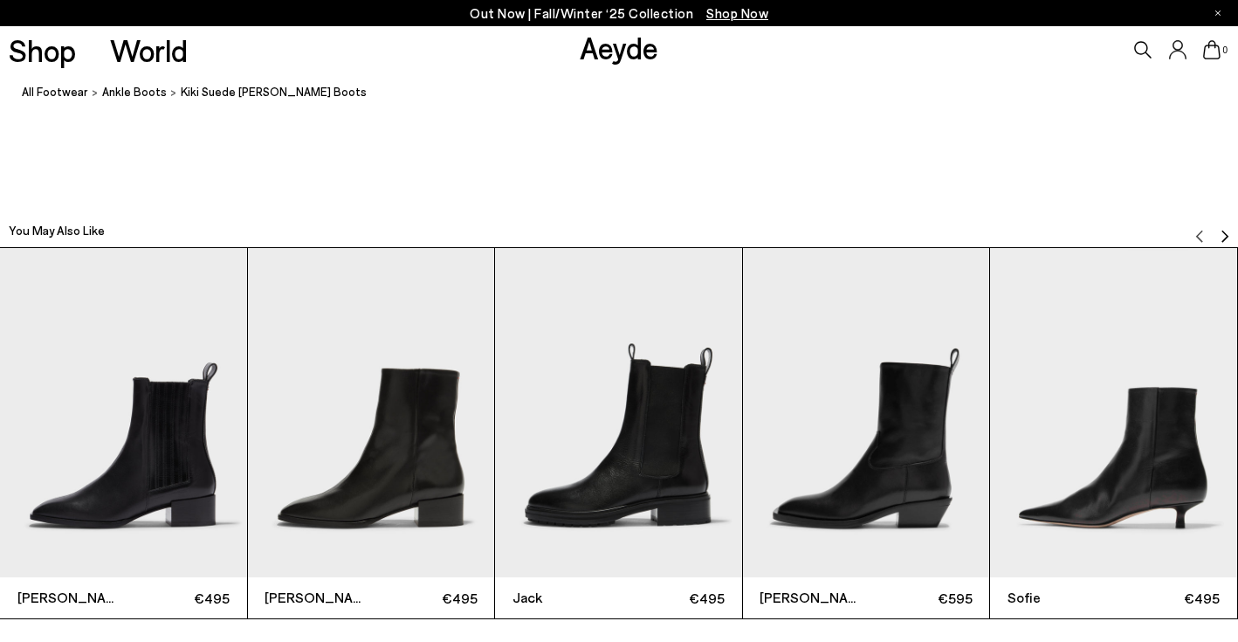
scroll to position [3904, 0]
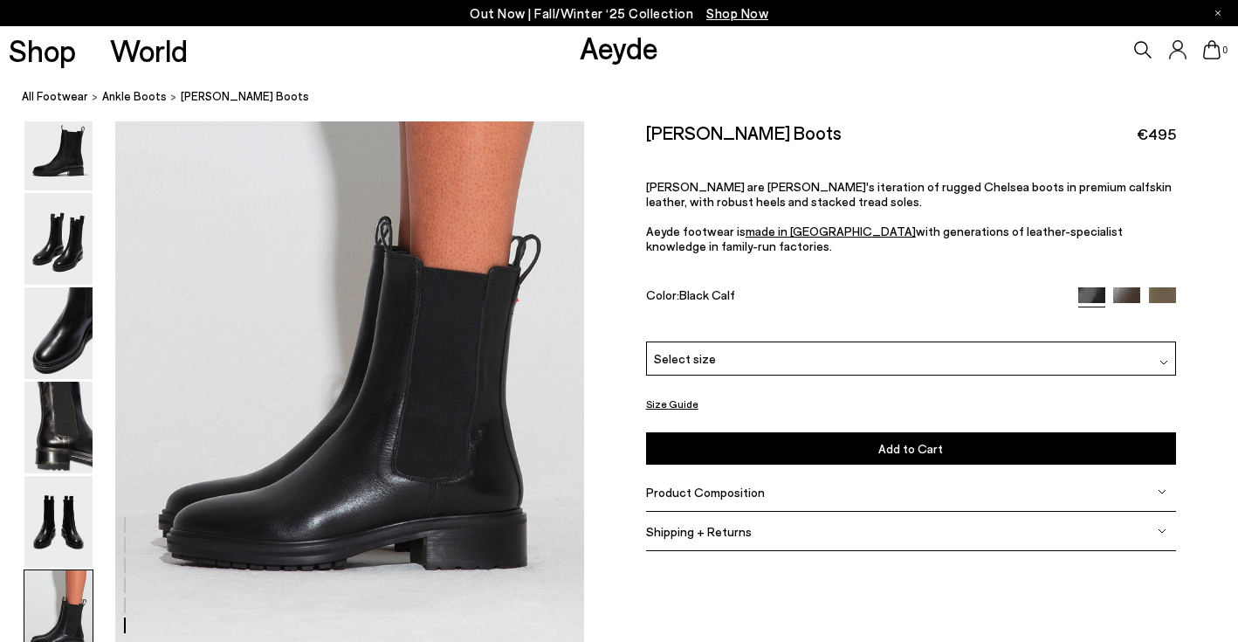
scroll to position [3070, 0]
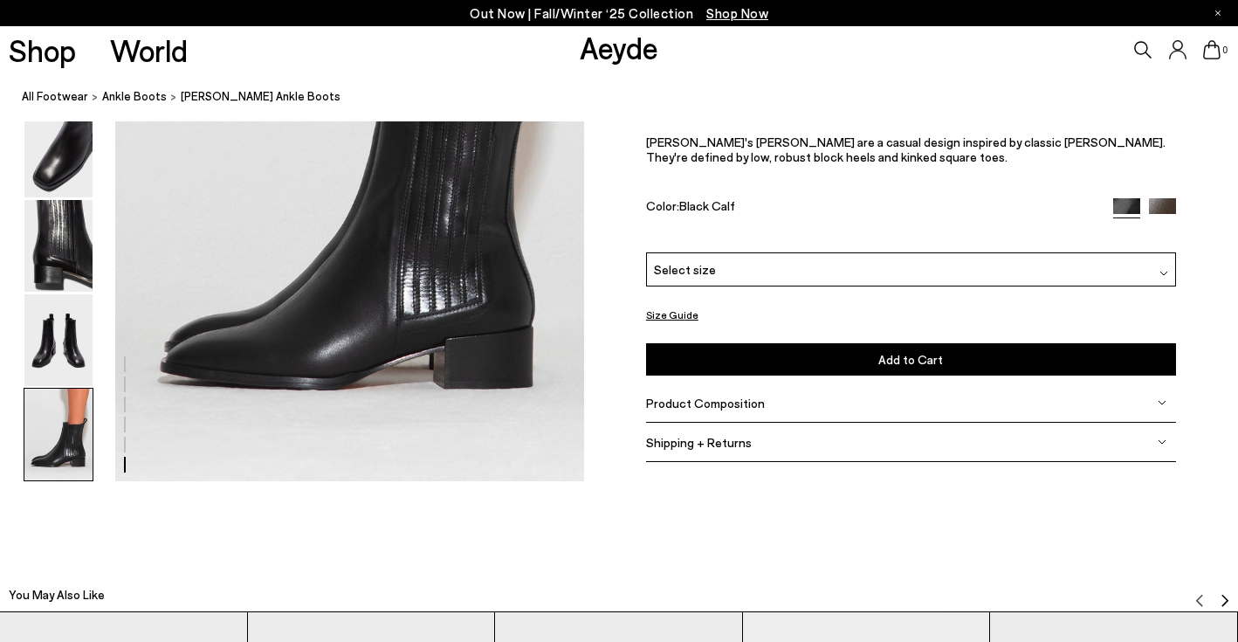
scroll to position [3426, 0]
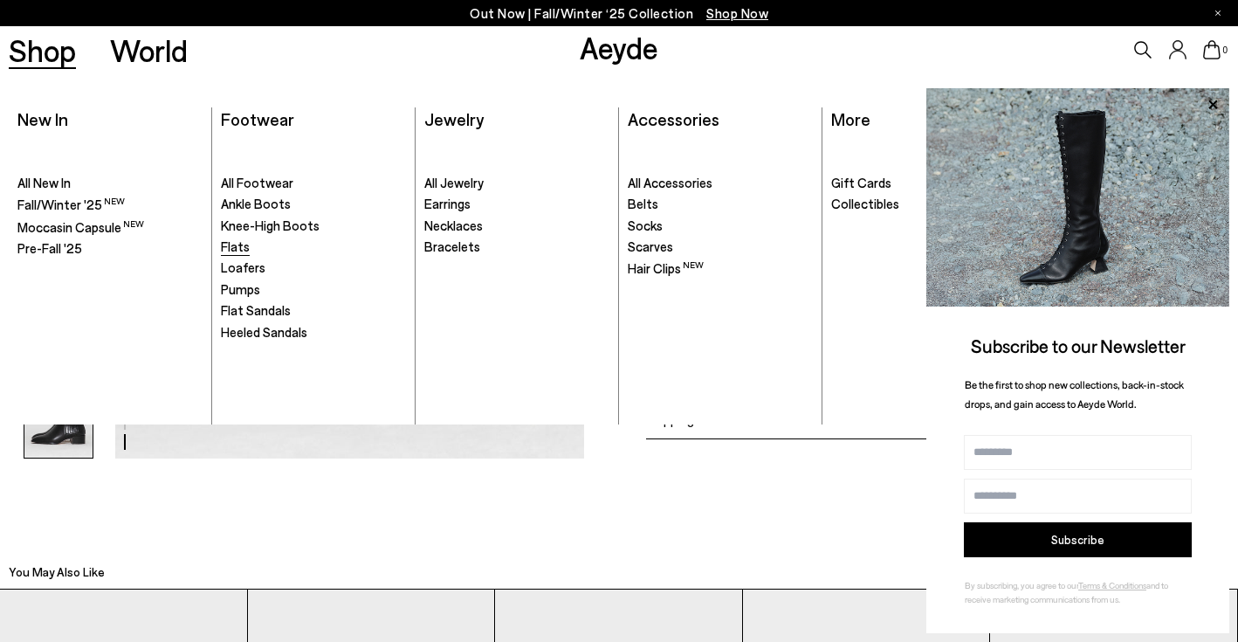
click at [235, 247] on span "Flats" at bounding box center [235, 246] width 29 height 16
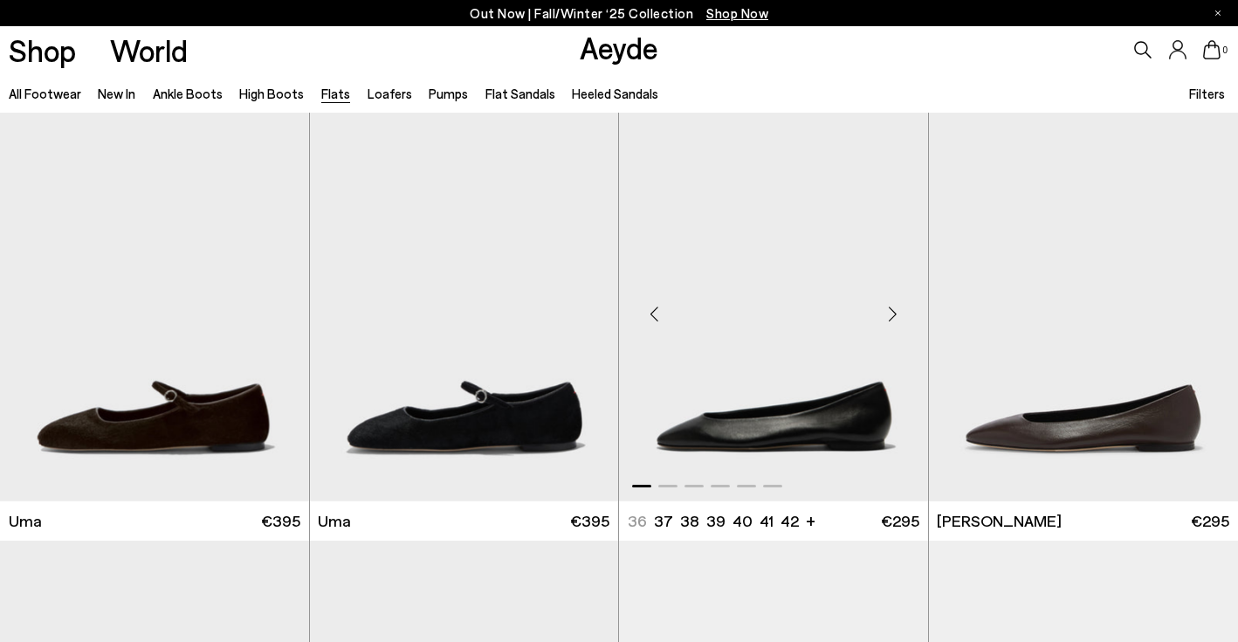
click at [899, 316] on div "Next slide" at bounding box center [893, 314] width 52 height 52
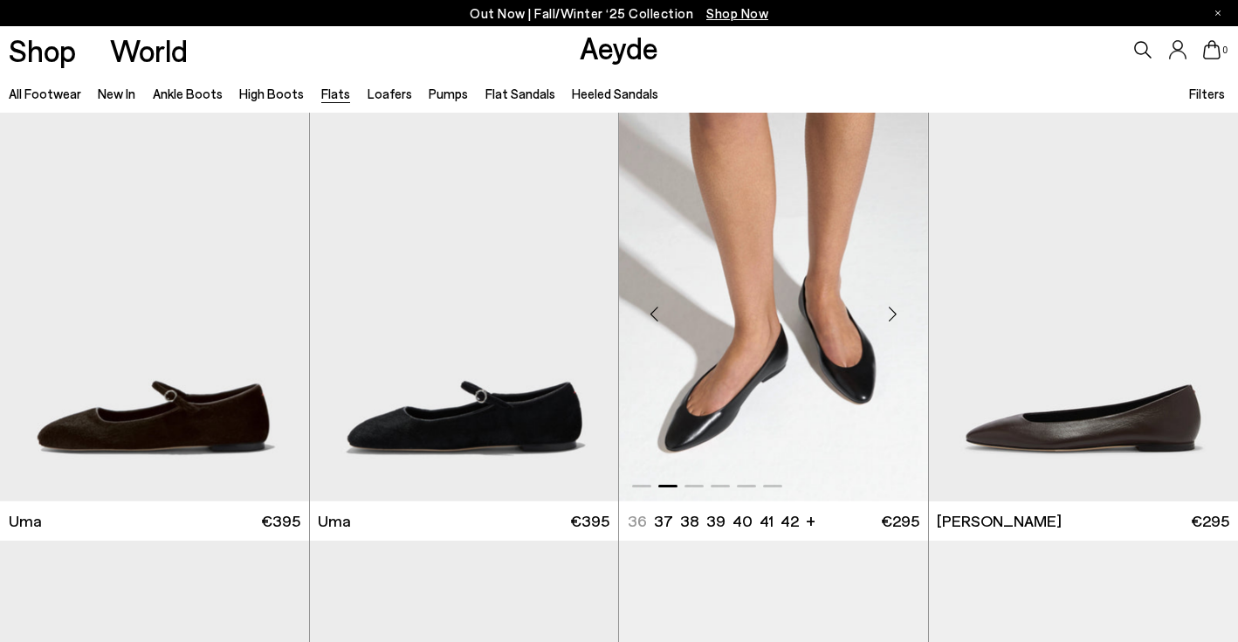
click at [899, 316] on div "Next slide" at bounding box center [893, 314] width 52 height 52
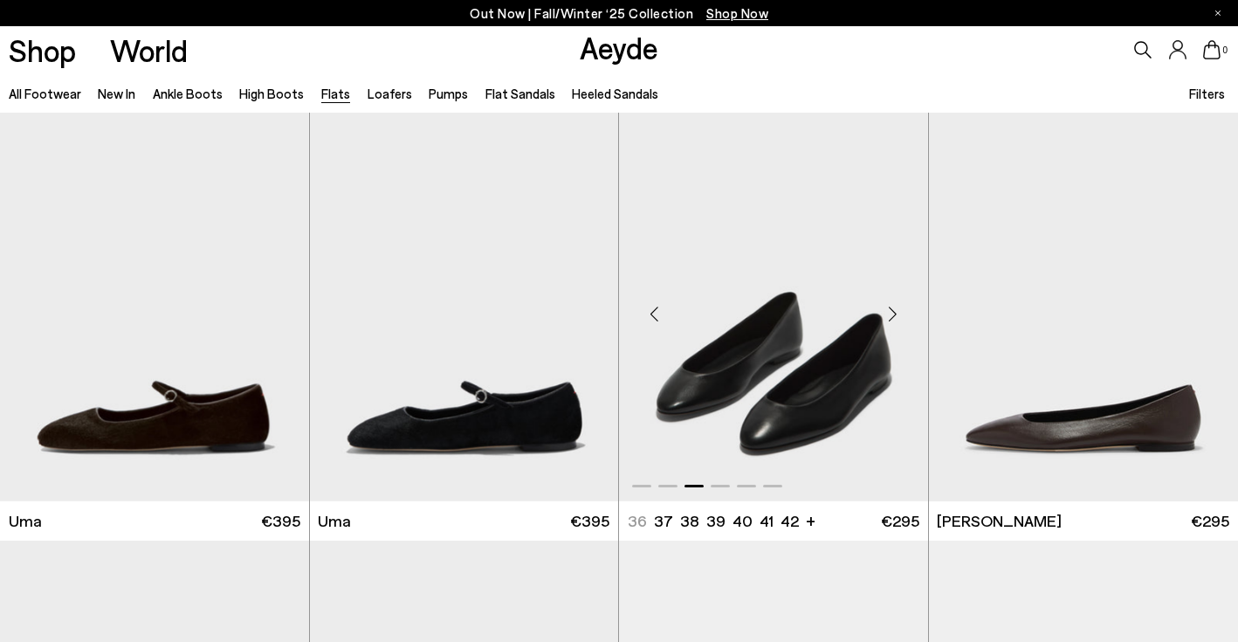
click at [899, 316] on div "Next slide" at bounding box center [893, 314] width 52 height 52
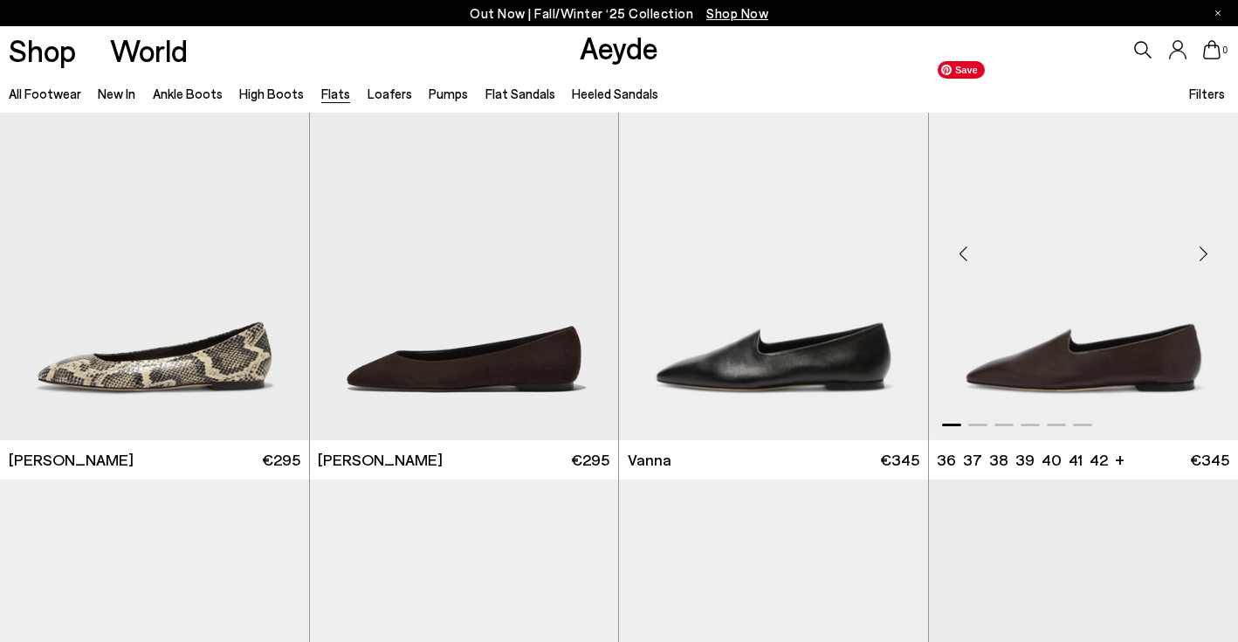
scroll to position [491, 0]
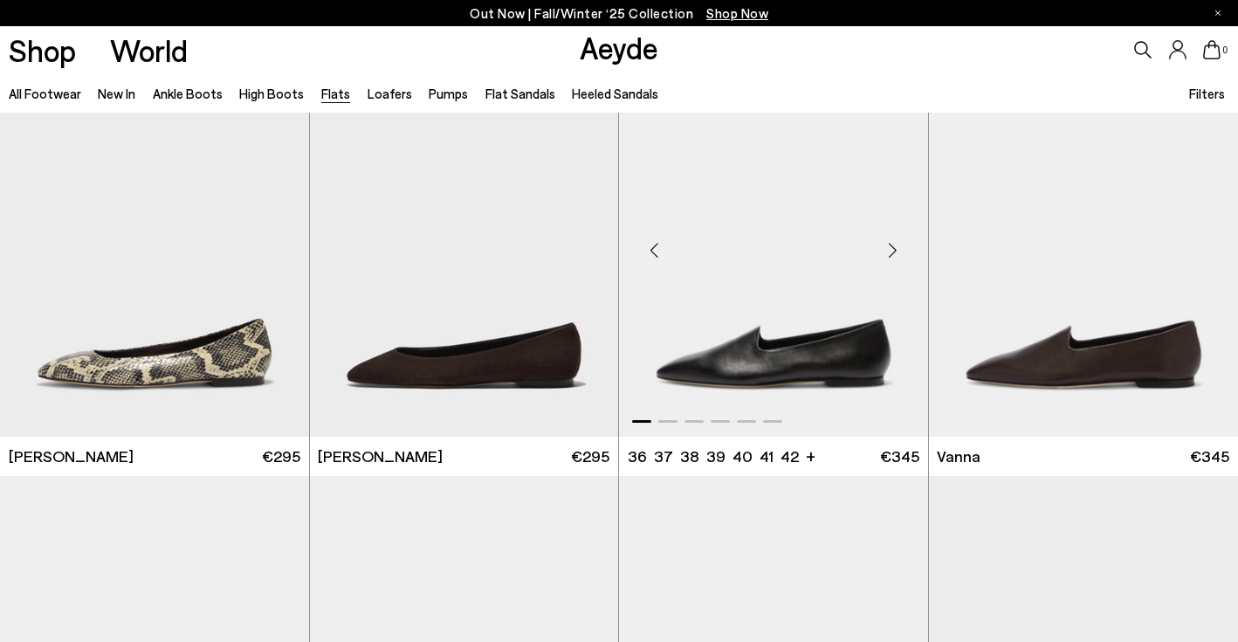
click at [882, 259] on div "Next slide" at bounding box center [893, 249] width 52 height 52
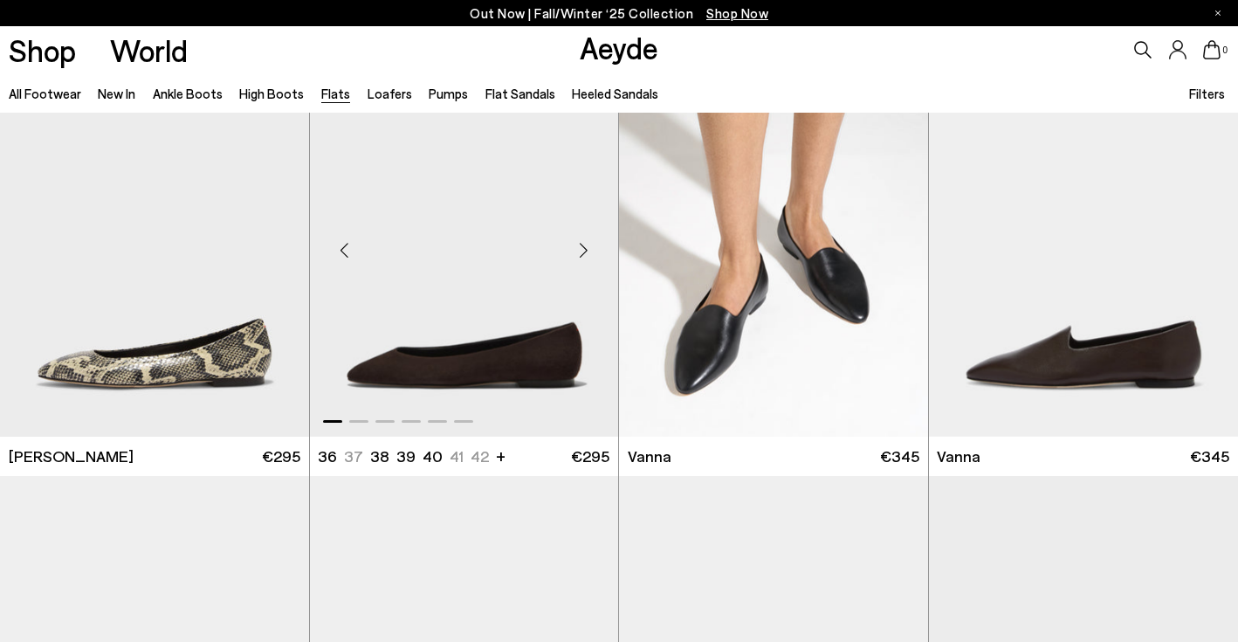
click at [586, 251] on div "Next slide" at bounding box center [583, 249] width 52 height 52
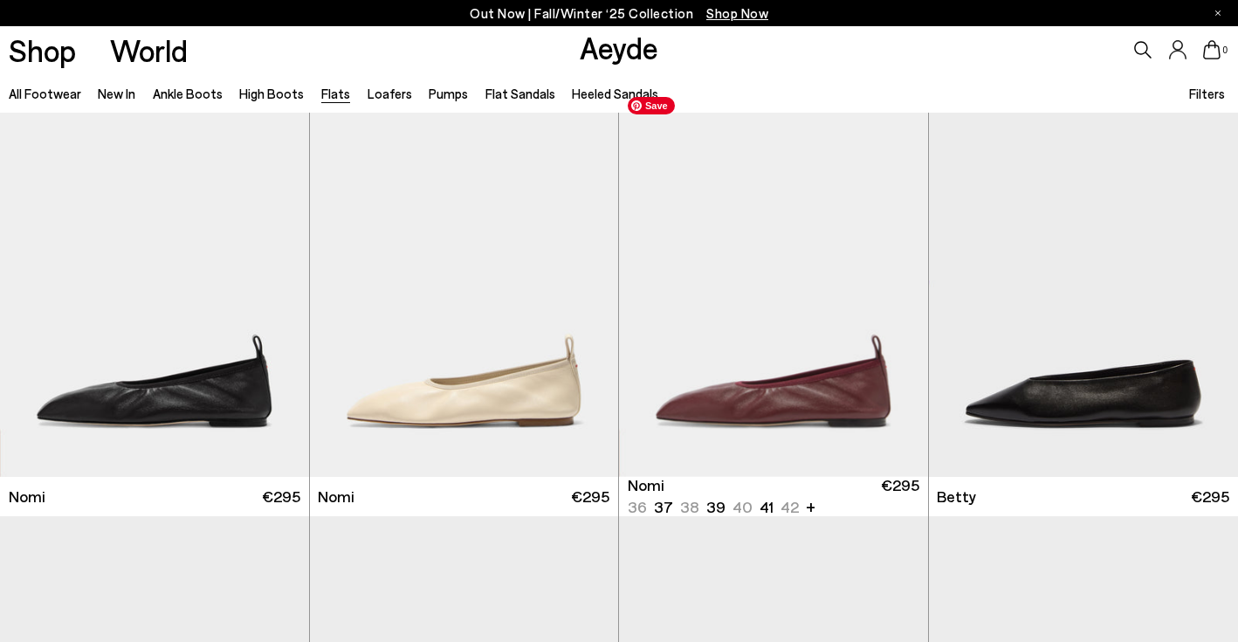
scroll to position [881, 0]
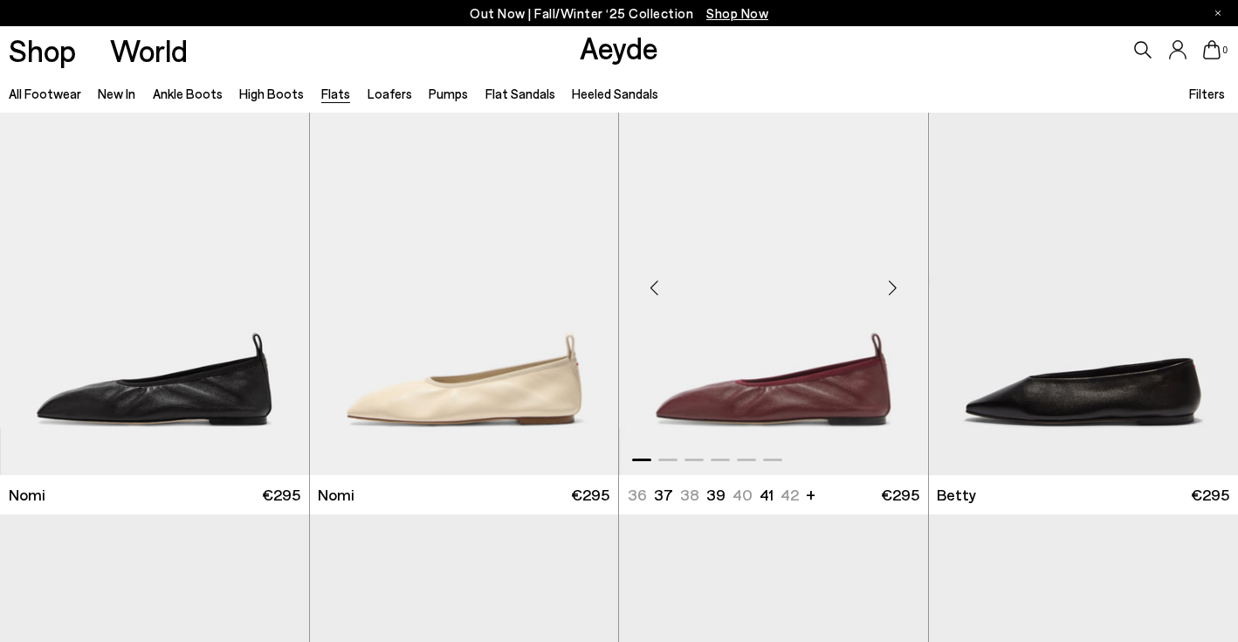
click at [894, 292] on div "Next slide" at bounding box center [893, 288] width 52 height 52
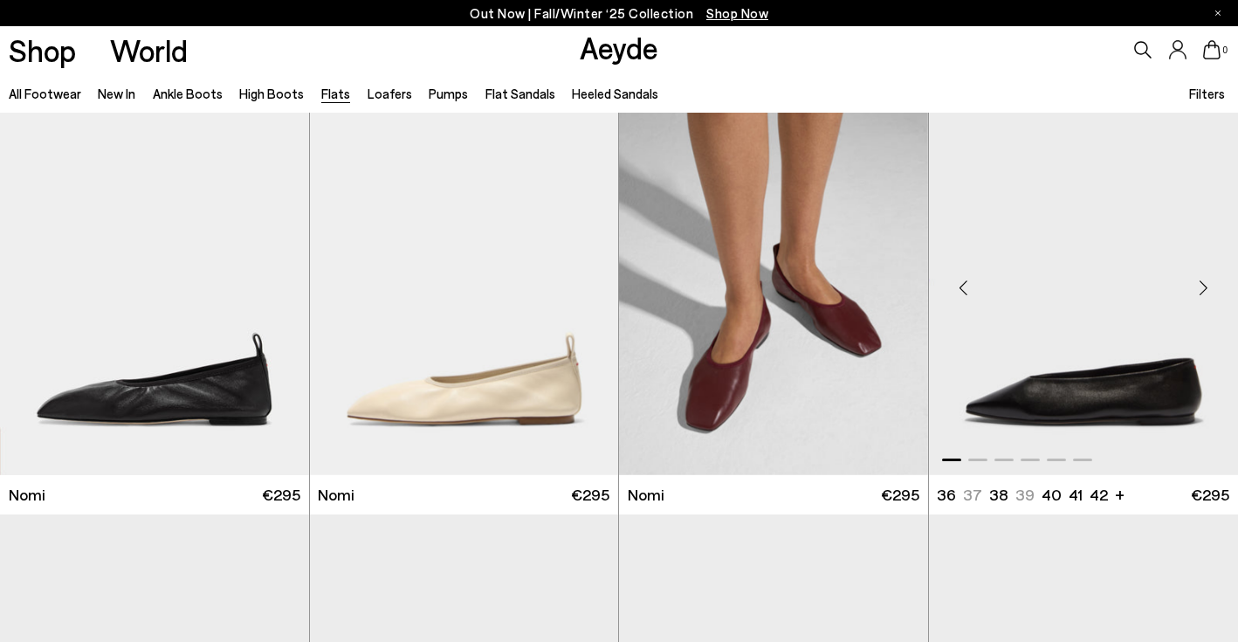
click at [1202, 287] on div "Next slide" at bounding box center [1203, 288] width 52 height 52
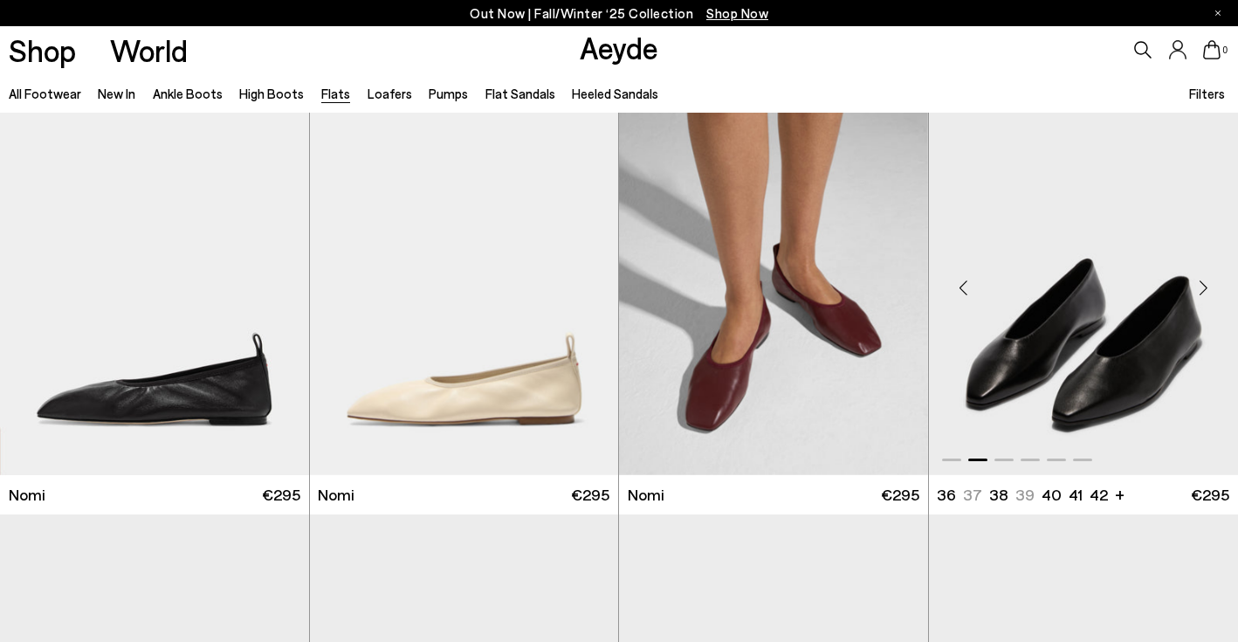
click at [1202, 287] on div "Next slide" at bounding box center [1203, 288] width 52 height 52
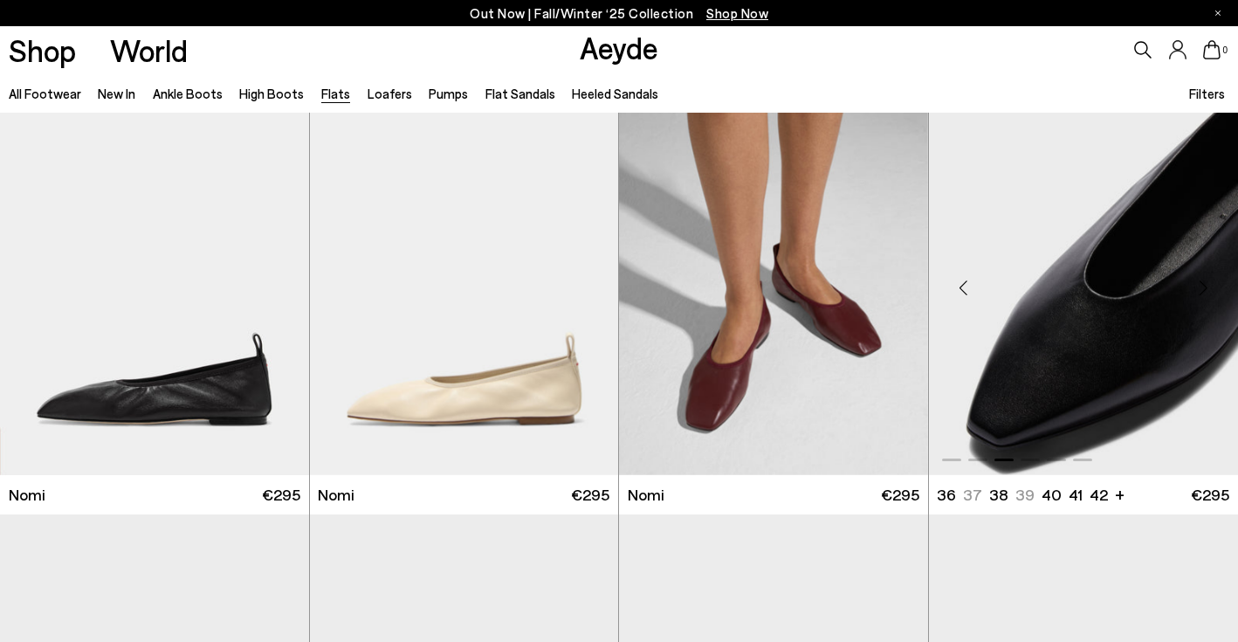
click at [1202, 287] on div "Next slide" at bounding box center [1203, 288] width 52 height 52
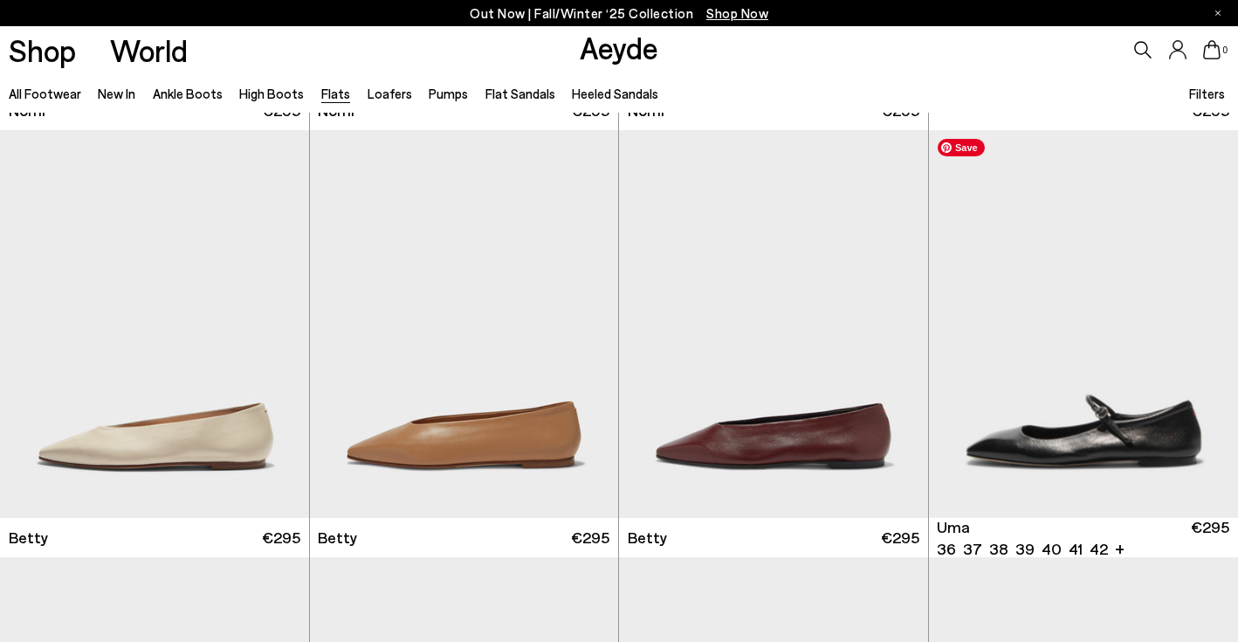
scroll to position [1267, 0]
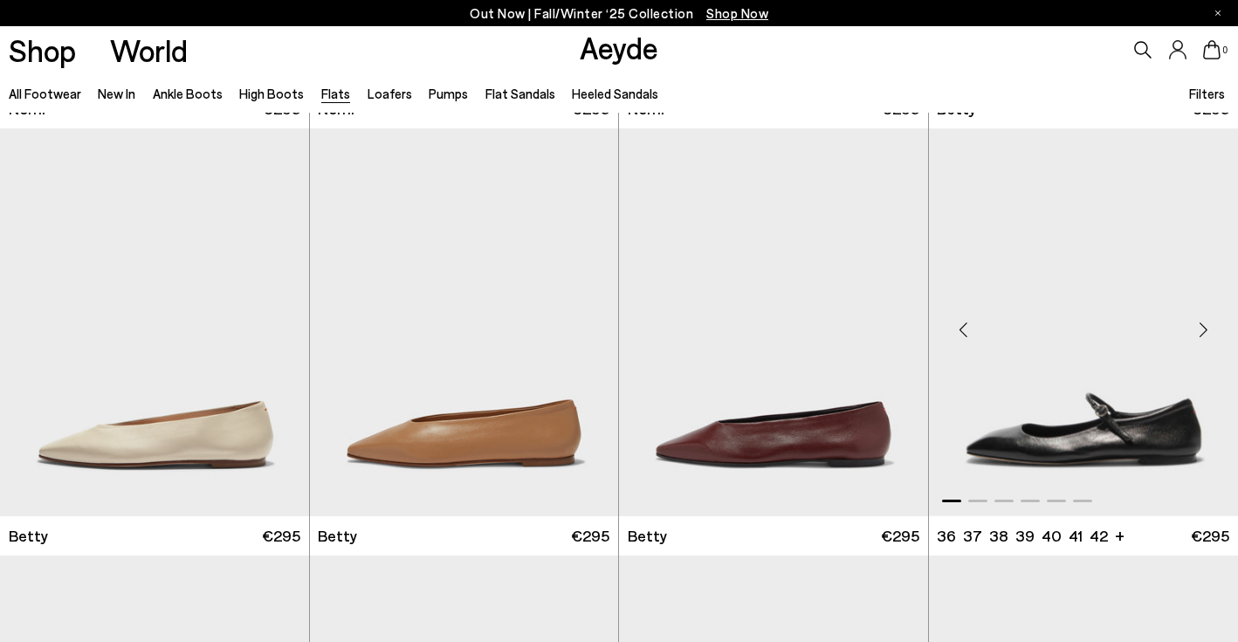
click at [1206, 324] on div "Next slide" at bounding box center [1203, 329] width 52 height 52
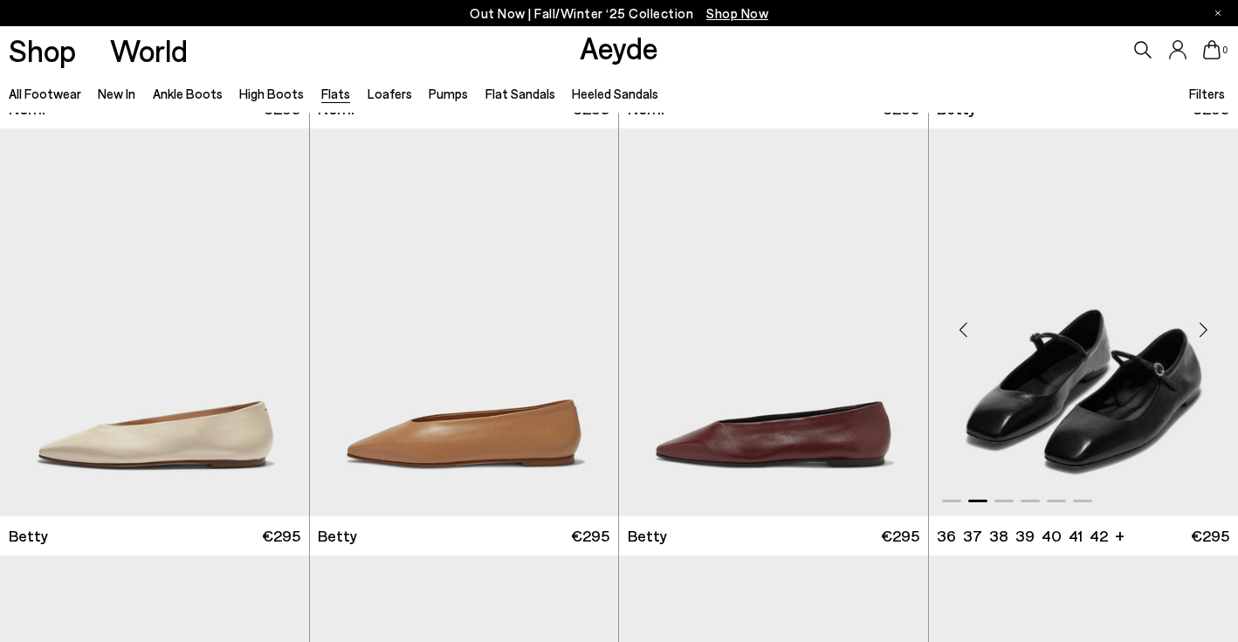
click at [1206, 324] on div "Next slide" at bounding box center [1203, 329] width 52 height 52
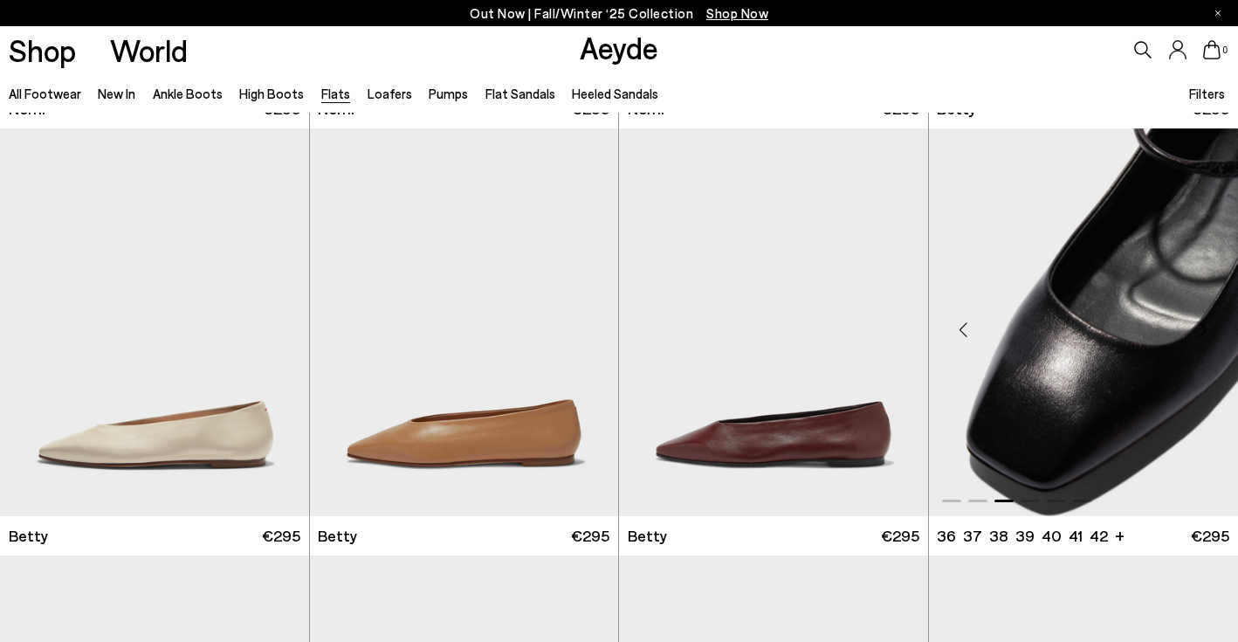
click at [1206, 324] on div "Next slide" at bounding box center [1203, 329] width 52 height 52
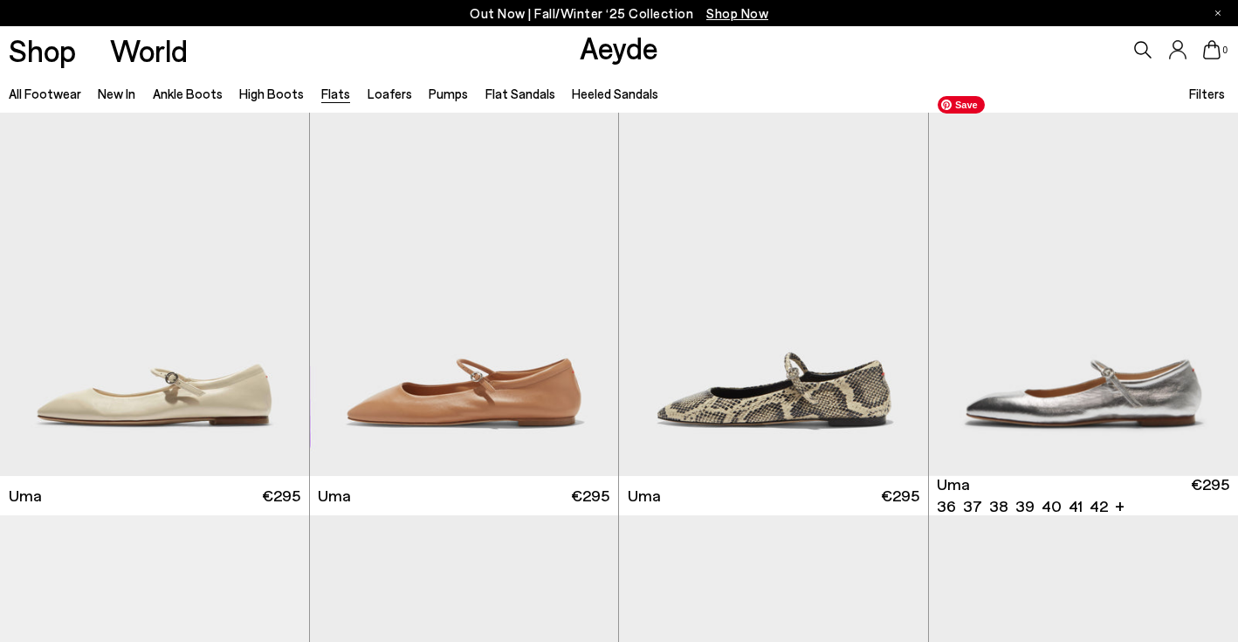
scroll to position [1769, 0]
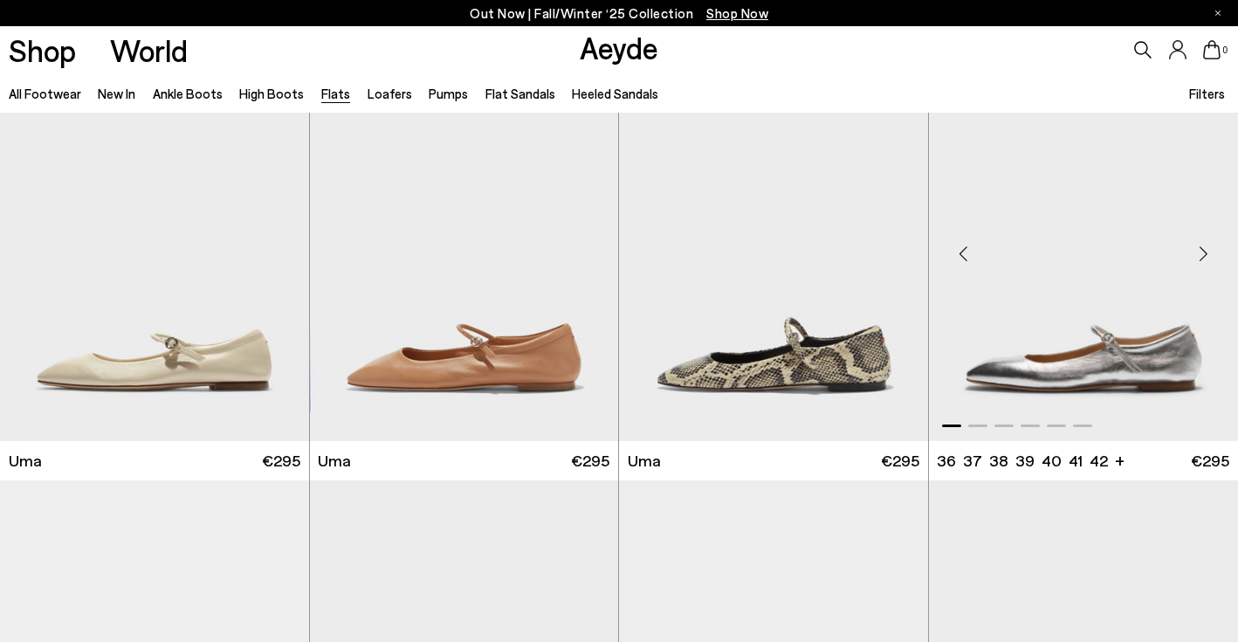
click at [1200, 270] on div "Next slide" at bounding box center [1203, 254] width 52 height 52
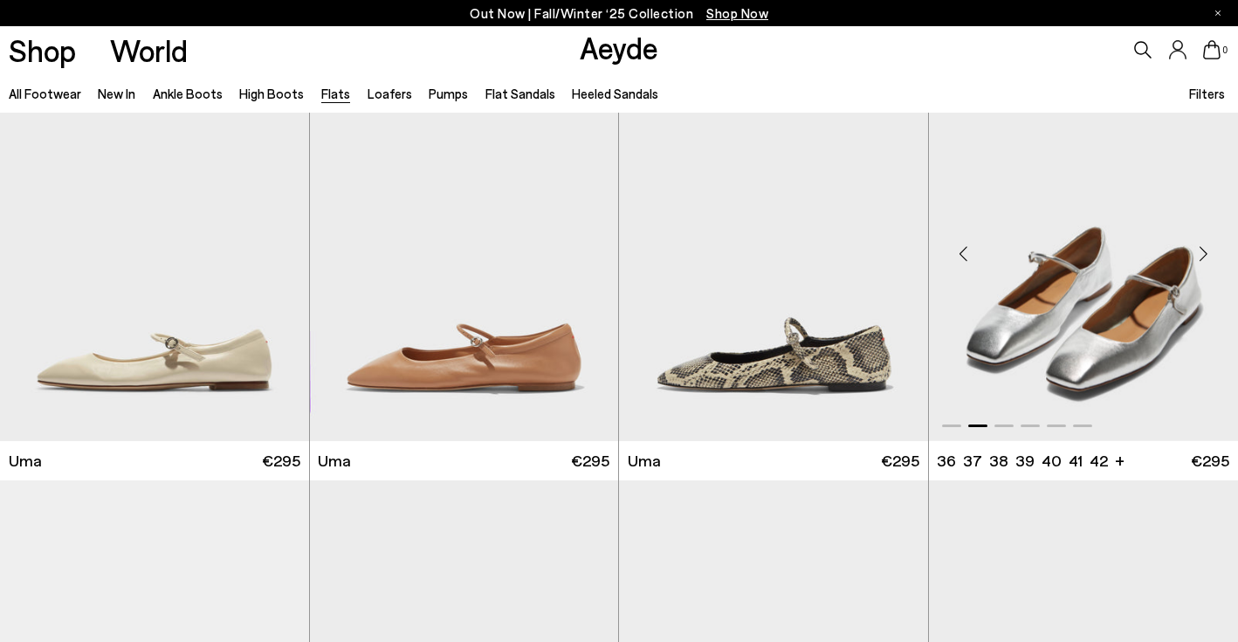
click at [1200, 270] on div "Next slide" at bounding box center [1203, 254] width 52 height 52
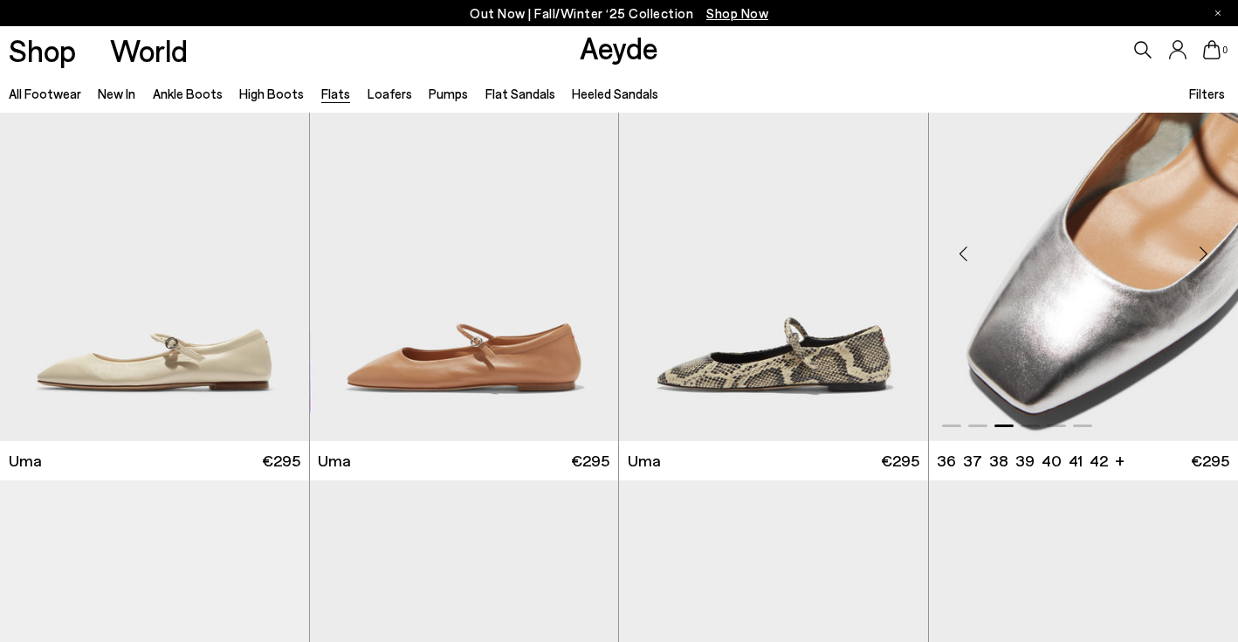
click at [1200, 270] on div "Next slide" at bounding box center [1203, 254] width 52 height 52
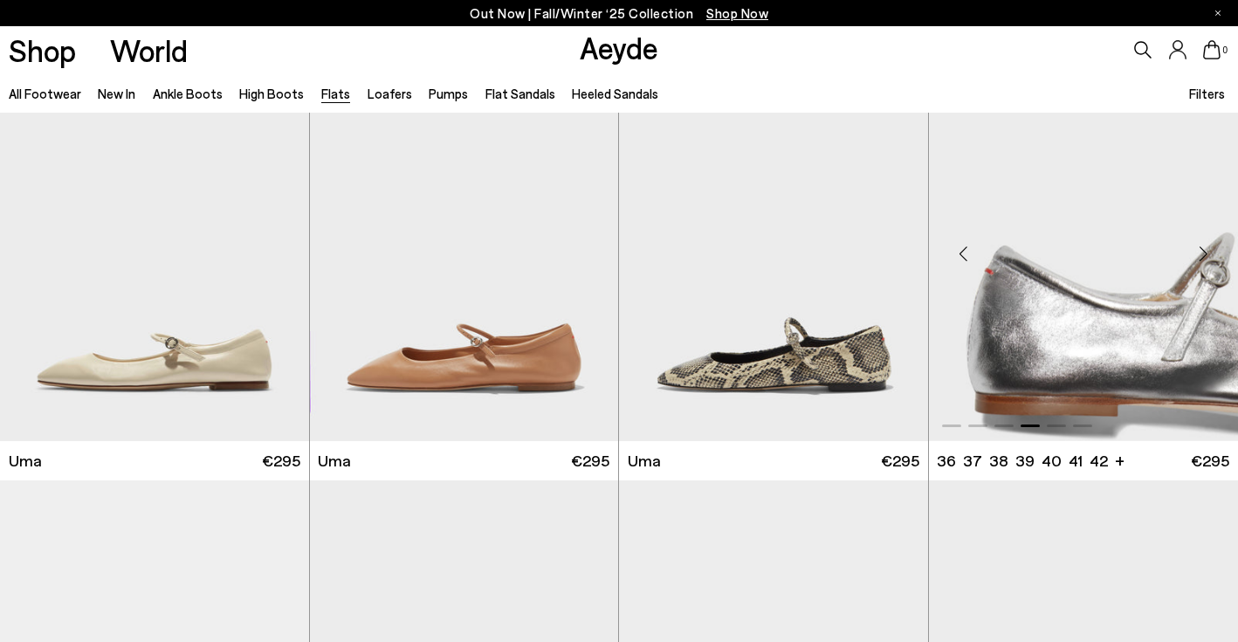
click at [1200, 270] on div "Next slide" at bounding box center [1203, 254] width 52 height 52
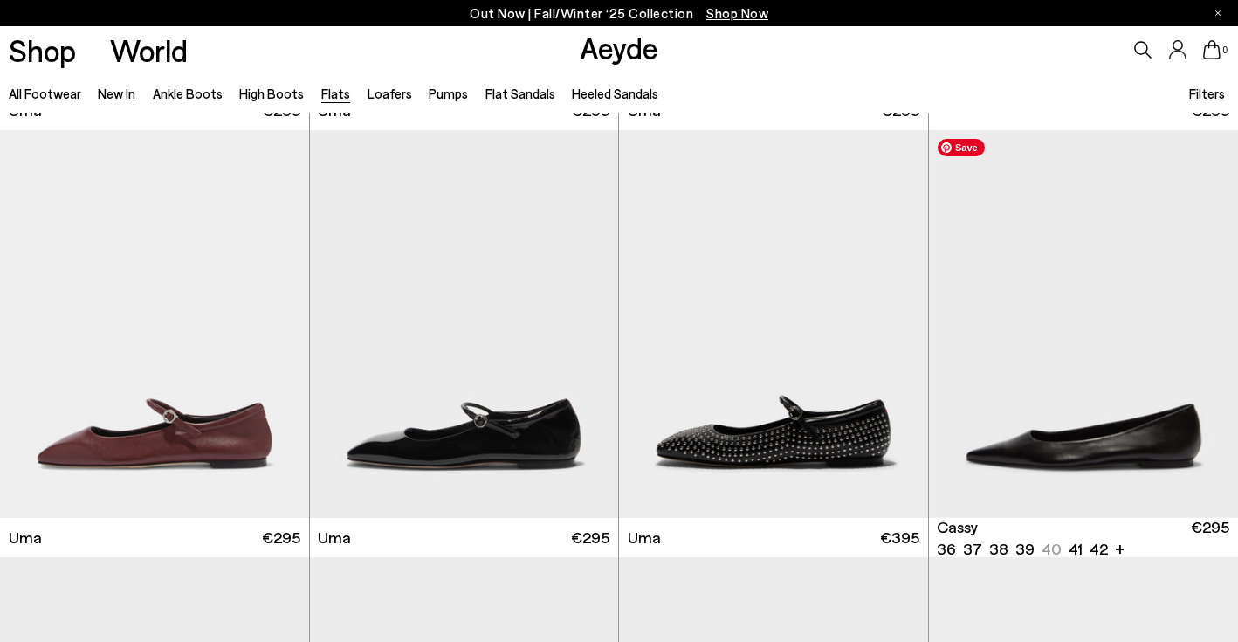
scroll to position [2234, 0]
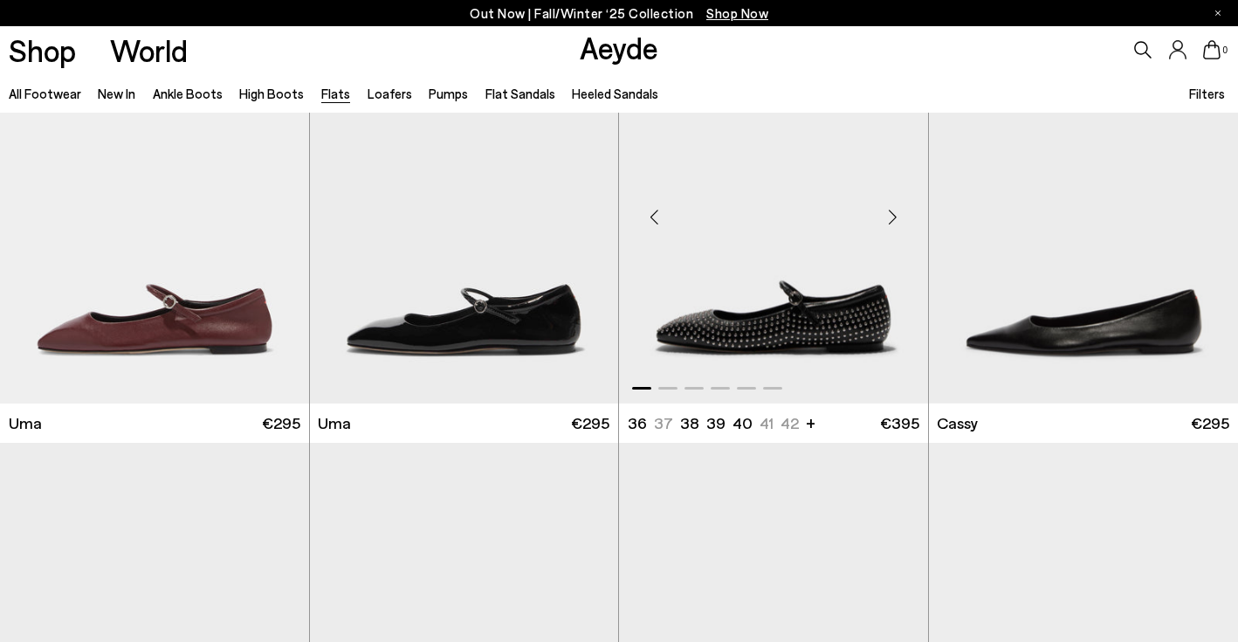
click at [895, 222] on div "Next slide" at bounding box center [893, 216] width 52 height 52
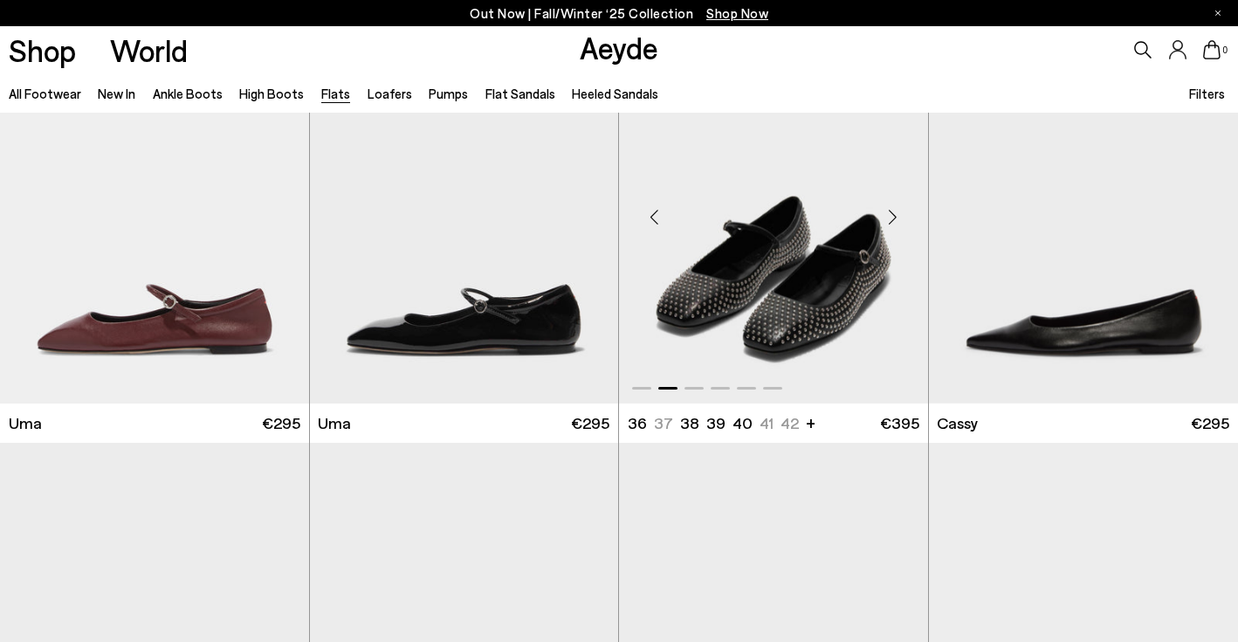
click at [895, 222] on div "Next slide" at bounding box center [893, 216] width 52 height 52
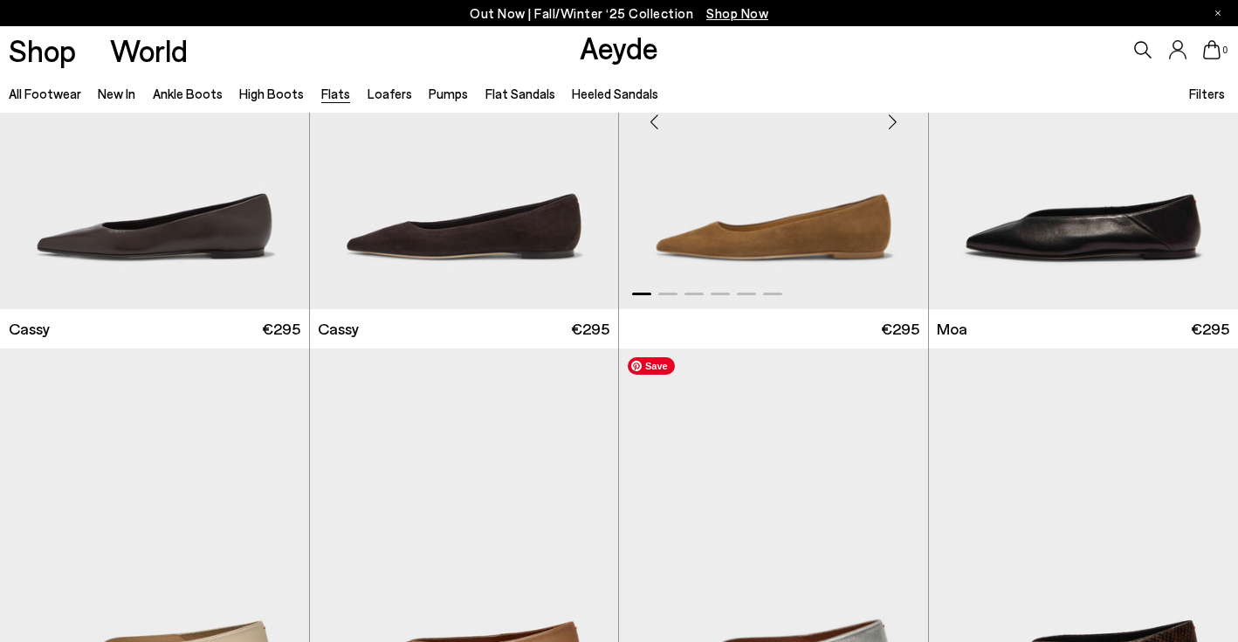
scroll to position [2993, 0]
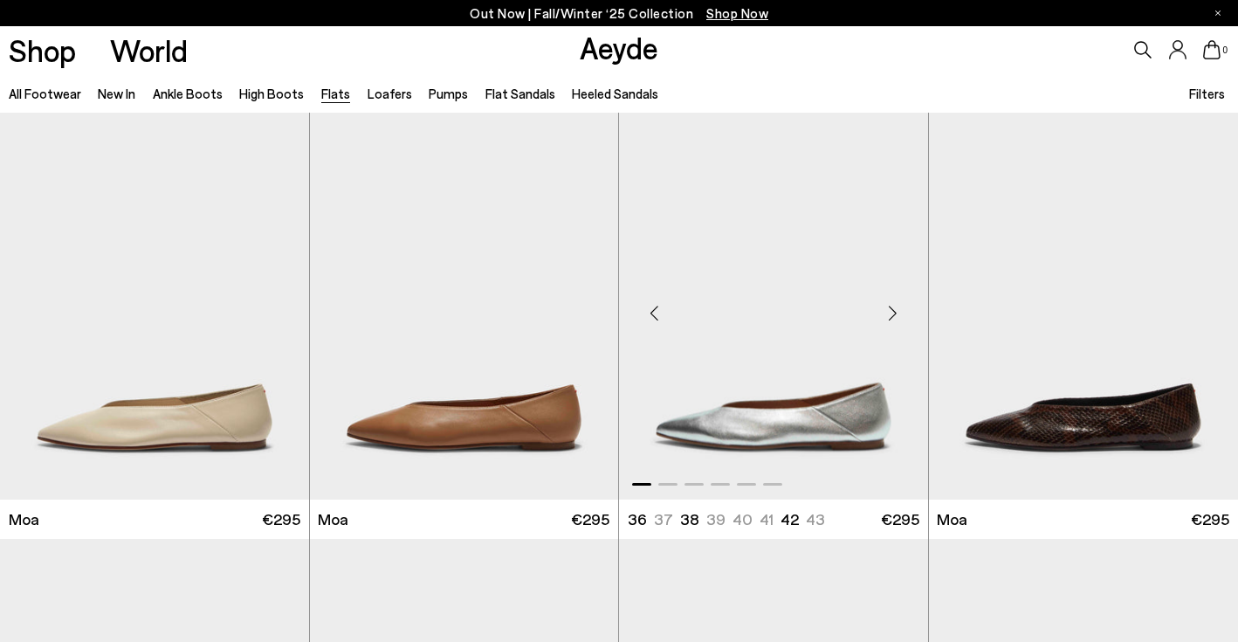
click at [901, 310] on div "Next slide" at bounding box center [893, 312] width 52 height 52
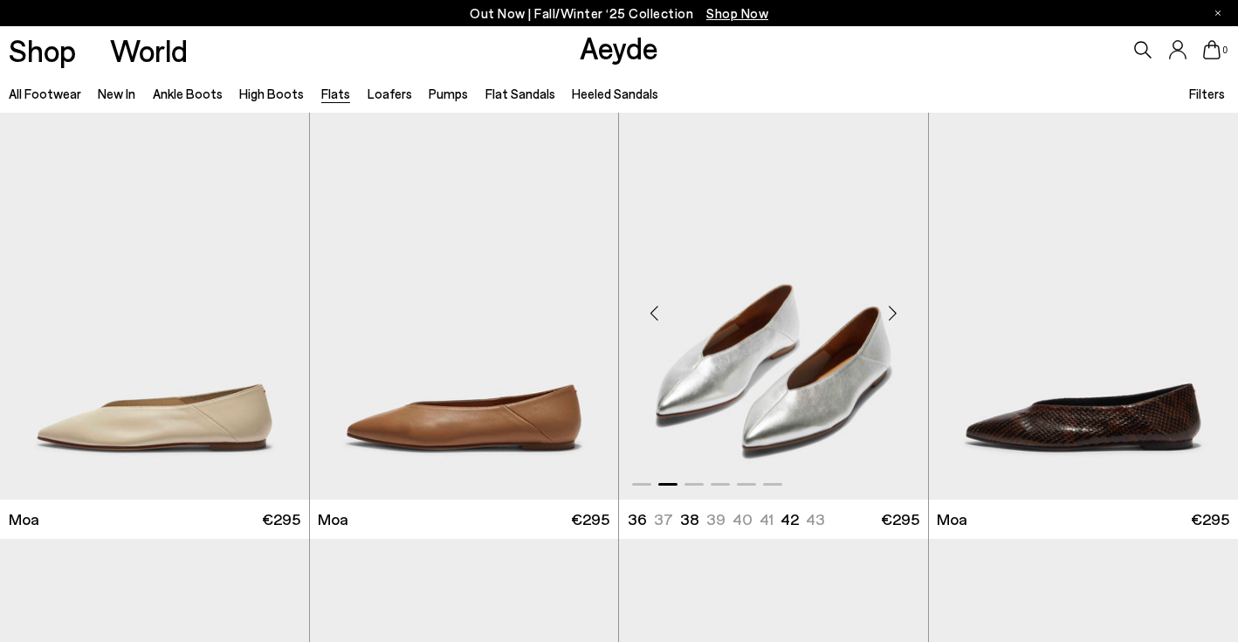
click at [901, 310] on div "Next slide" at bounding box center [893, 312] width 52 height 52
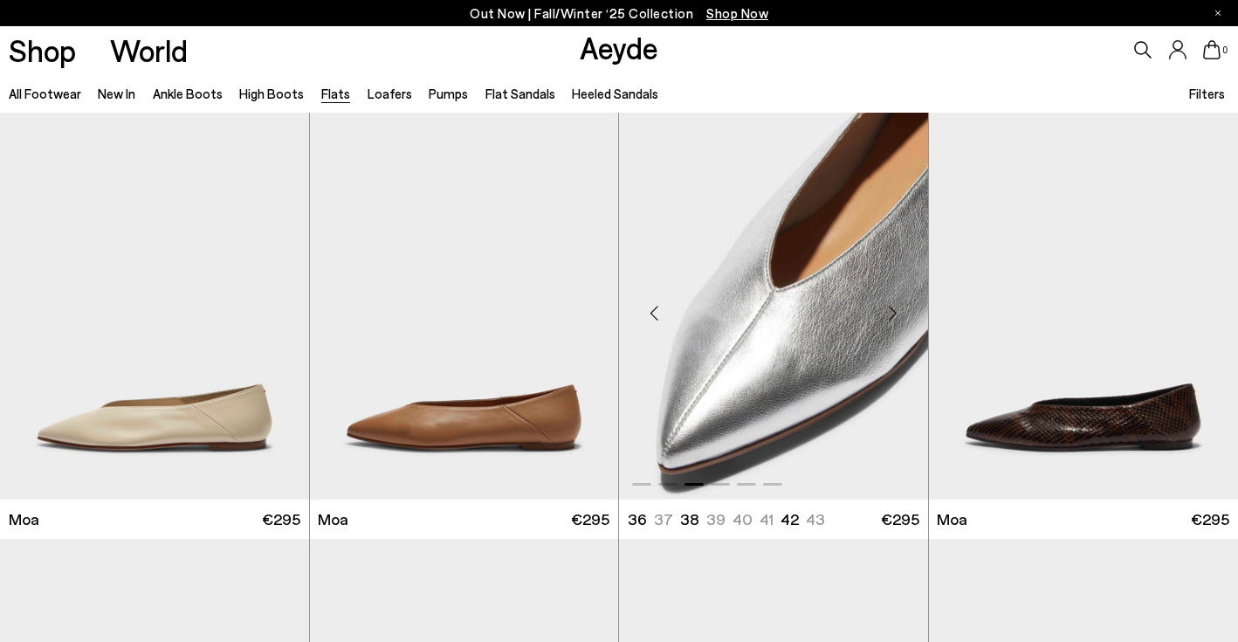
click at [901, 310] on div "Next slide" at bounding box center [893, 312] width 52 height 52
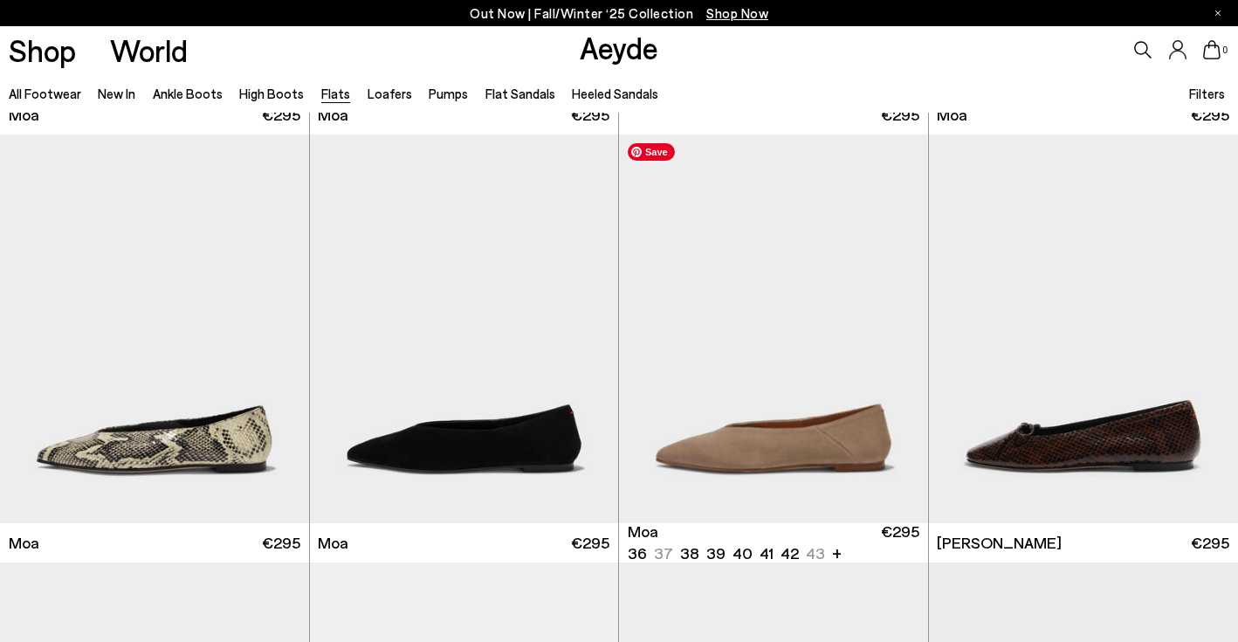
scroll to position [3398, 0]
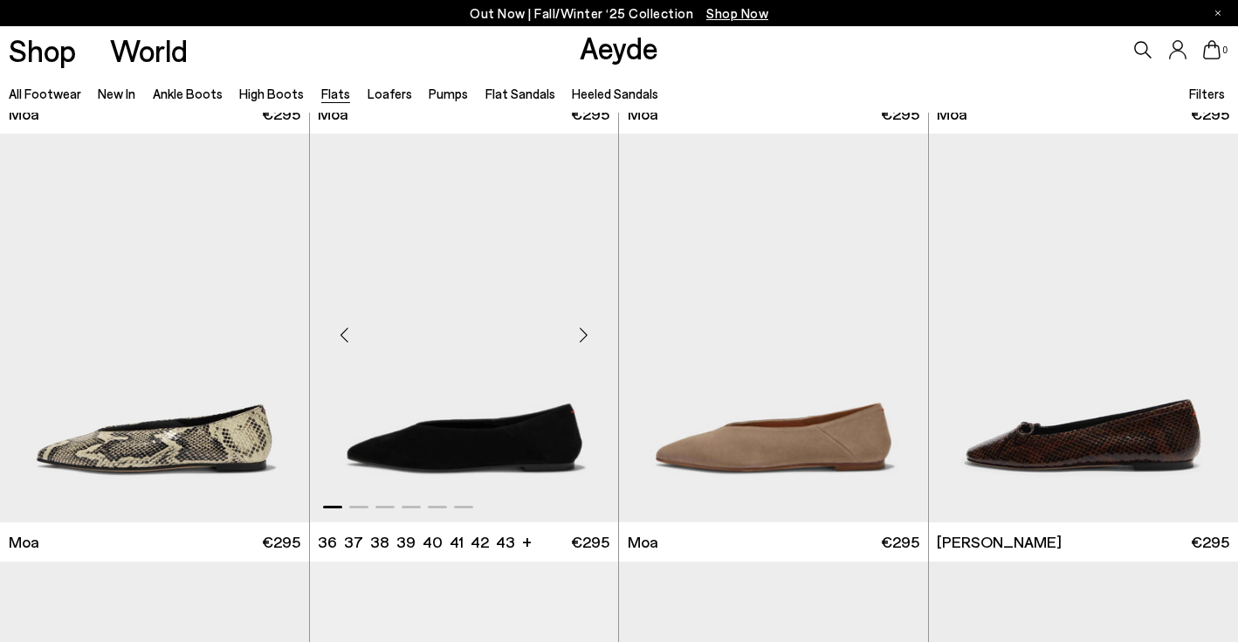
click at [592, 331] on div "Next slide" at bounding box center [583, 335] width 52 height 52
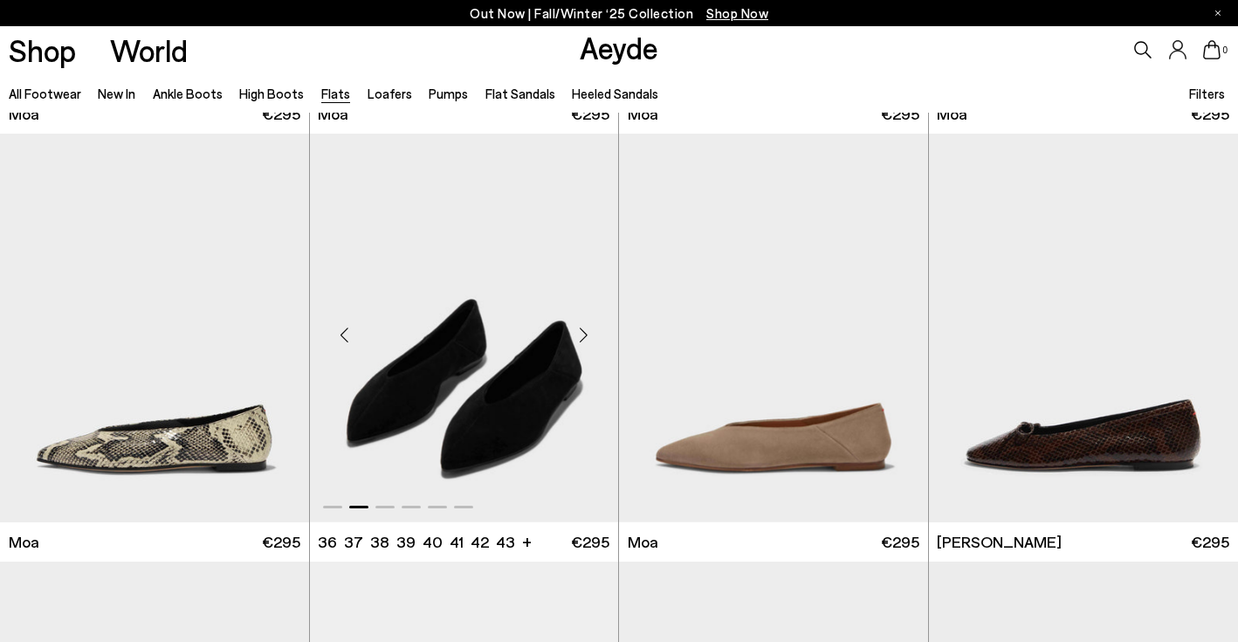
click at [592, 331] on div "Next slide" at bounding box center [583, 335] width 52 height 52
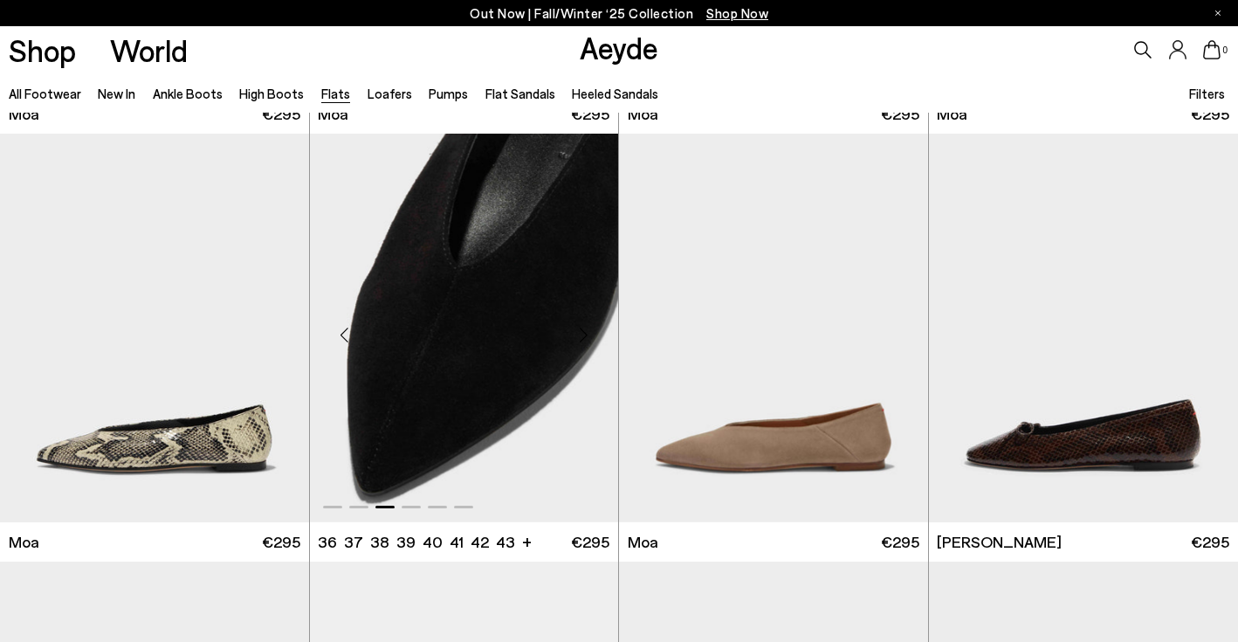
click at [592, 331] on div "Next slide" at bounding box center [583, 335] width 52 height 52
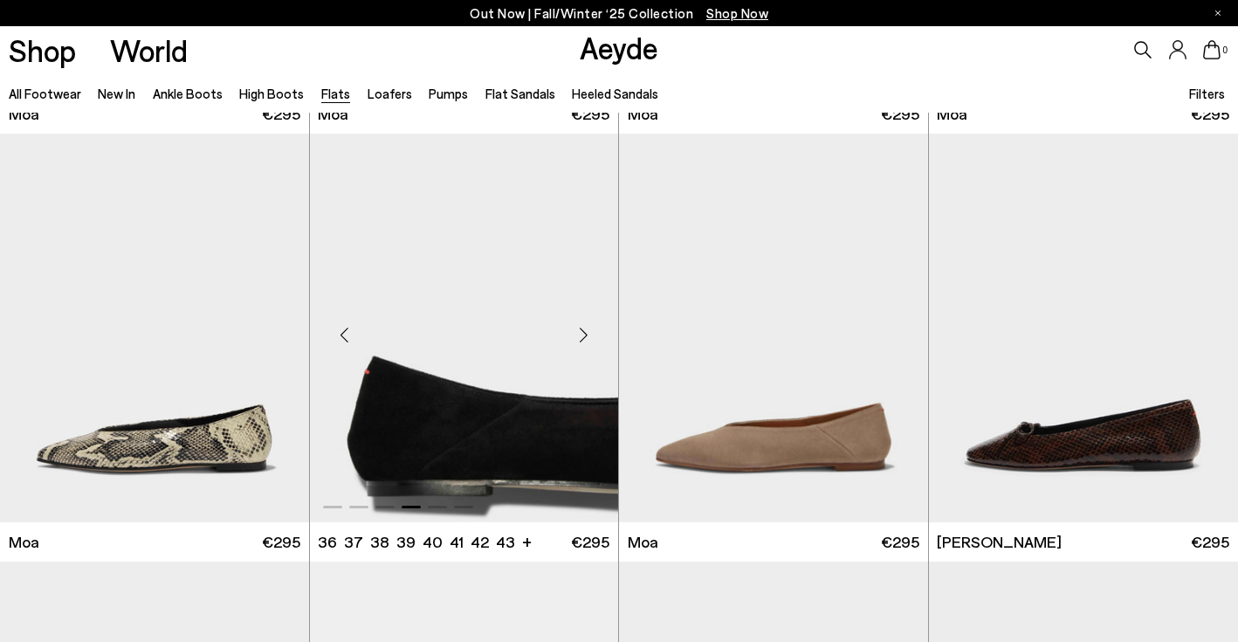
click at [592, 331] on div "Next slide" at bounding box center [583, 335] width 52 height 52
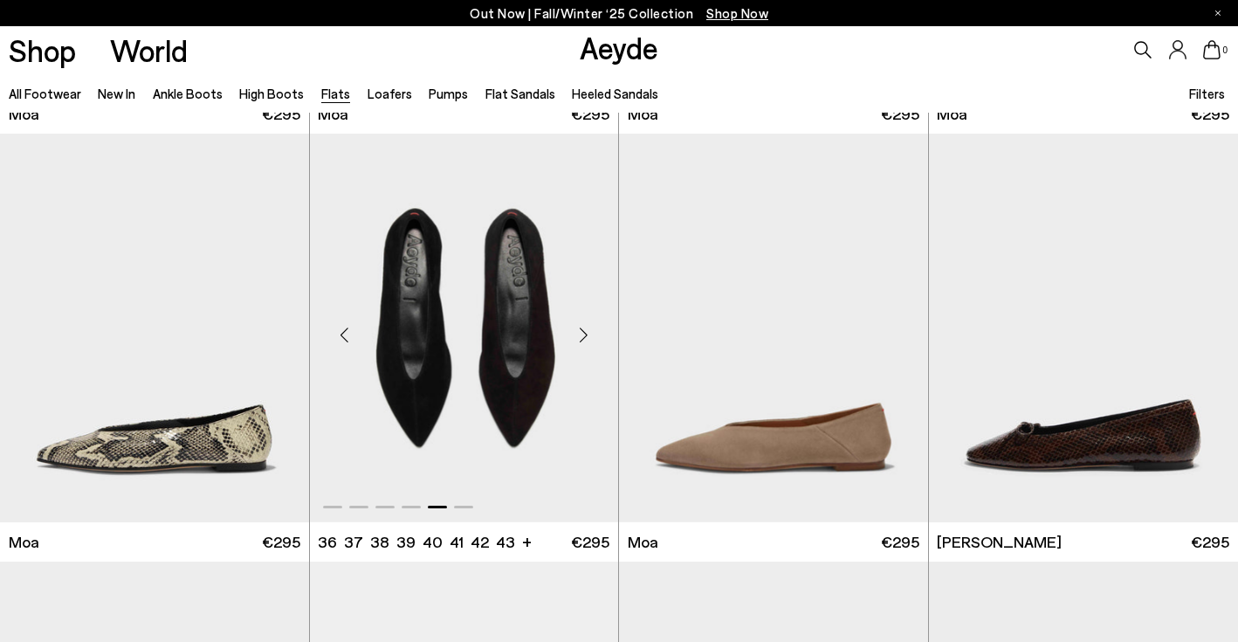
click at [592, 331] on div "Next slide" at bounding box center [583, 335] width 52 height 52
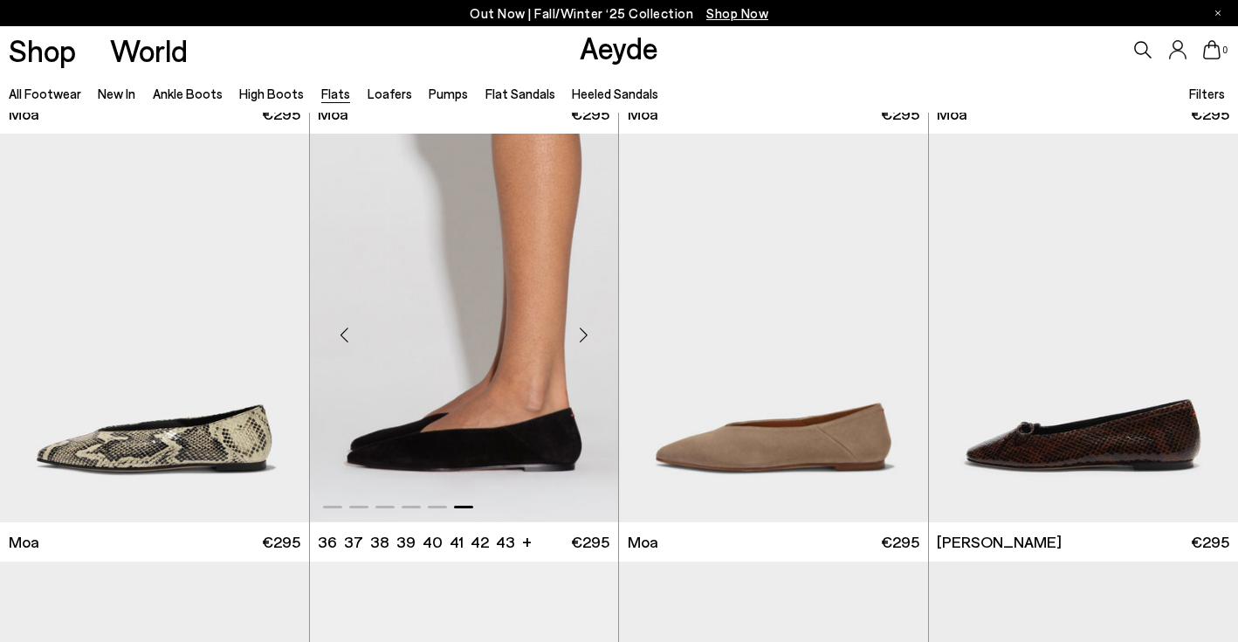
click at [592, 331] on div "Next slide" at bounding box center [583, 335] width 52 height 52
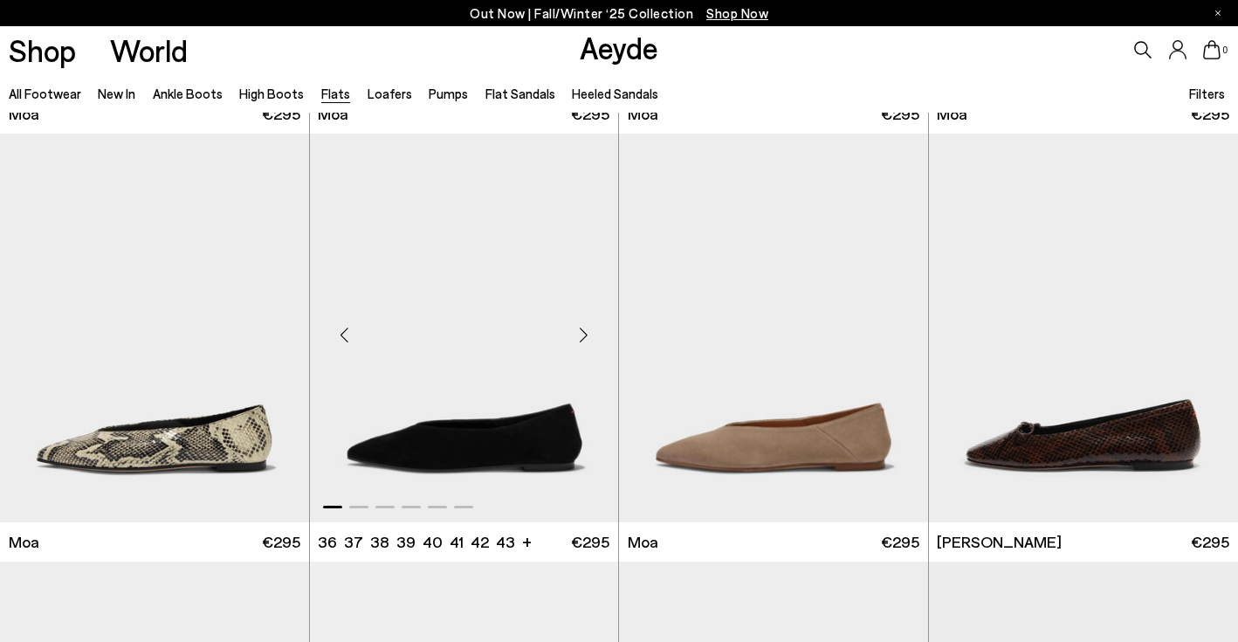
click at [592, 331] on div "Next slide" at bounding box center [583, 335] width 52 height 52
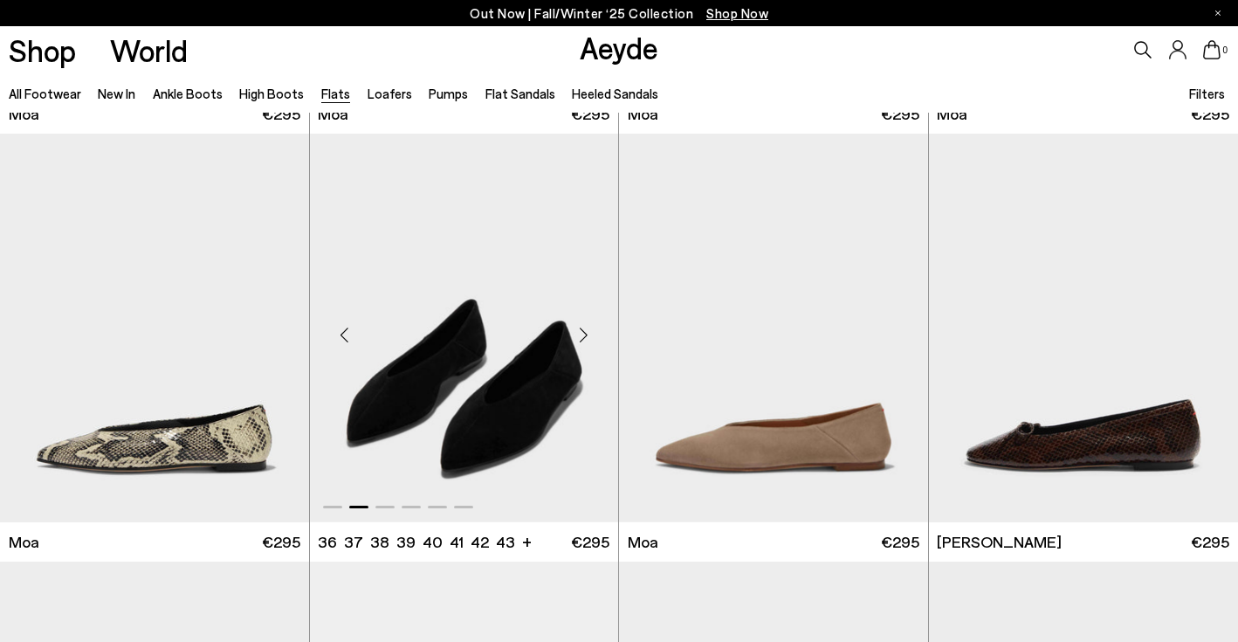
click at [592, 331] on div "Next slide" at bounding box center [583, 335] width 52 height 52
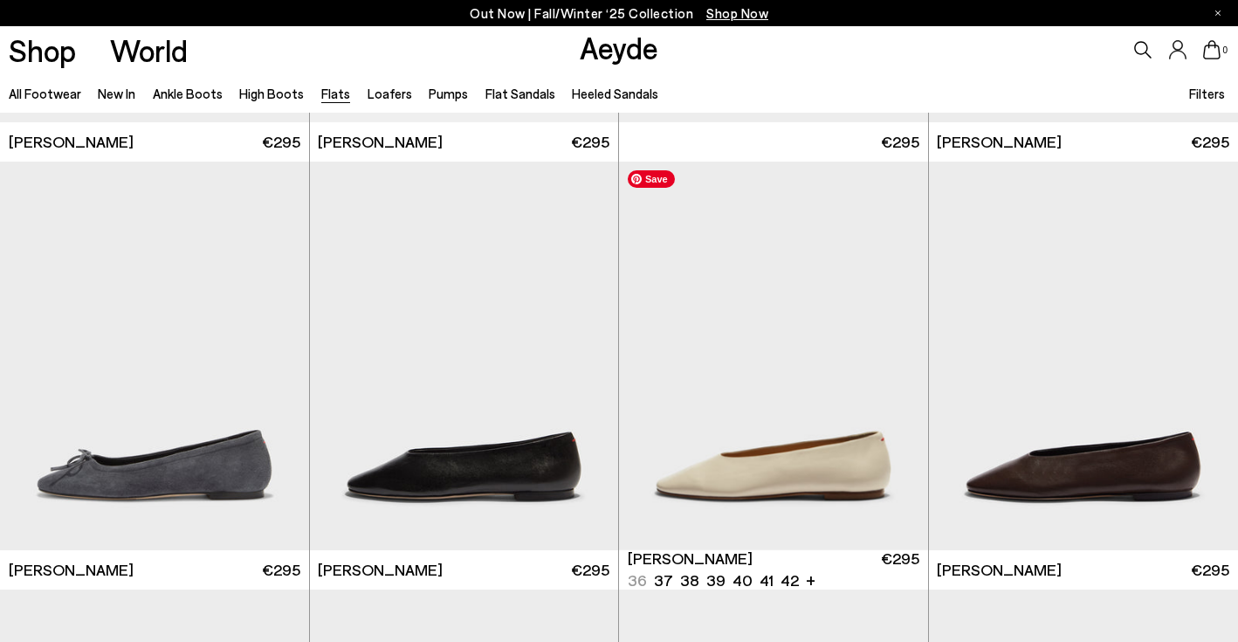
scroll to position [4233, 0]
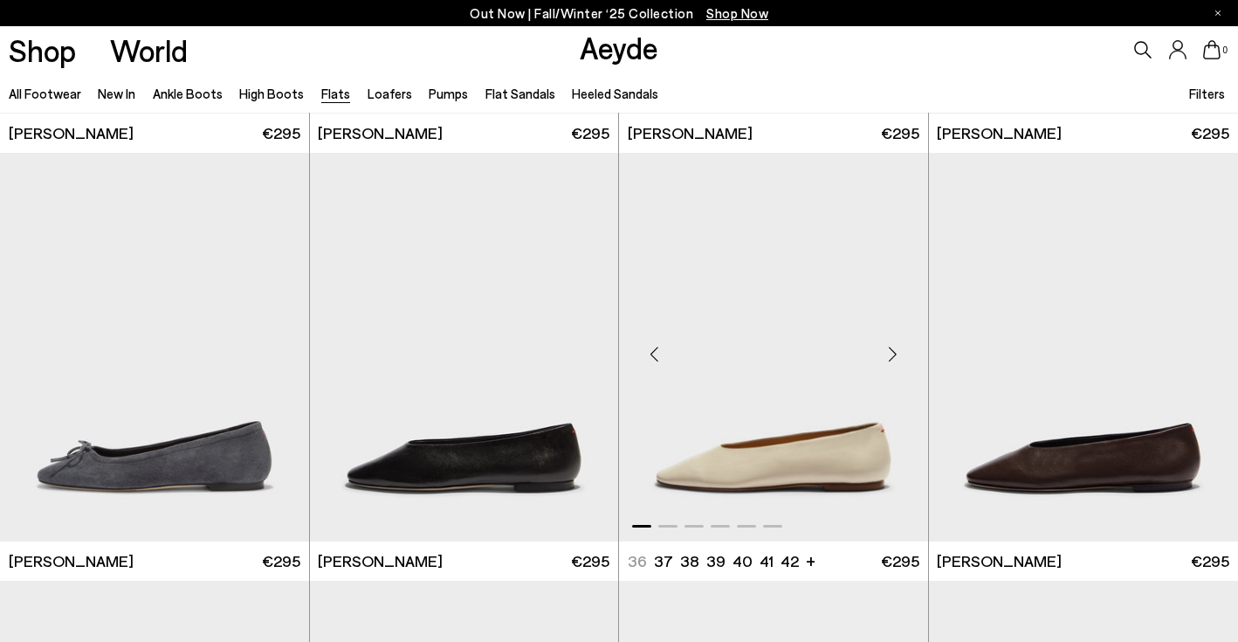
click at [888, 342] on div "Next slide" at bounding box center [893, 354] width 52 height 52
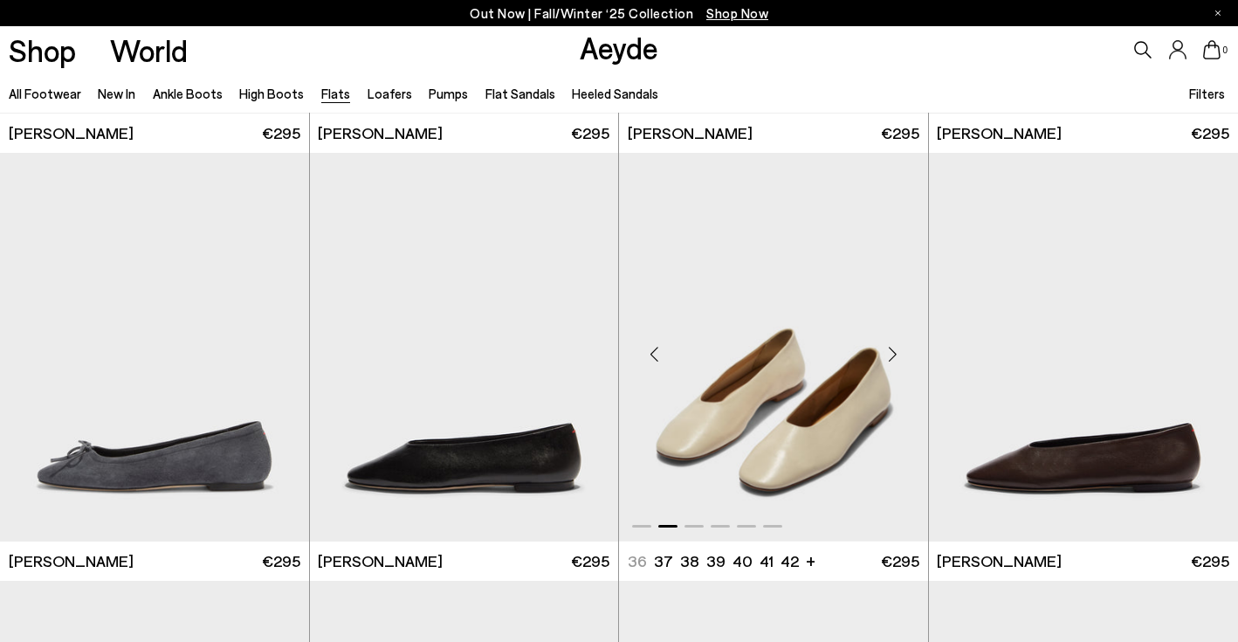
click at [888, 342] on div "Next slide" at bounding box center [893, 354] width 52 height 52
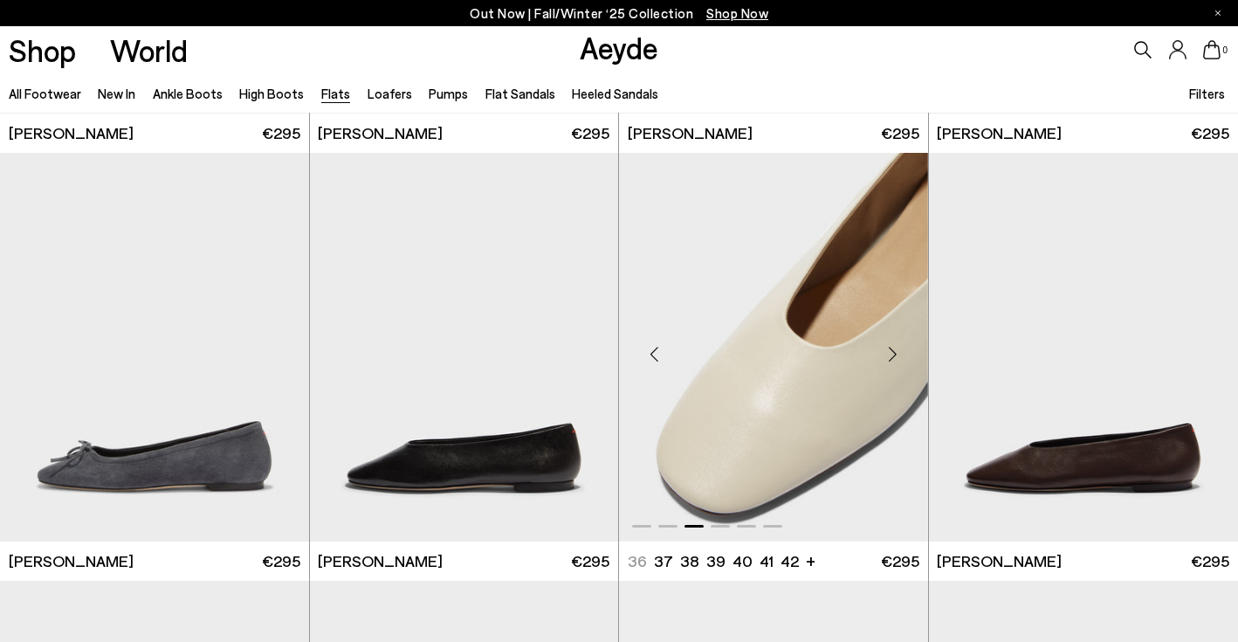
click at [888, 342] on div "Next slide" at bounding box center [893, 354] width 52 height 52
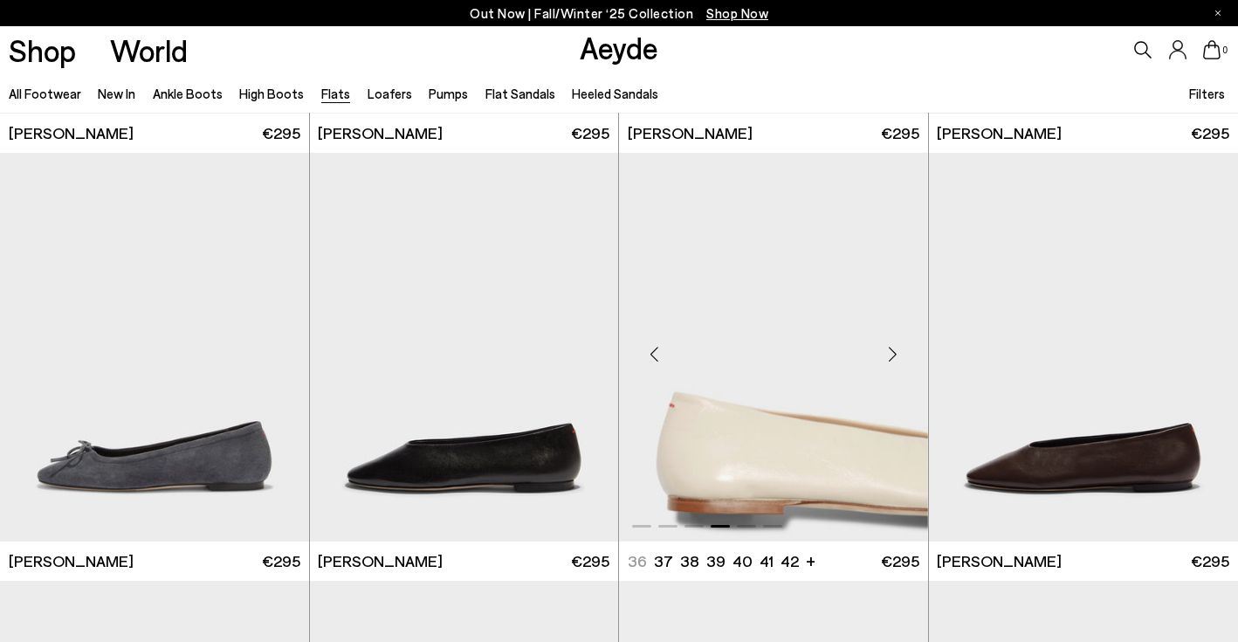
click at [888, 342] on div "Next slide" at bounding box center [893, 354] width 52 height 52
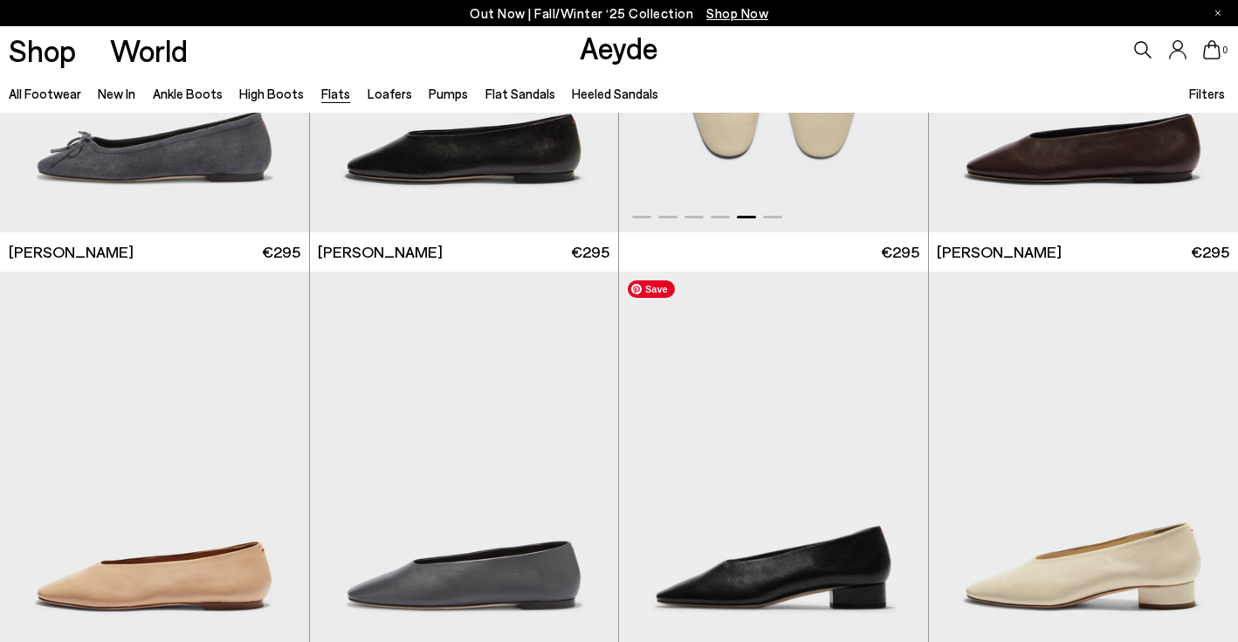
scroll to position [4732, 0]
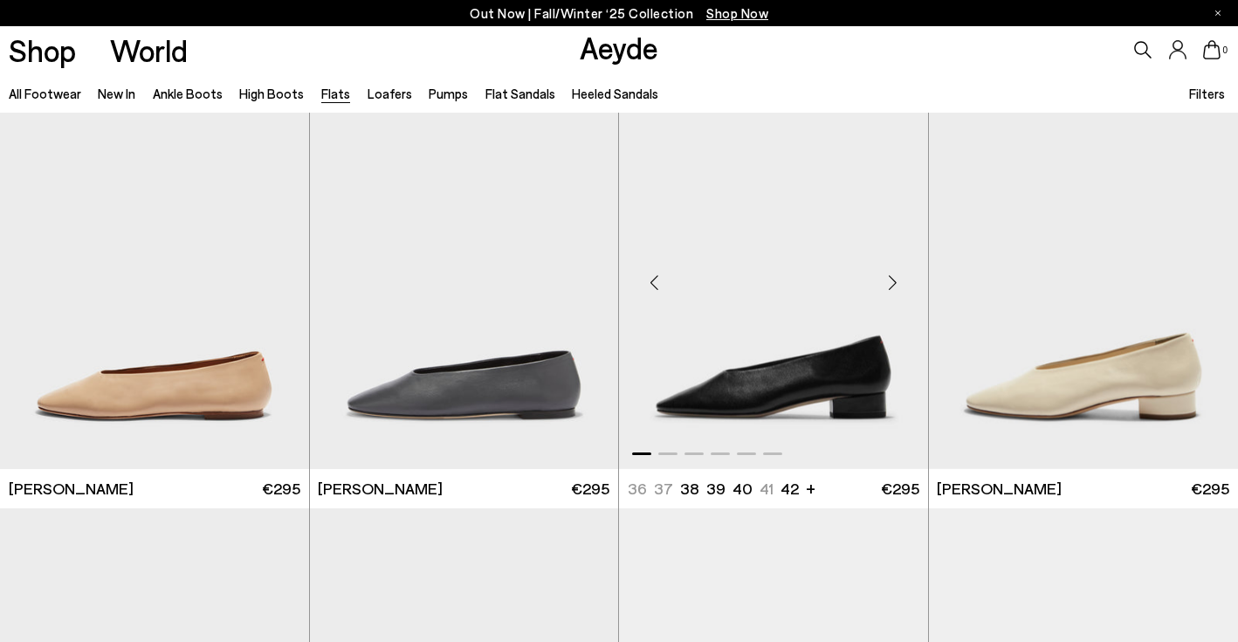
click at [897, 286] on div "Next slide" at bounding box center [893, 282] width 52 height 52
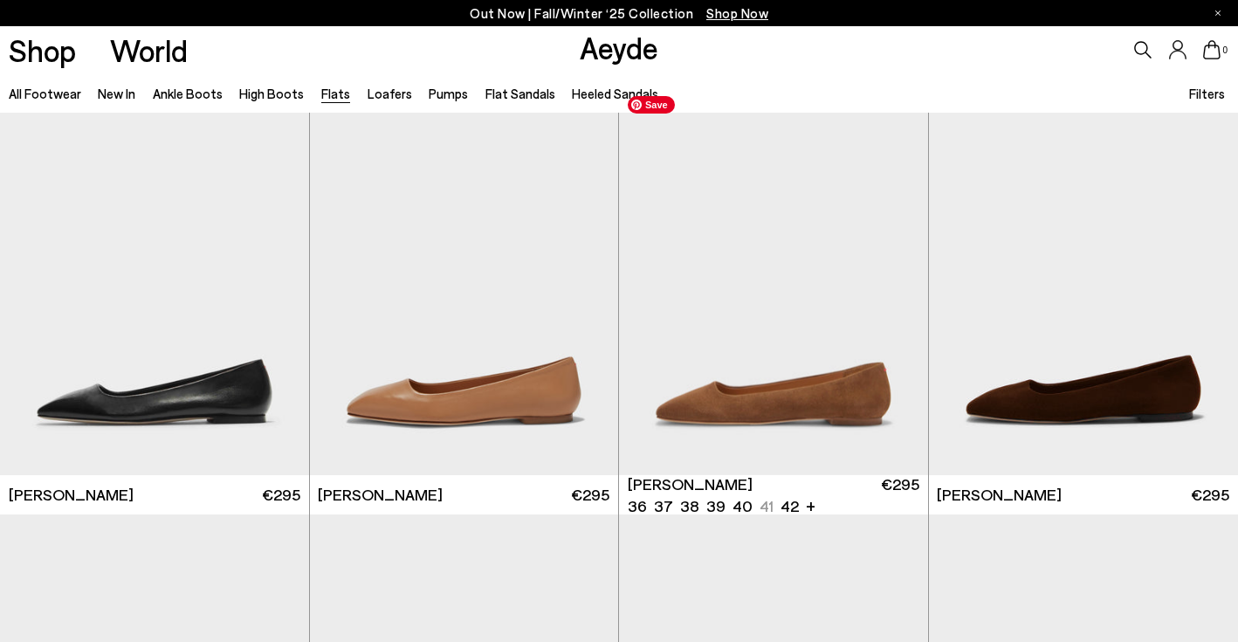
scroll to position [5535, 0]
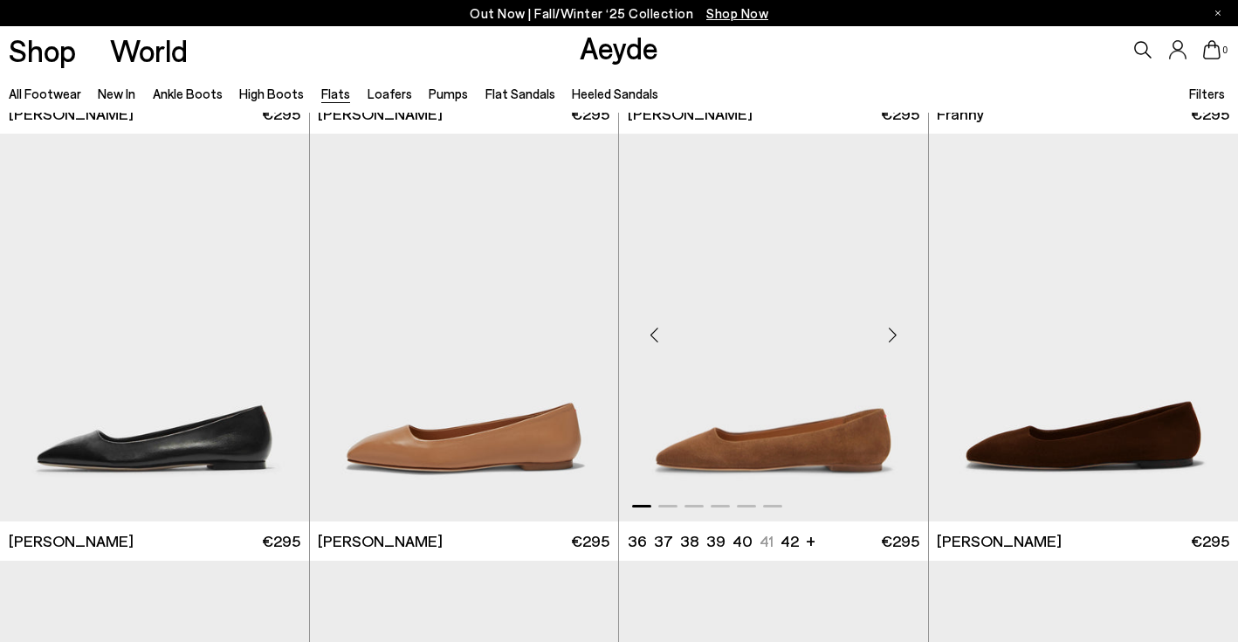
click at [899, 335] on div "Next slide" at bounding box center [893, 334] width 52 height 52
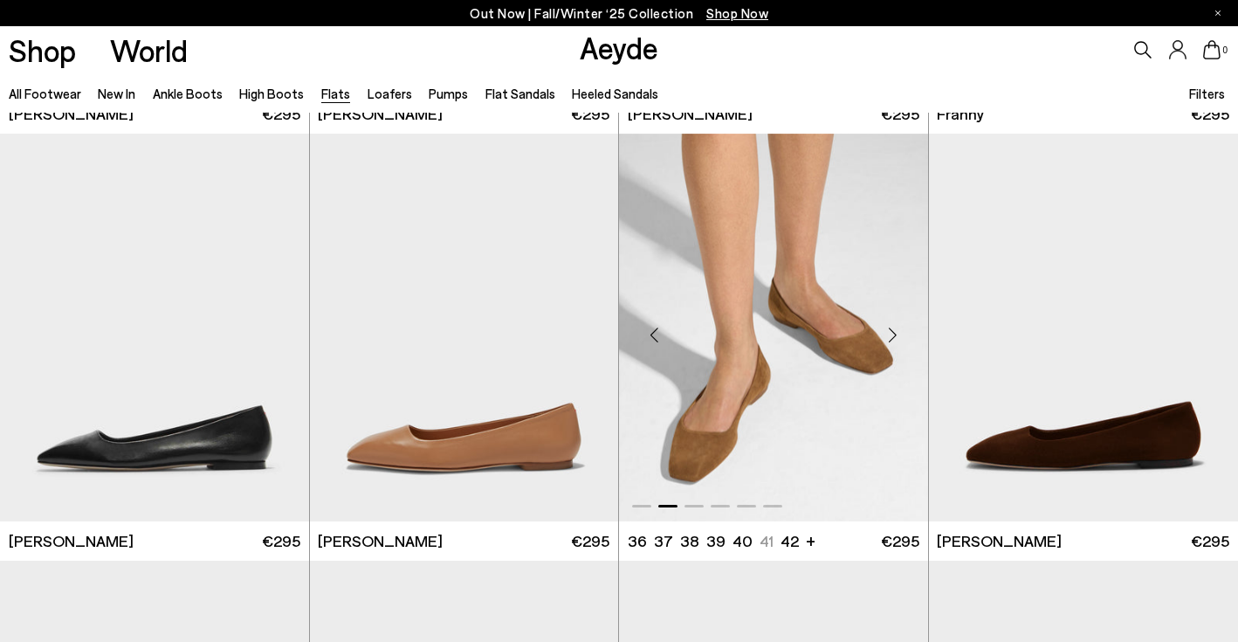
click at [899, 335] on div "Next slide" at bounding box center [893, 334] width 52 height 52
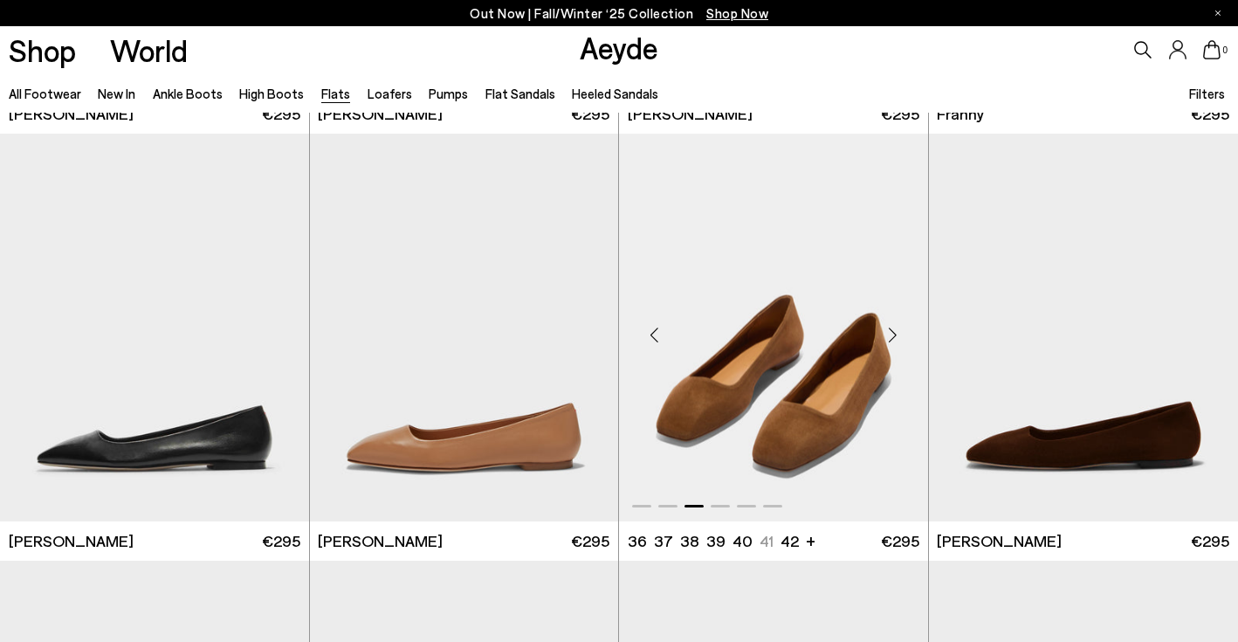
click at [899, 335] on div "Next slide" at bounding box center [893, 334] width 52 height 52
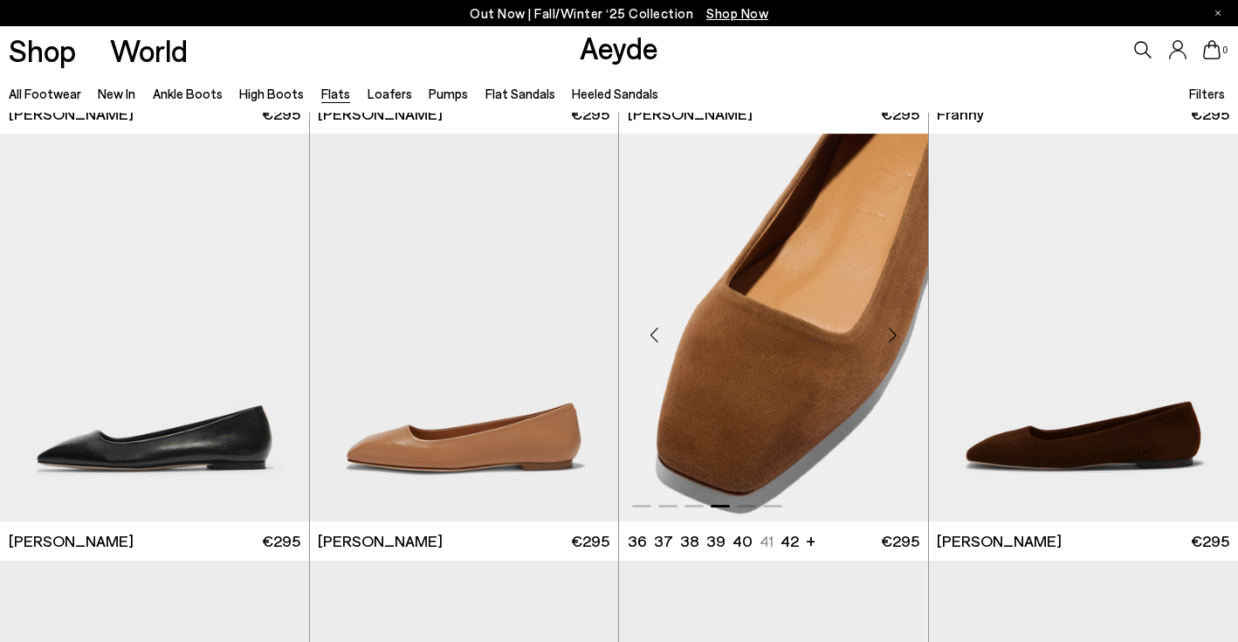
click at [899, 335] on div "Next slide" at bounding box center [893, 334] width 52 height 52
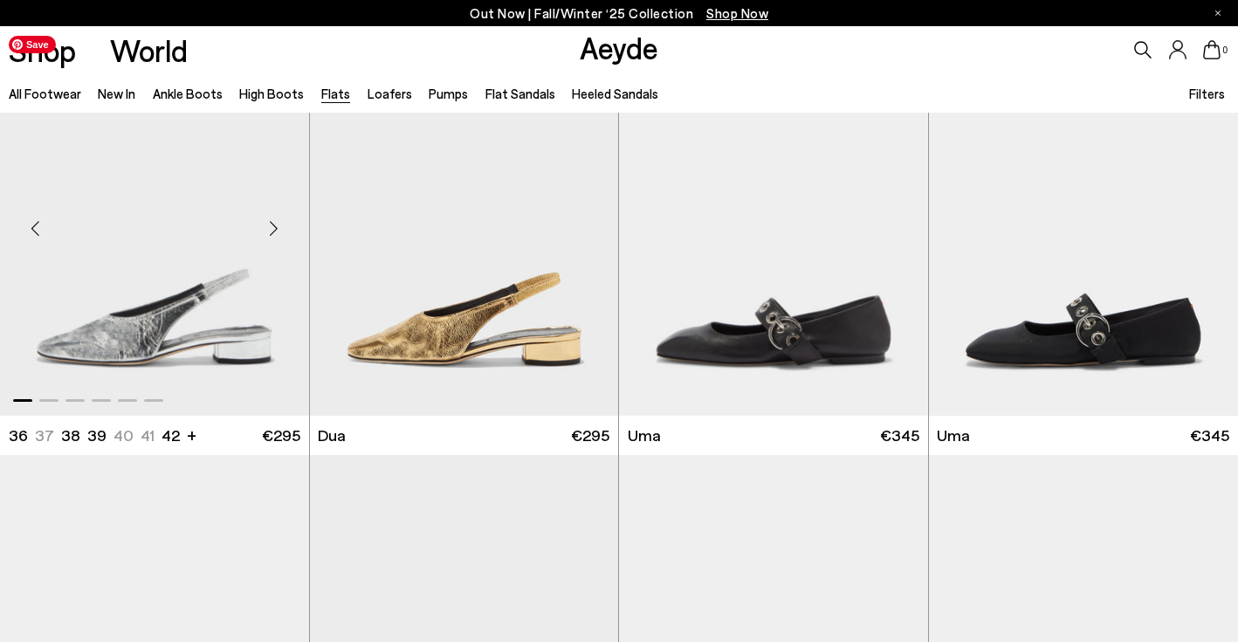
scroll to position [6914, 0]
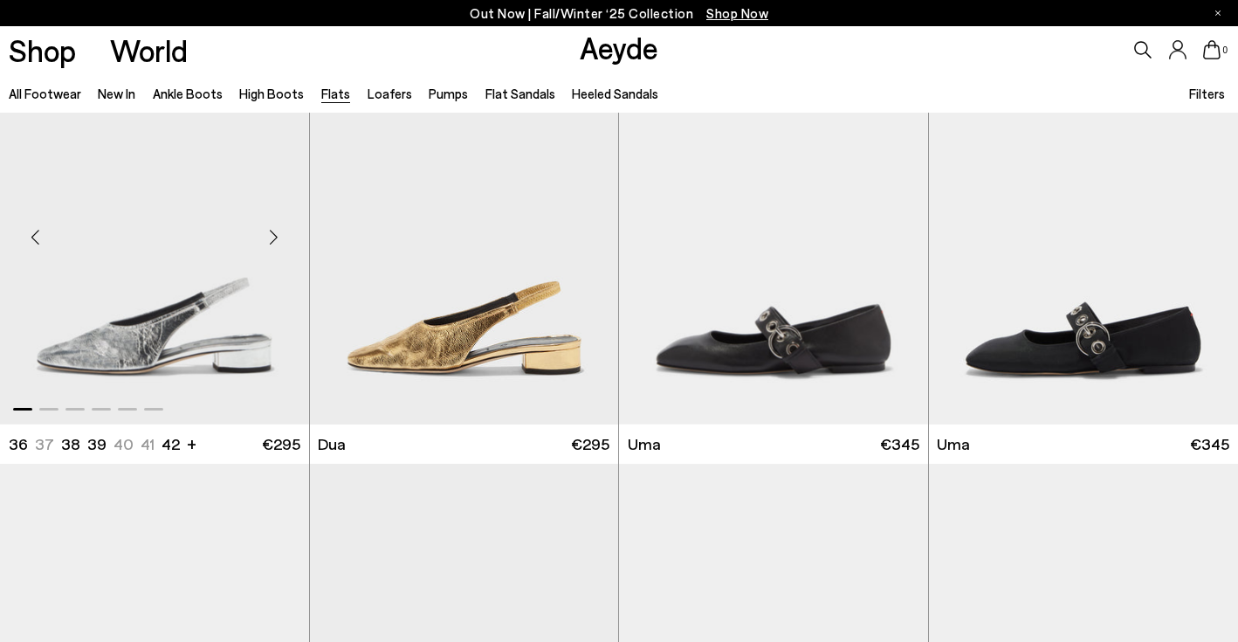
click at [274, 242] on div "Next slide" at bounding box center [274, 237] width 52 height 52
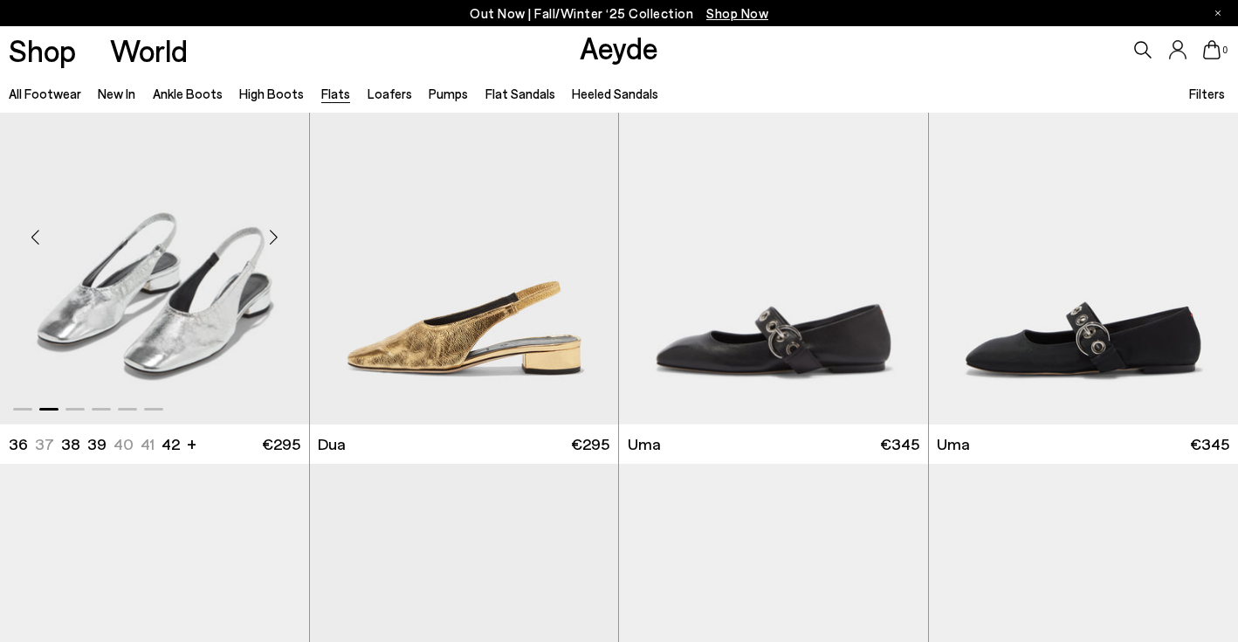
click at [274, 242] on div "Next slide" at bounding box center [274, 237] width 52 height 52
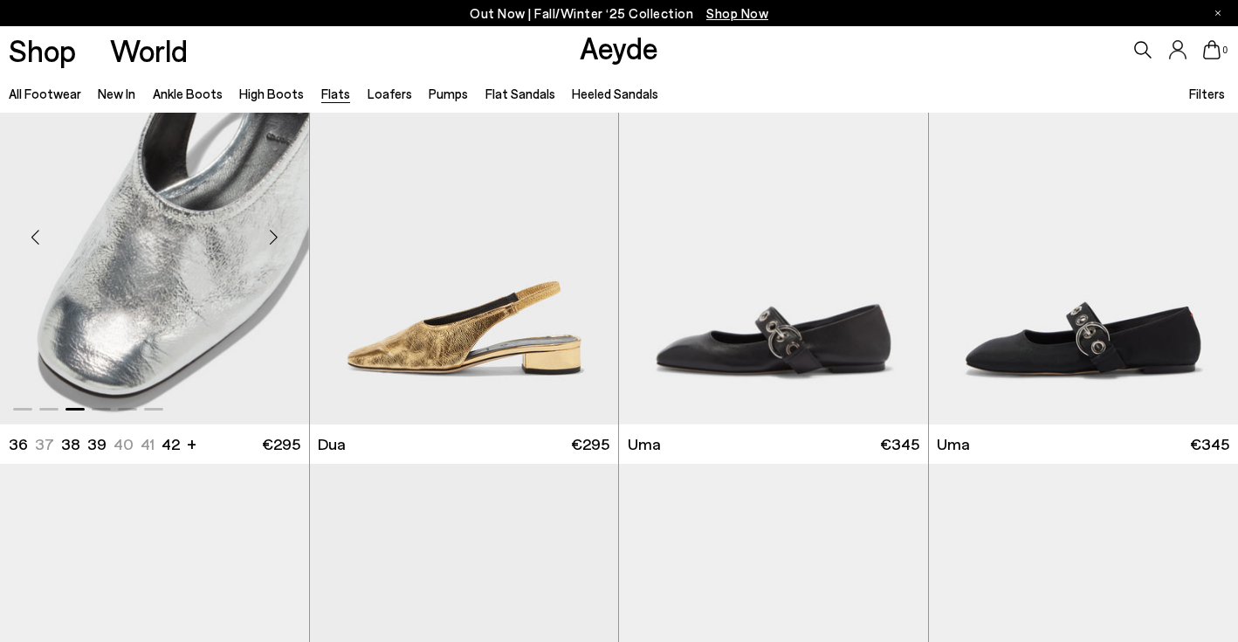
click at [274, 242] on div "Next slide" at bounding box center [274, 237] width 52 height 52
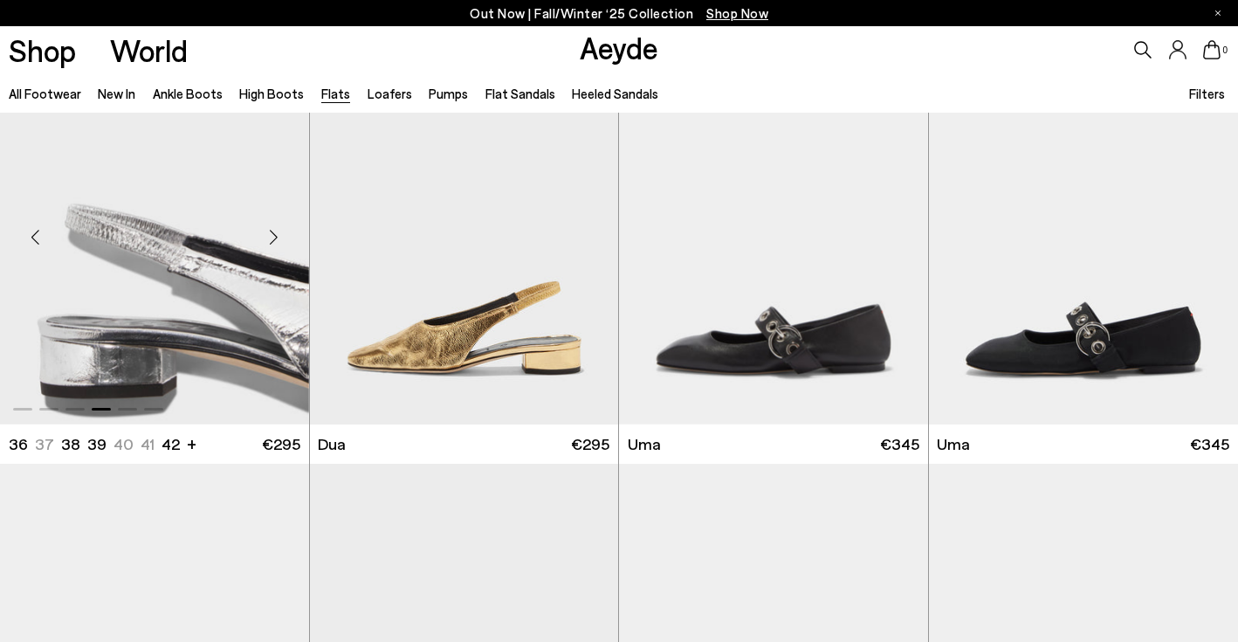
click at [274, 242] on div "Next slide" at bounding box center [274, 237] width 52 height 52
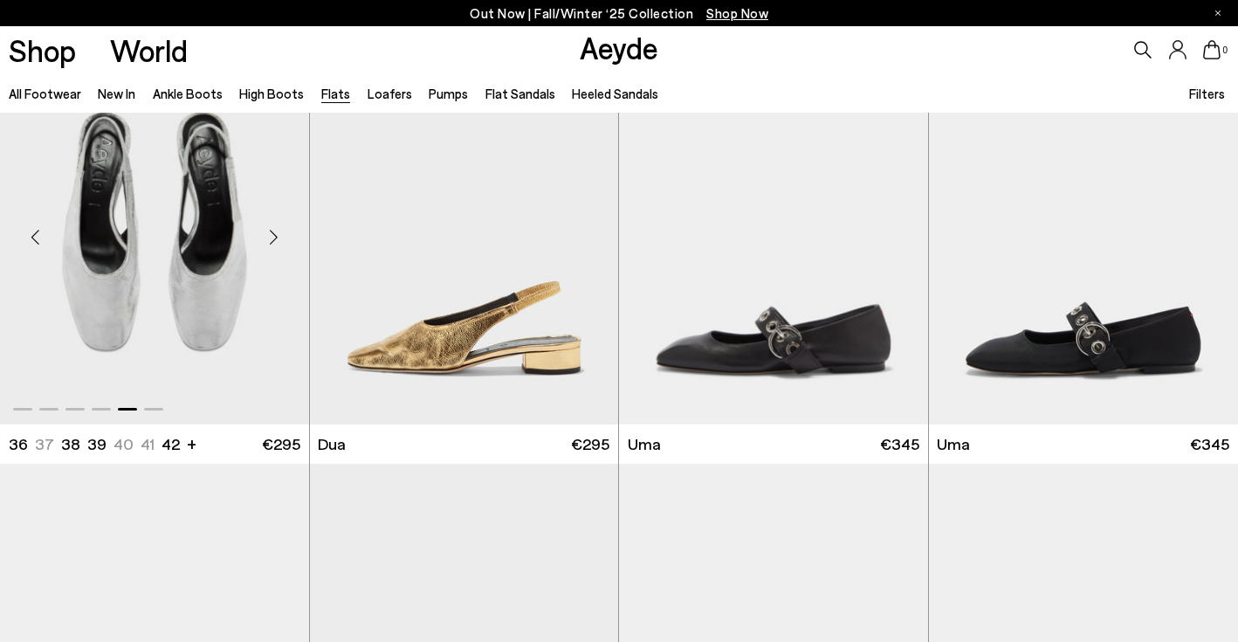
click at [274, 242] on div "Next slide" at bounding box center [274, 237] width 52 height 52
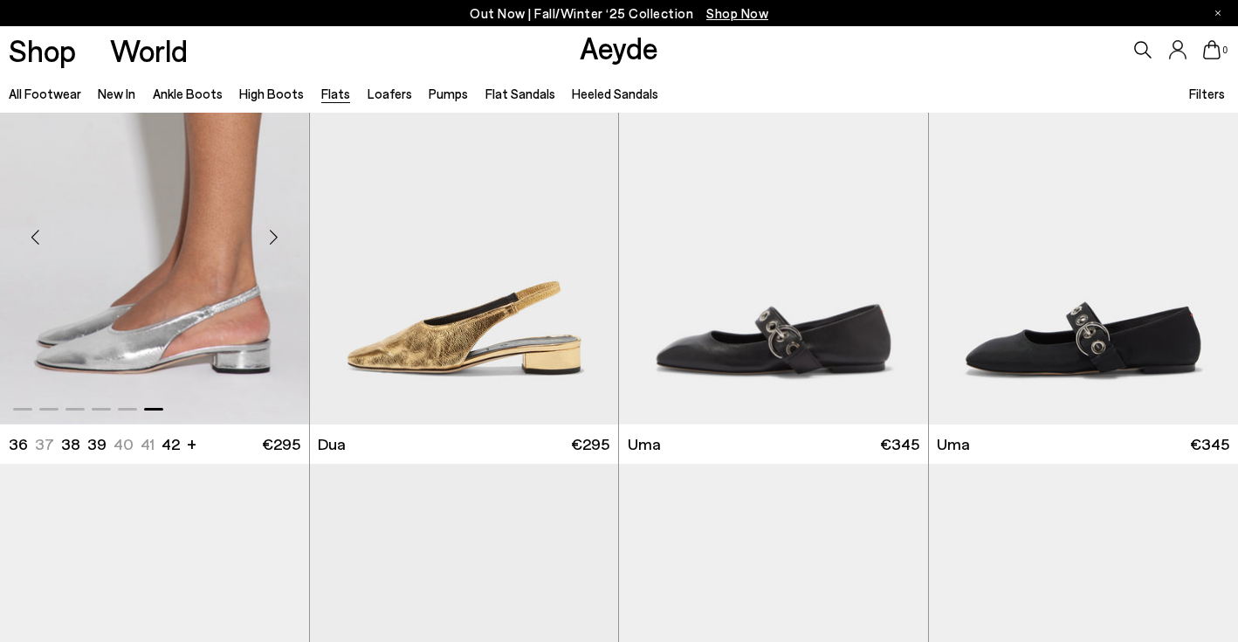
click at [274, 242] on div "Next slide" at bounding box center [274, 237] width 52 height 52
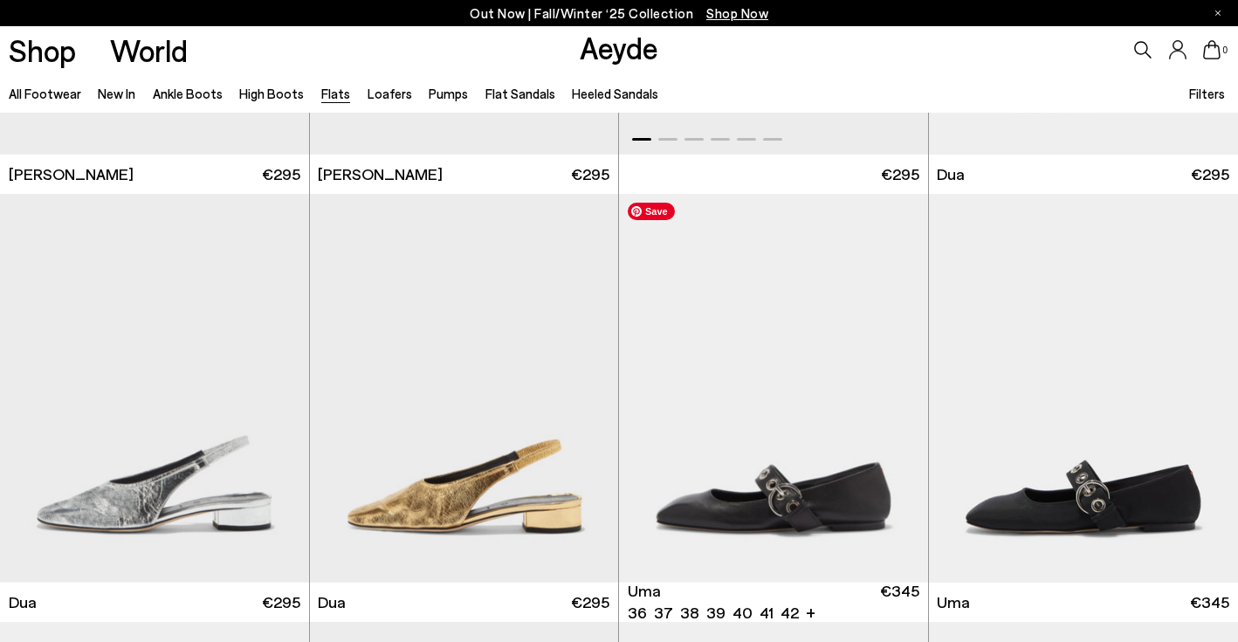
scroll to position [6865, 0]
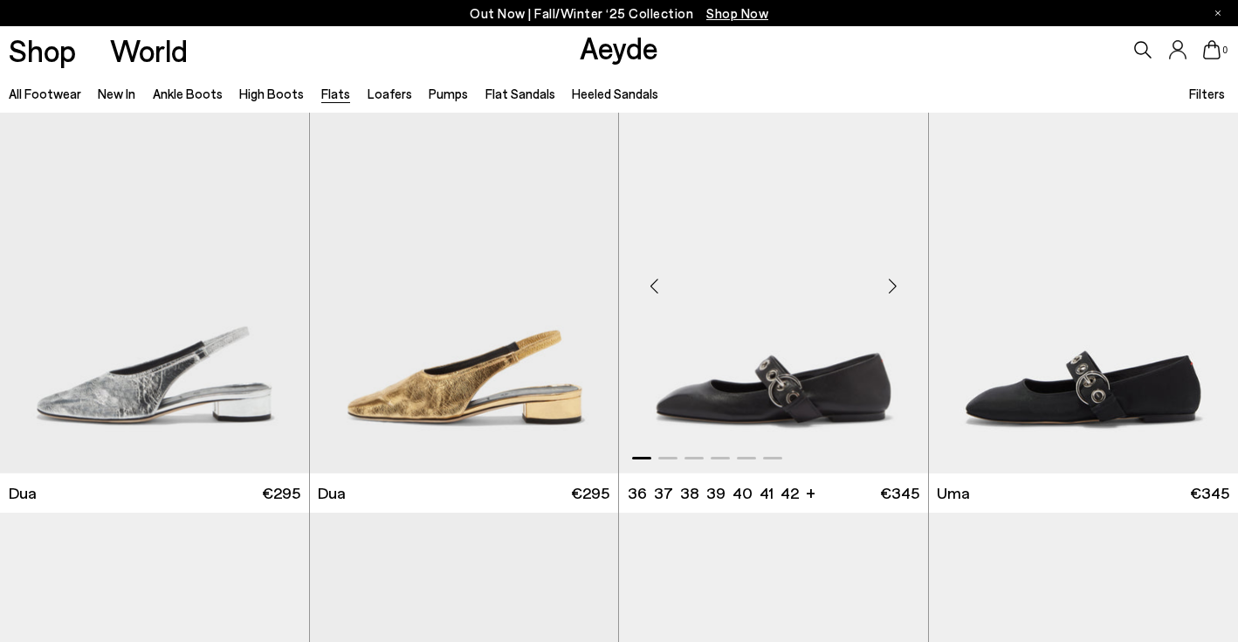
click at [893, 292] on div "Next slide" at bounding box center [893, 286] width 52 height 52
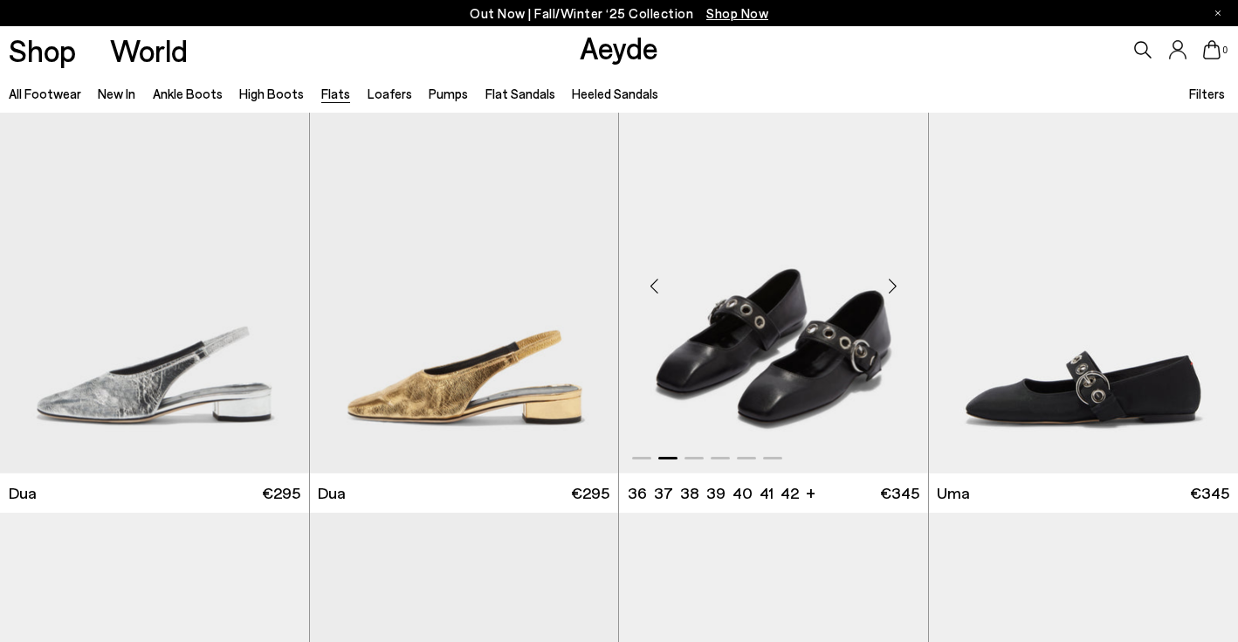
click at [893, 292] on div "Next slide" at bounding box center [893, 286] width 52 height 52
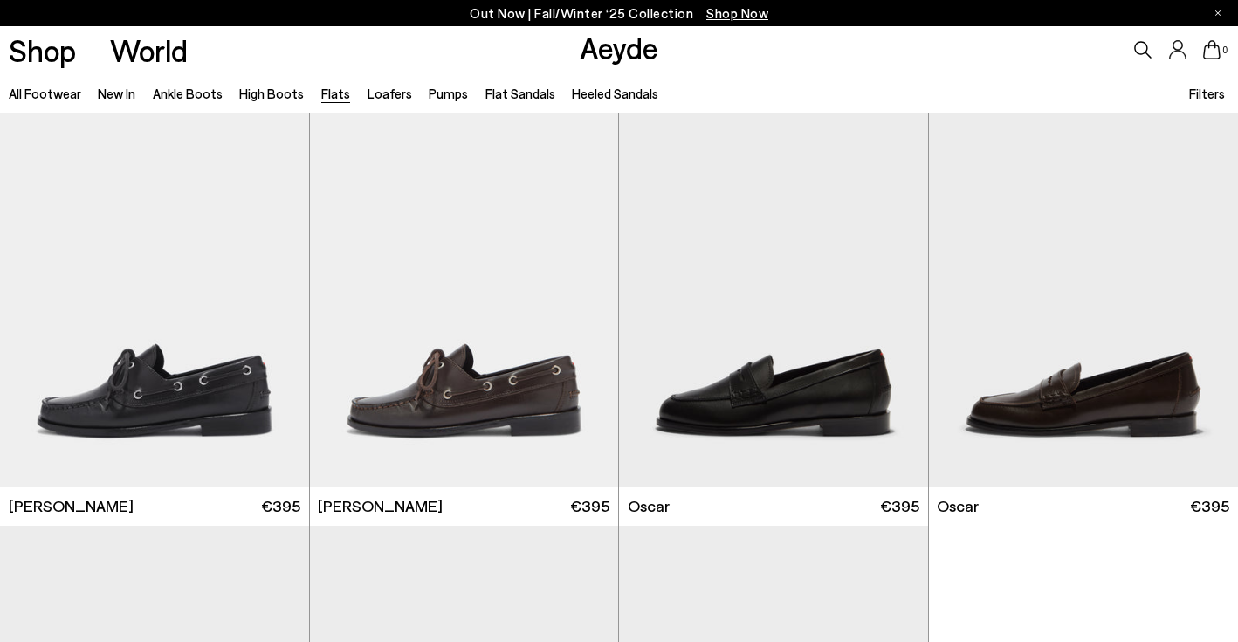
scroll to position [8562, 0]
click at [1200, 297] on div "Next slide" at bounding box center [1203, 298] width 52 height 52
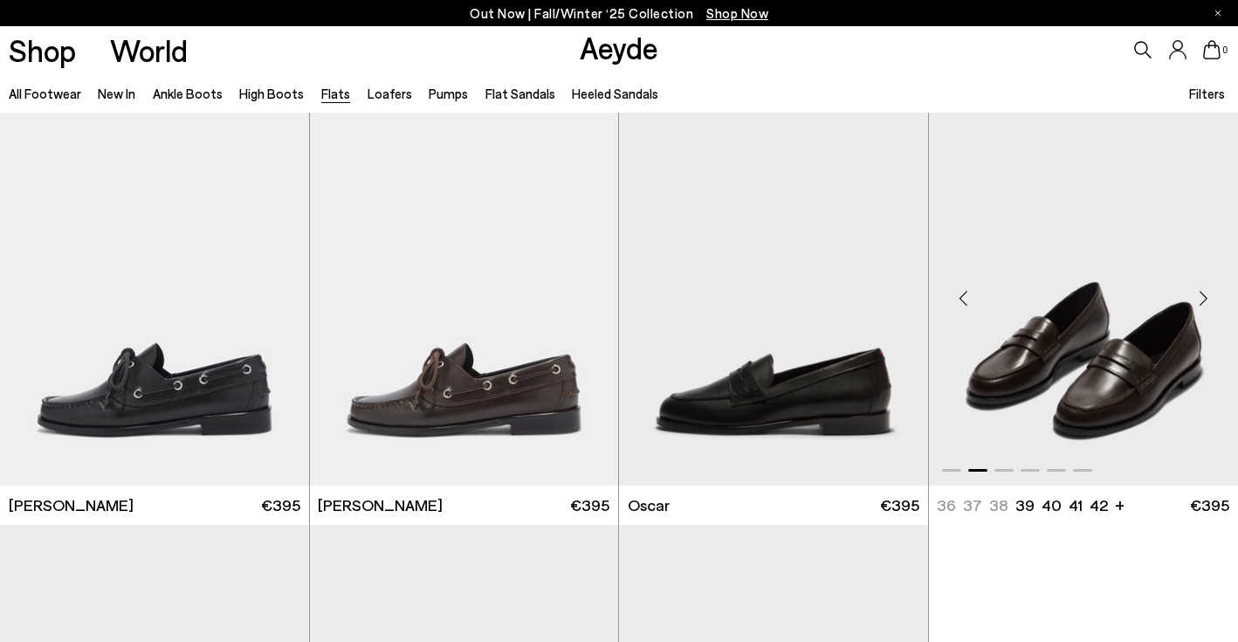
click at [1200, 297] on div "Next slide" at bounding box center [1203, 298] width 52 height 52
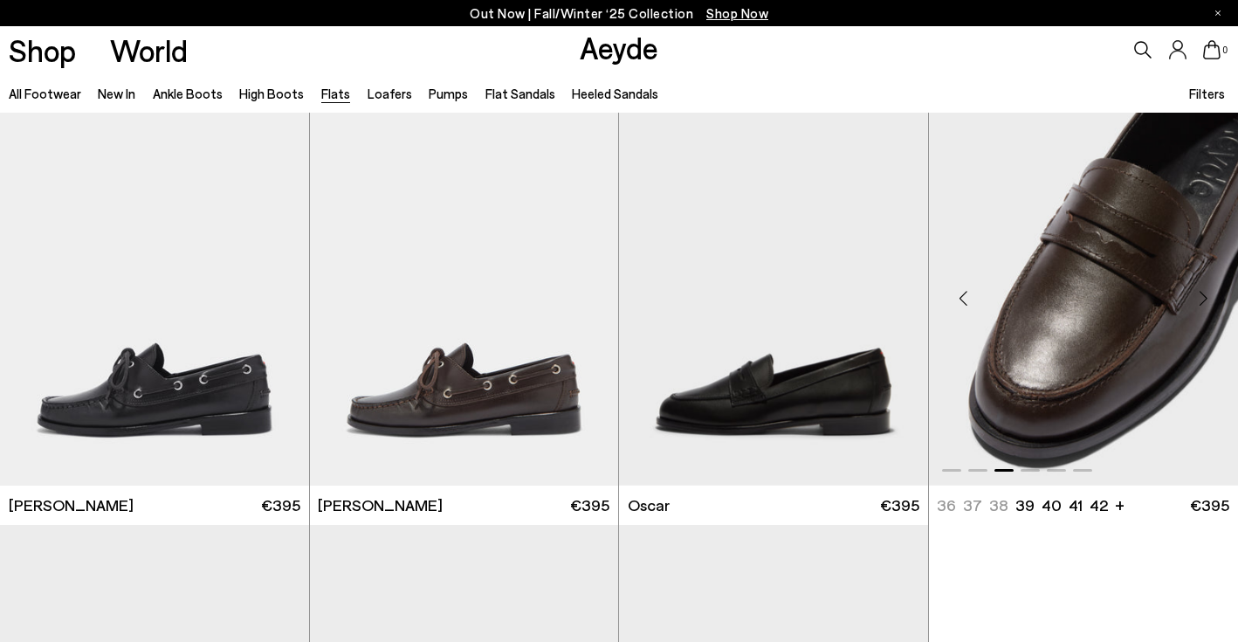
click at [1200, 297] on div "Next slide" at bounding box center [1203, 298] width 52 height 52
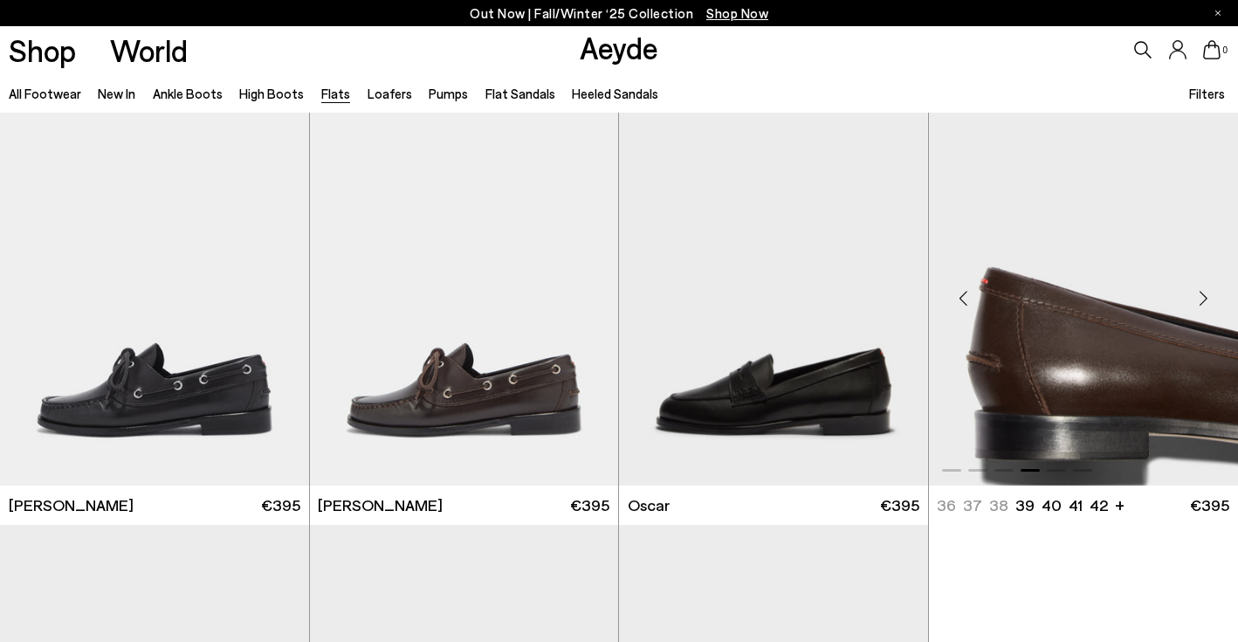
click at [1200, 297] on div "Next slide" at bounding box center [1203, 298] width 52 height 52
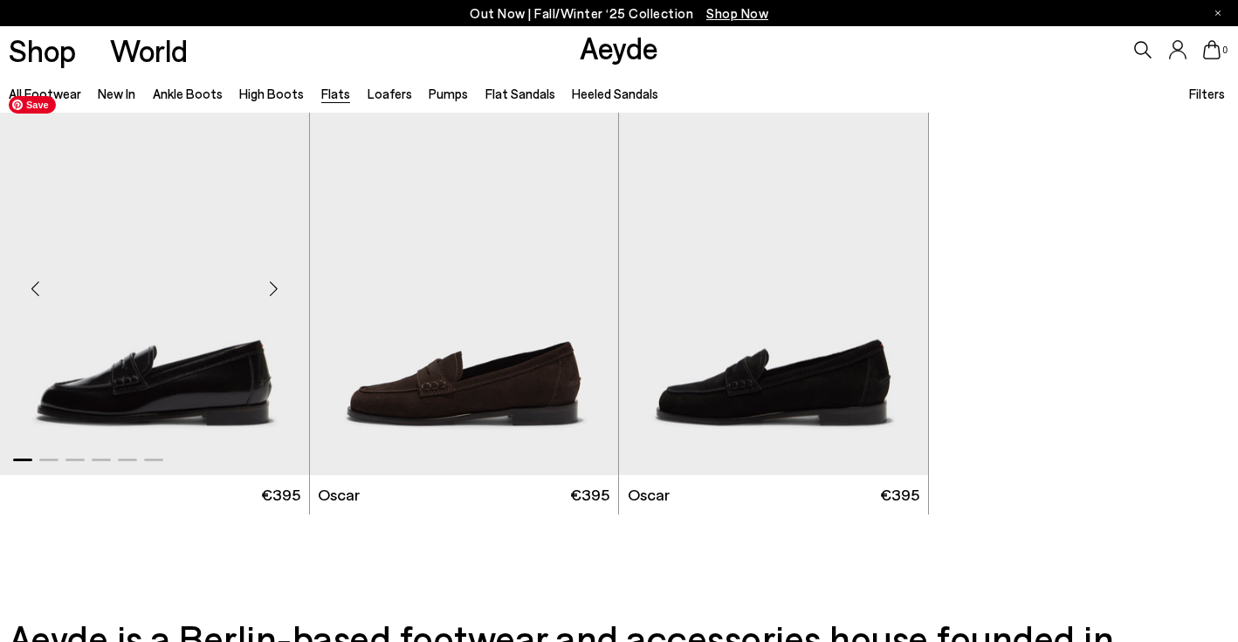
scroll to position [8957, 0]
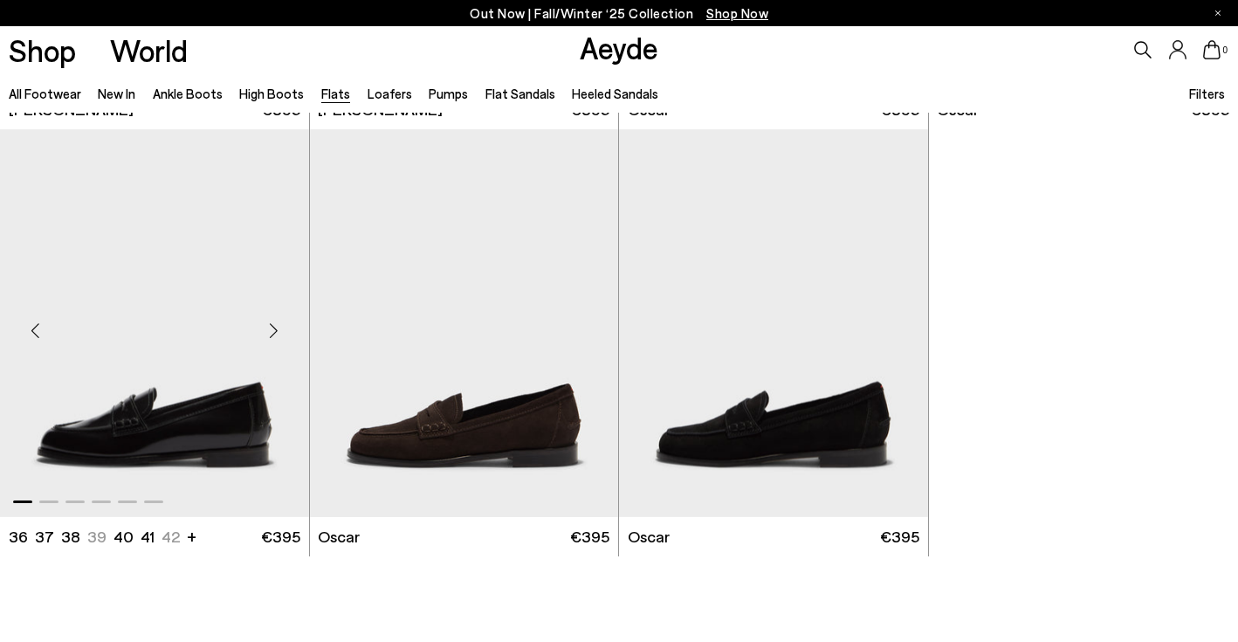
click at [275, 326] on div "Next slide" at bounding box center [274, 330] width 52 height 52
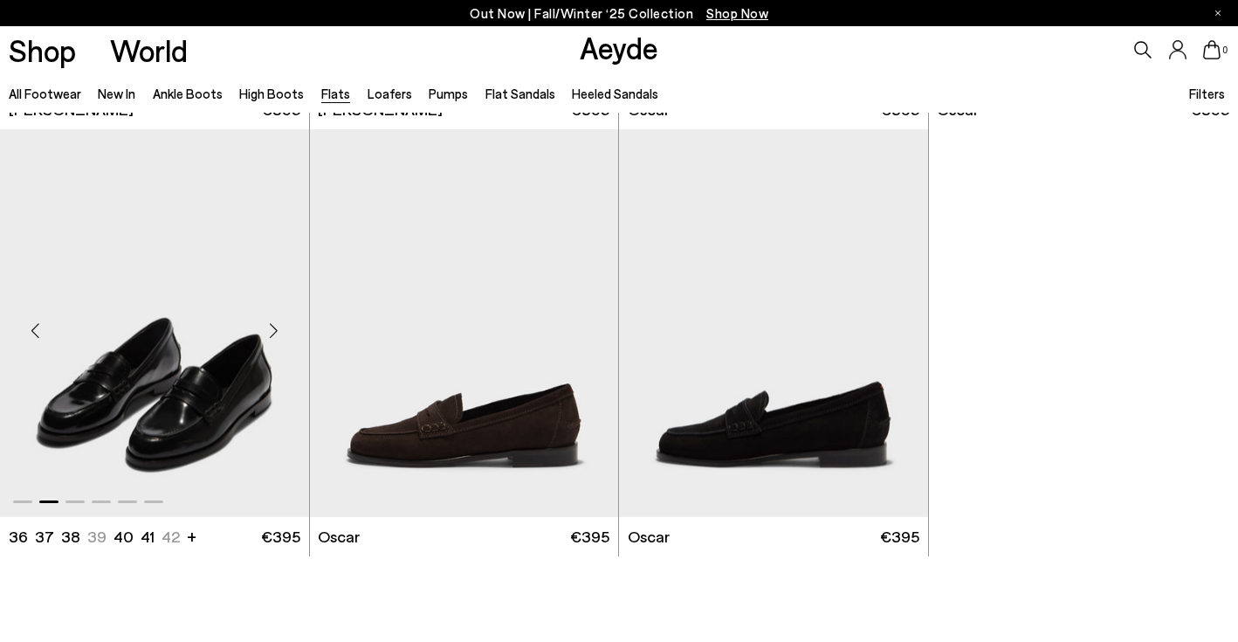
click at [275, 326] on div "Next slide" at bounding box center [274, 330] width 52 height 52
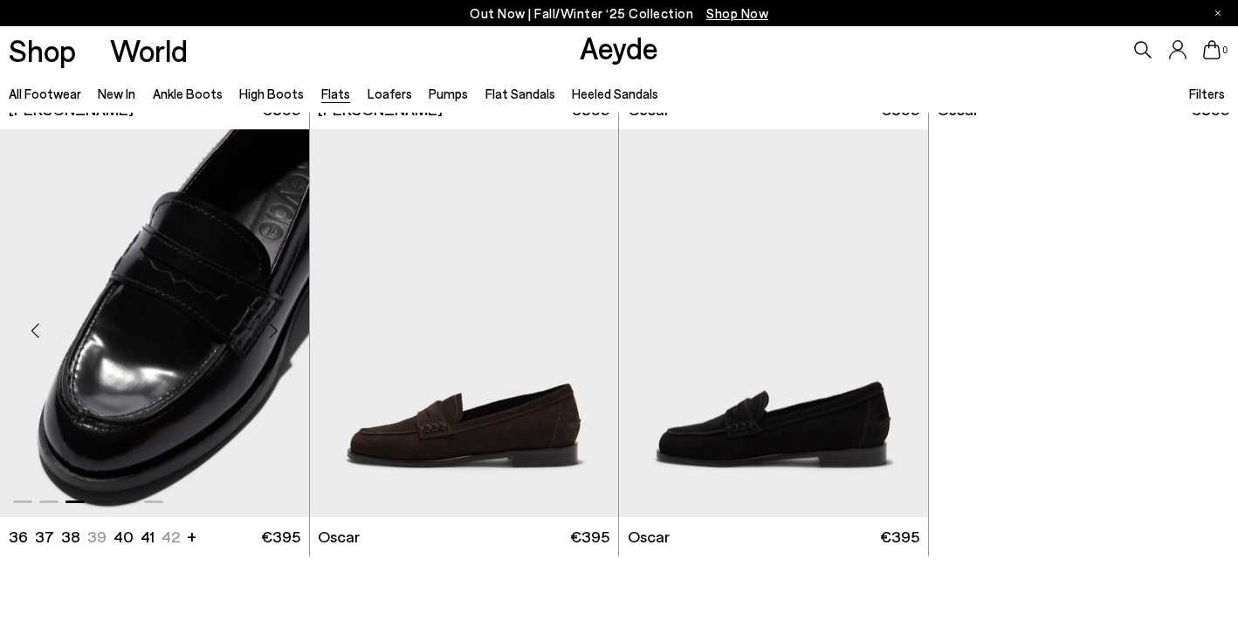
click at [275, 326] on div "Next slide" at bounding box center [274, 330] width 52 height 52
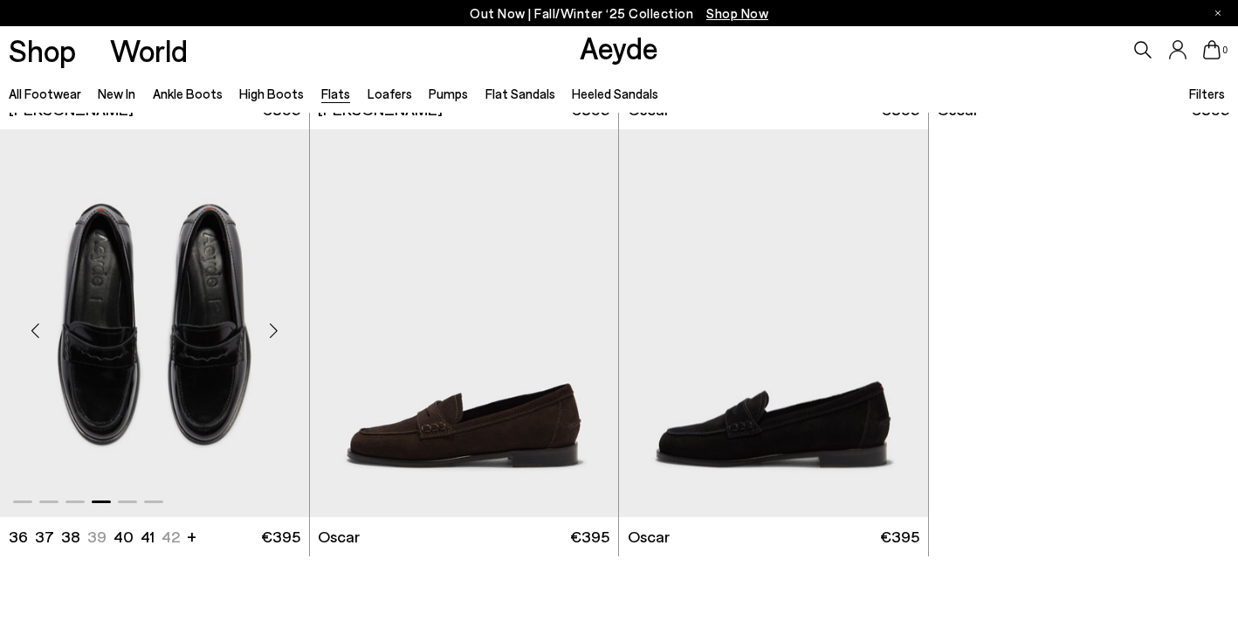
click at [275, 326] on div "Next slide" at bounding box center [274, 330] width 52 height 52
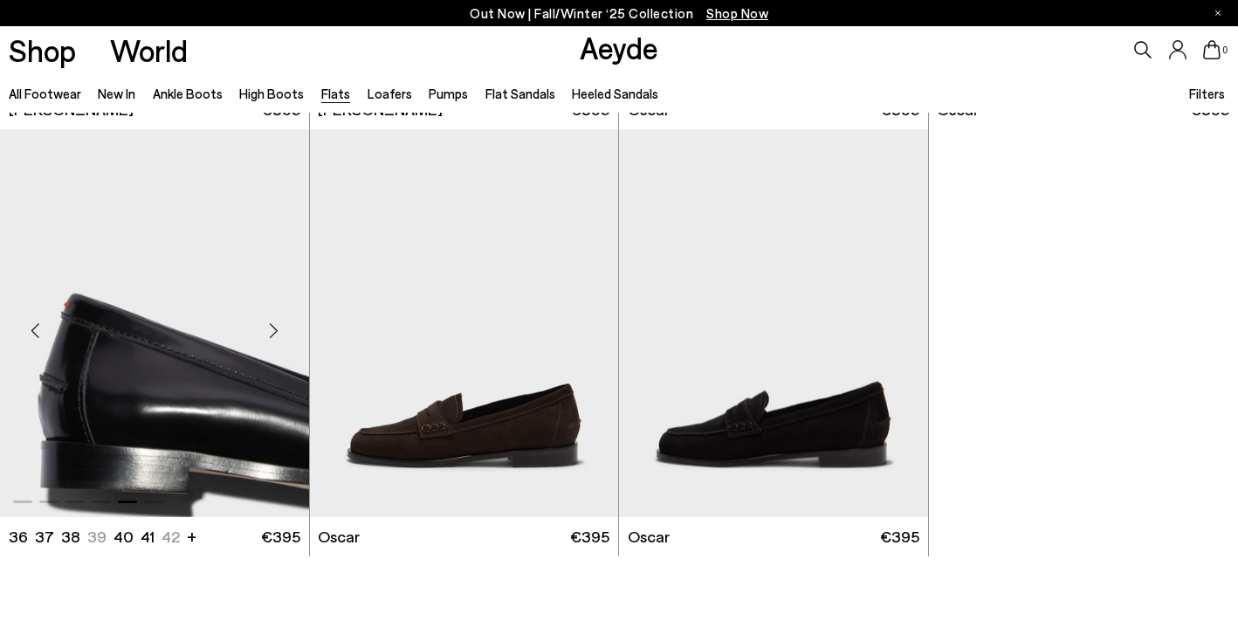
click at [275, 326] on div "Next slide" at bounding box center [274, 330] width 52 height 52
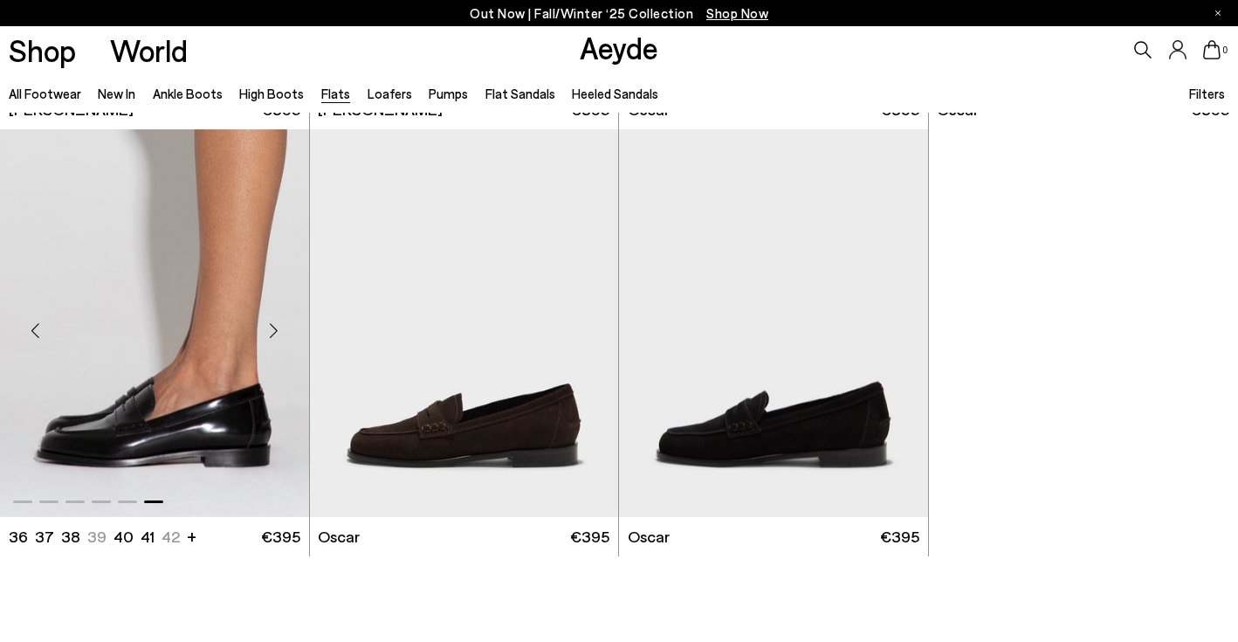
click at [275, 326] on div "Next slide" at bounding box center [274, 330] width 52 height 52
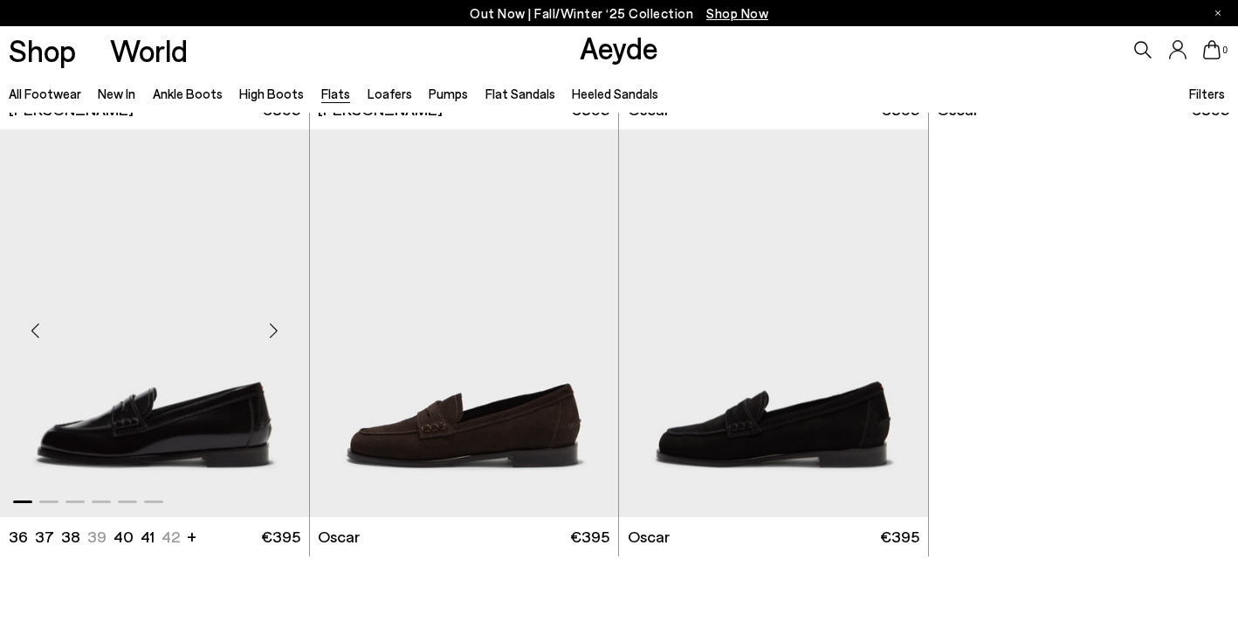
click at [275, 326] on div "Next slide" at bounding box center [274, 330] width 52 height 52
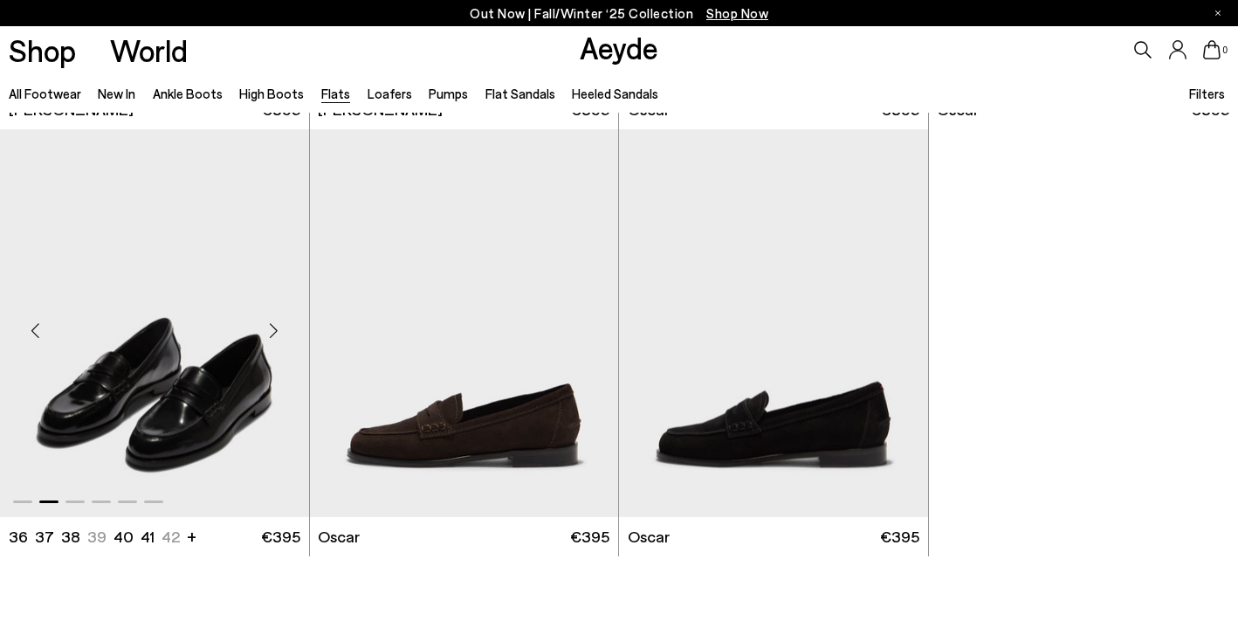
click at [249, 396] on img "2 / 6" at bounding box center [154, 323] width 309 height 388
